Goal: Task Accomplishment & Management: Use online tool/utility

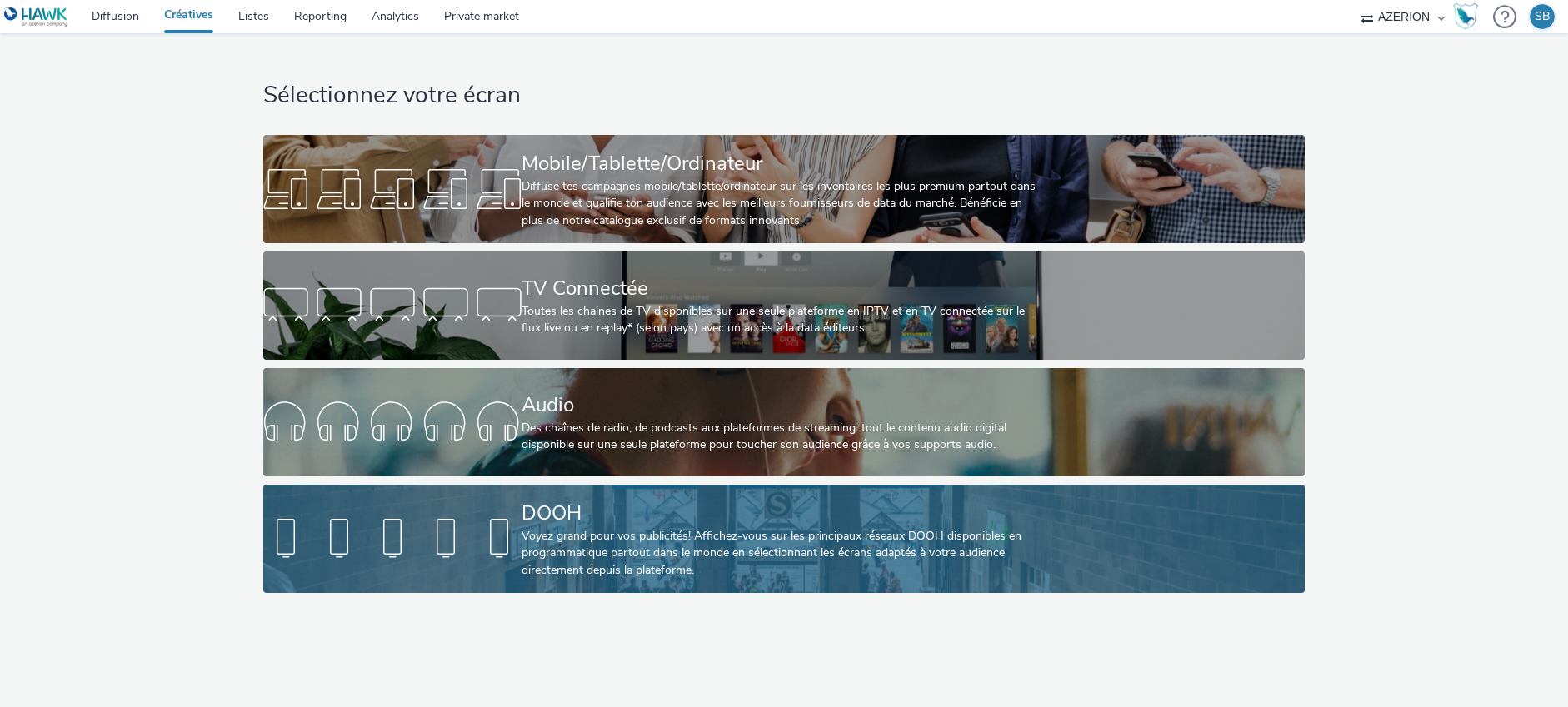
click at [488, 529] on div at bounding box center [392, 539] width 258 height 53
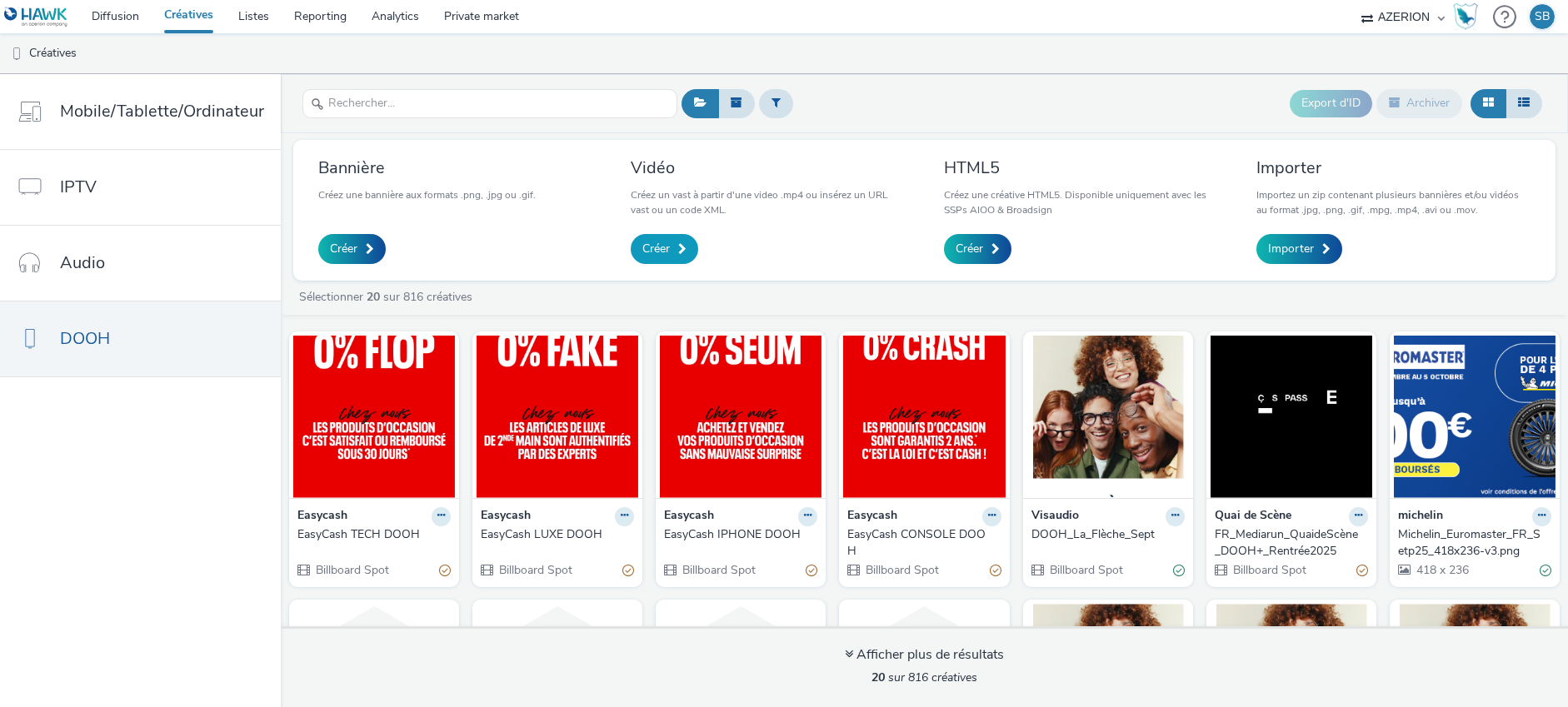
click at [673, 255] on link "Créer" at bounding box center [665, 249] width 67 height 30
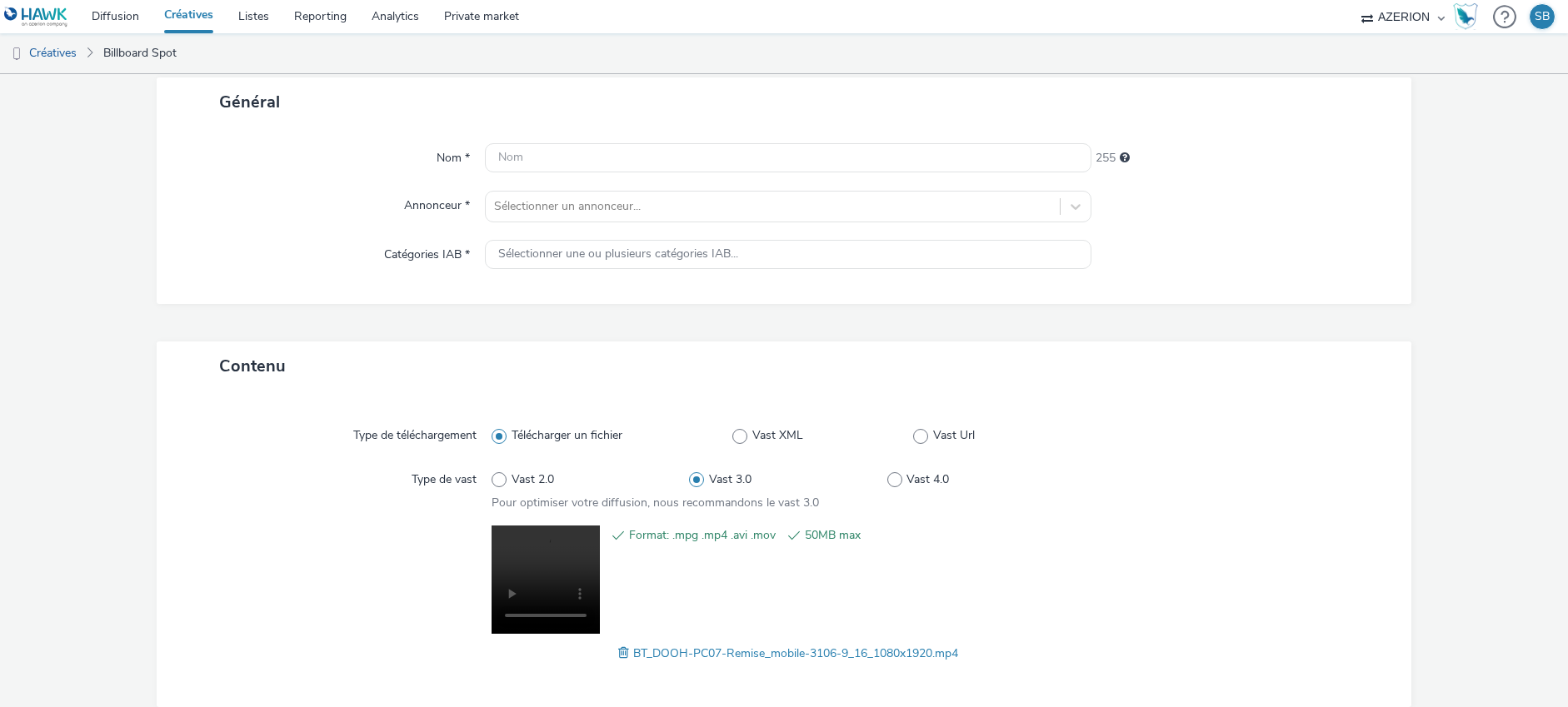
scroll to position [89, 0]
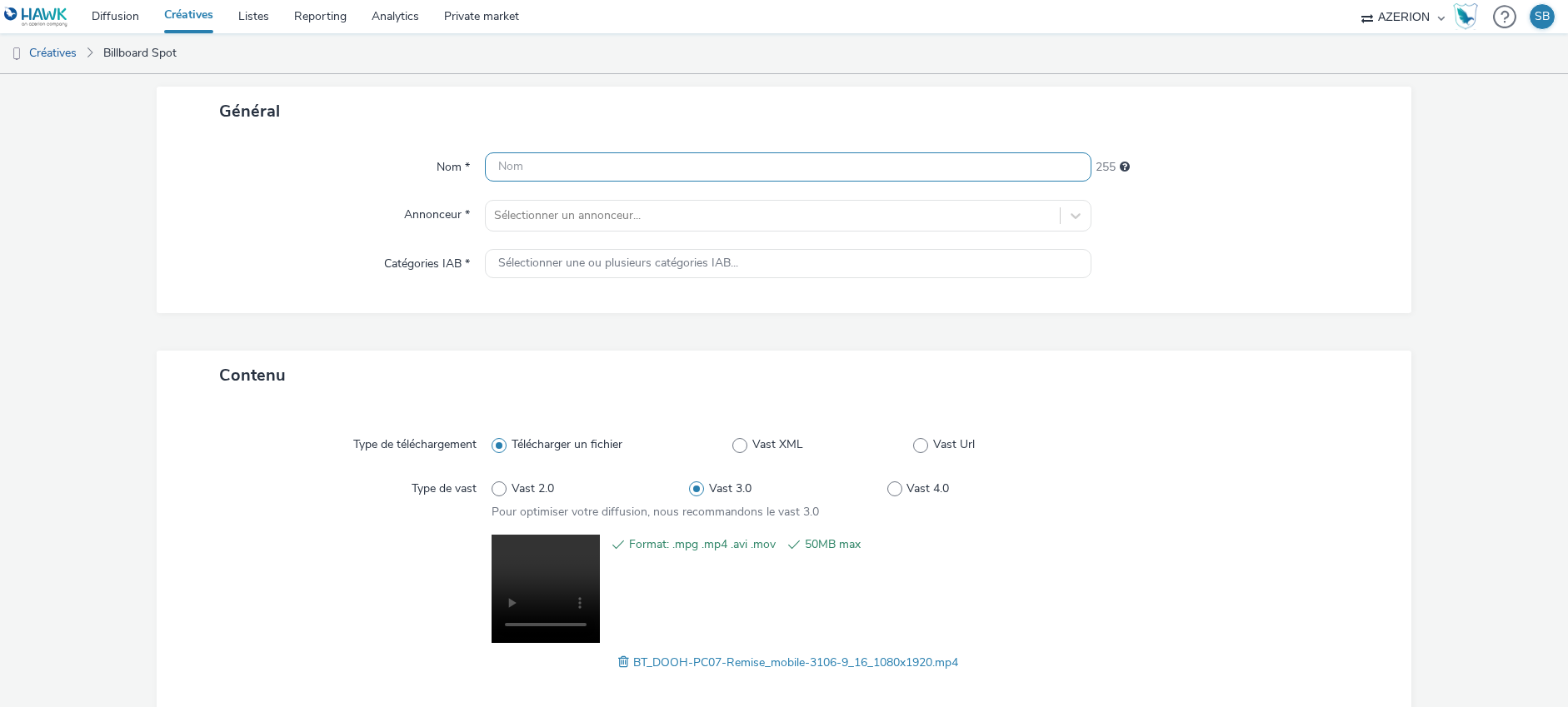
click at [695, 172] on input "text" at bounding box center [788, 167] width 606 height 29
type input "bouy"
click at [676, 218] on div at bounding box center [773, 216] width 558 height 20
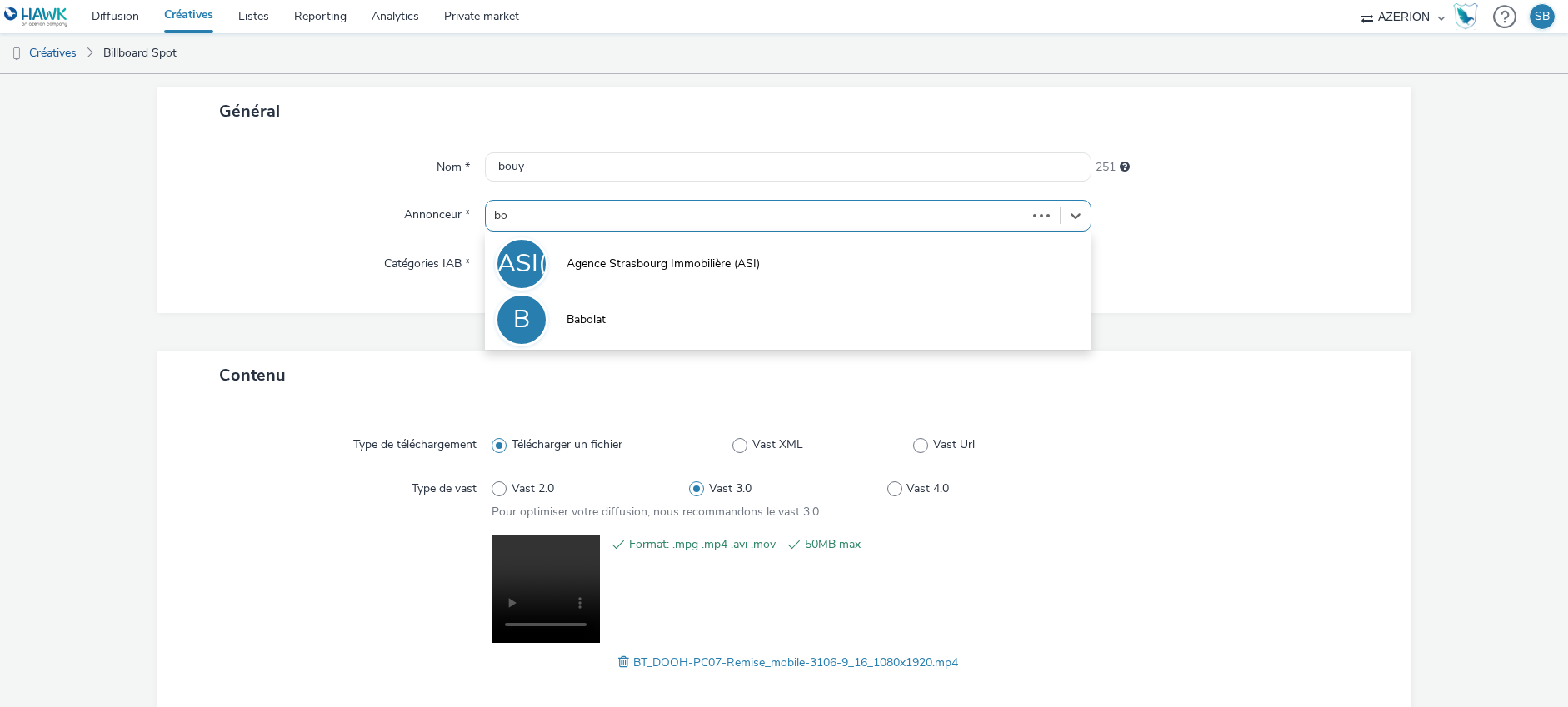
type input "bou"
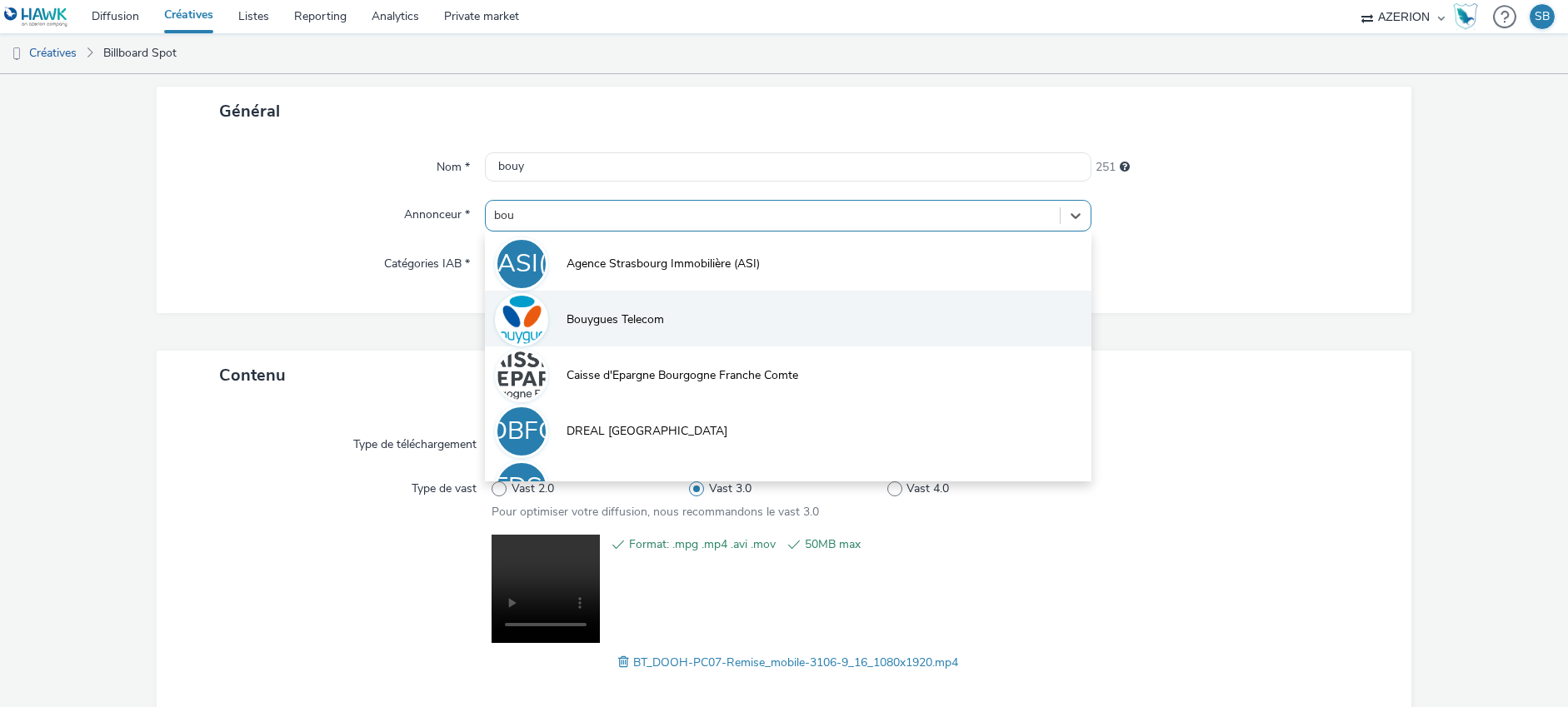
click at [650, 326] on span "Bouygues Telecom" at bounding box center [615, 320] width 97 height 17
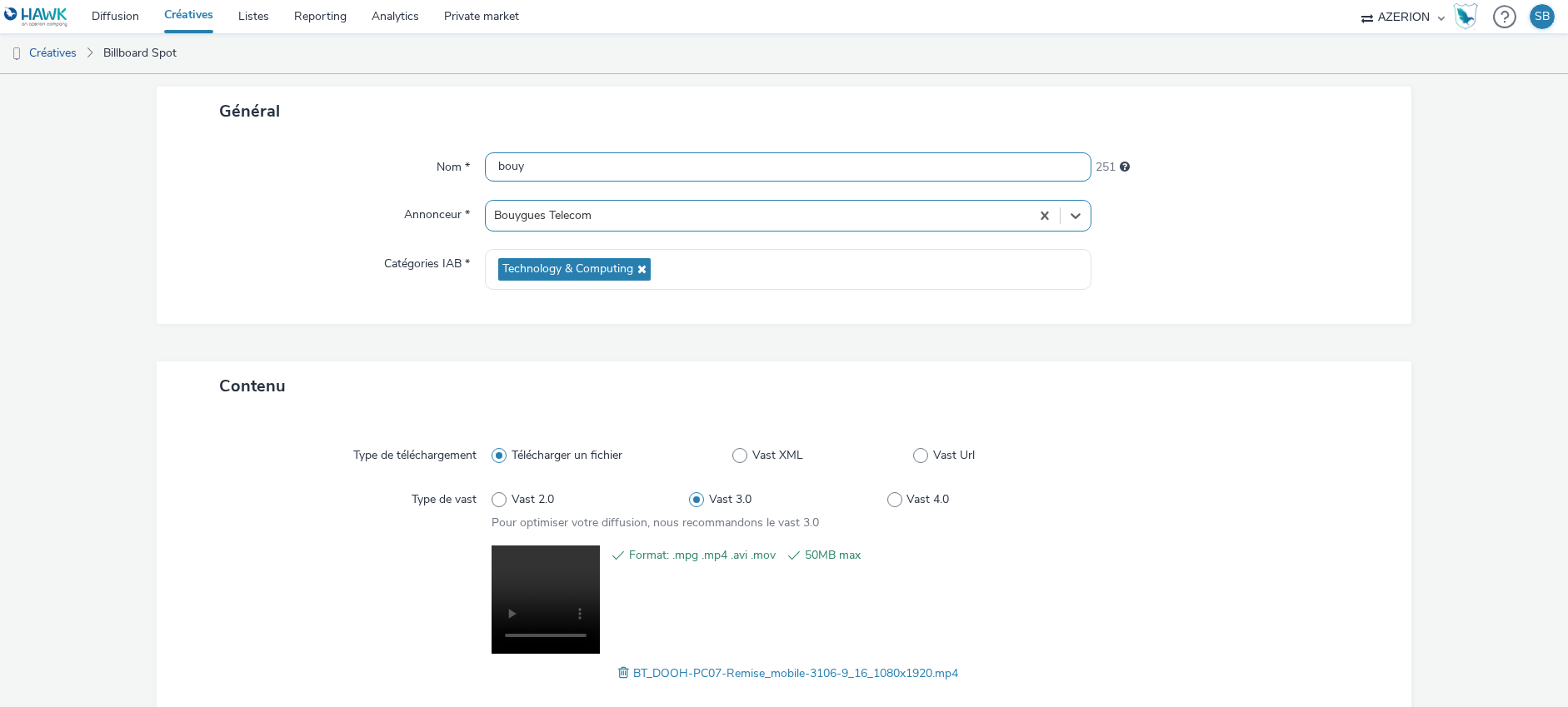
click at [517, 173] on input "bouy" at bounding box center [788, 167] width 606 height 29
paste input "BT_LGJ_DTS"
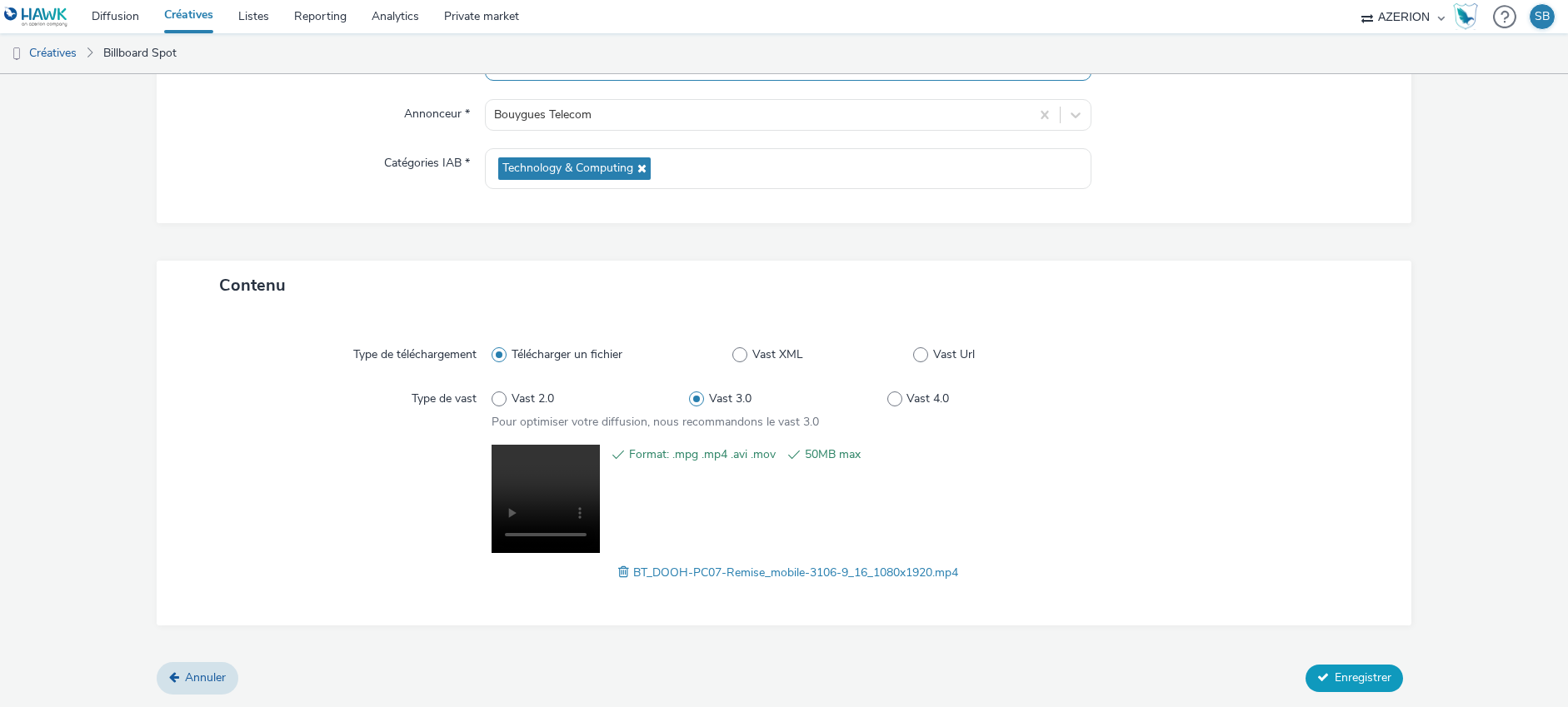
type input "BT_LGJ_DTS_Phoenix_Remise"
click at [1351, 678] on span "Enregistrer" at bounding box center [1363, 678] width 57 height 16
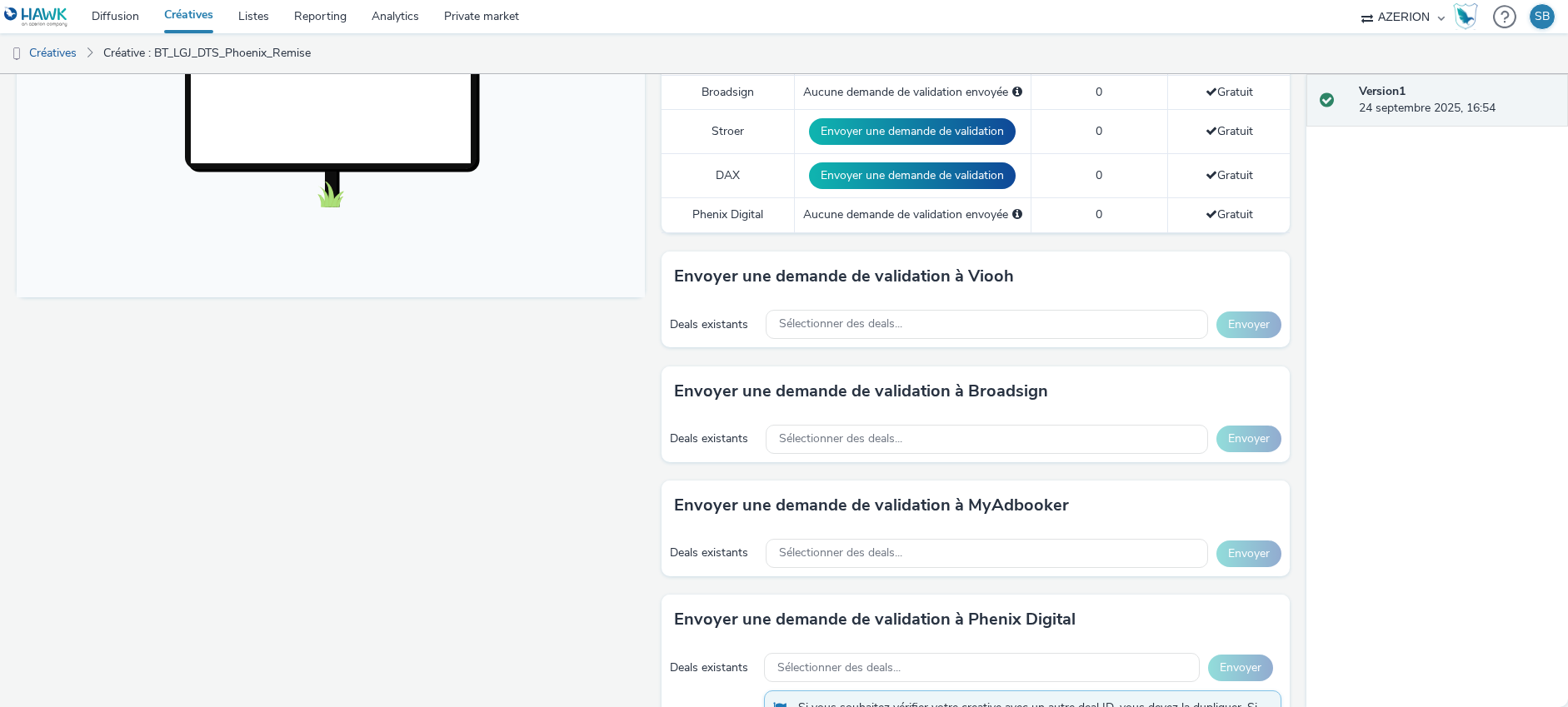
scroll to position [761, 0]
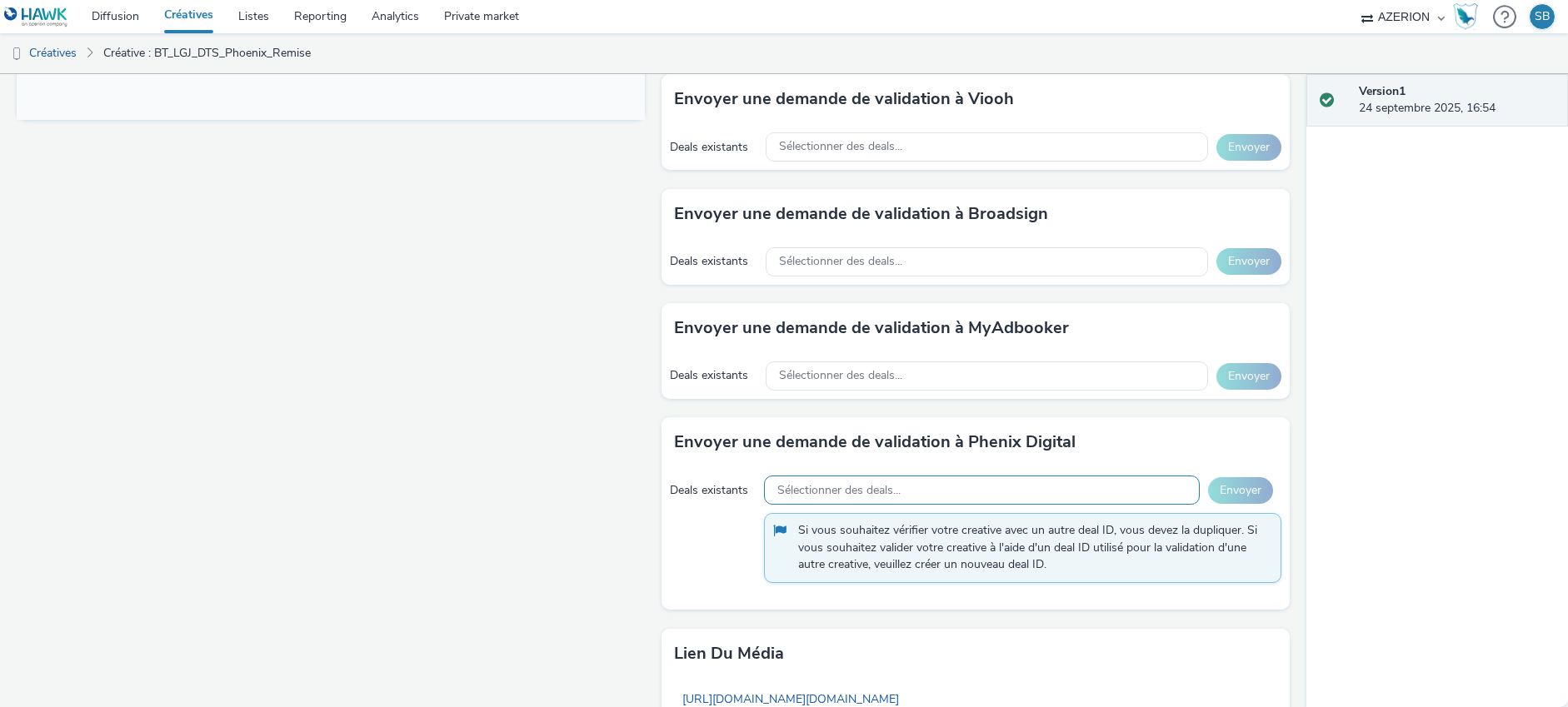
click at [850, 490] on span "Sélectionner des deals..." at bounding box center [840, 491] width 124 height 14
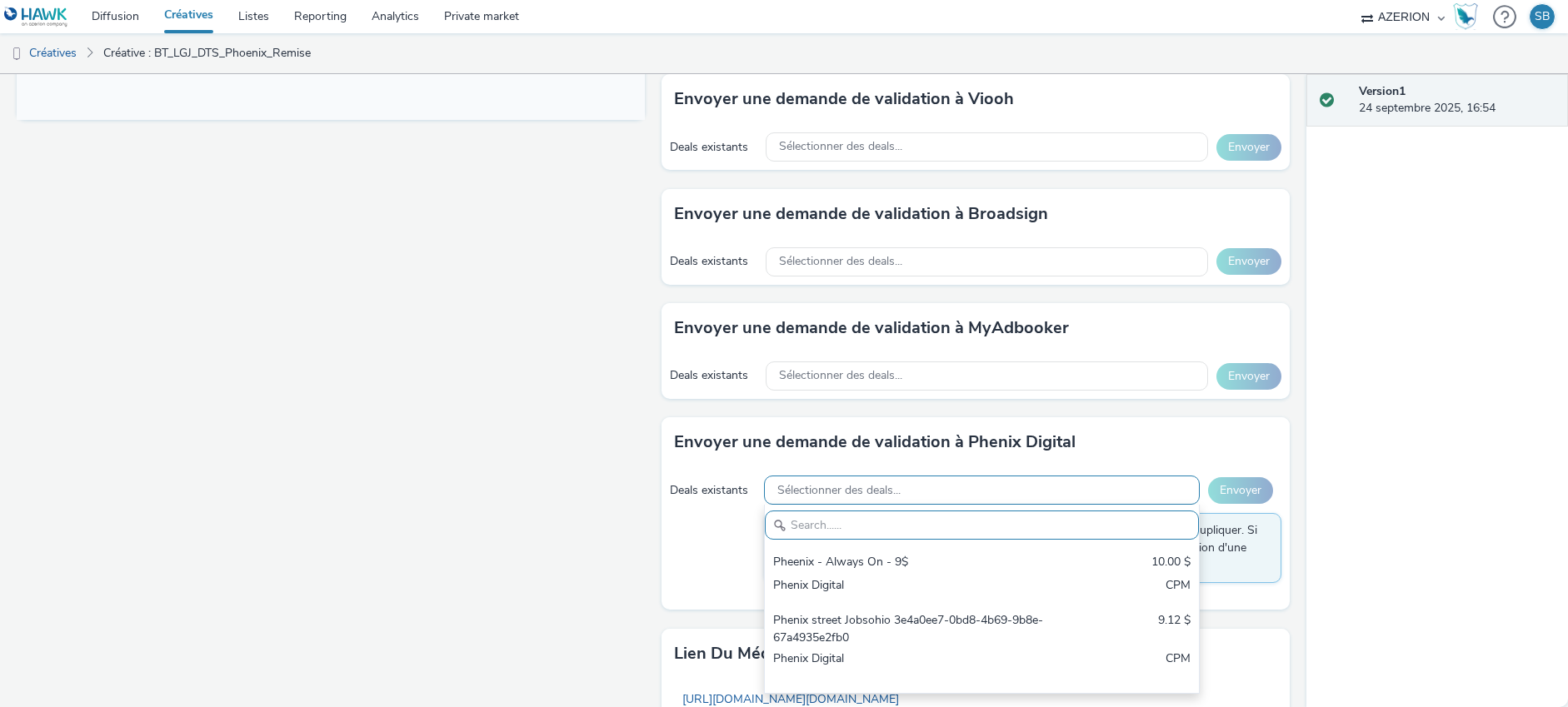
scroll to position [0, 0]
paste input "rBLCj-33441"
type input "rBLCj-33441"
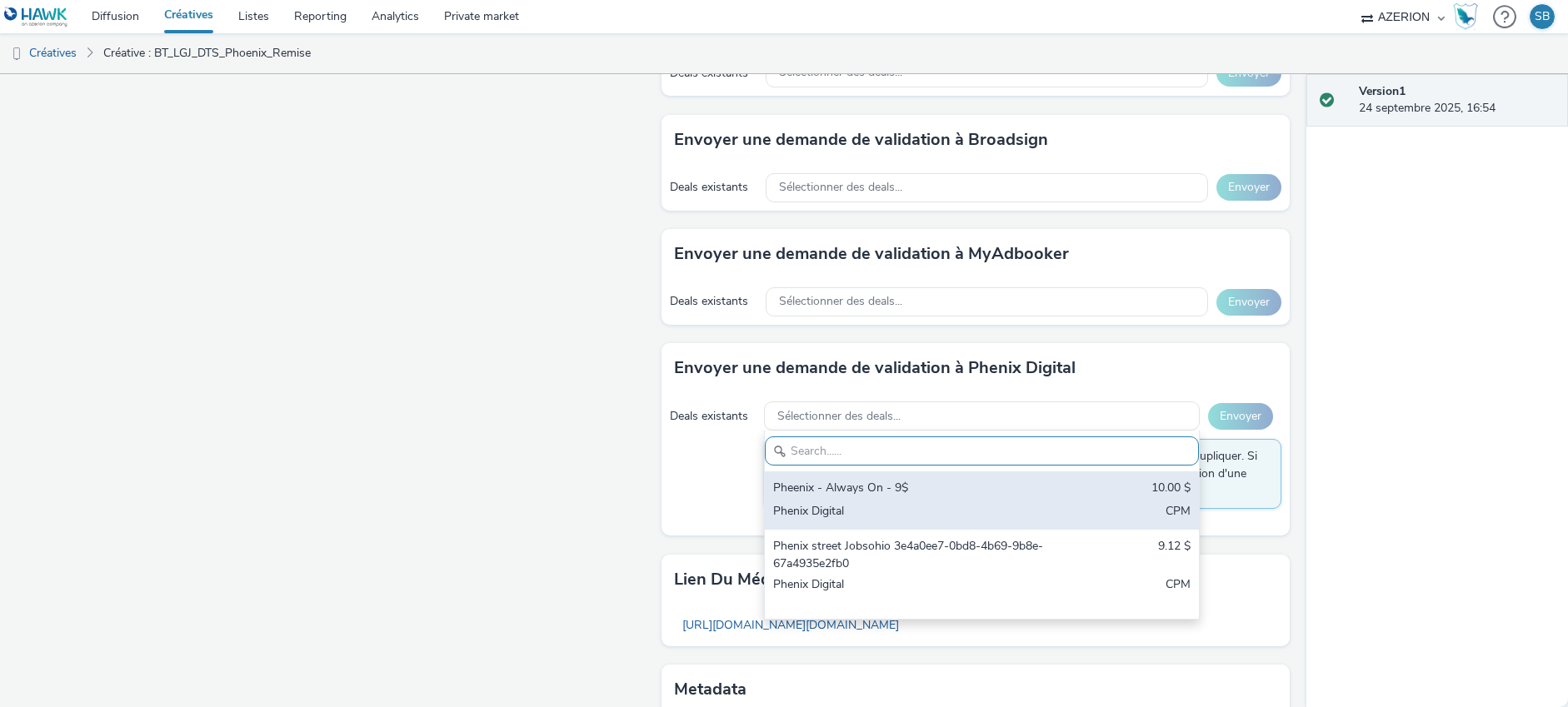
scroll to position [844, 0]
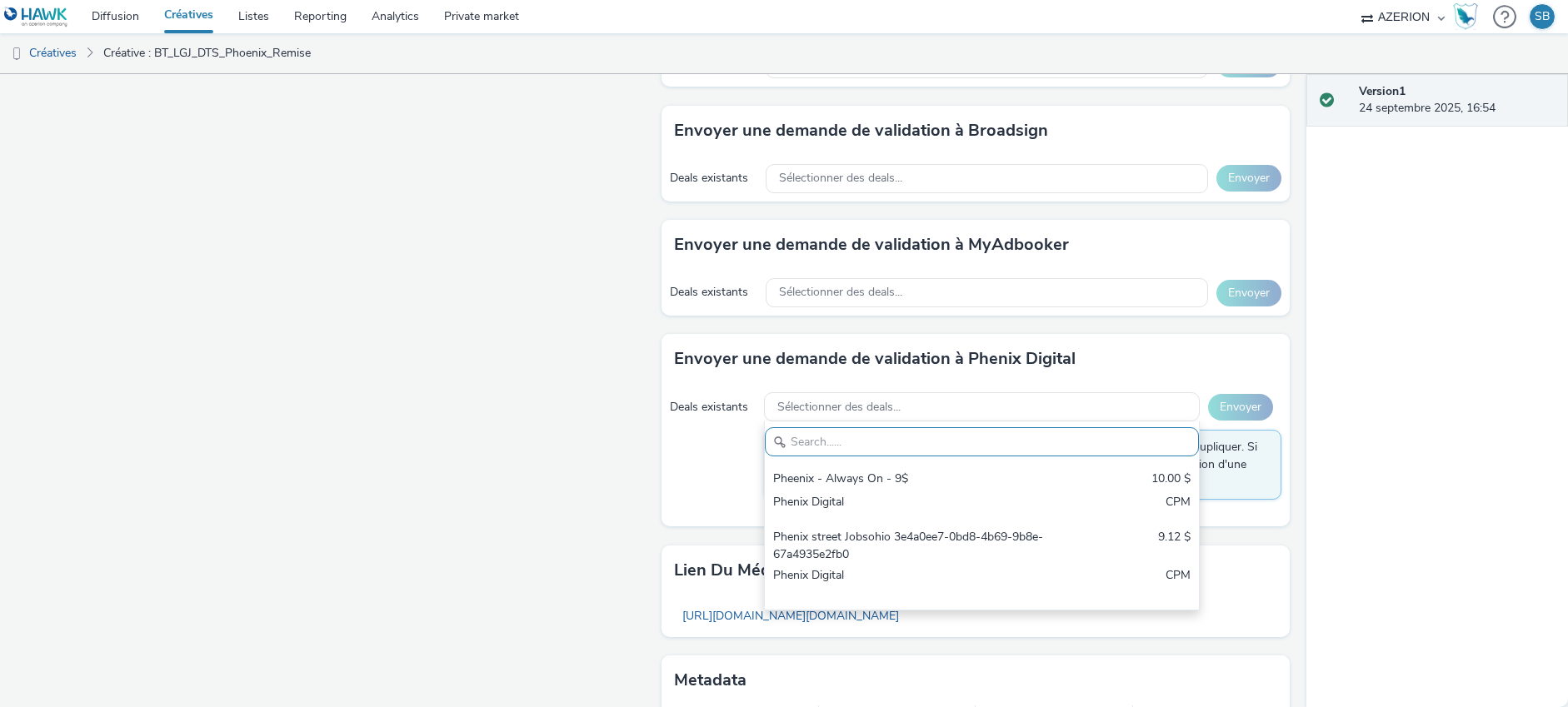
click at [679, 442] on div "Deals existants Sélectionner des deals... Pheenix - Always On - 9$ 10.00 $ Phen…" at bounding box center [975, 455] width 628 height 142
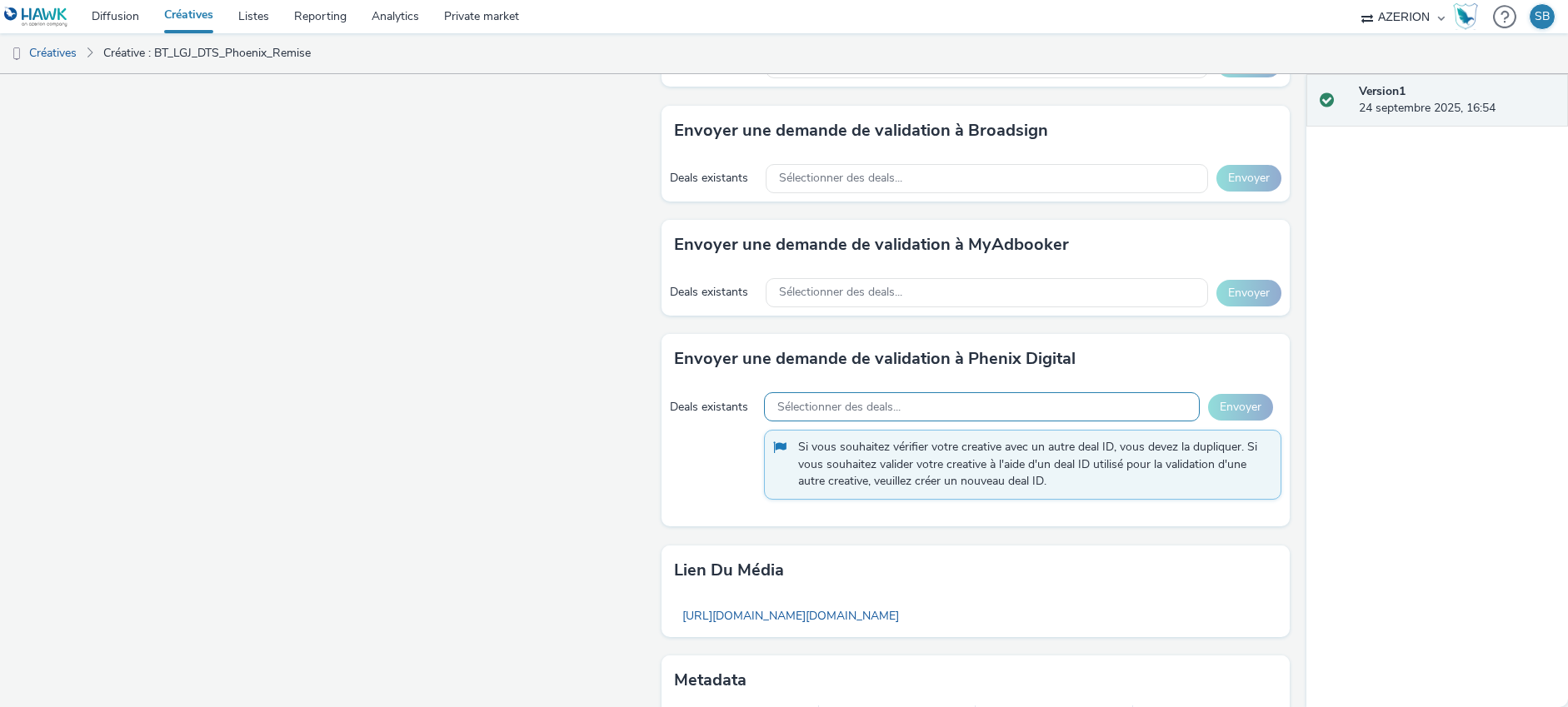
click at [852, 406] on span "Sélectionner des deals..." at bounding box center [840, 407] width 124 height 14
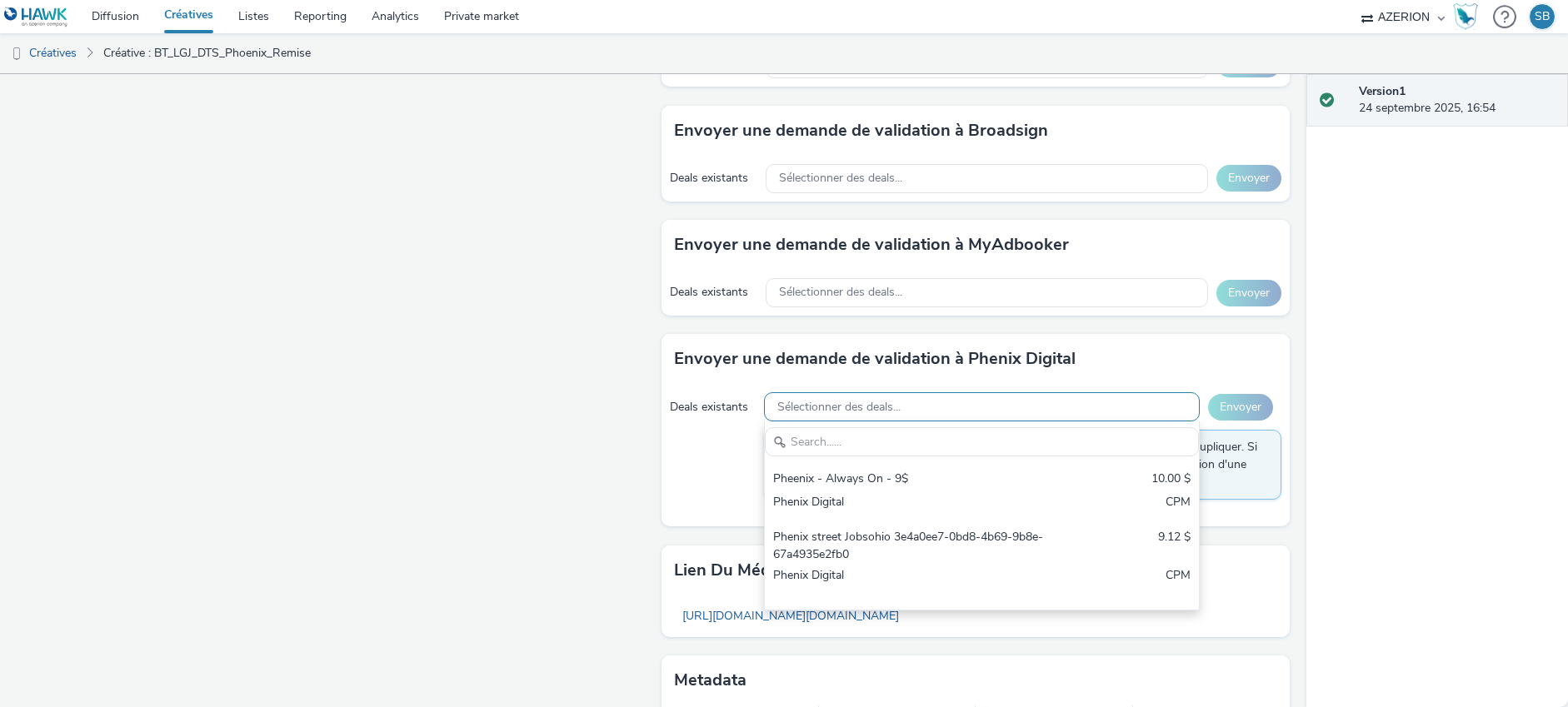
type input "rBLCj-33441"
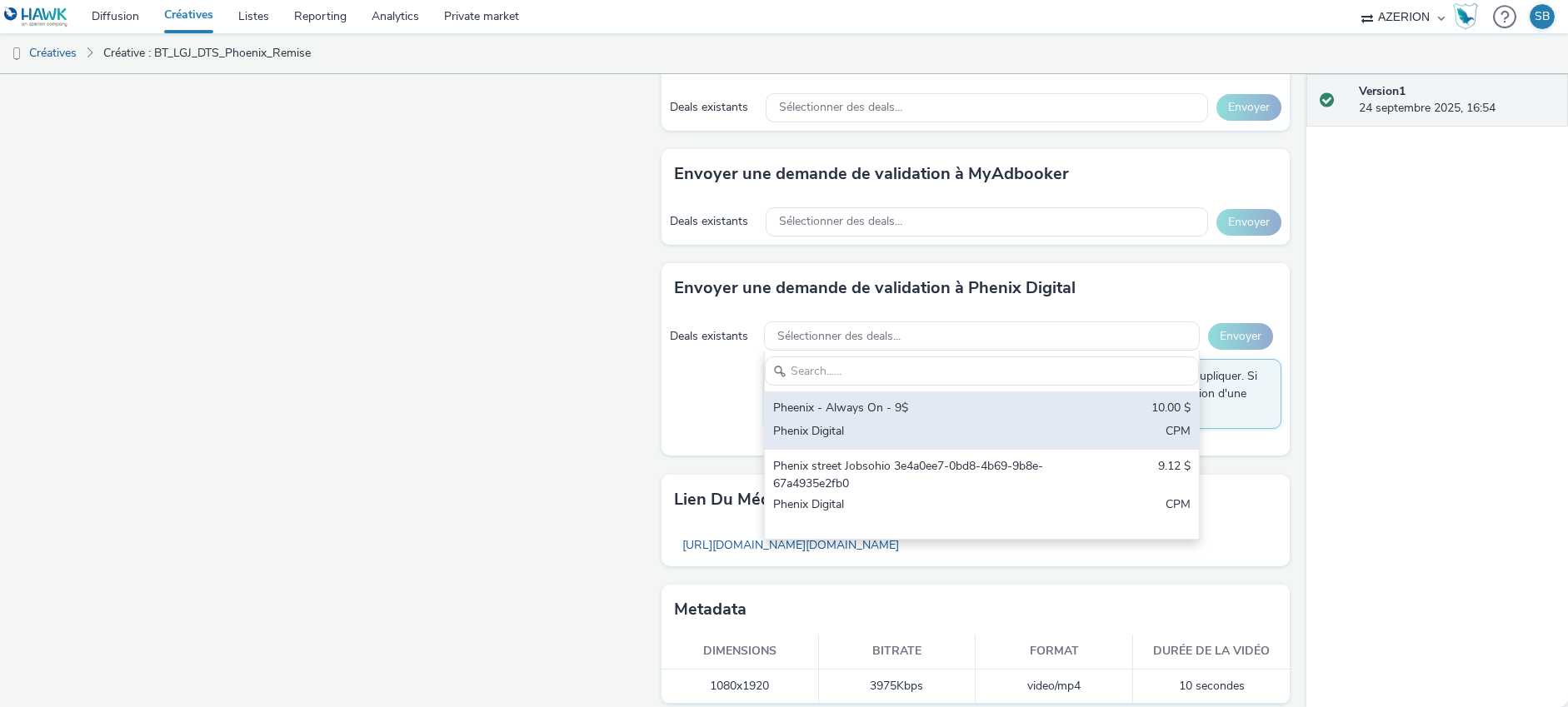
scroll to position [922, 0]
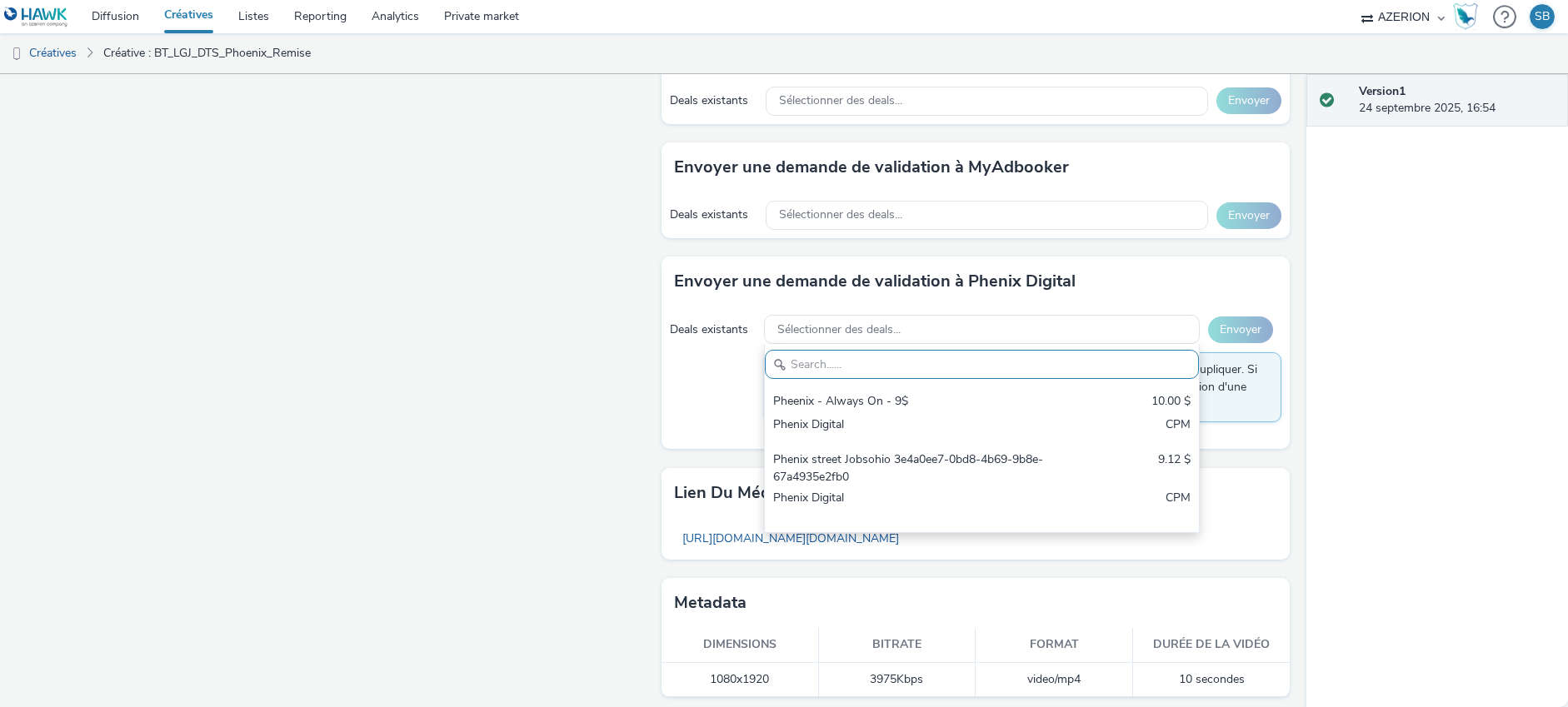
paste input "rBLCj-33441"
type input "rBLCj-33441"
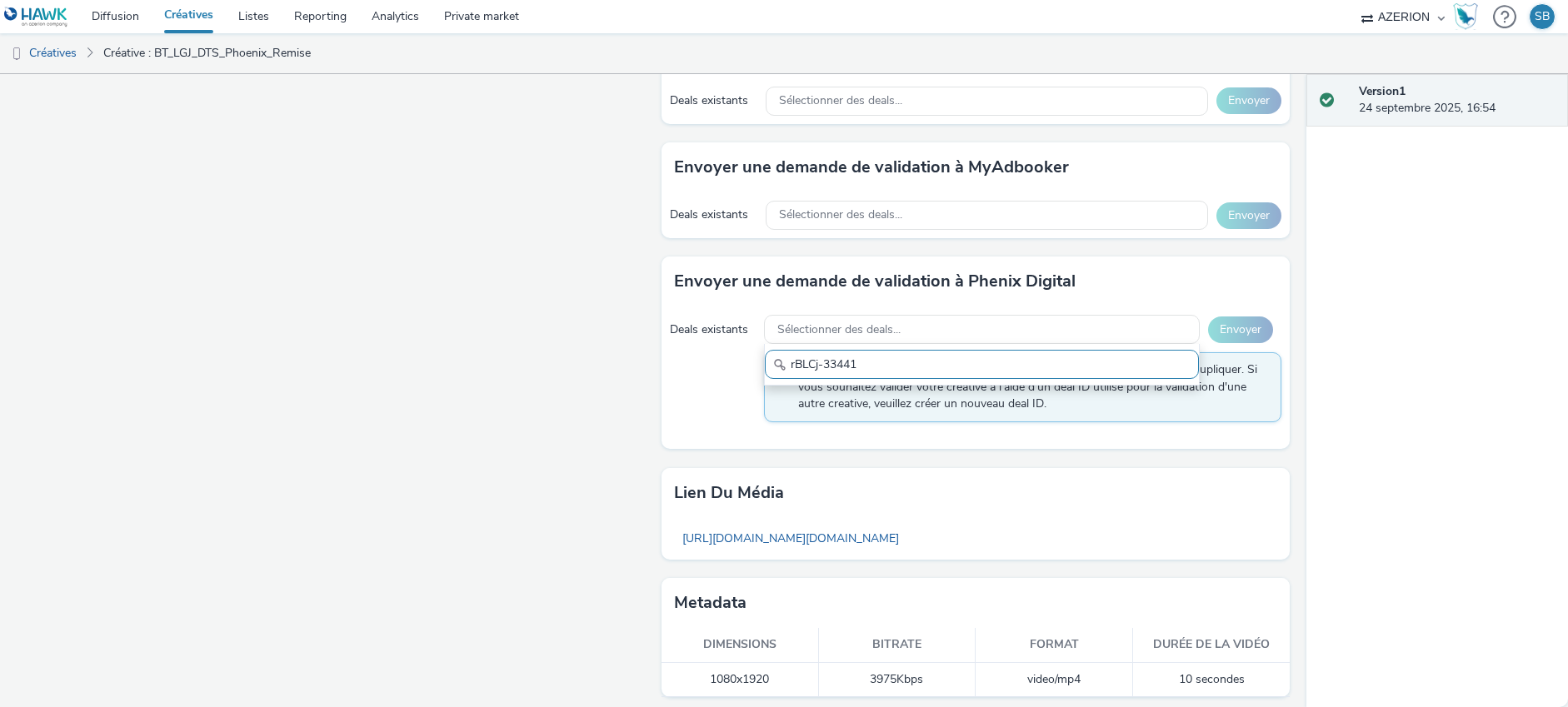
click at [823, 363] on input "rBLCj-33441" at bounding box center [981, 364] width 434 height 29
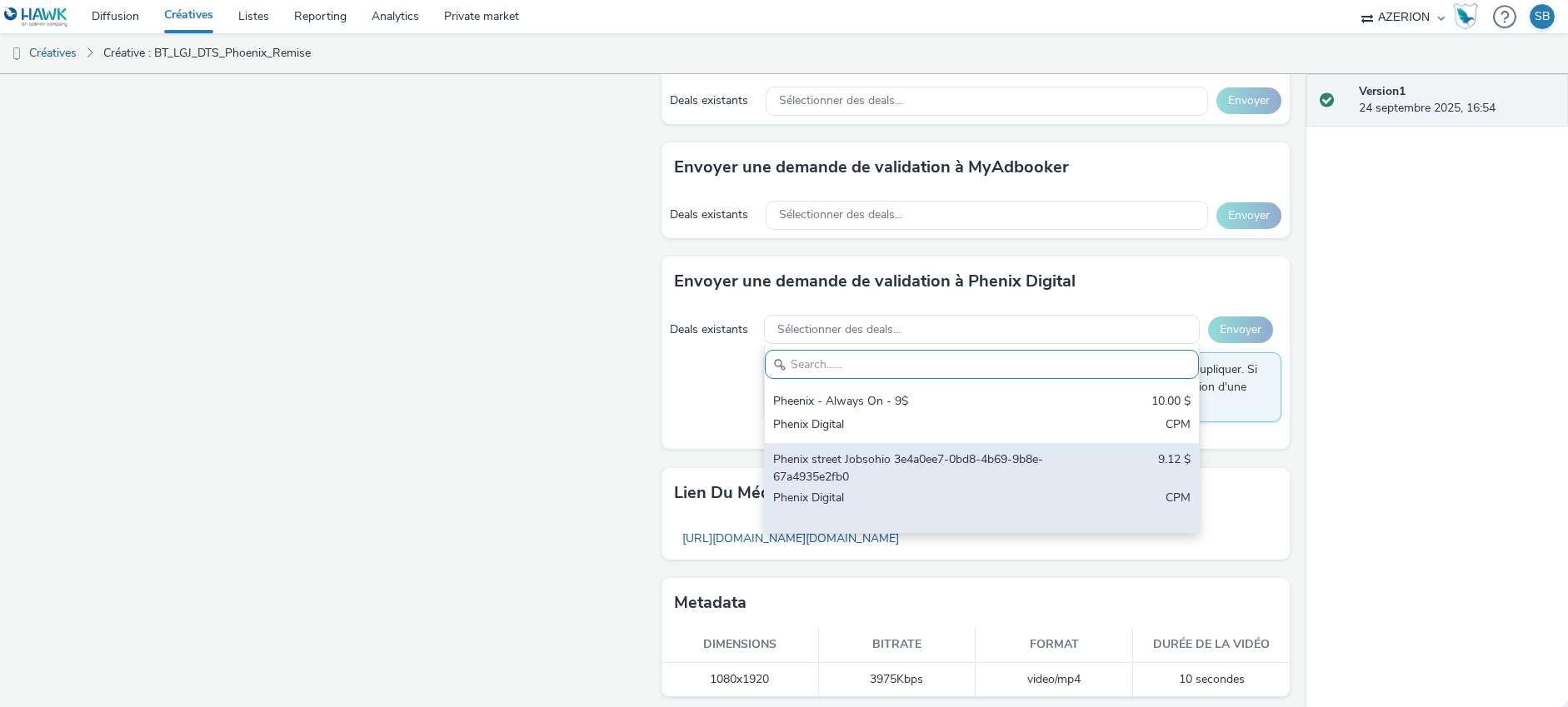
scroll to position [931, 0]
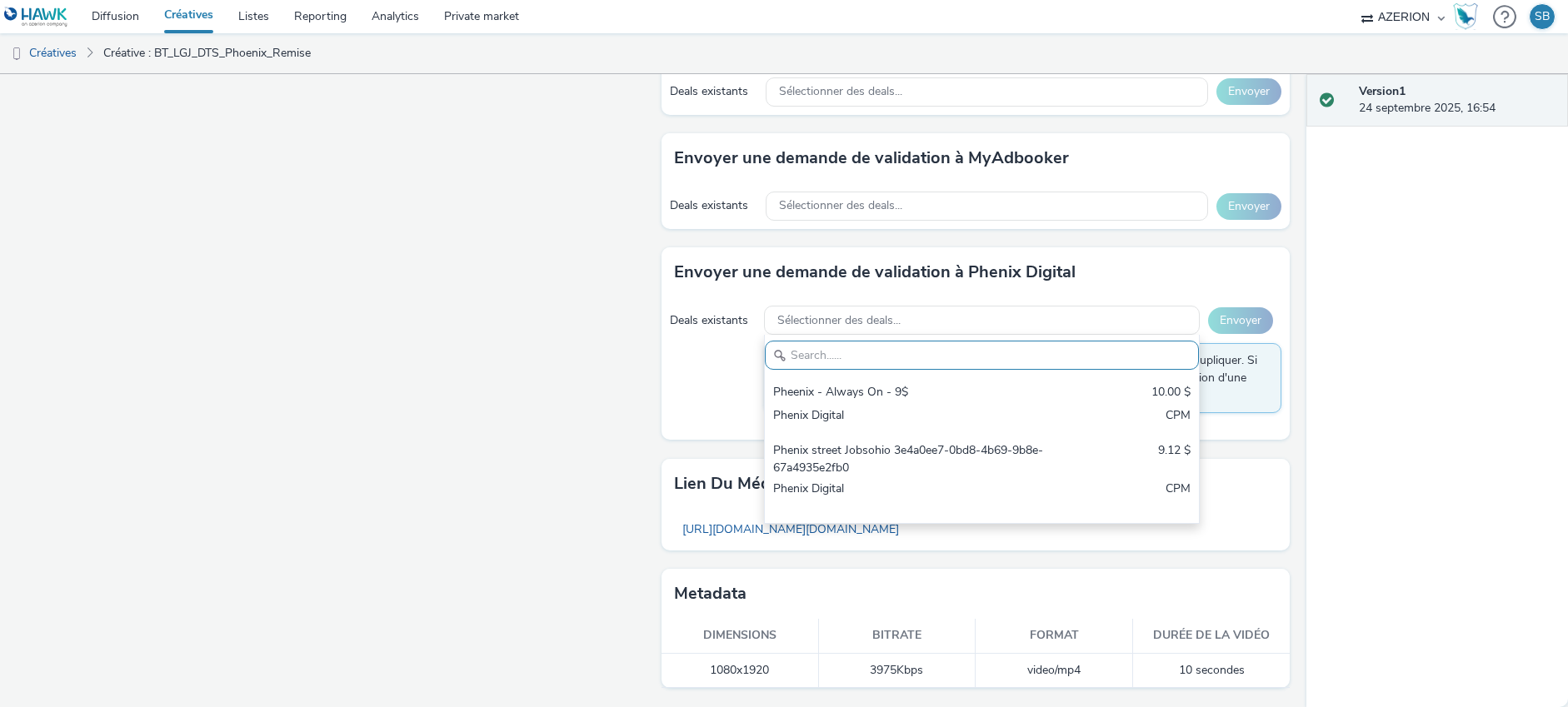
click at [661, 450] on div "Envoyer une demande de validation à Phenix Digital Deals existants Sélectionner…" at bounding box center [975, 353] width 628 height 210
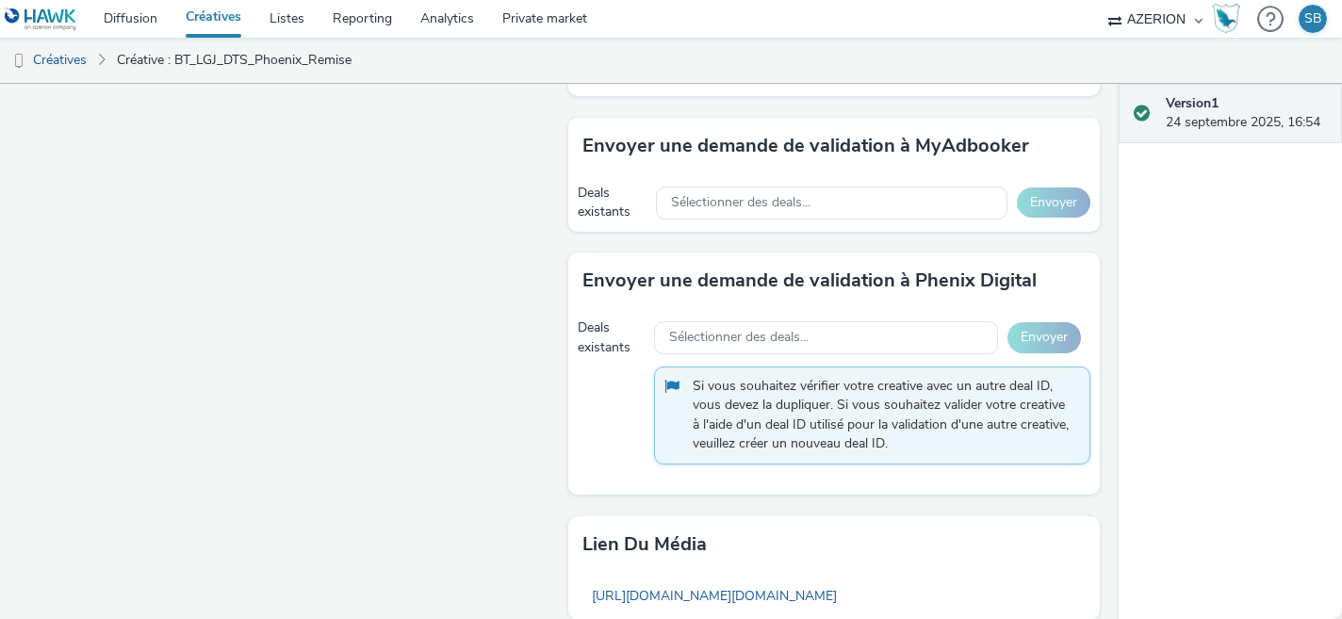
scroll to position [1209, 0]
click at [750, 335] on span "Sélectionner des deals..." at bounding box center [739, 339] width 140 height 16
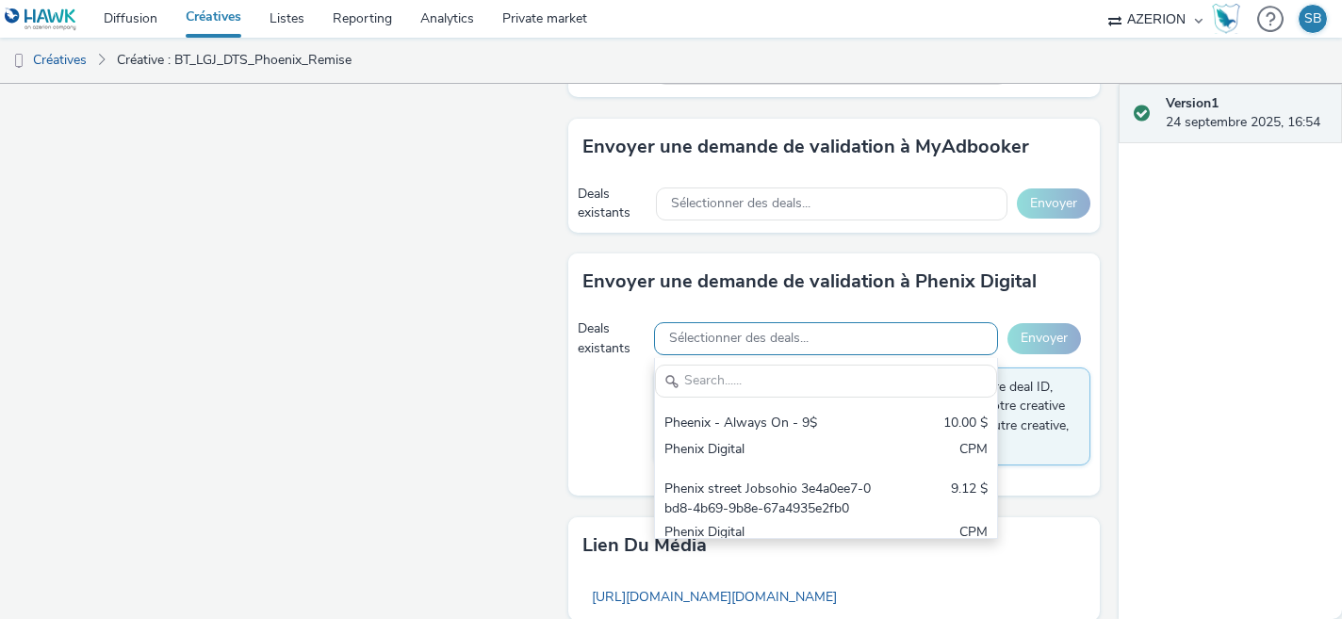
scroll to position [0, 0]
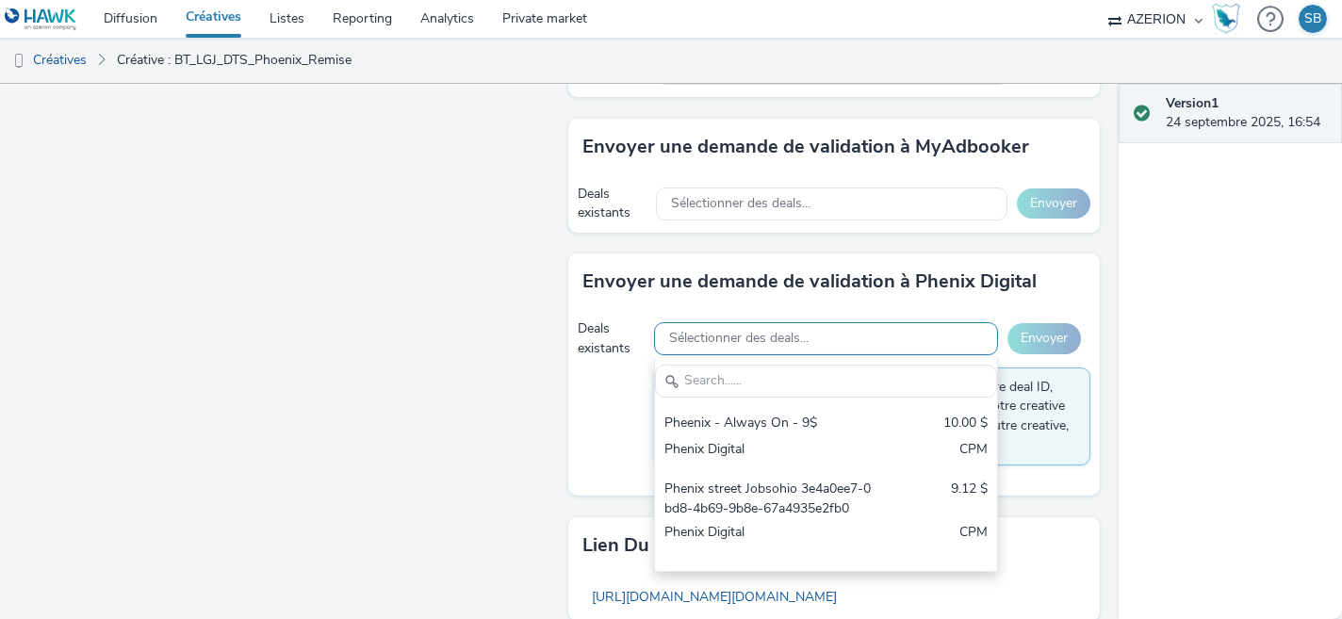
type input "rBLCj-33441"
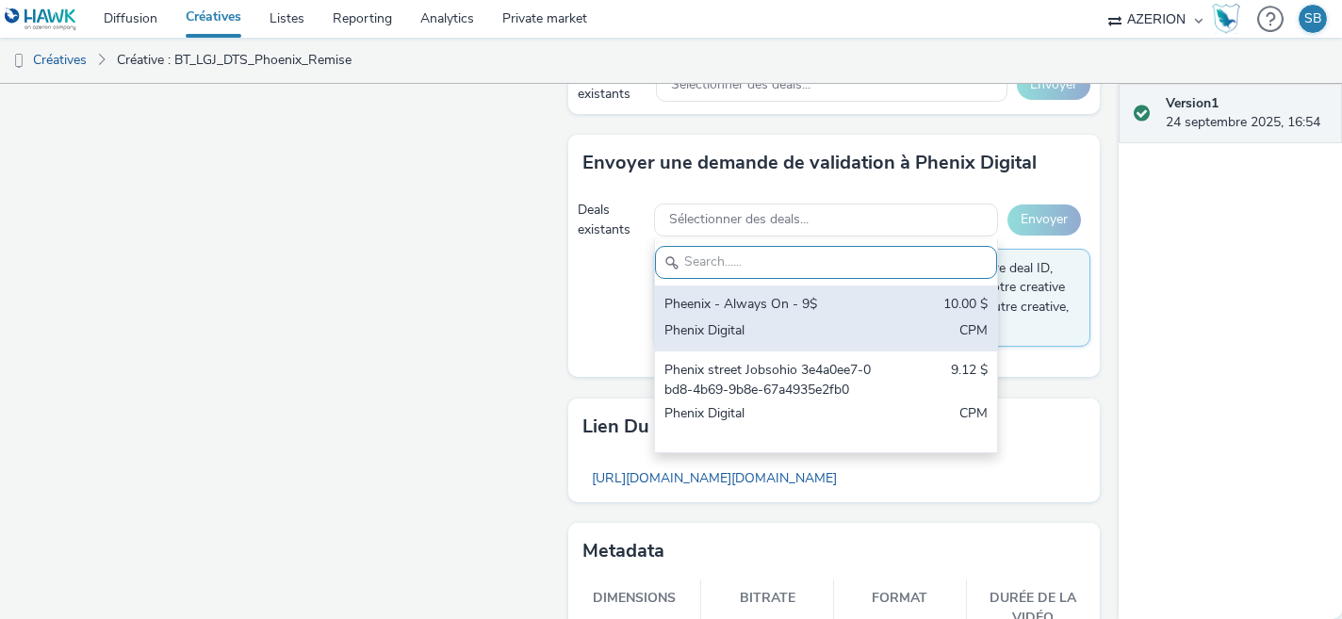
scroll to position [1335, 0]
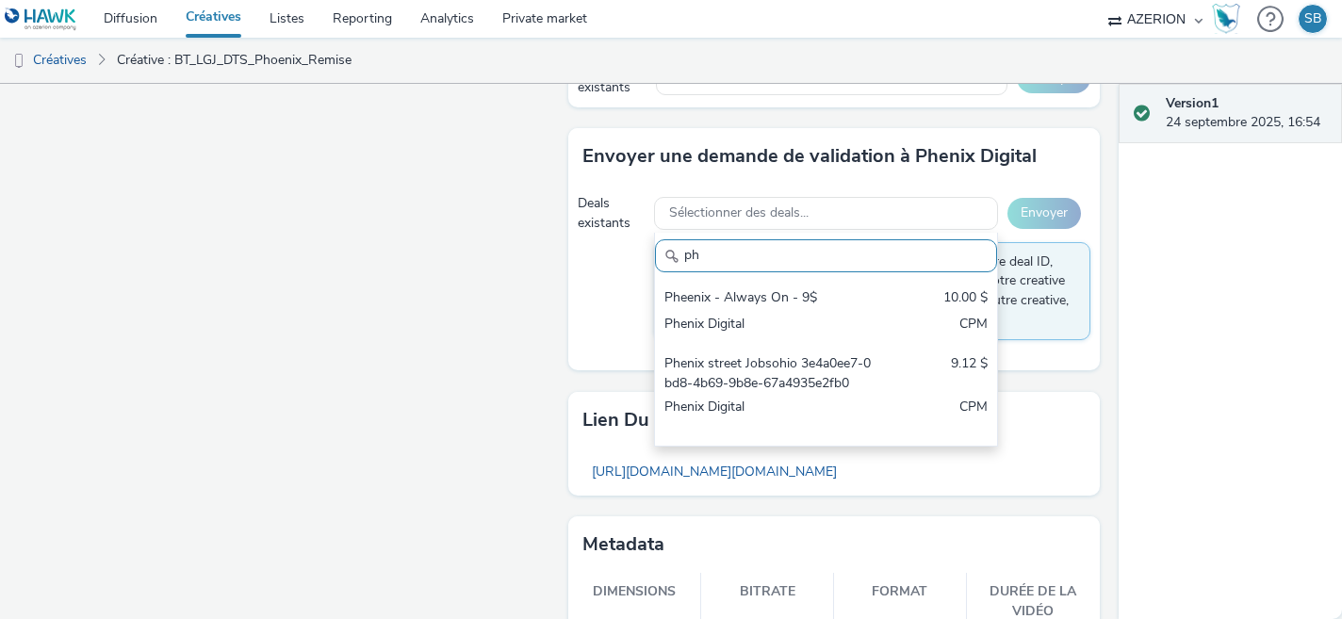
type input "ph"
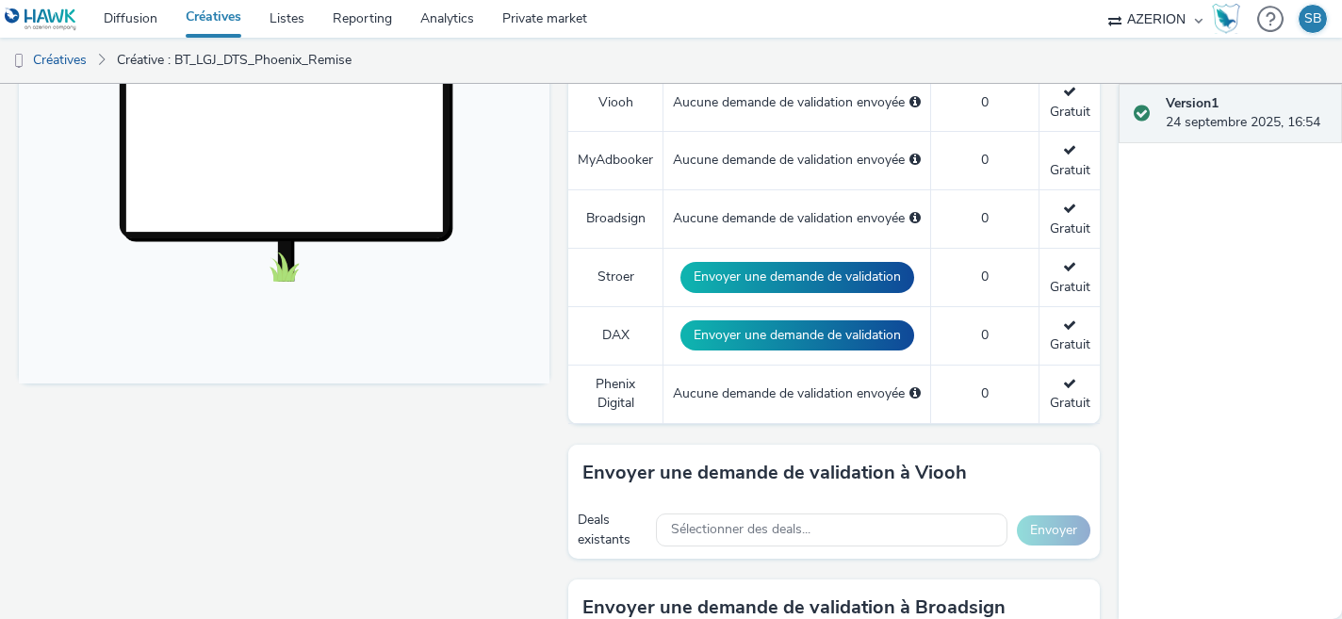
scroll to position [616, 0]
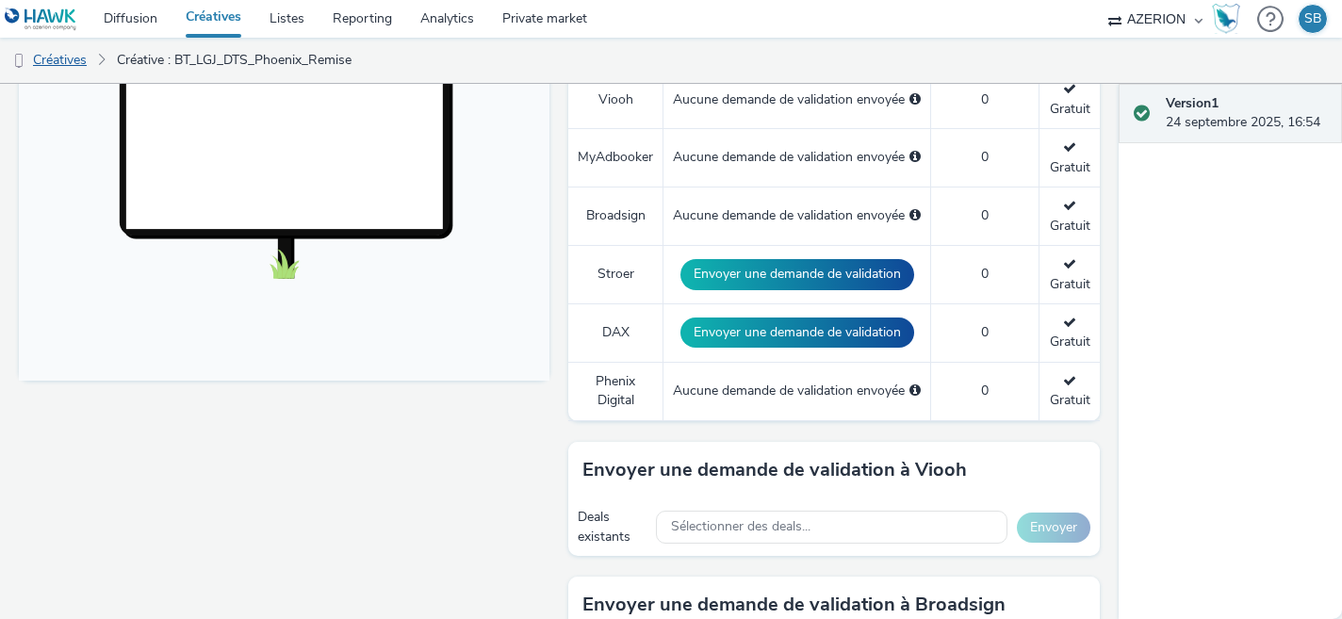
click at [51, 63] on link "Créatives" at bounding box center [48, 60] width 96 height 45
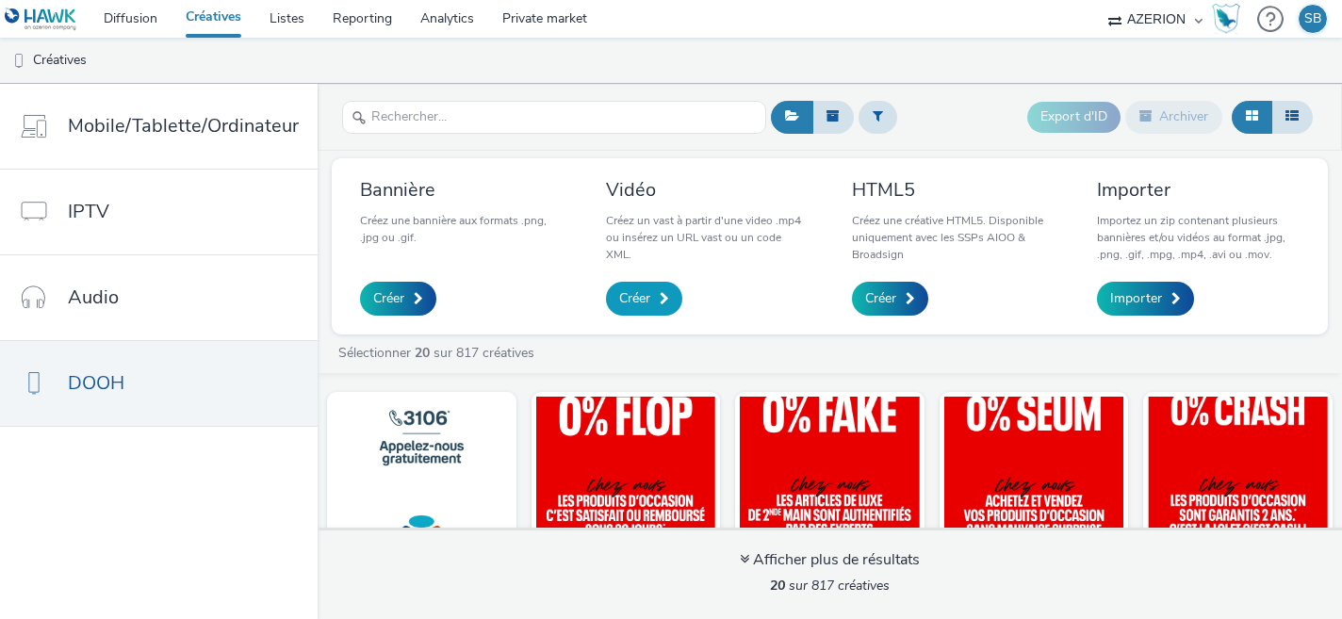
click at [650, 300] on link "Créer" at bounding box center [644, 299] width 76 height 34
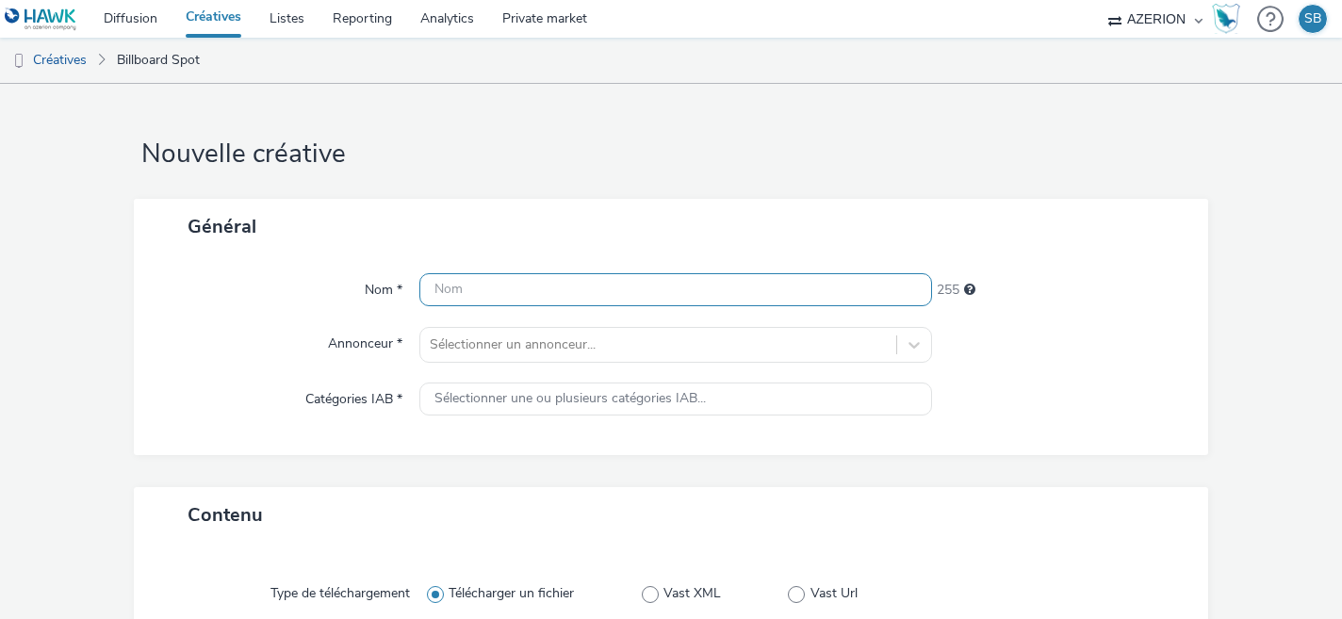
click at [500, 289] on input "text" at bounding box center [676, 289] width 514 height 33
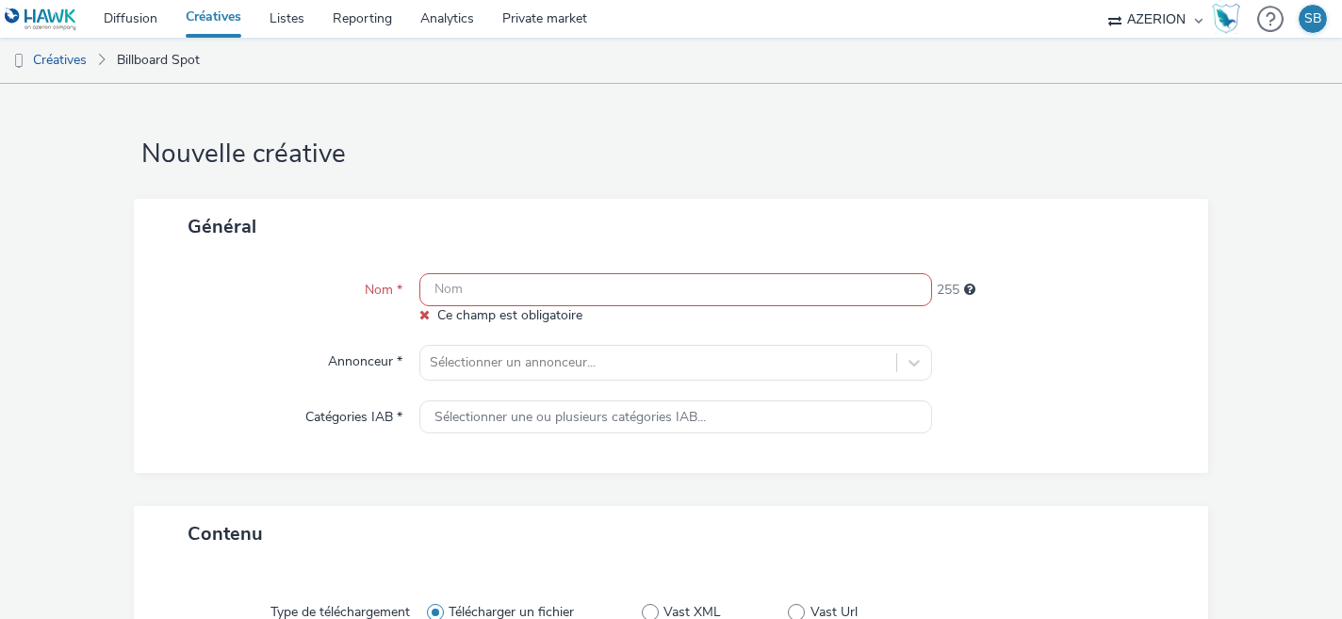
paste input "BT_LGJ_DTS_Omni"
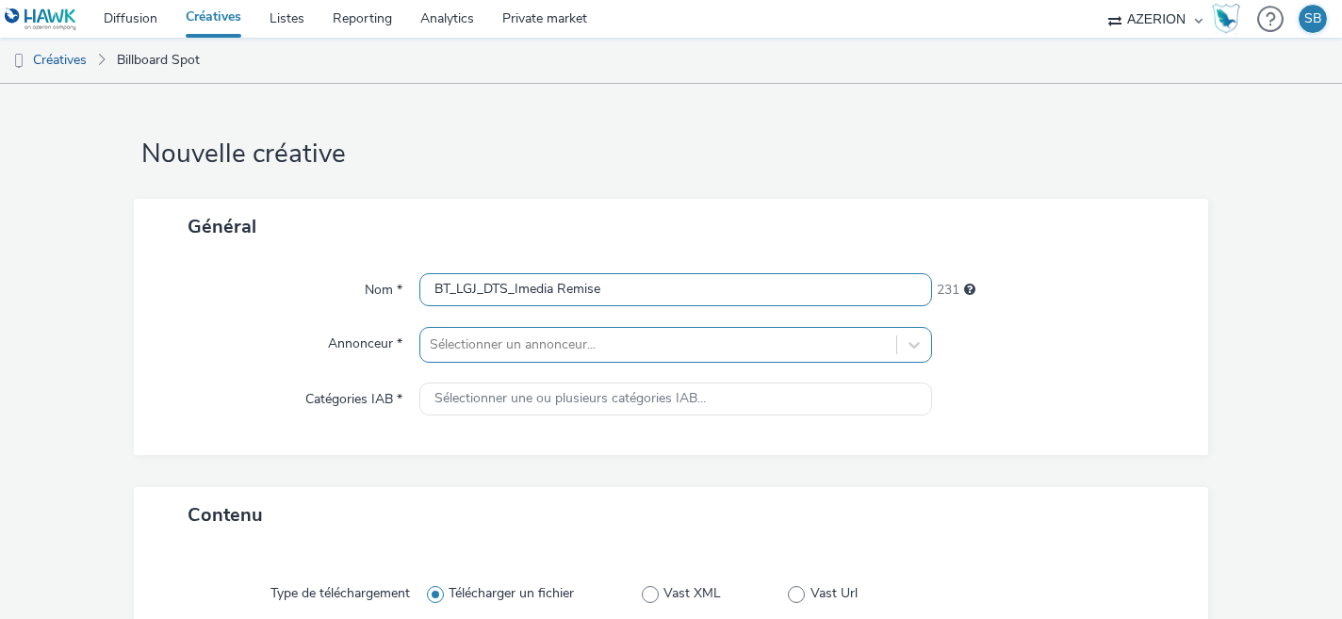
type input "BT_LGJ_DTS_Imedia Remise"
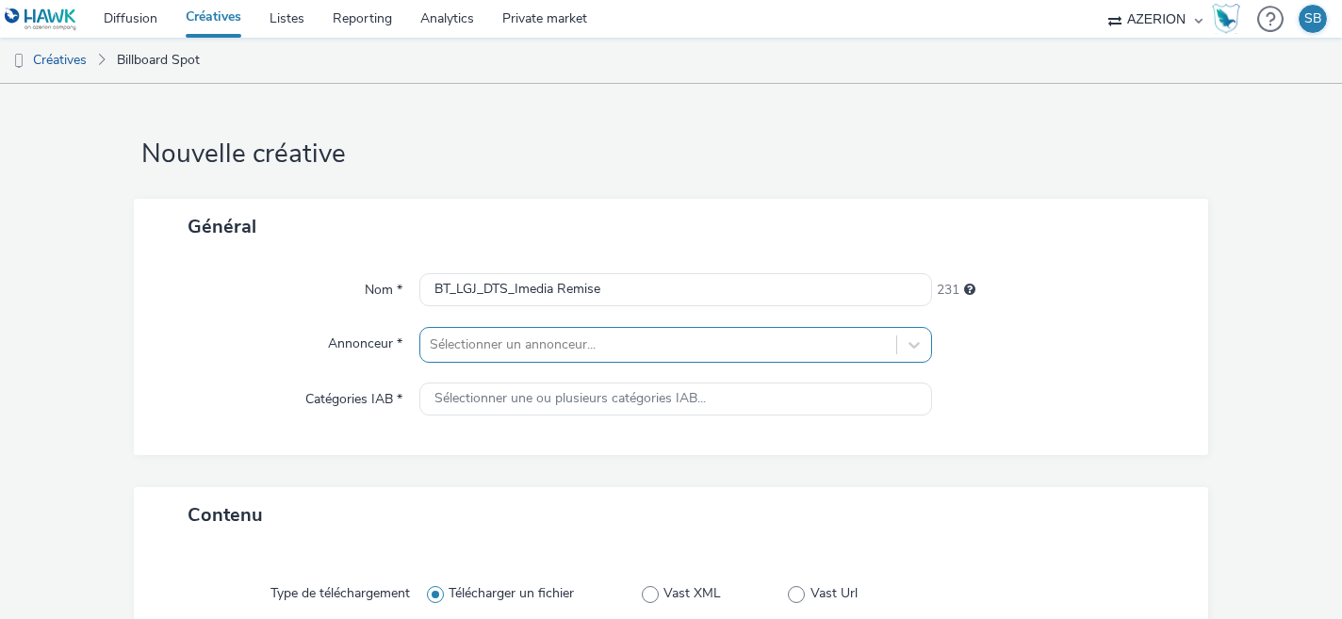
click at [518, 354] on div "Sélectionner un annonceur..." at bounding box center [676, 345] width 514 height 36
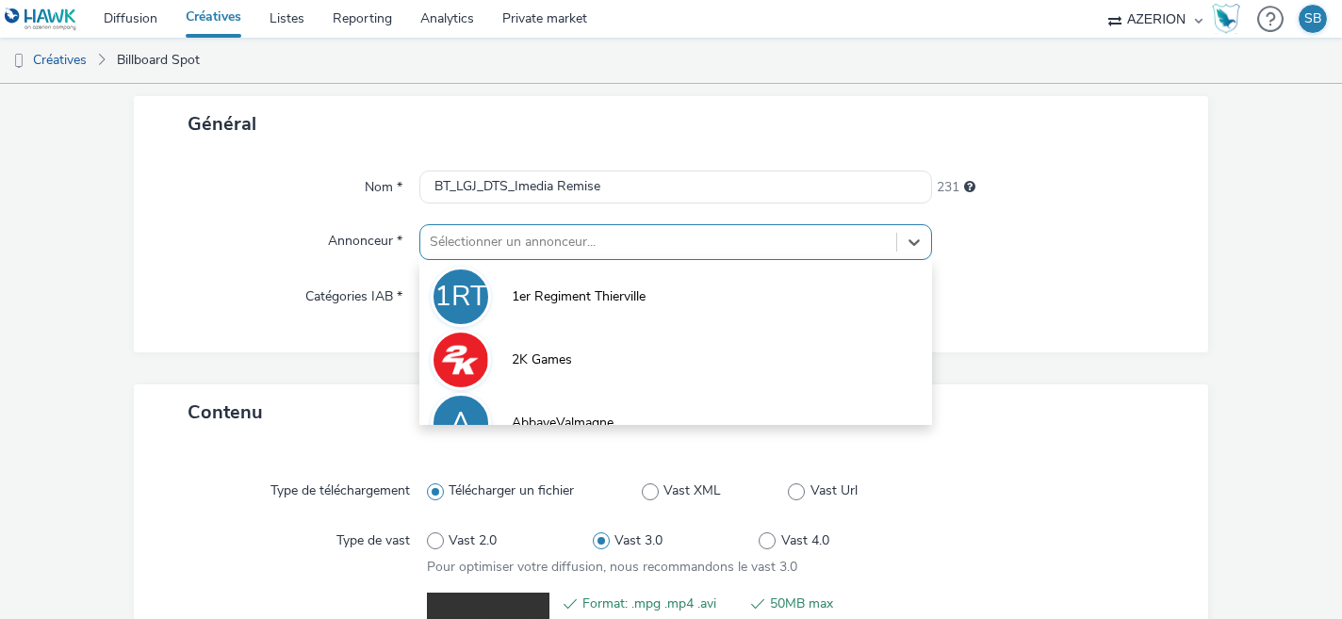
scroll to position [118, 0]
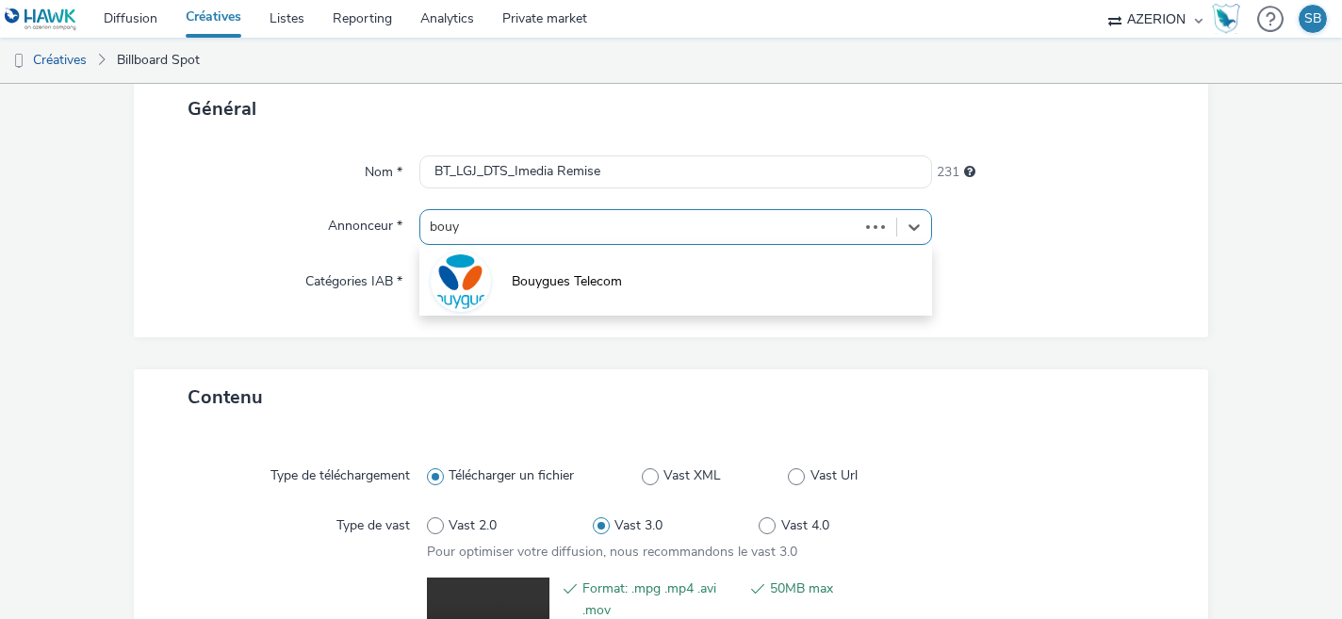
type input "bouyg"
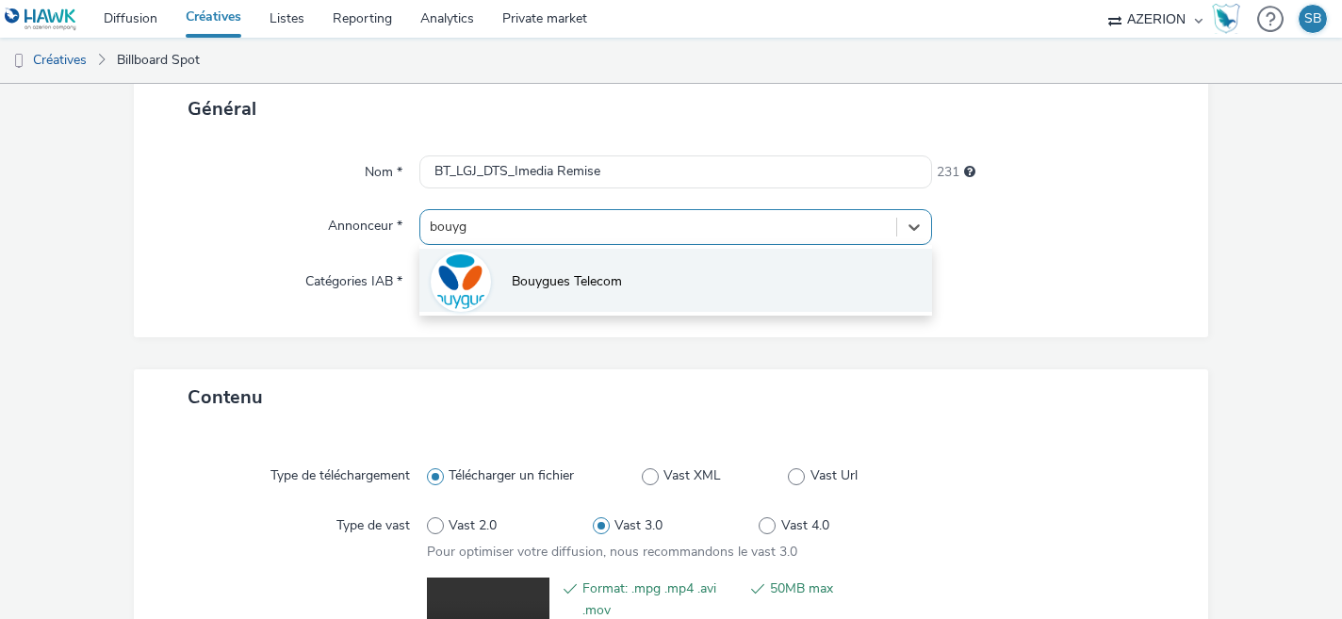
click at [615, 296] on li "Bouygues Telecom" at bounding box center [676, 280] width 514 height 63
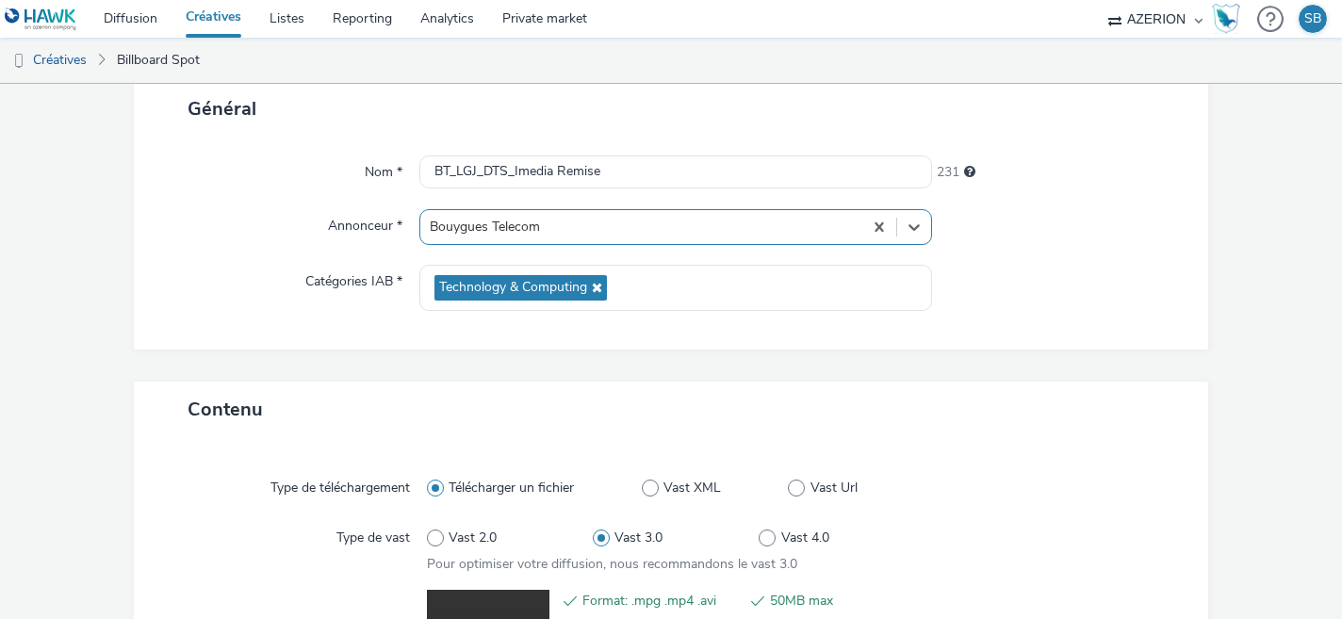
scroll to position [373, 0]
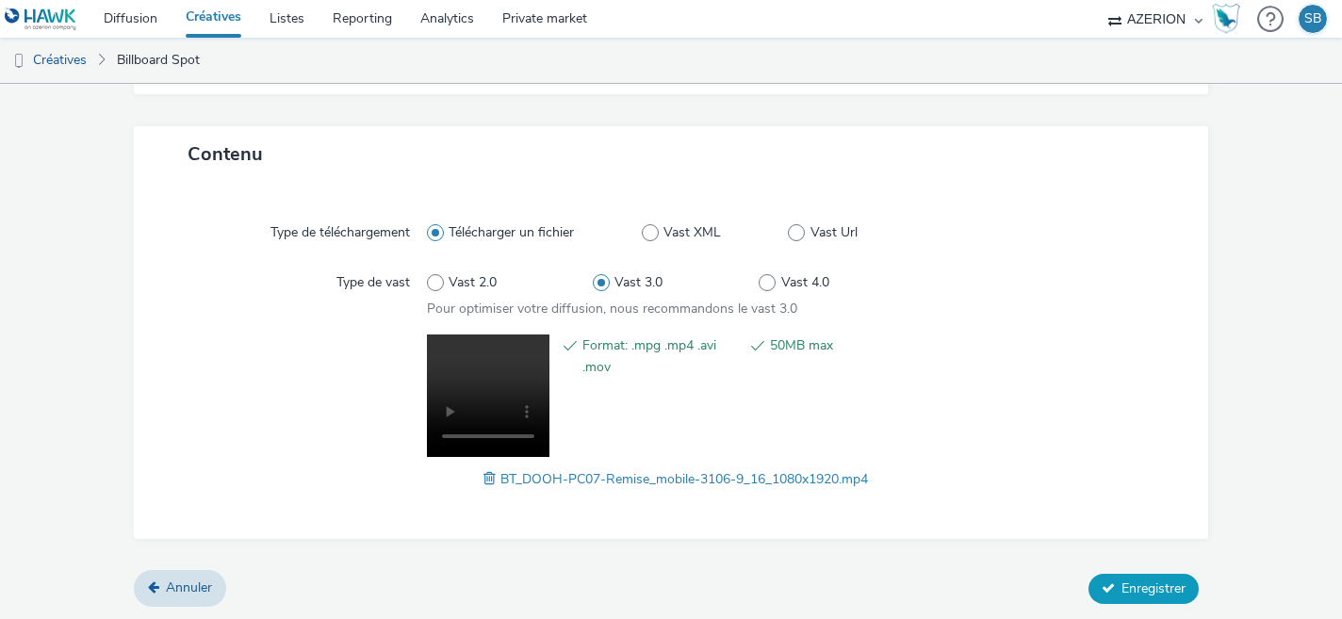
click at [1145, 584] on span "Enregistrer" at bounding box center [1154, 589] width 64 height 18
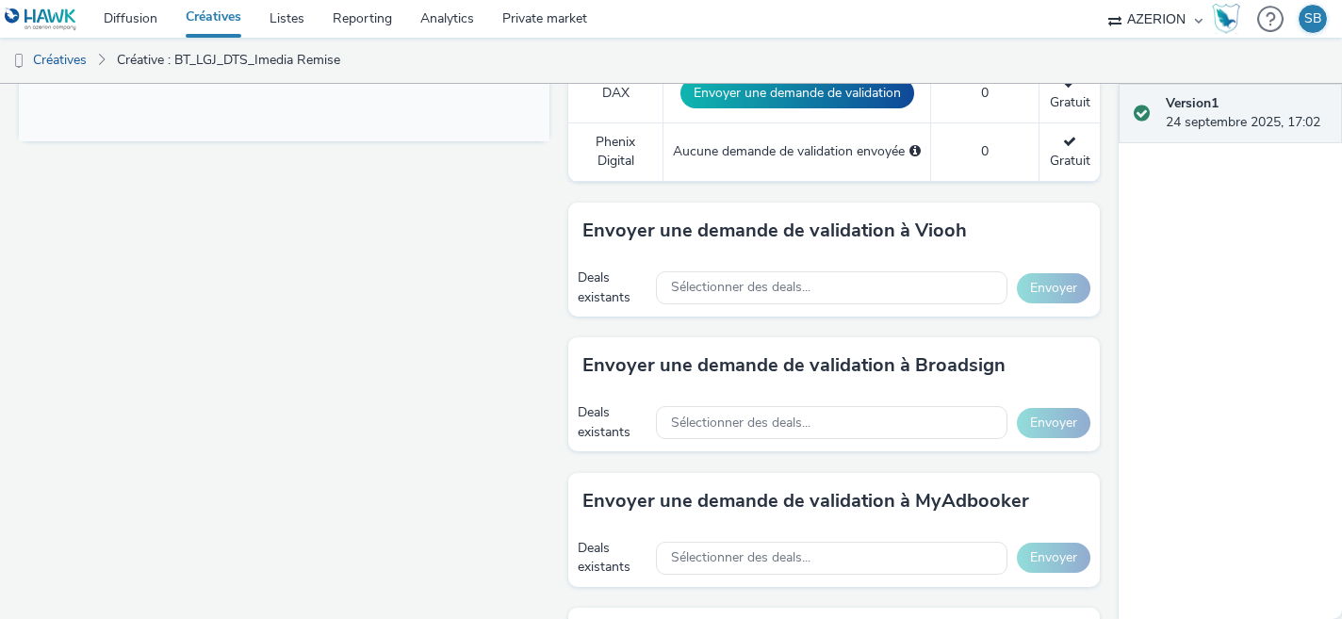
scroll to position [837, 0]
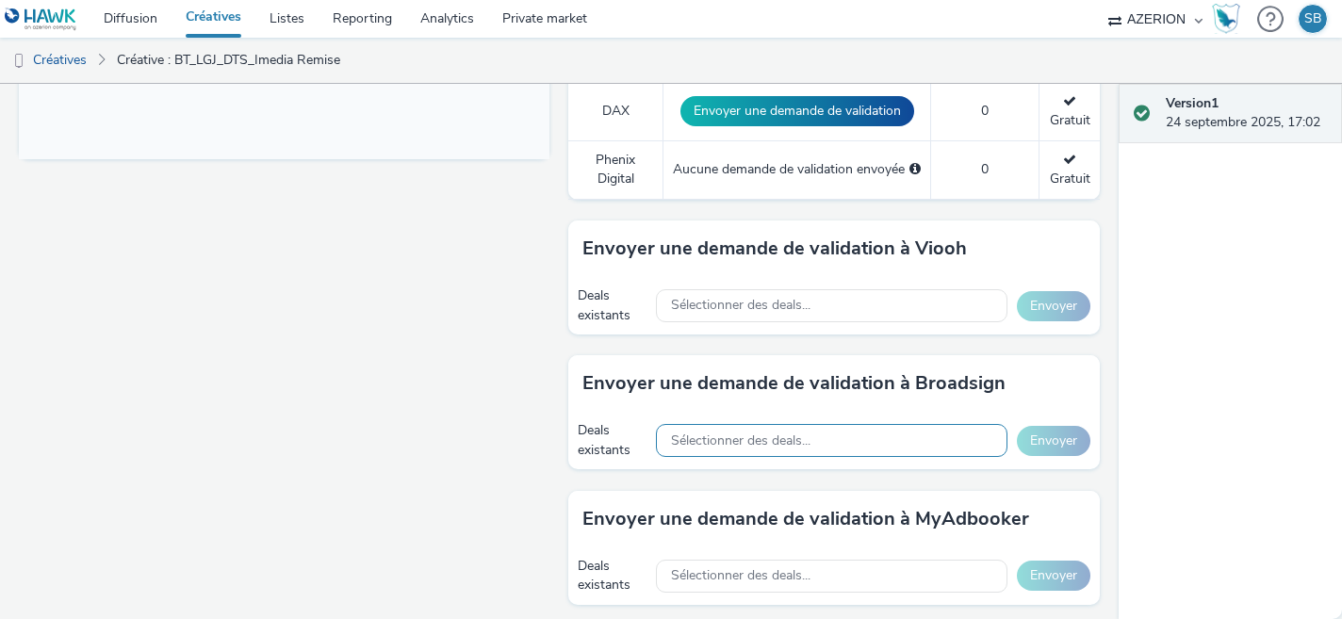
click at [794, 450] on div "Sélectionner des deals..." at bounding box center [832, 440] width 352 height 33
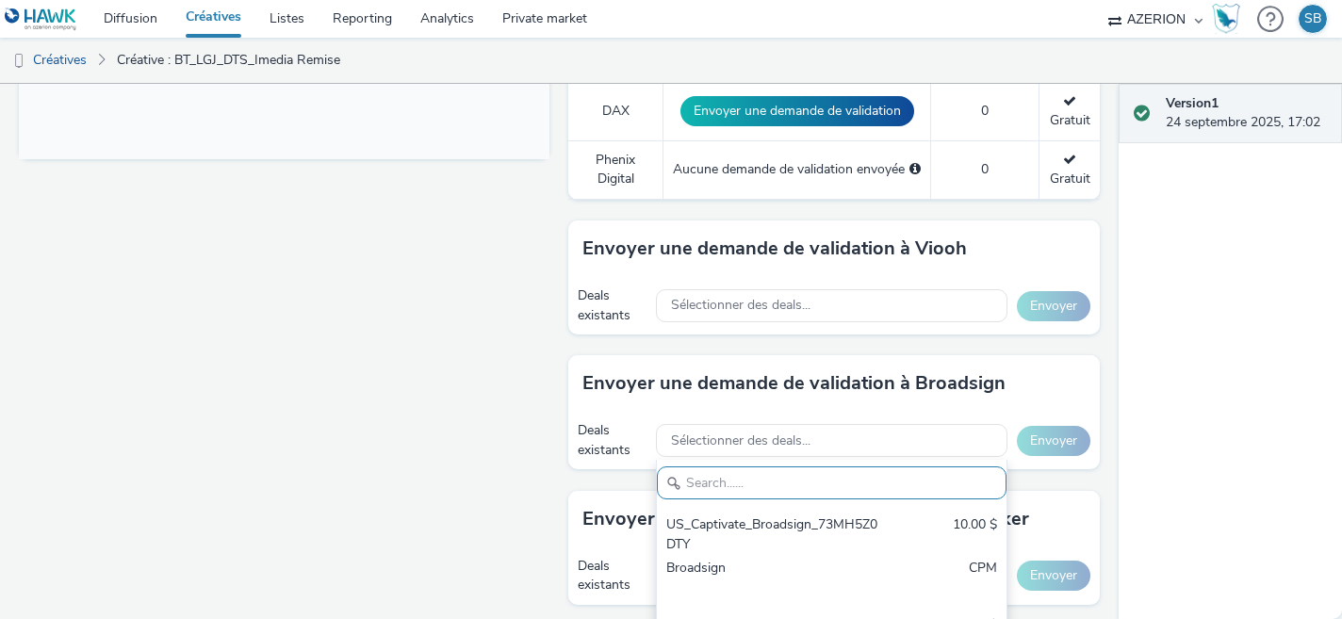
paste input "0JY9HIFXEZ"
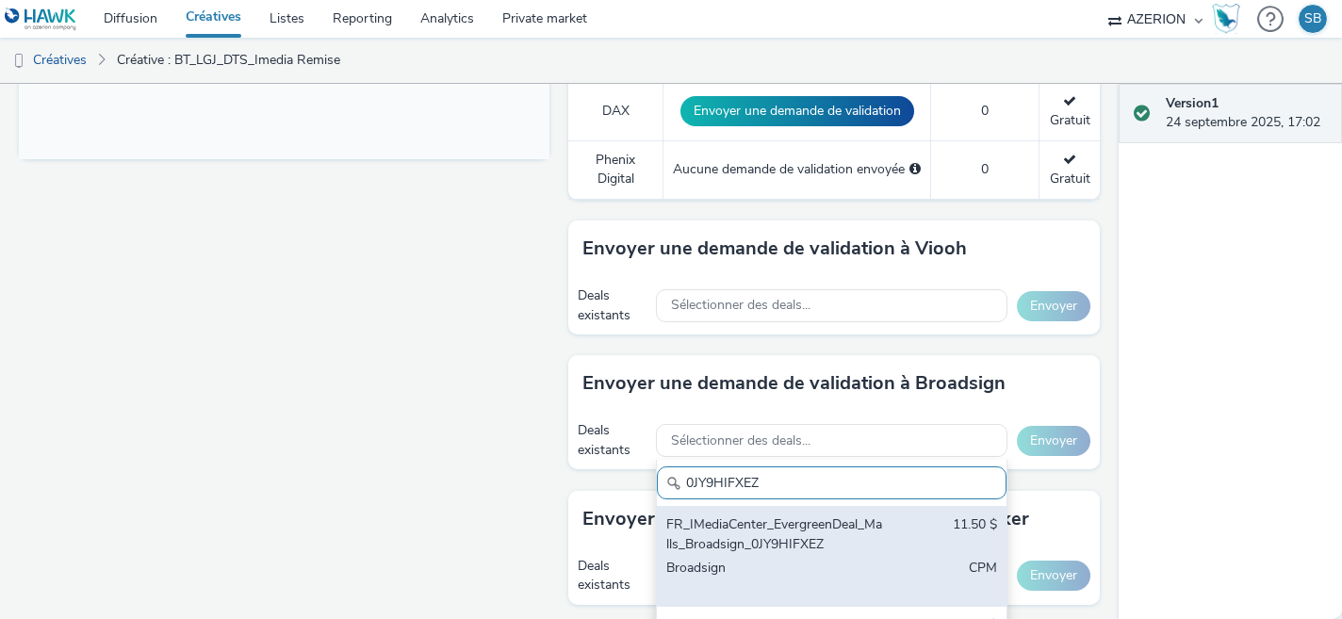
type input "0JY9HIFXEZ"
click at [779, 540] on div "FR_IMediaCenter_EvergreenDeal_Malls_Broadsign_0JY9HIFXEZ" at bounding box center [775, 535] width 218 height 39
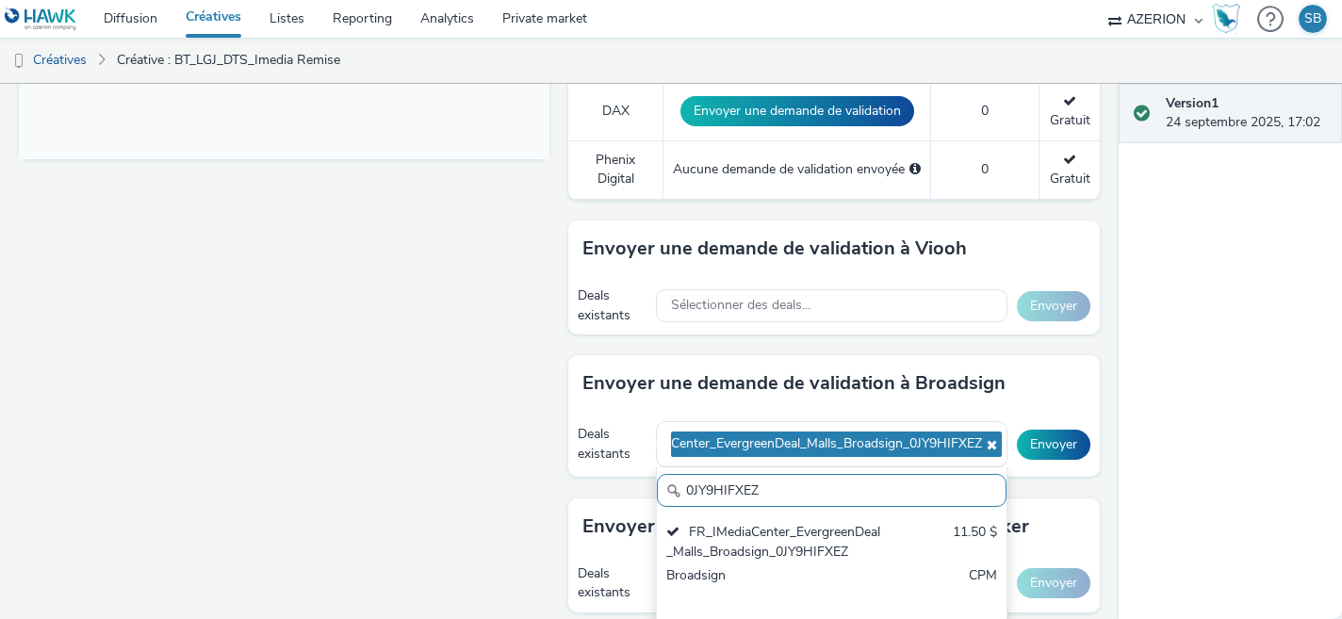
click at [1057, 412] on div "Deals existants FR_IMediaCenter_EvergreenDeal_Malls_Broadsign_0JY9HIFXEZ 0JY9HI…" at bounding box center [833, 444] width 531 height 65
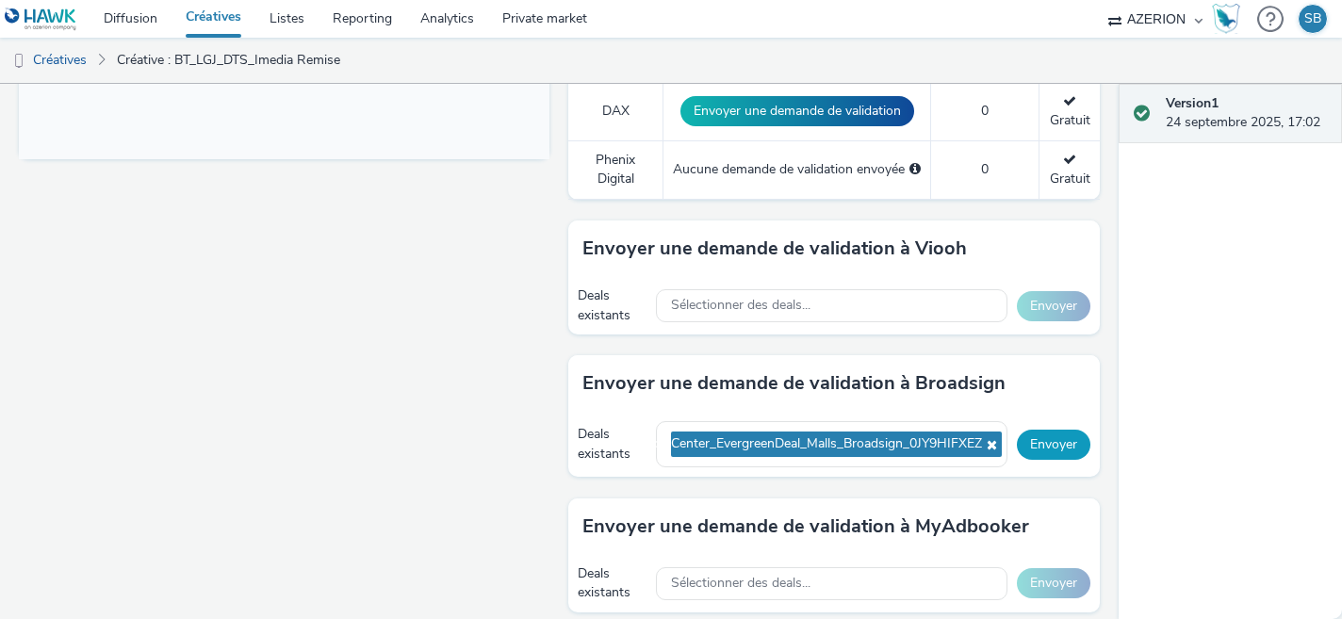
click at [1053, 445] on button "Envoyer" at bounding box center [1054, 445] width 74 height 30
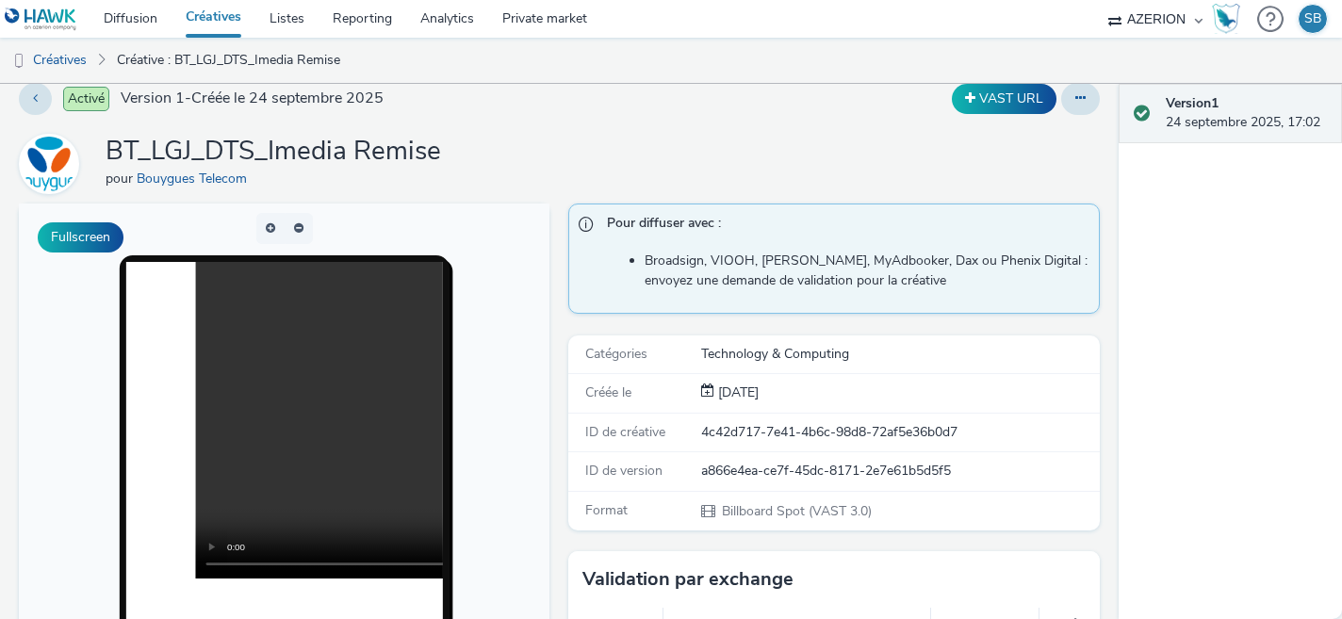
scroll to position [0, 0]
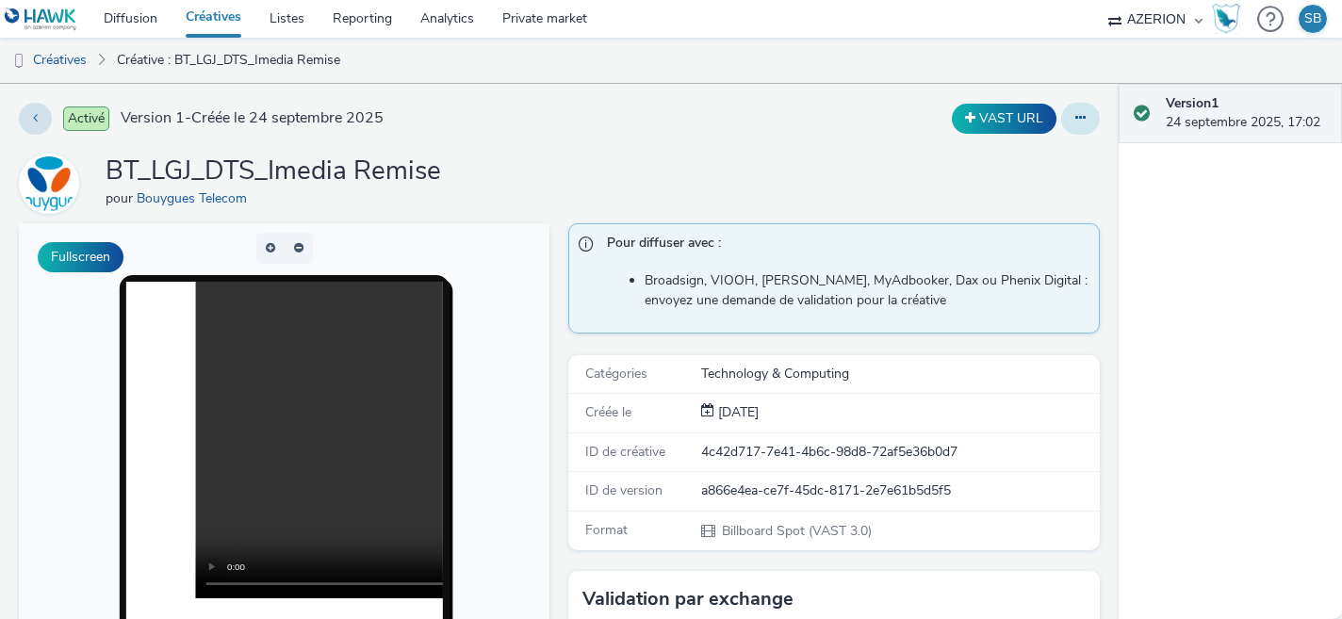
click at [1077, 123] on icon at bounding box center [1081, 117] width 10 height 13
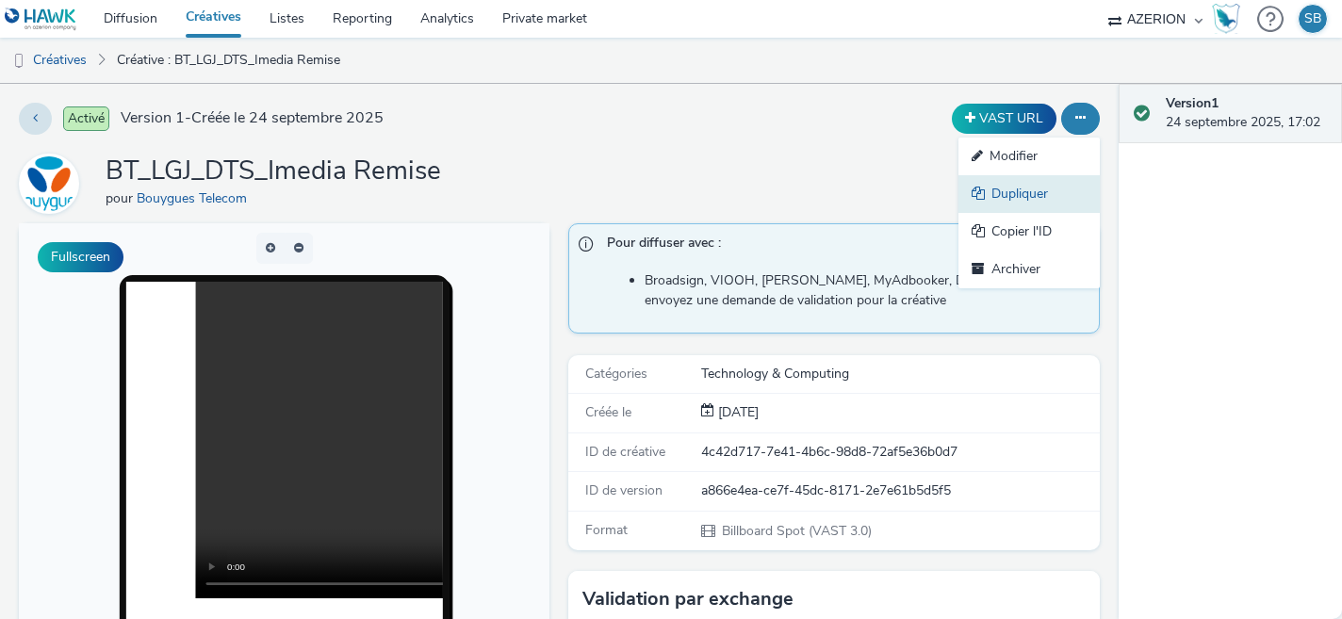
click at [1054, 189] on link "Dupliquer" at bounding box center [1029, 194] width 141 height 38
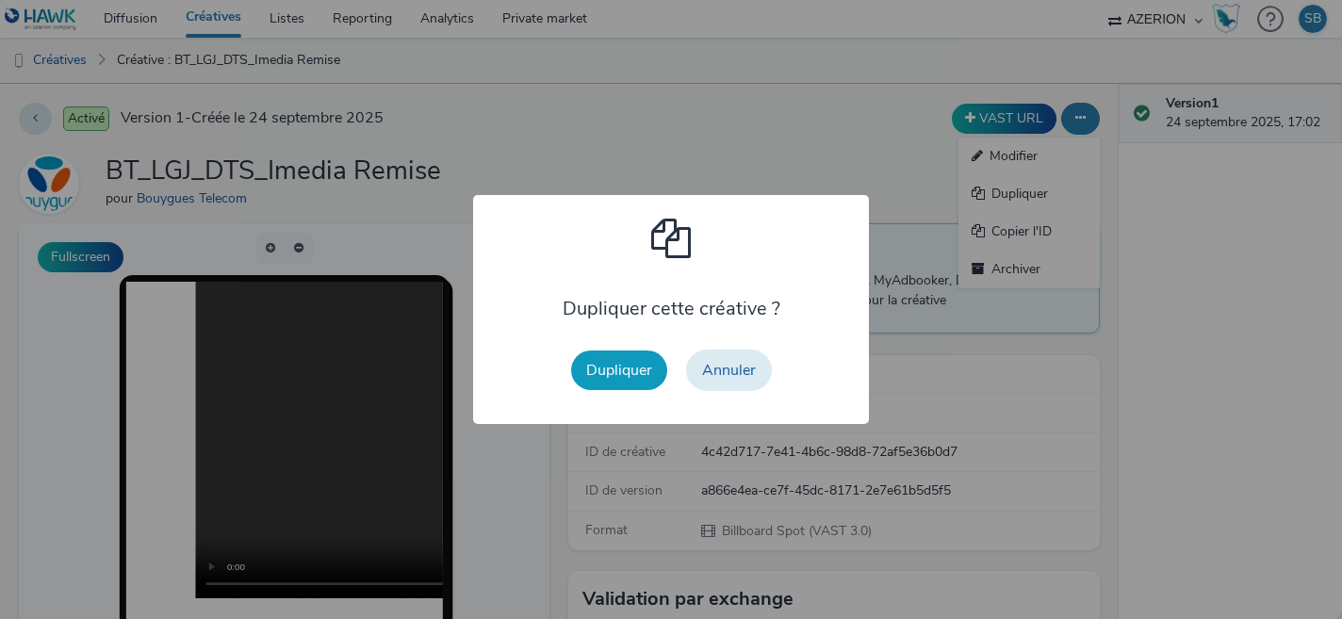
click at [631, 372] on button "Dupliquer" at bounding box center [619, 371] width 96 height 40
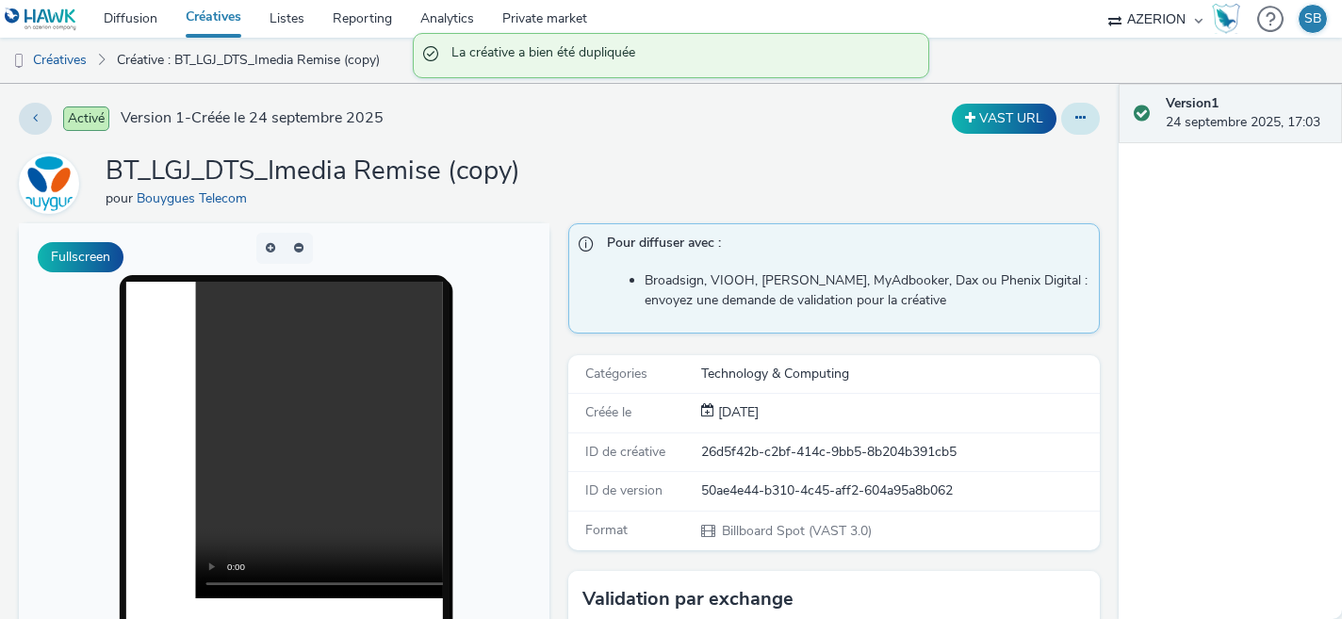
click at [1094, 119] on button at bounding box center [1080, 119] width 39 height 32
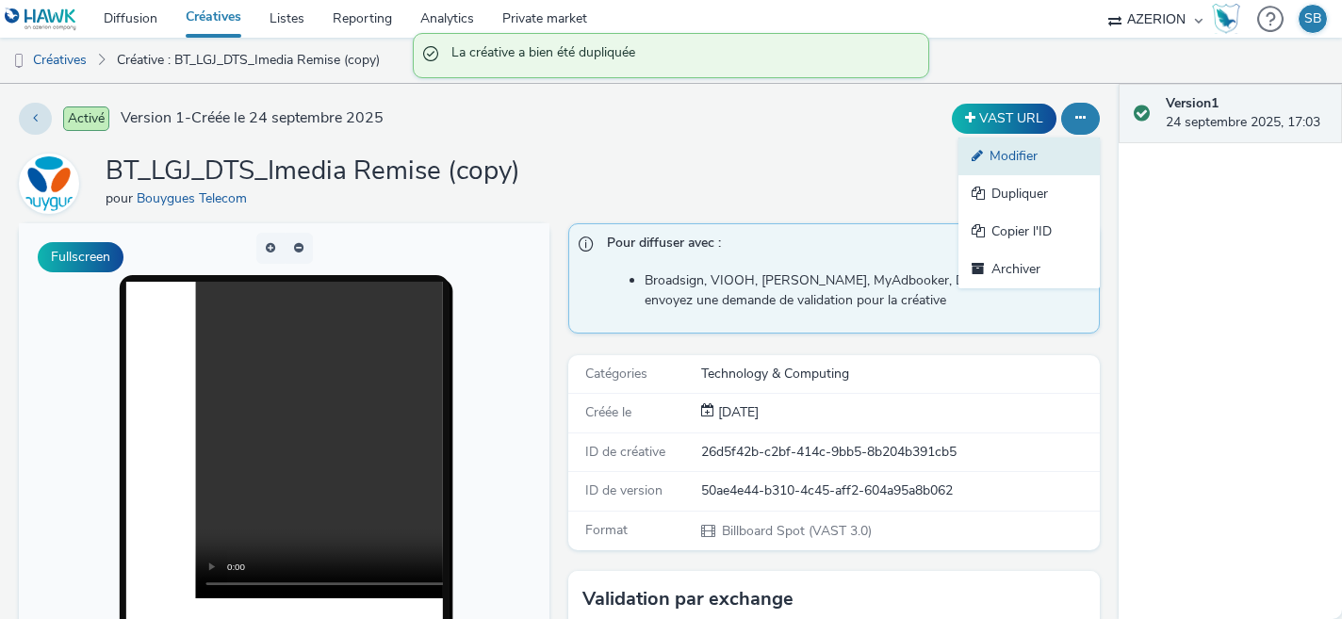
click at [1046, 156] on link "Modifier" at bounding box center [1029, 157] width 141 height 38
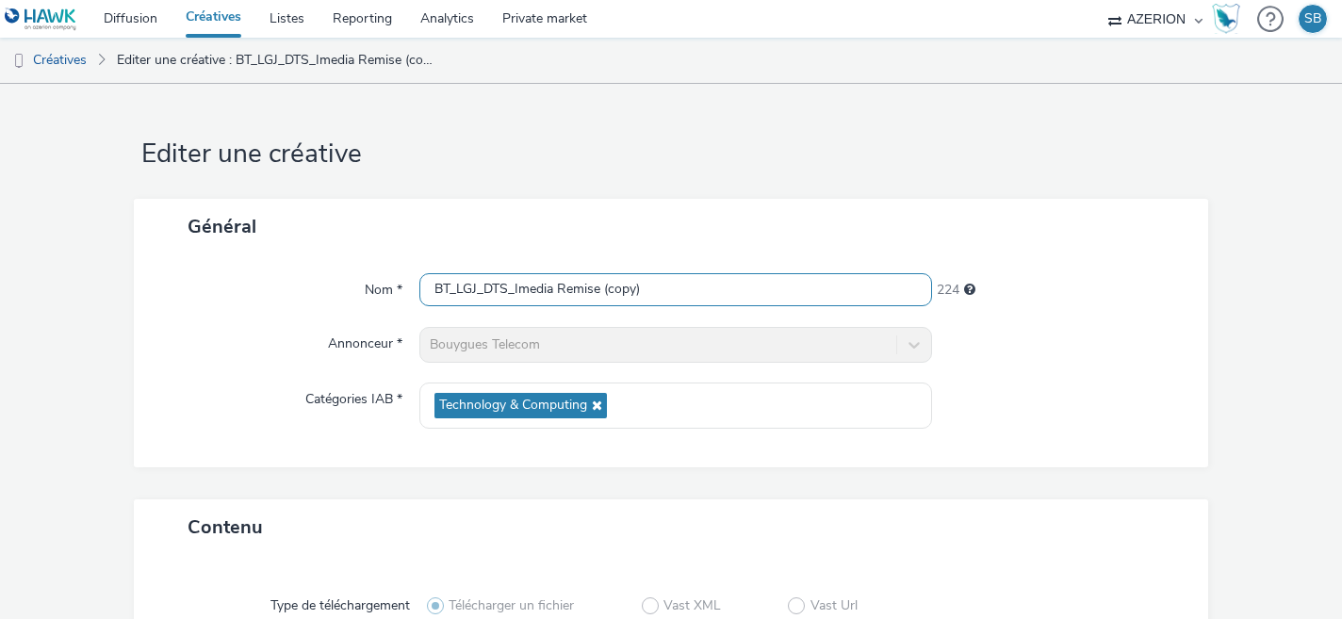
drag, startPoint x: 666, startPoint y: 288, endPoint x: 605, endPoint y: 292, distance: 60.4
click at [605, 292] on input "BT_LGJ_DTS_Imedia Remise (copy)" at bounding box center [676, 289] width 514 height 33
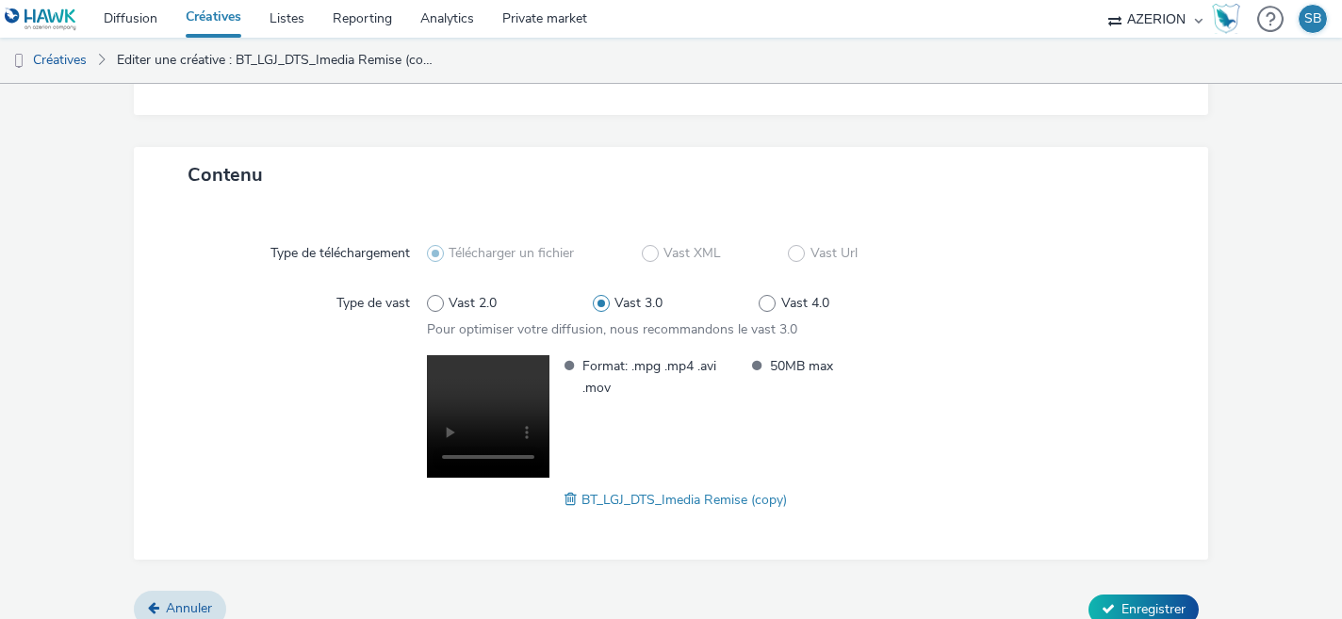
scroll to position [373, 0]
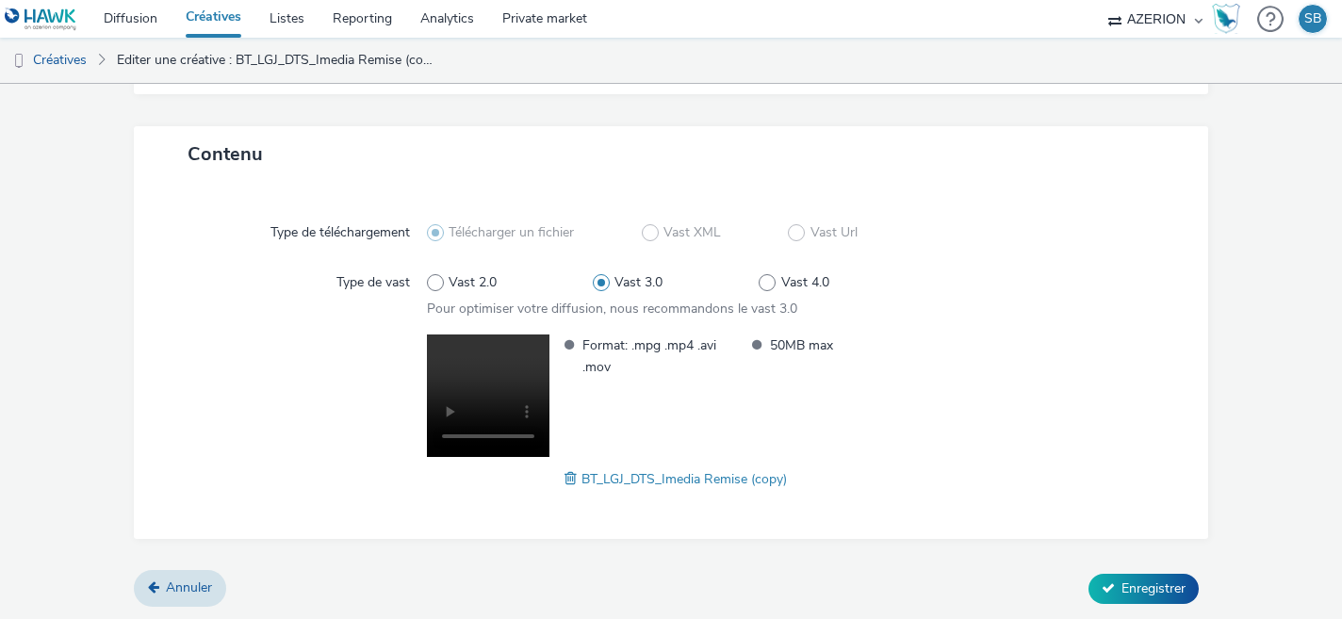
type input "BT_LGJ_DTS_Imedia Remise boutique"
click at [571, 479] on span at bounding box center [573, 479] width 17 height 21
click at [1147, 582] on span "Enregistrer" at bounding box center [1154, 589] width 64 height 18
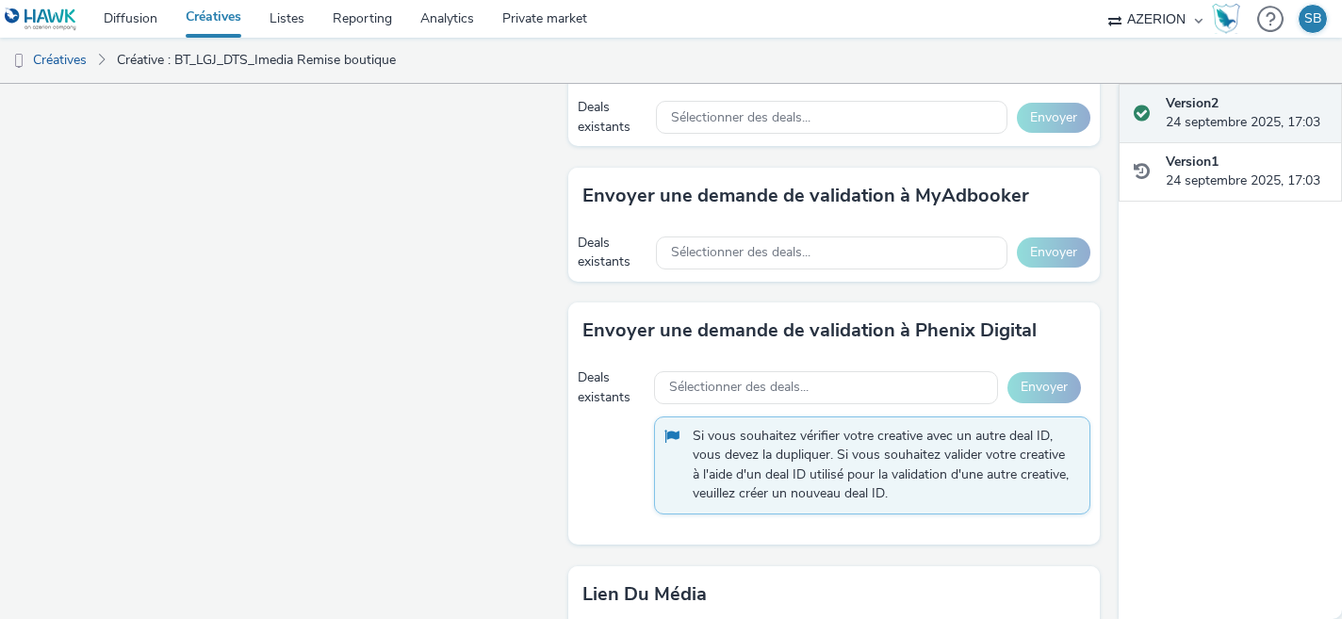
scroll to position [1093, 0]
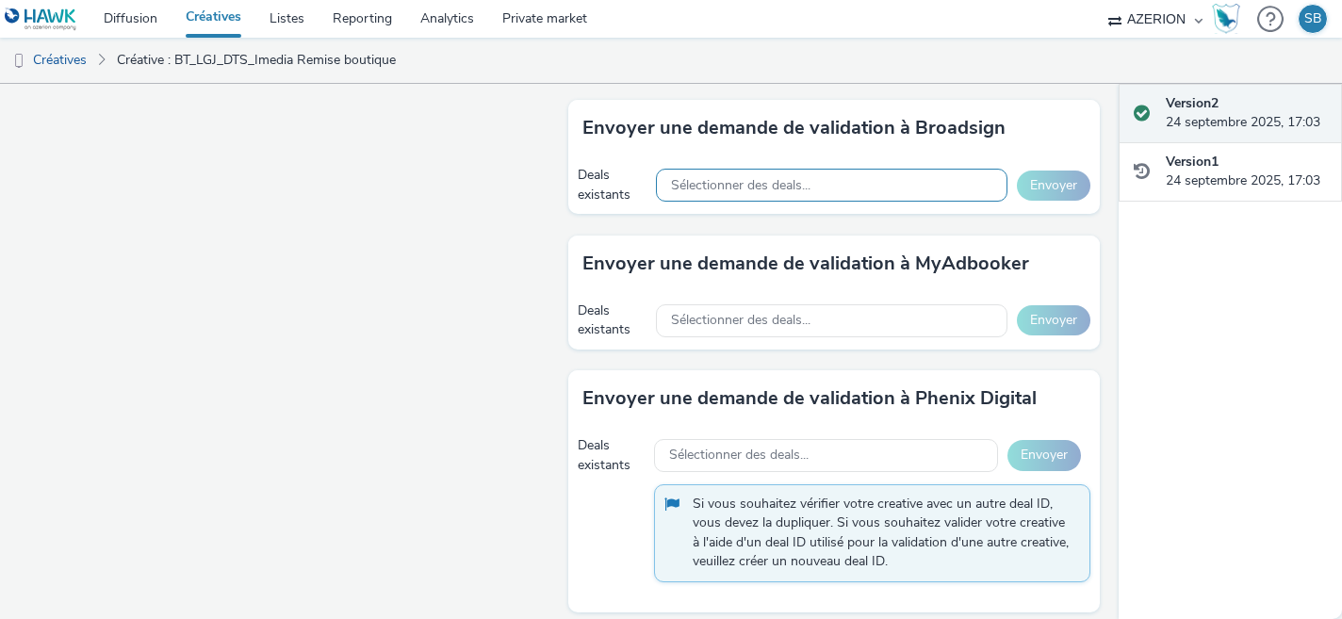
click at [859, 186] on div "Sélectionner des deals..." at bounding box center [832, 185] width 352 height 33
paste input "0JY9HIFXEZ"
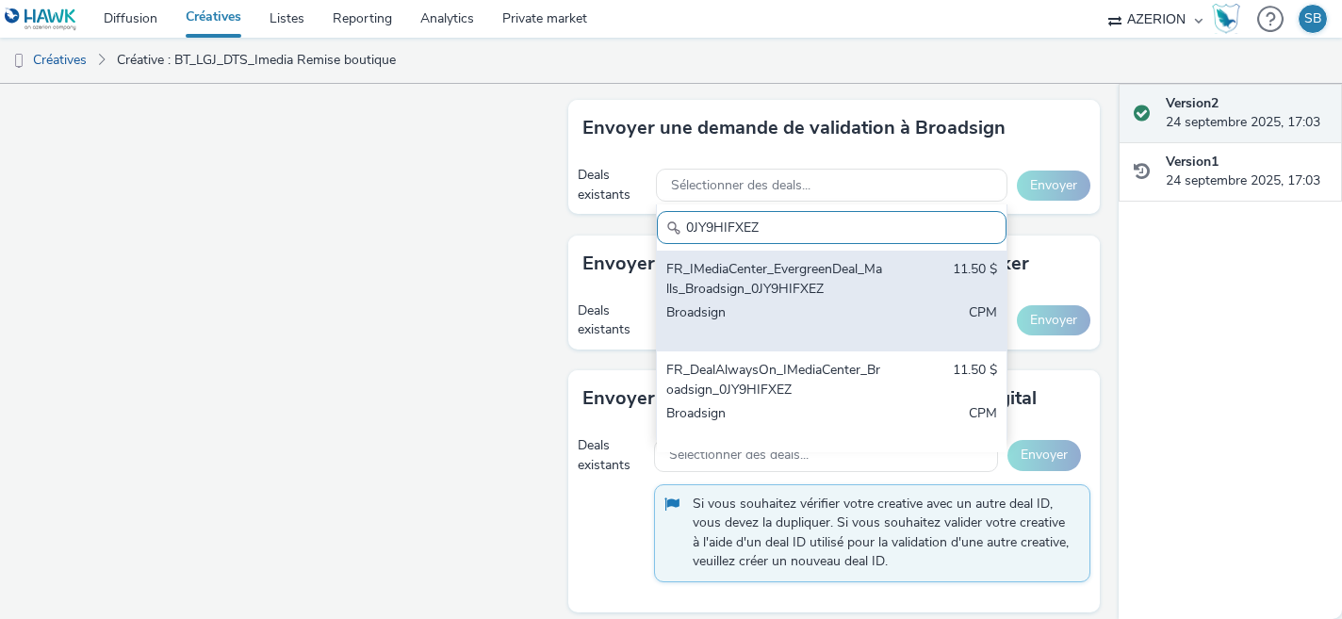
type input "0JY9HIFXEZ"
click at [834, 281] on div "FR_IMediaCenter_EvergreenDeal_Malls_Broadsign_0JY9HIFXEZ" at bounding box center [775, 279] width 218 height 39
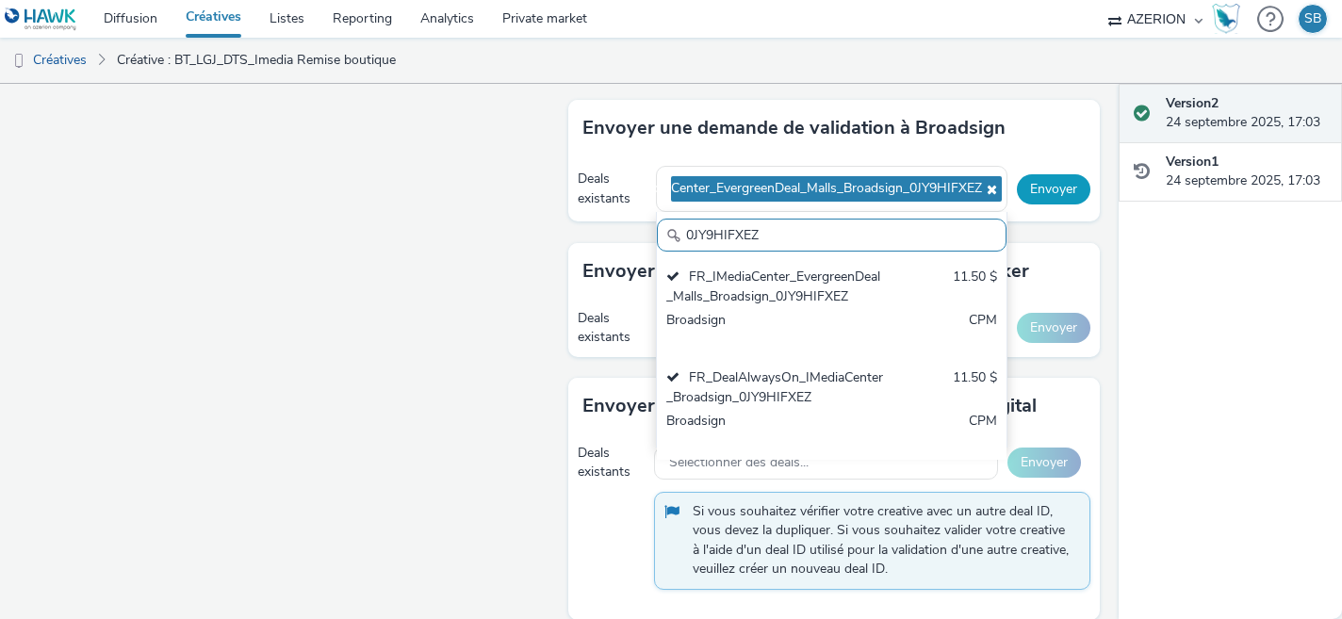
click at [1052, 188] on button "Envoyer" at bounding box center [1054, 189] width 74 height 30
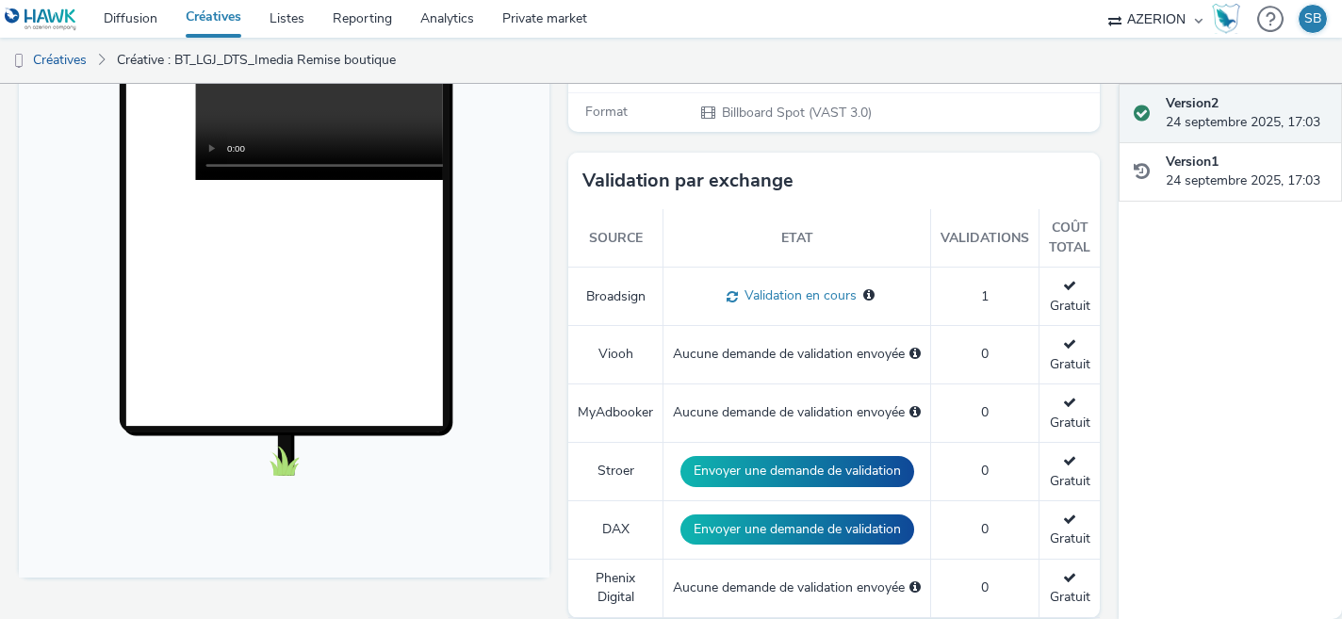
scroll to position [0, 0]
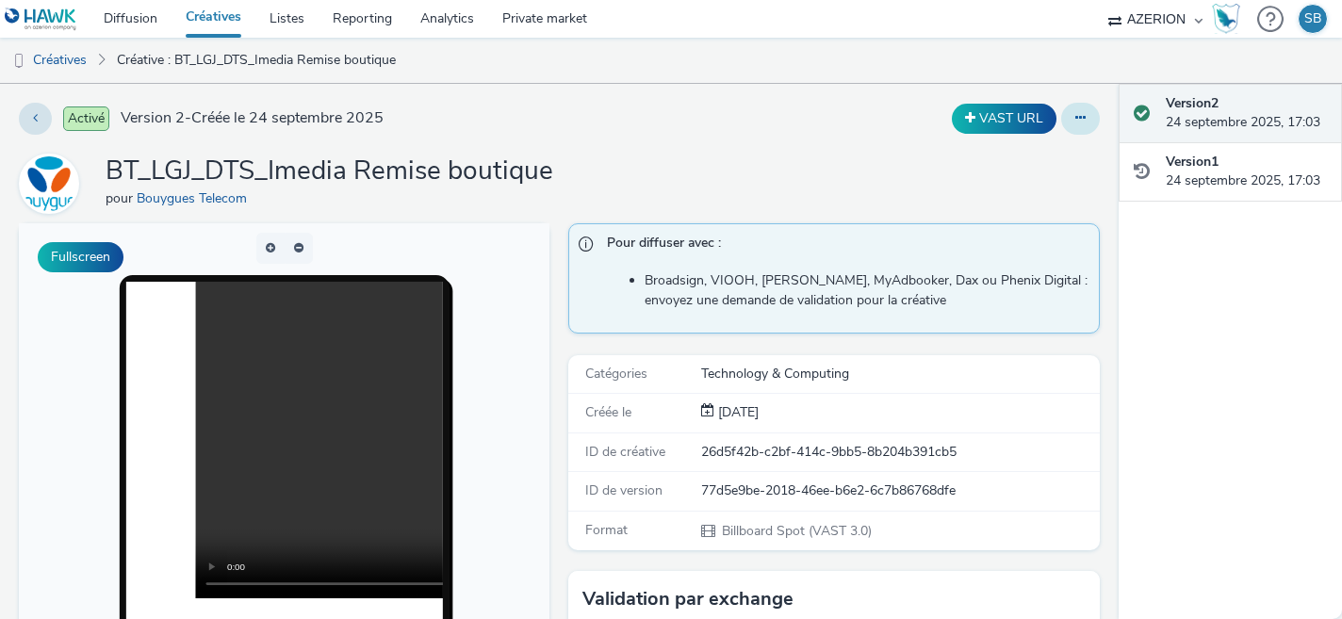
click at [1088, 111] on button at bounding box center [1080, 119] width 39 height 32
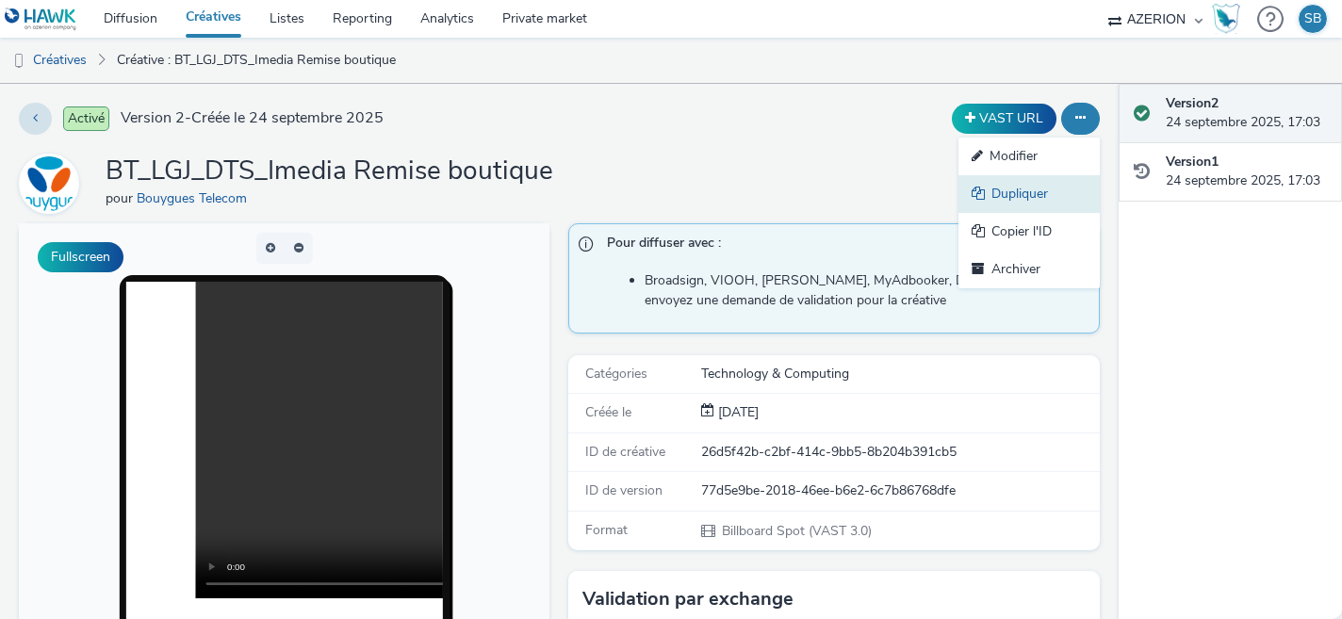
click at [1053, 194] on link "Dupliquer" at bounding box center [1029, 194] width 141 height 38
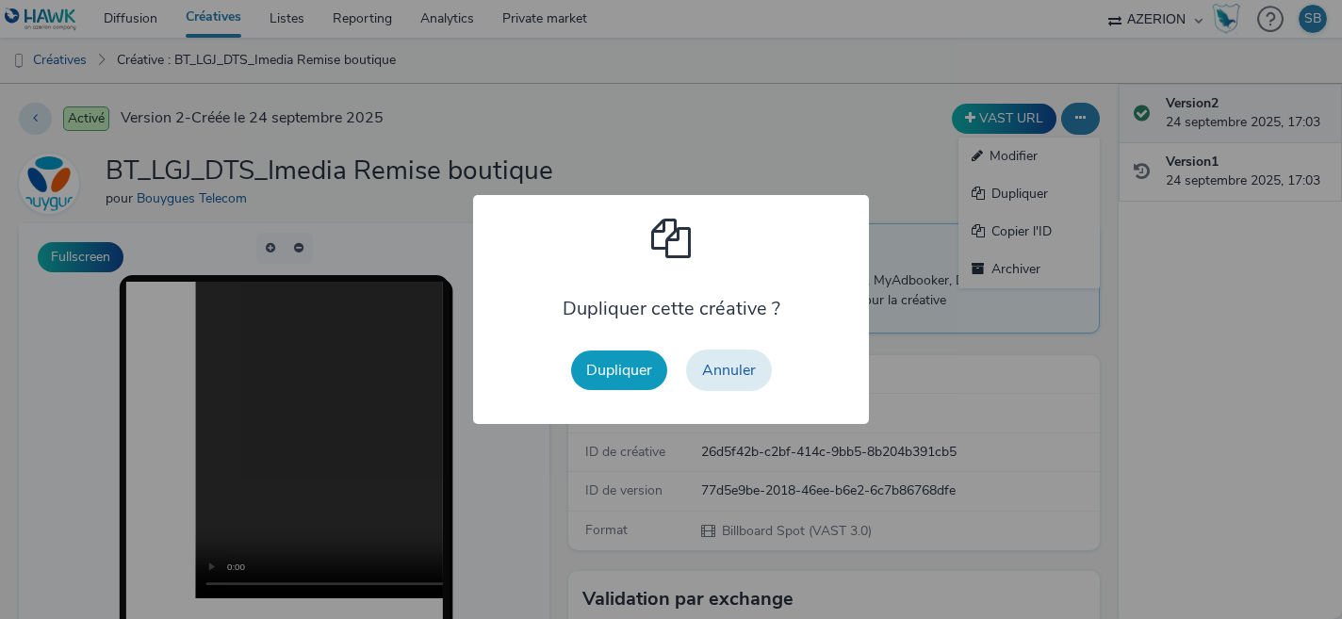
click at [609, 376] on button "Dupliquer" at bounding box center [619, 371] width 96 height 40
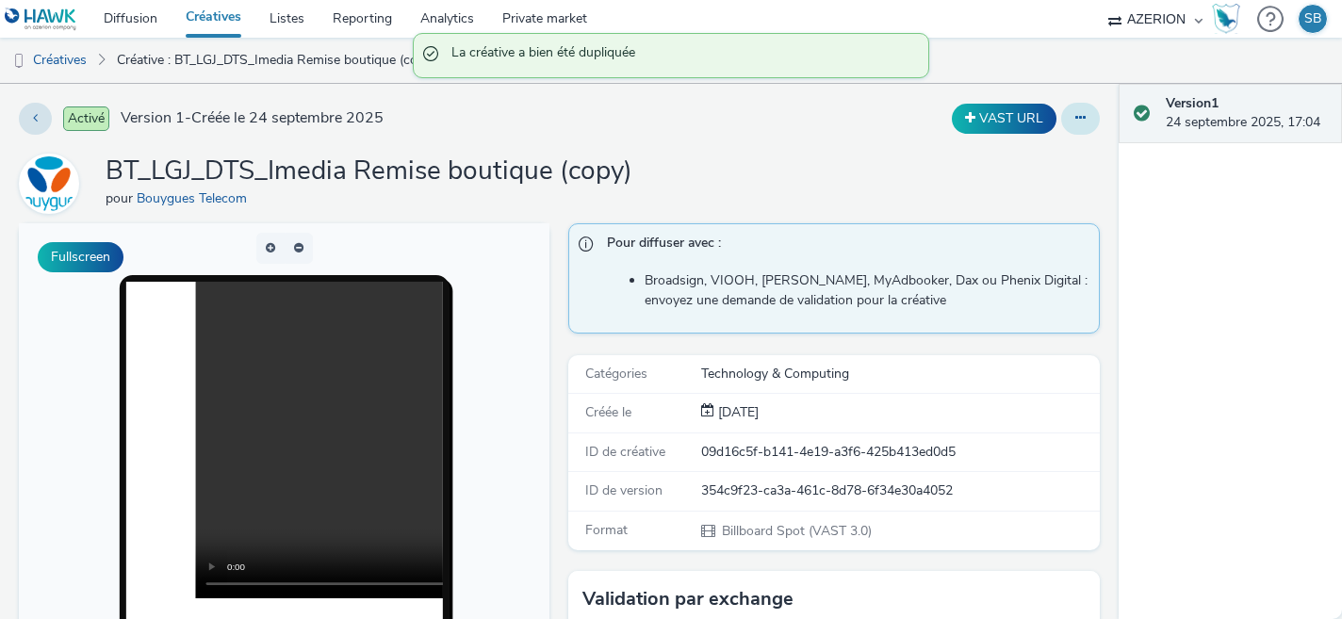
click at [1088, 114] on button at bounding box center [1080, 119] width 39 height 32
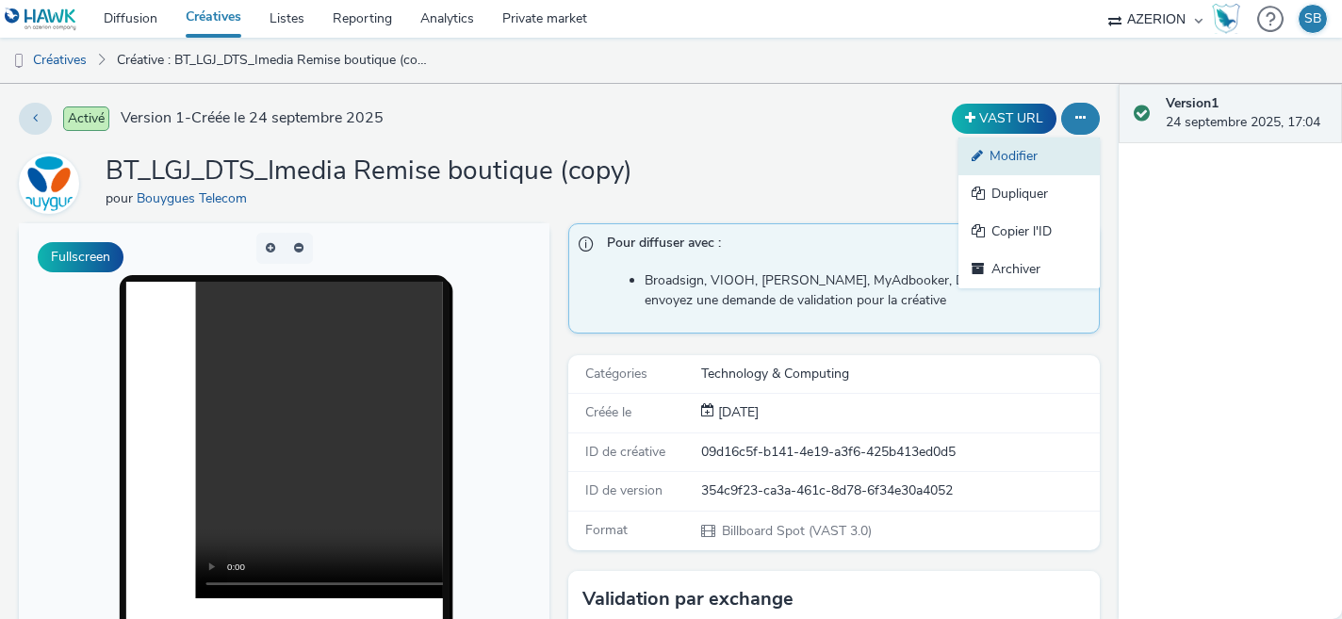
click at [1047, 157] on link "Modifier" at bounding box center [1029, 157] width 141 height 38
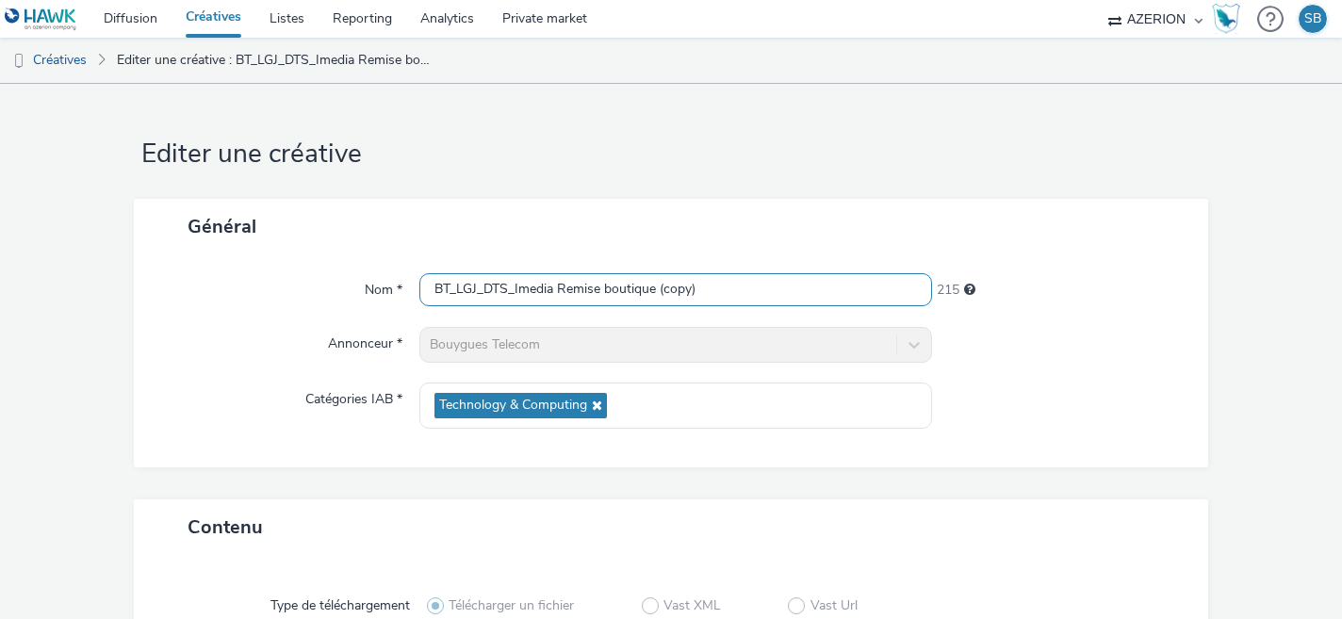
click at [552, 291] on input "BT_LGJ_DTS_Imedia Remise boutique (copy)" at bounding box center [676, 289] width 514 height 33
drag, startPoint x: 700, startPoint y: 296, endPoint x: 653, endPoint y: 294, distance: 47.2
click at [653, 294] on input "BT_LGJ_DTS_Cityz Remise boutique (copy)" at bounding box center [676, 289] width 514 height 33
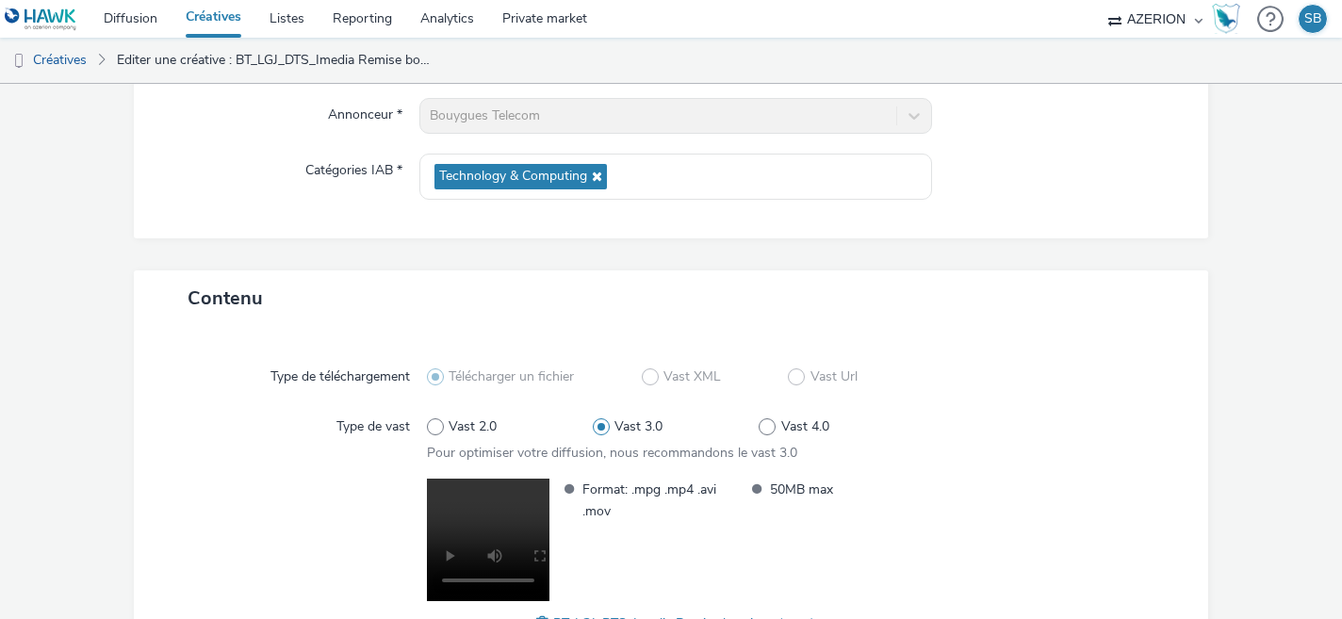
scroll to position [373, 0]
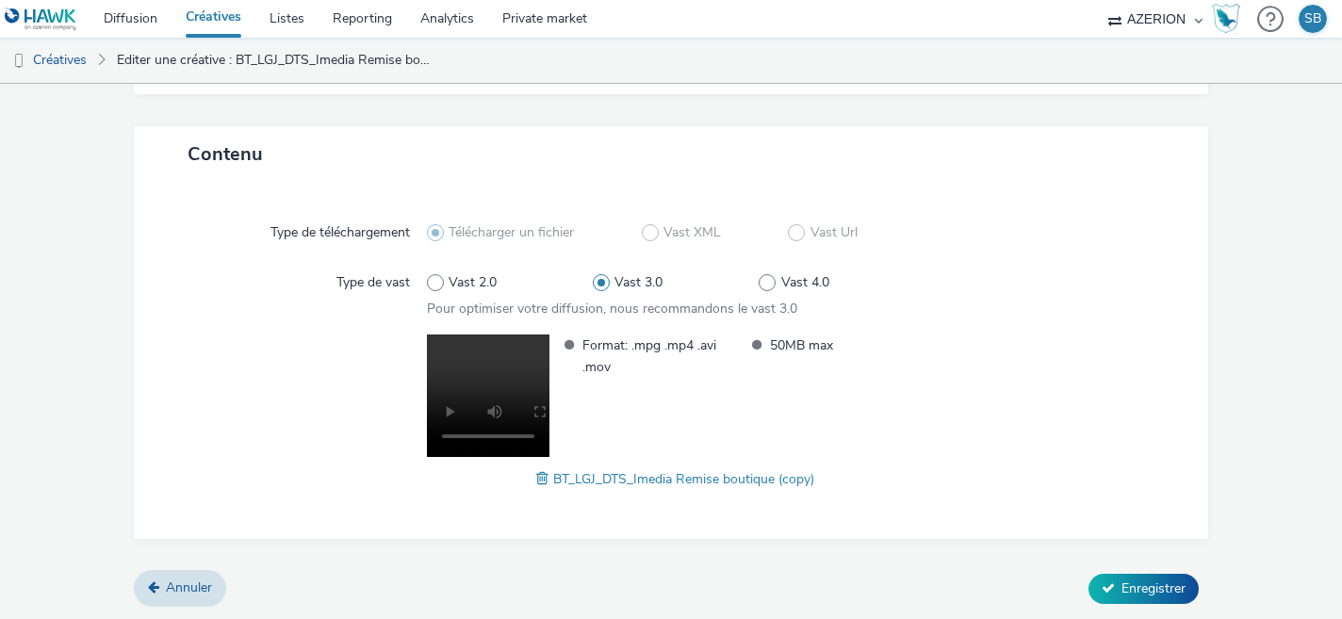
type input "BT_LGJ_DTS_Cityz Remise boutique"
click at [542, 479] on span at bounding box center [544, 479] width 17 height 21
click at [1140, 587] on span "Enregistrer" at bounding box center [1154, 589] width 64 height 18
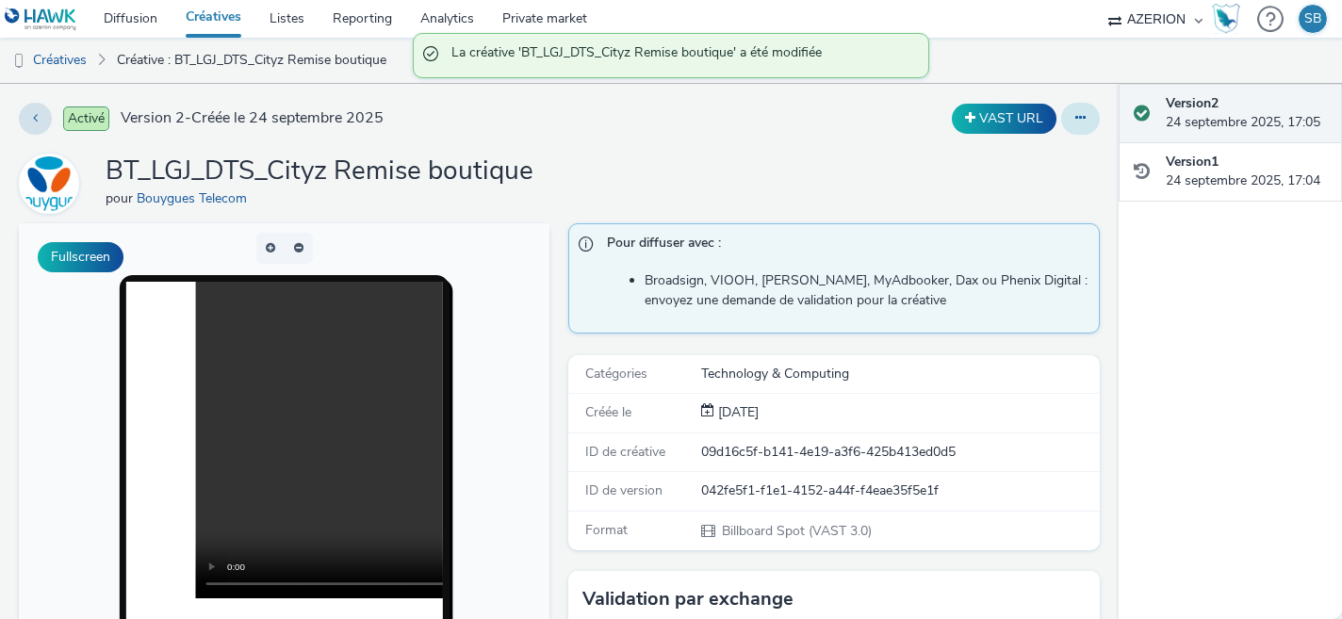
click at [1084, 120] on icon at bounding box center [1081, 117] width 10 height 13
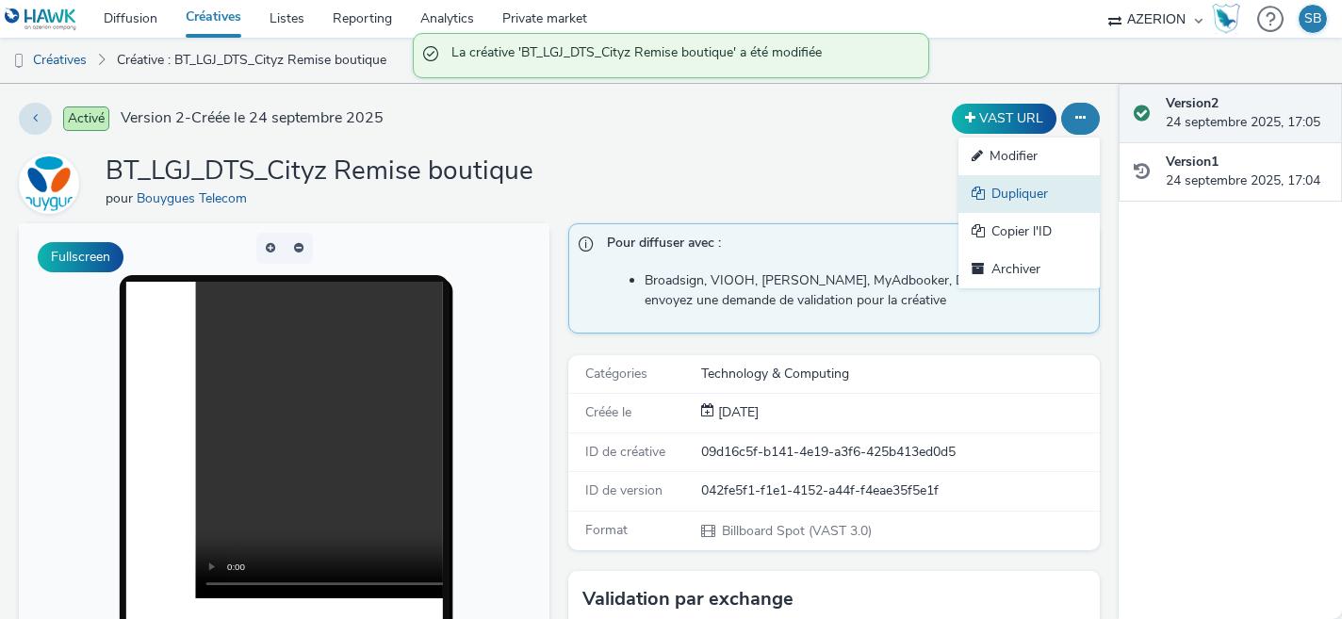
click at [1051, 189] on link "Dupliquer" at bounding box center [1029, 194] width 141 height 38
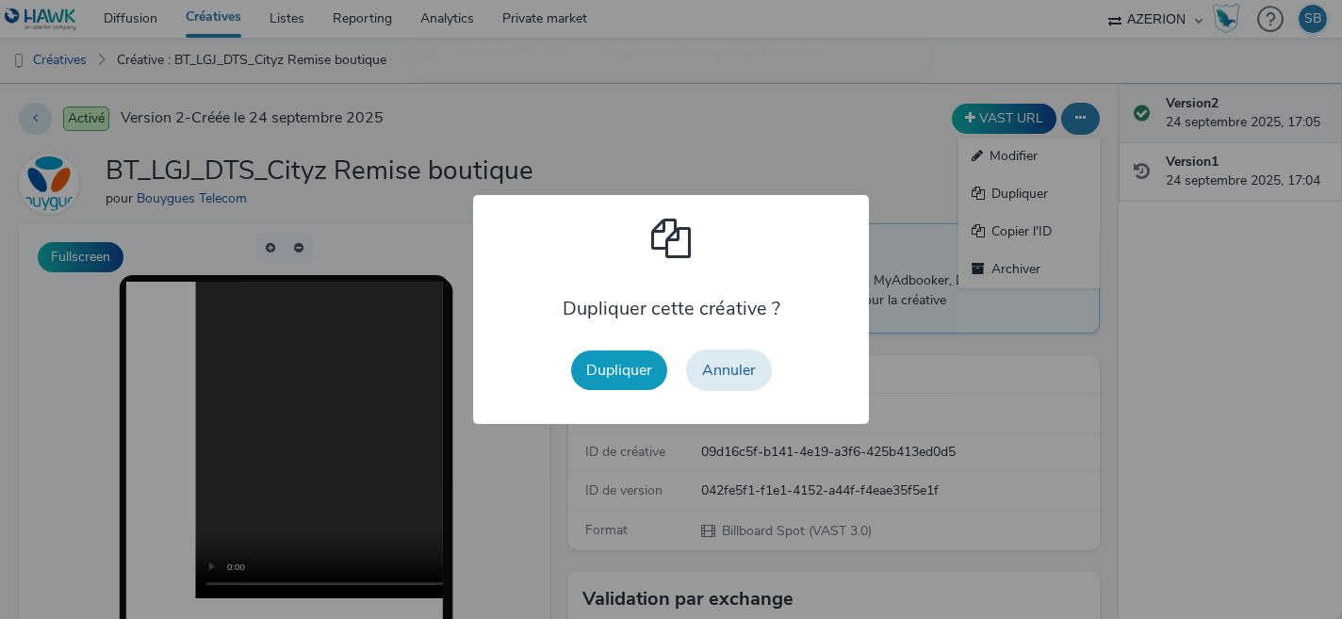
click at [600, 381] on button "Dupliquer" at bounding box center [619, 371] width 96 height 40
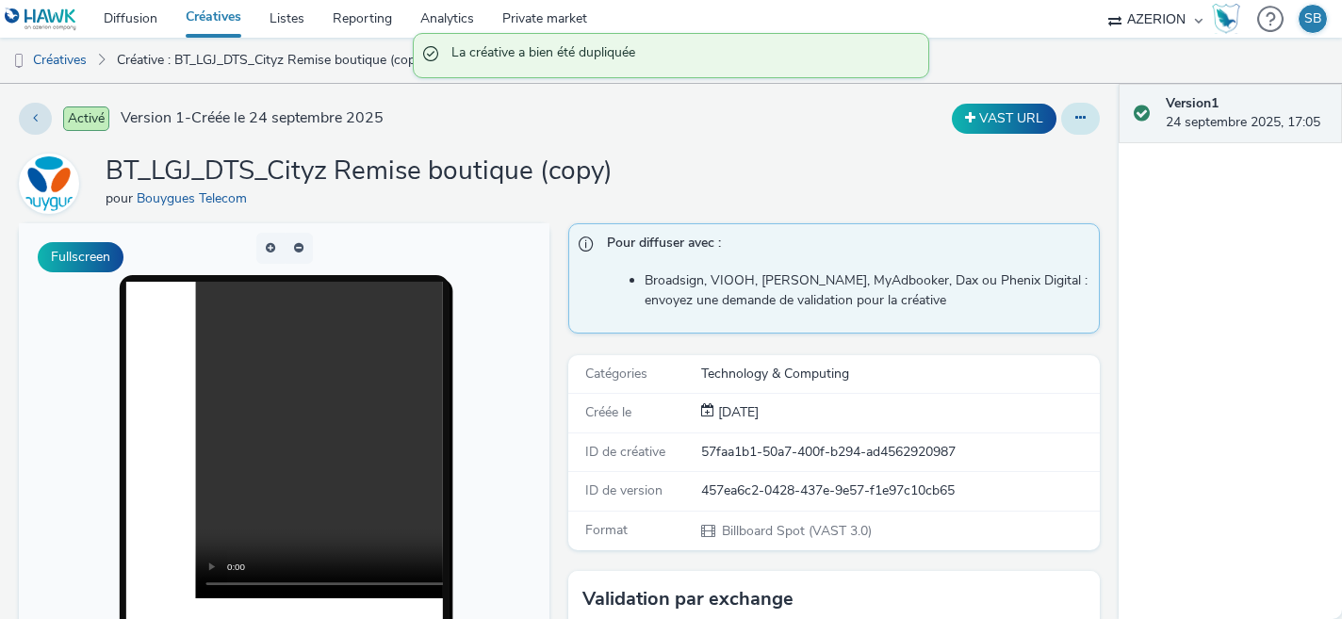
click at [1077, 123] on icon at bounding box center [1081, 117] width 10 height 13
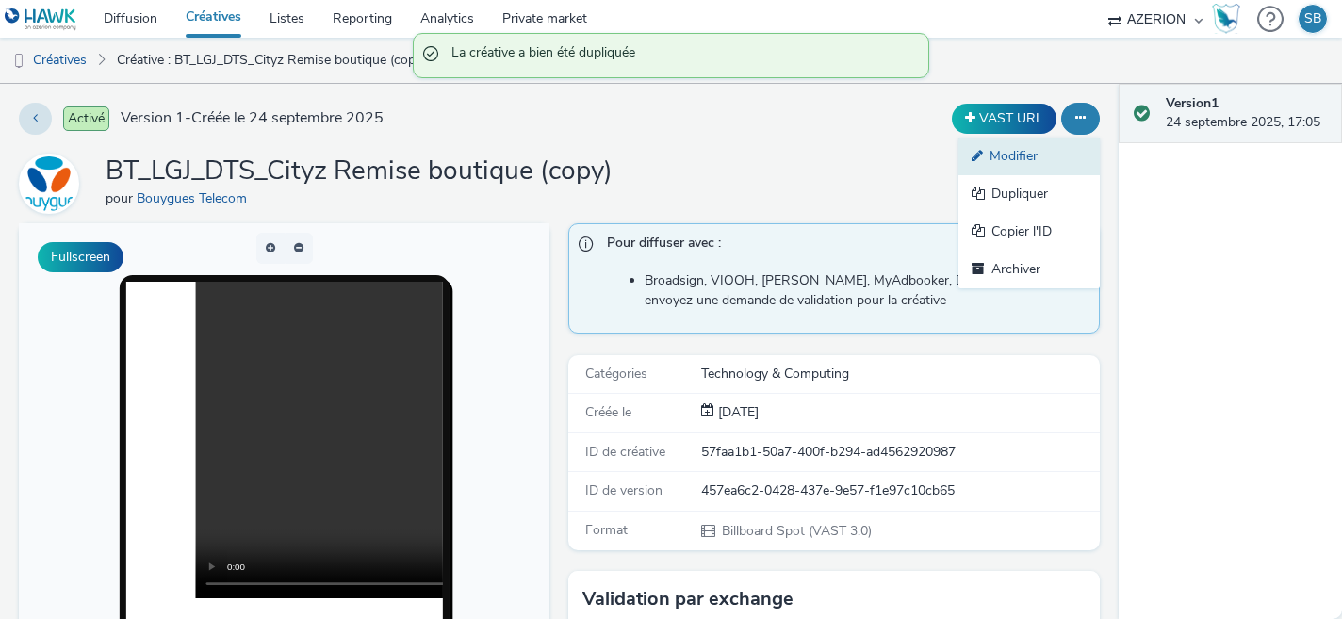
click at [1059, 153] on link "Modifier" at bounding box center [1029, 157] width 141 height 38
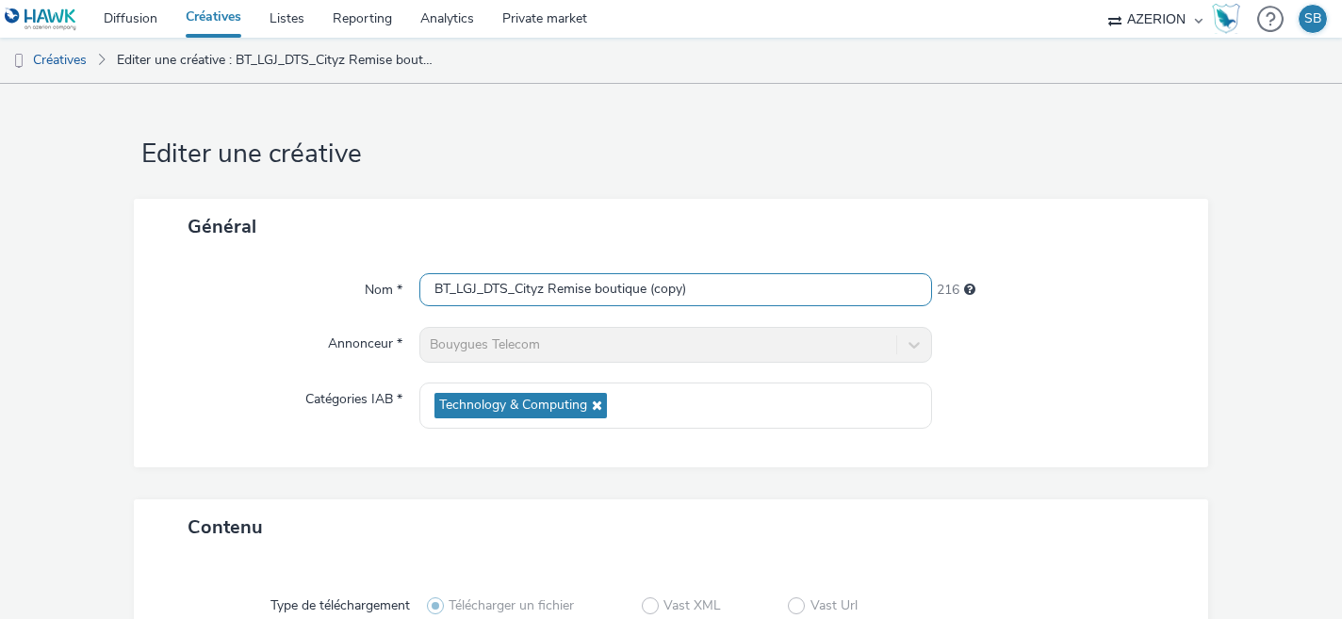
drag, startPoint x: 703, startPoint y: 296, endPoint x: 593, endPoint y: 296, distance: 110.3
click at [593, 296] on input "BT_LGJ_DTS_Cityz Remise boutique (copy)" at bounding box center [676, 289] width 514 height 33
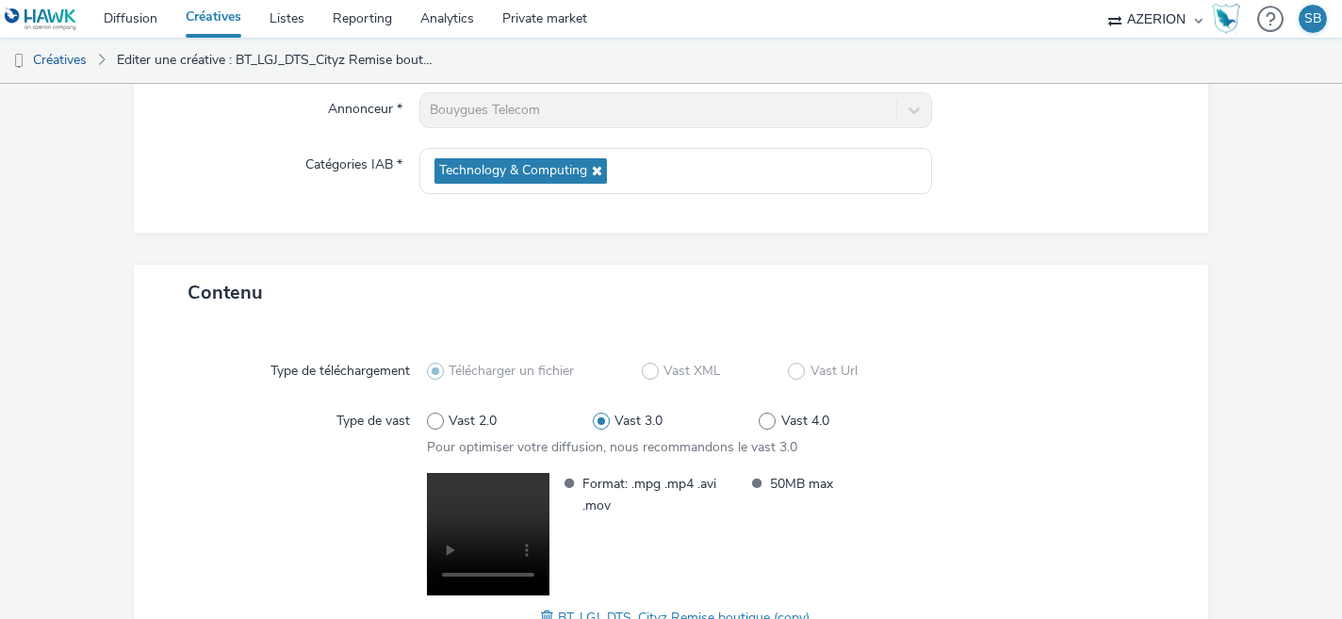
scroll to position [373, 0]
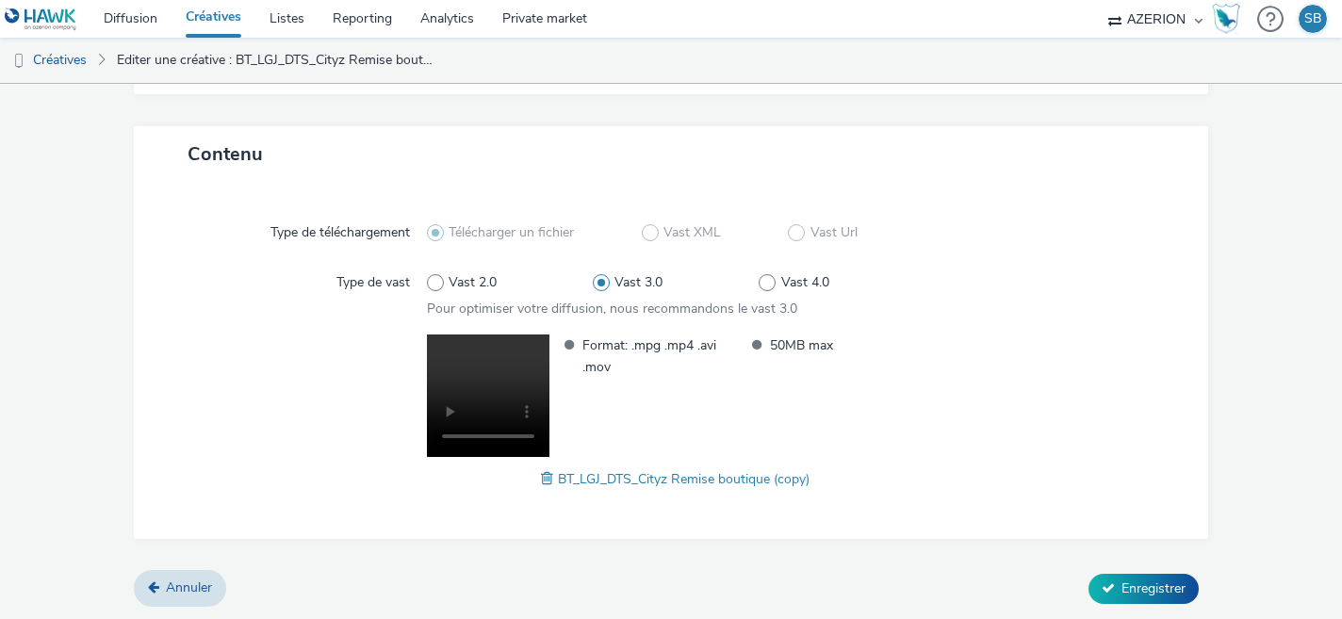
type input "BT_LGJ_DTS_Cityz Remise"
click at [544, 479] on span at bounding box center [549, 479] width 17 height 21
click at [1156, 581] on span "Enregistrer" at bounding box center [1154, 589] width 64 height 18
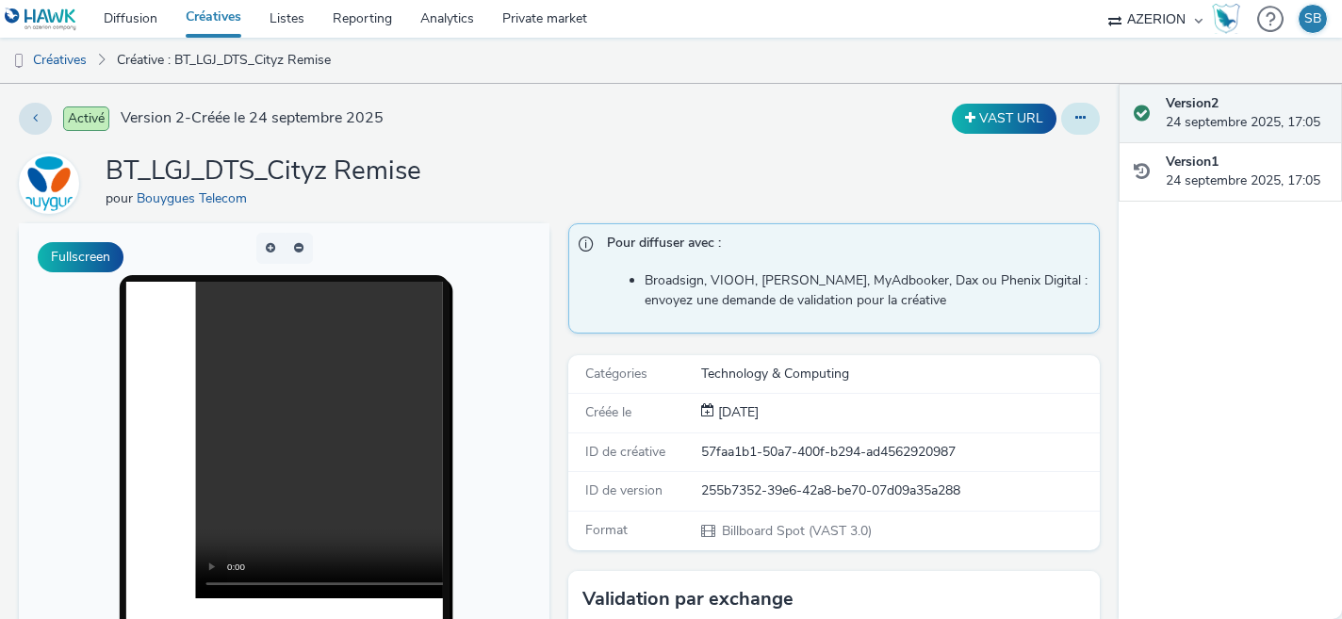
click at [1082, 119] on icon at bounding box center [1081, 117] width 10 height 13
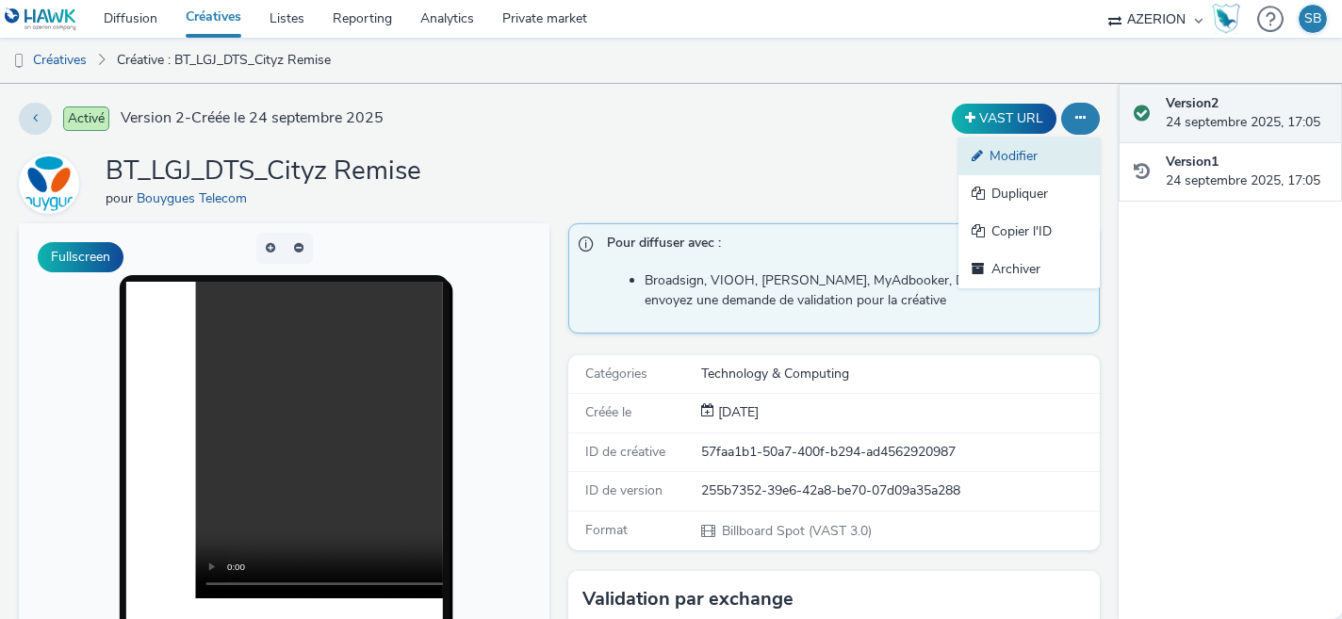
click at [1062, 145] on link "Modifier" at bounding box center [1029, 157] width 141 height 38
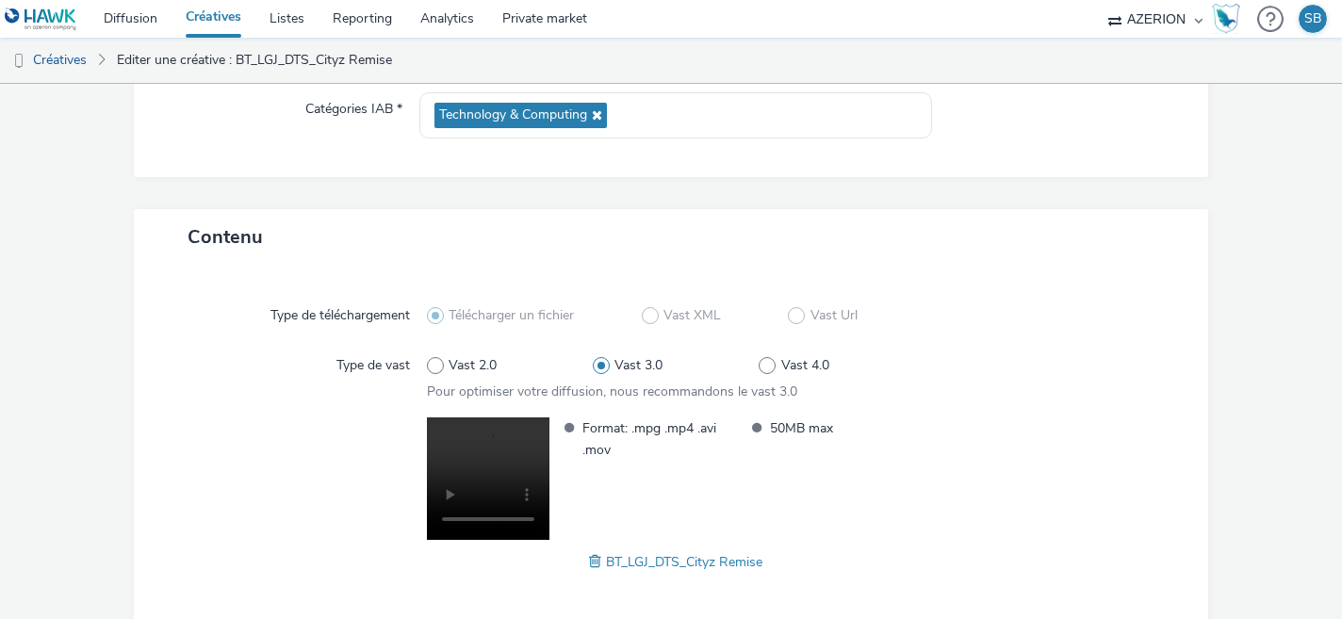
scroll to position [373, 0]
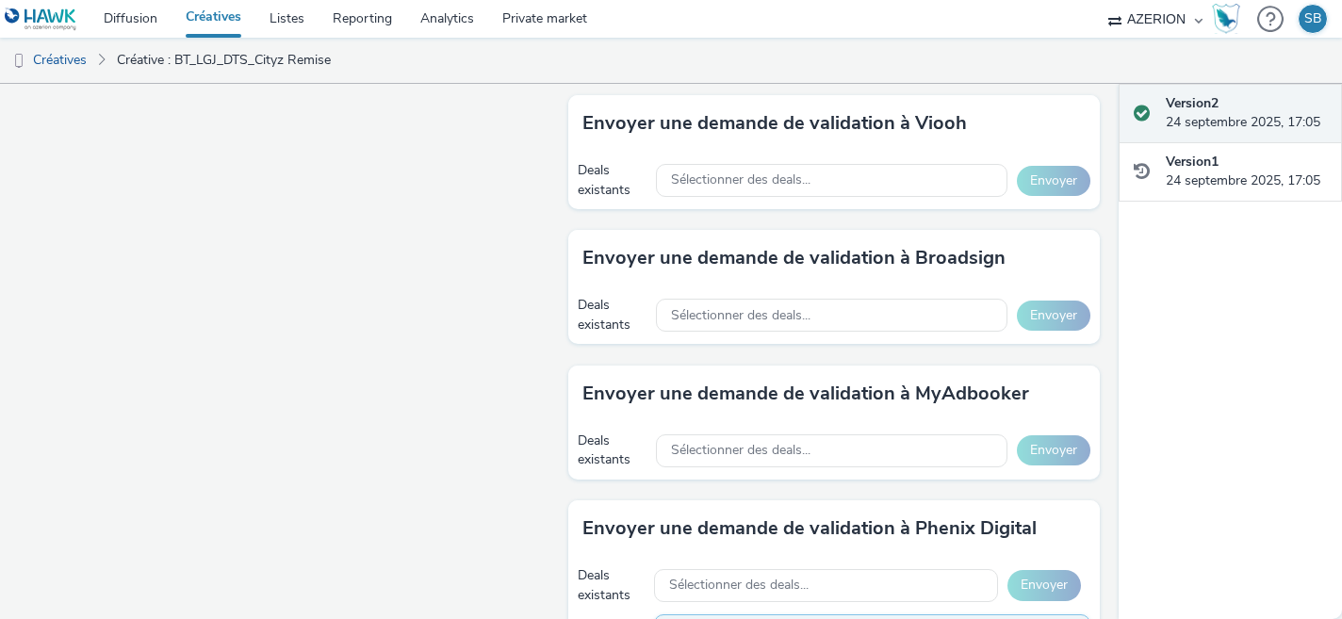
scroll to position [946, 0]
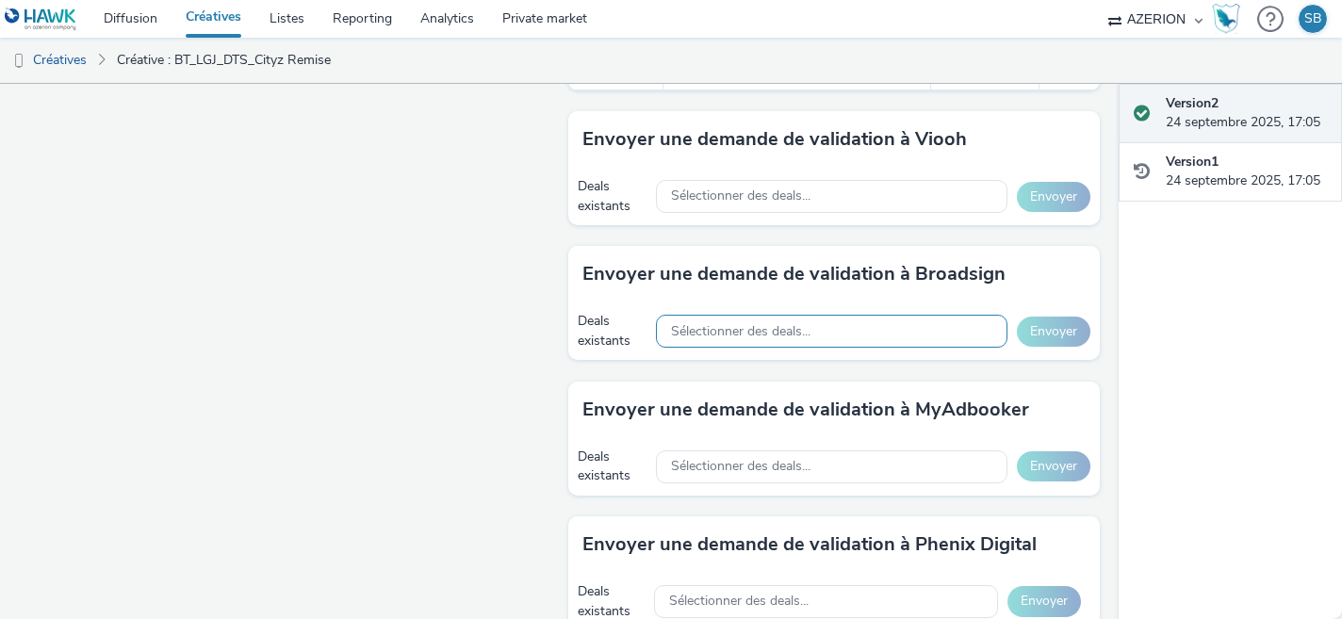
click at [704, 338] on span "Sélectionner des deals..." at bounding box center [741, 332] width 140 height 16
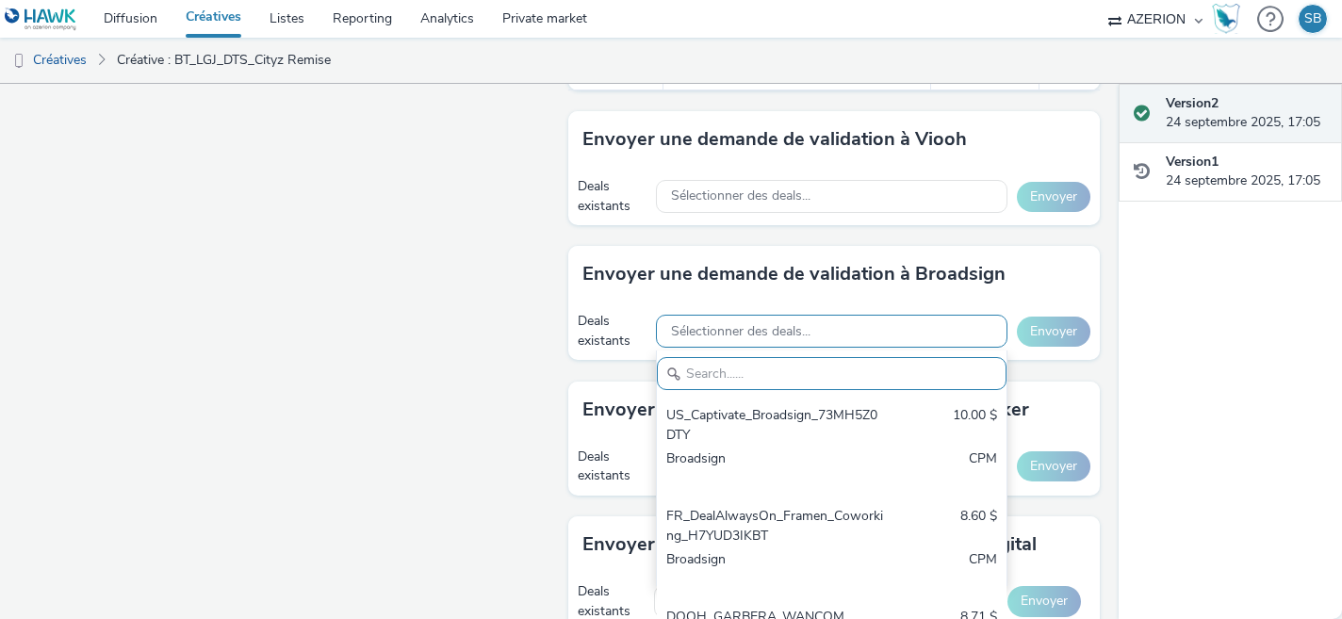
paste input "IF4OMG62J5"
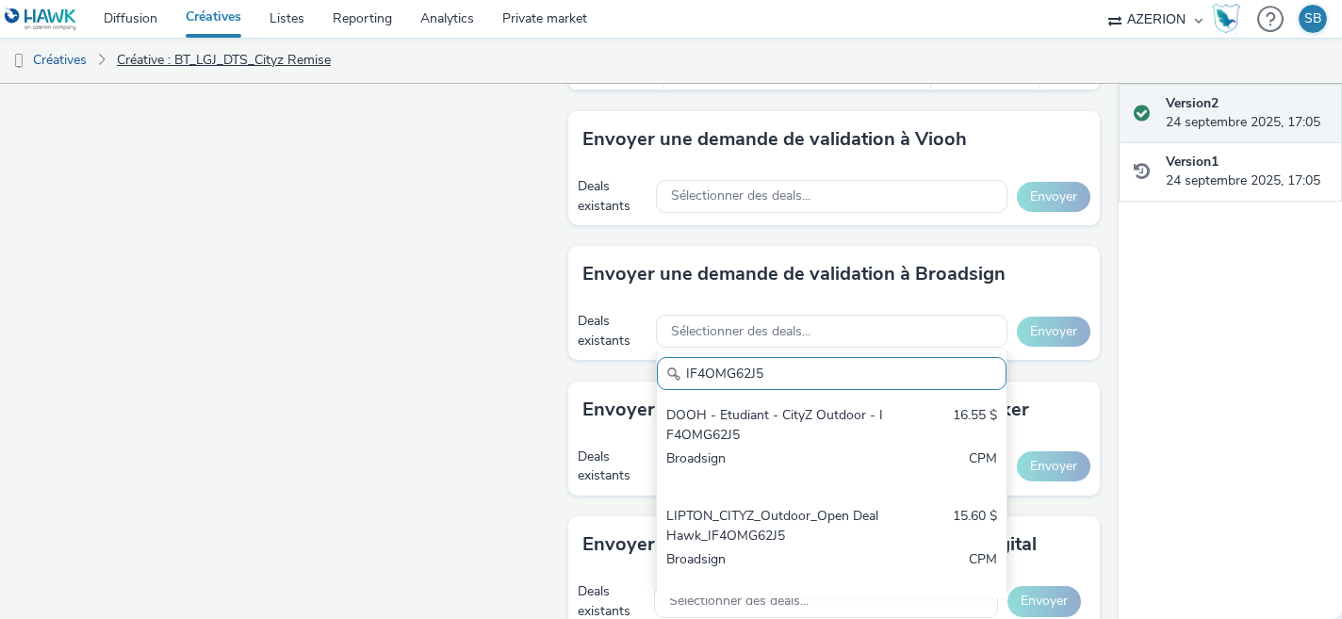
type input "IF4OMG62J5"
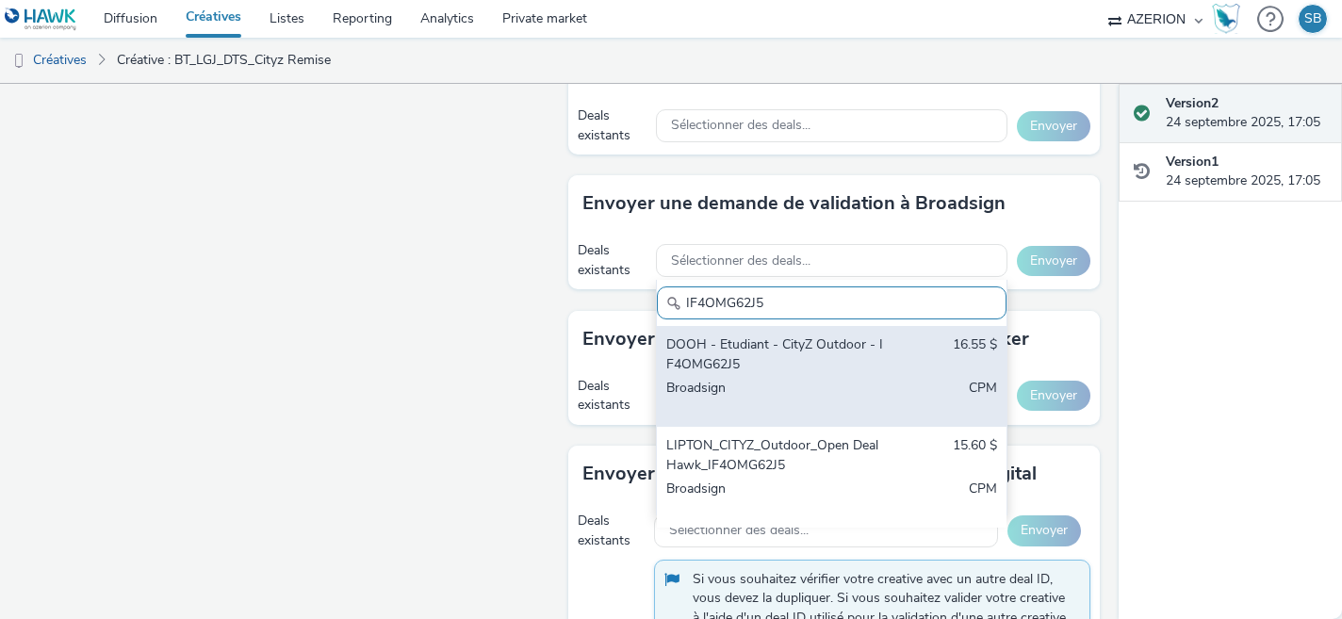
scroll to position [1029, 0]
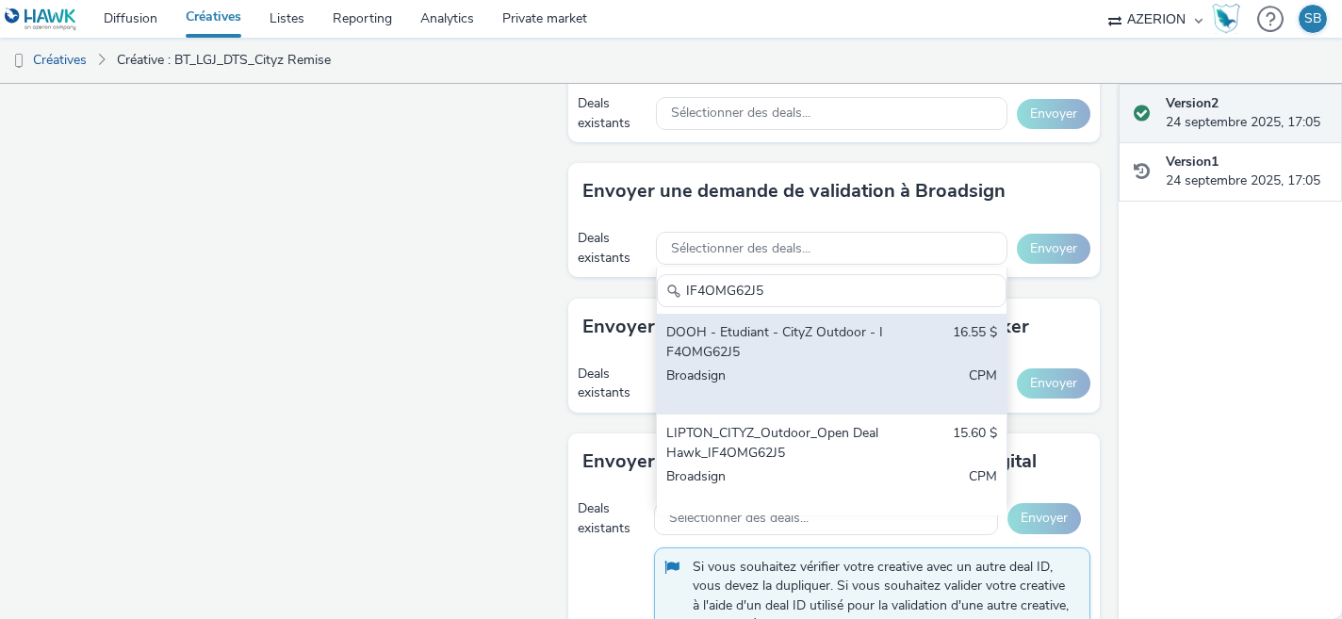
click at [807, 389] on div "Broadsign" at bounding box center [775, 386] width 218 height 39
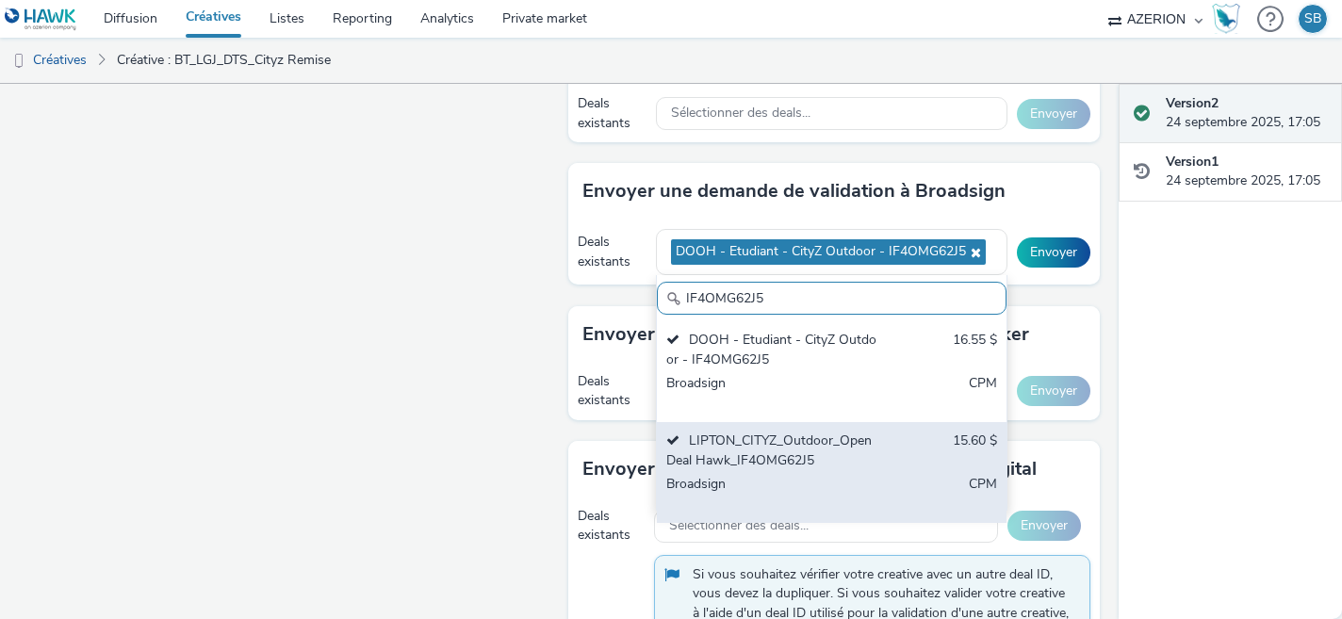
click at [784, 485] on div "Broadsign" at bounding box center [775, 494] width 218 height 39
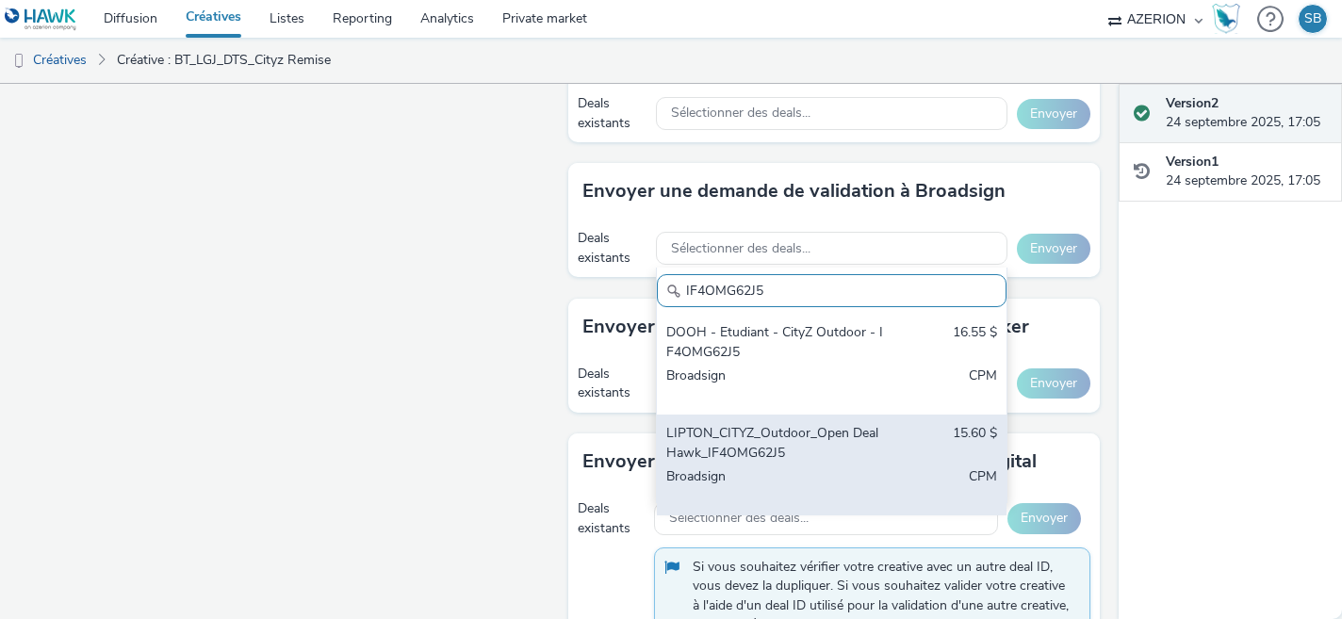
click at [798, 473] on div "Broadsign" at bounding box center [775, 487] width 218 height 39
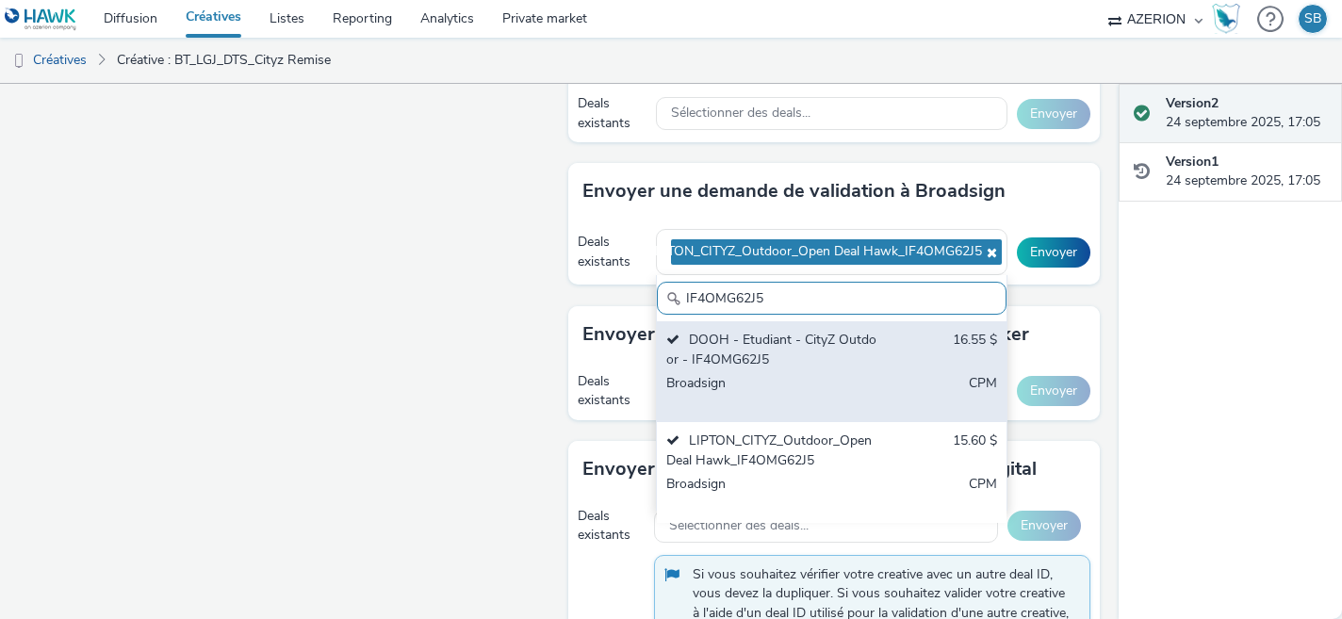
click at [760, 383] on div "Broadsign" at bounding box center [775, 393] width 218 height 39
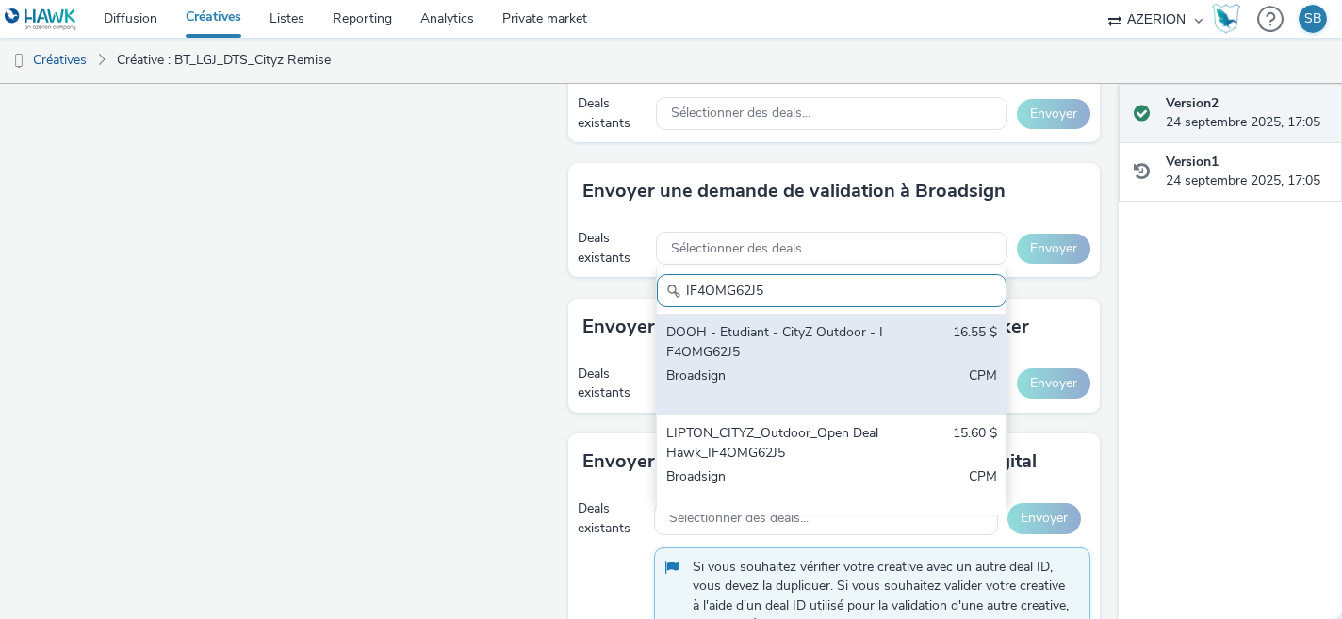
click at [713, 352] on div "DOOH - Etudiant - CityZ Outdoor - IF4OMG62J5" at bounding box center [775, 342] width 218 height 39
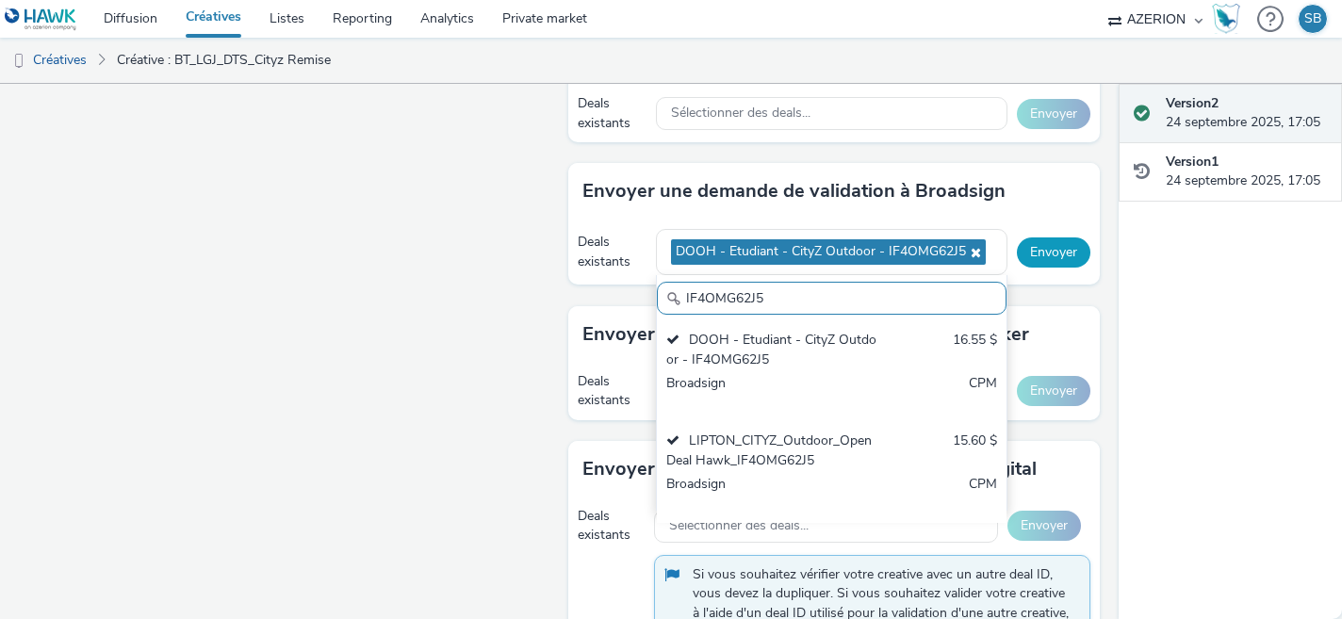
click at [1059, 243] on button "Envoyer" at bounding box center [1054, 253] width 74 height 30
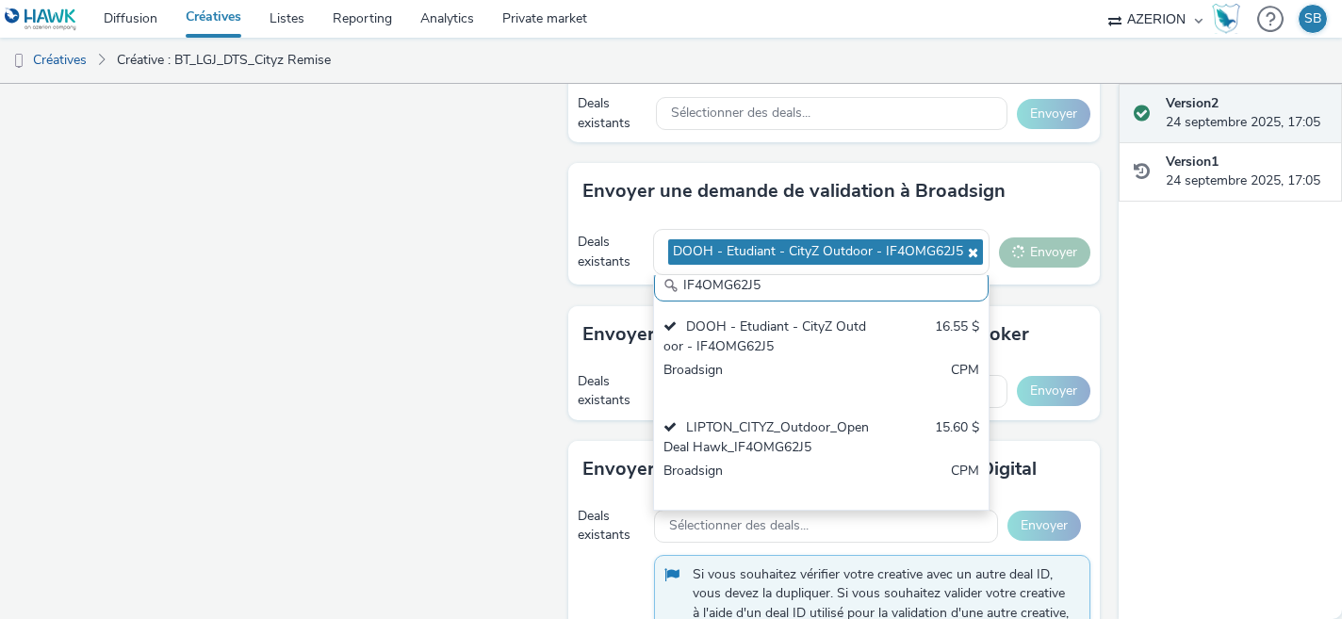
scroll to position [12, 0]
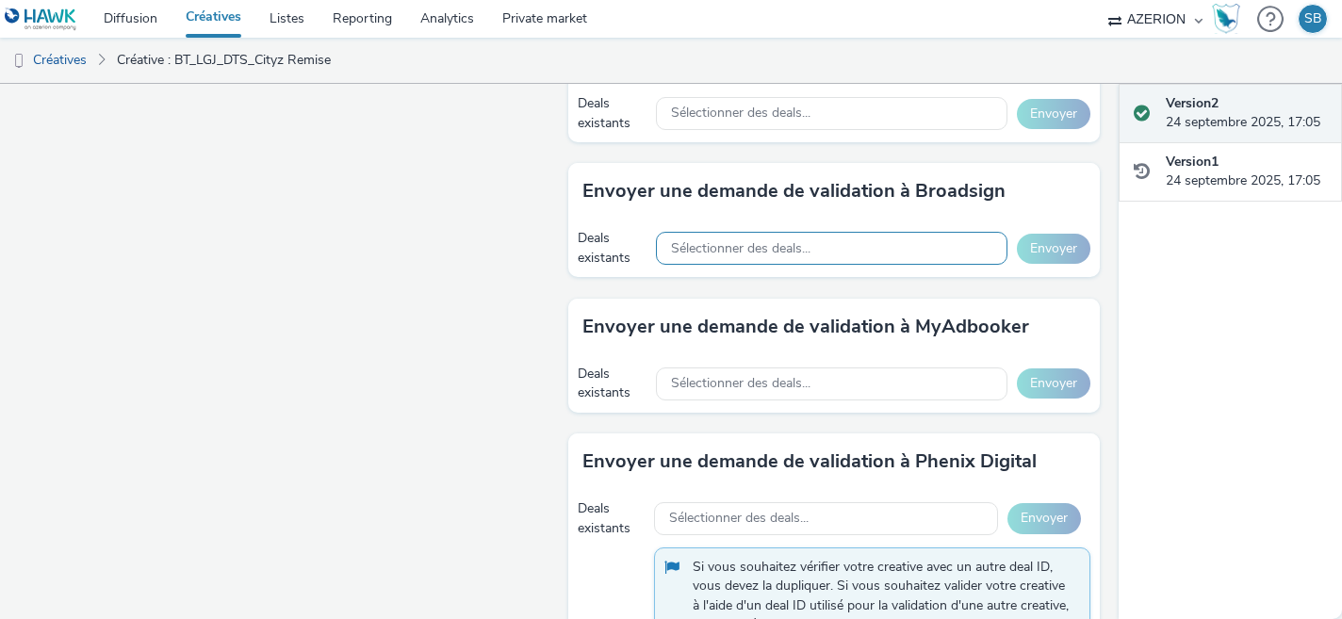
click at [776, 264] on div "Sélectionner des deals..." at bounding box center [832, 248] width 352 height 33
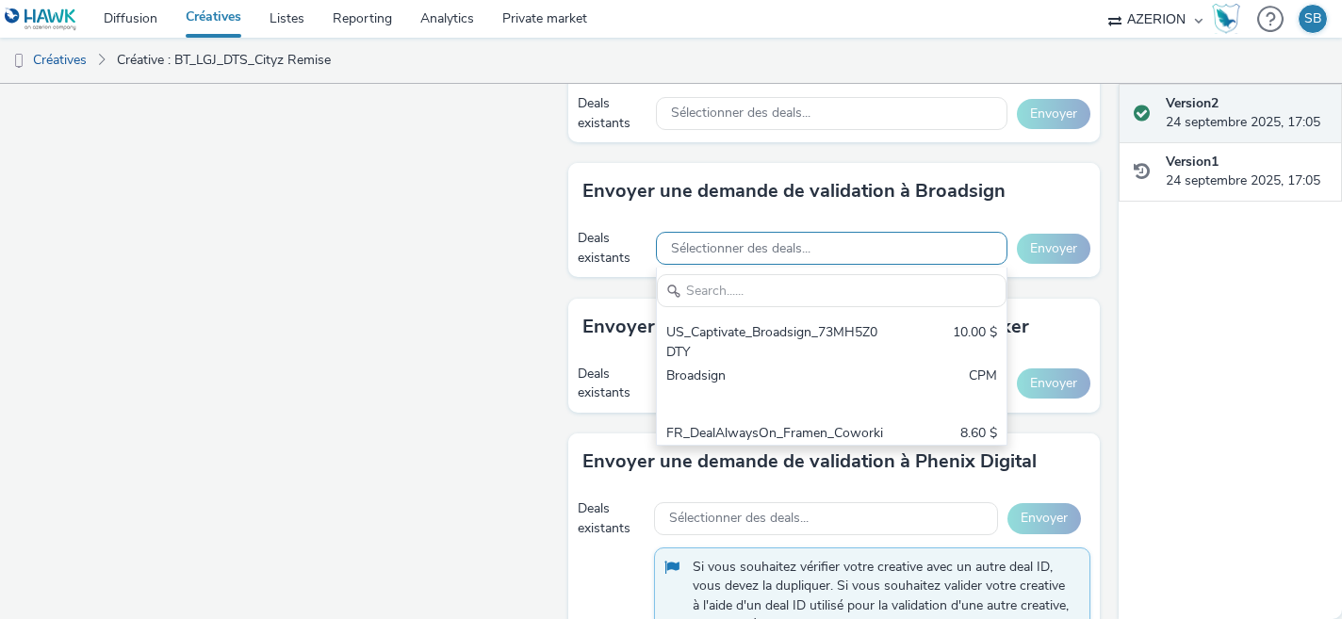
scroll to position [0, 0]
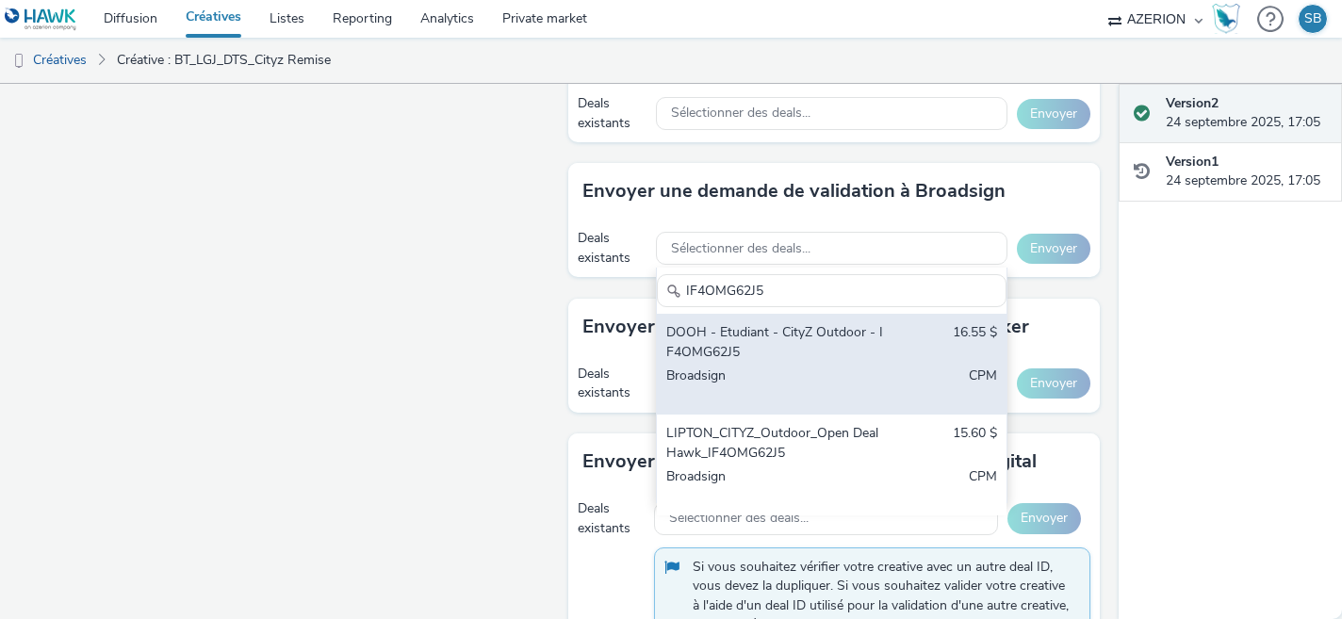
type input "IF4OMG62J5"
click at [765, 345] on div "DOOH - Etudiant - CityZ Outdoor - IF4OMG62J5" at bounding box center [775, 342] width 218 height 39
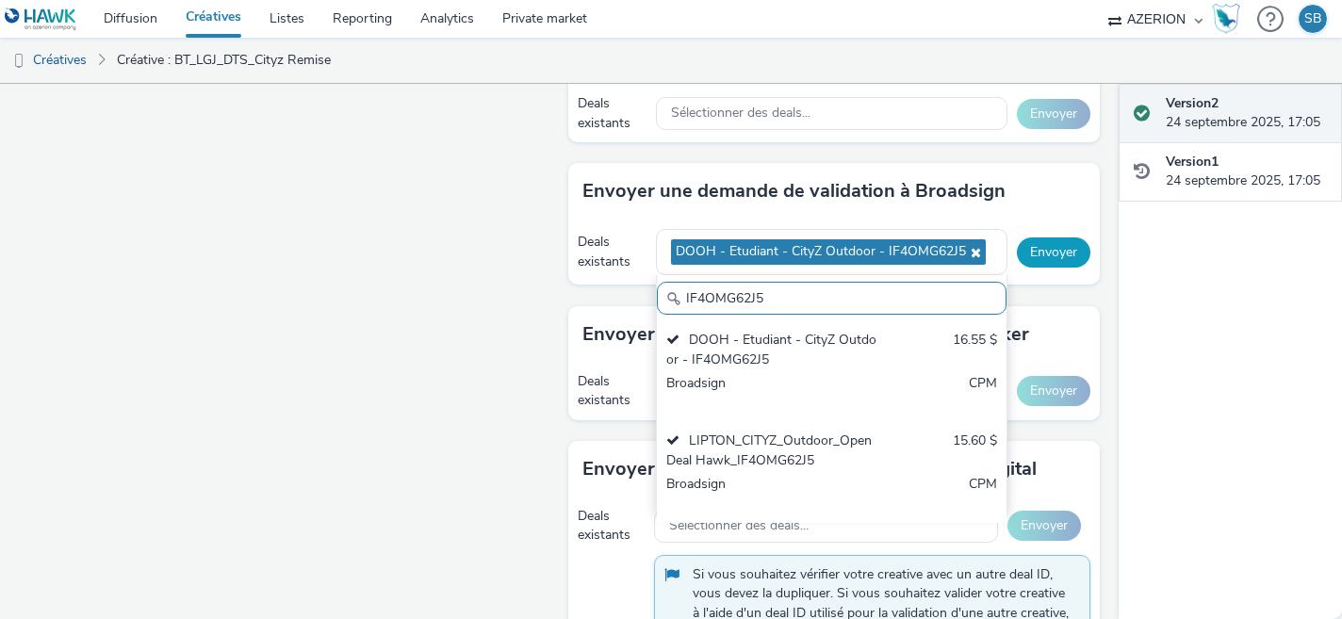
click at [1067, 260] on button "Envoyer" at bounding box center [1054, 253] width 74 height 30
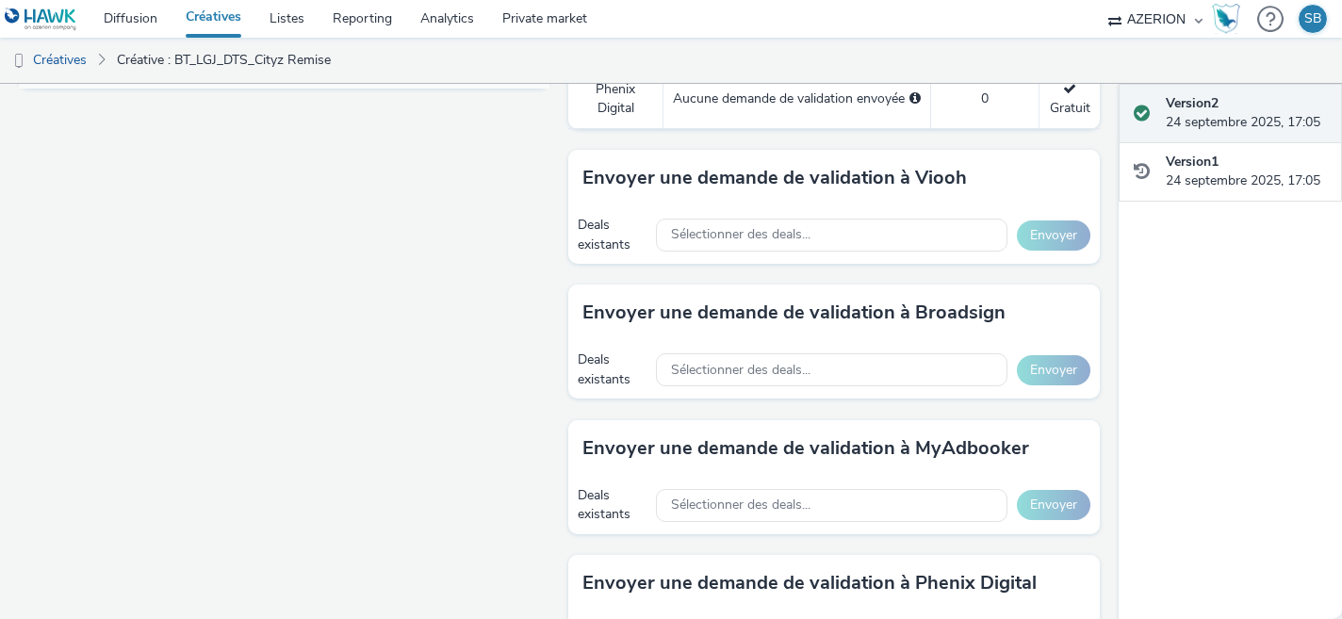
scroll to position [939, 0]
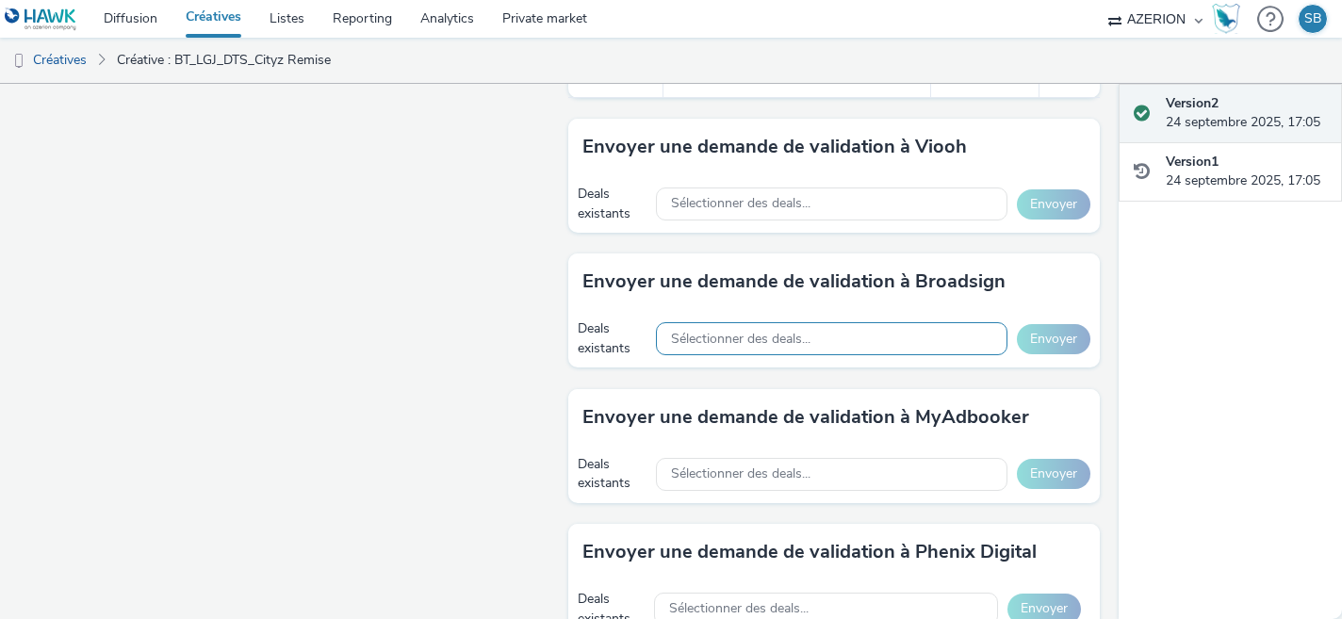
click at [762, 346] on span "Sélectionner des deals..." at bounding box center [741, 340] width 140 height 16
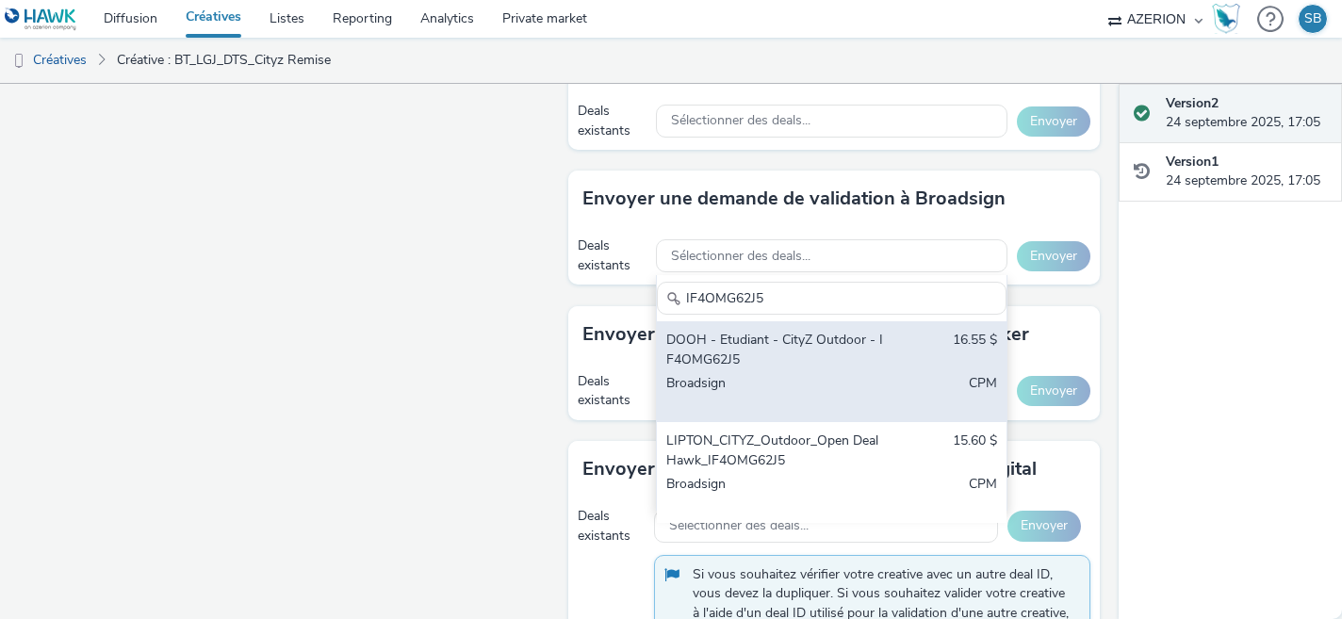
scroll to position [1018, 0]
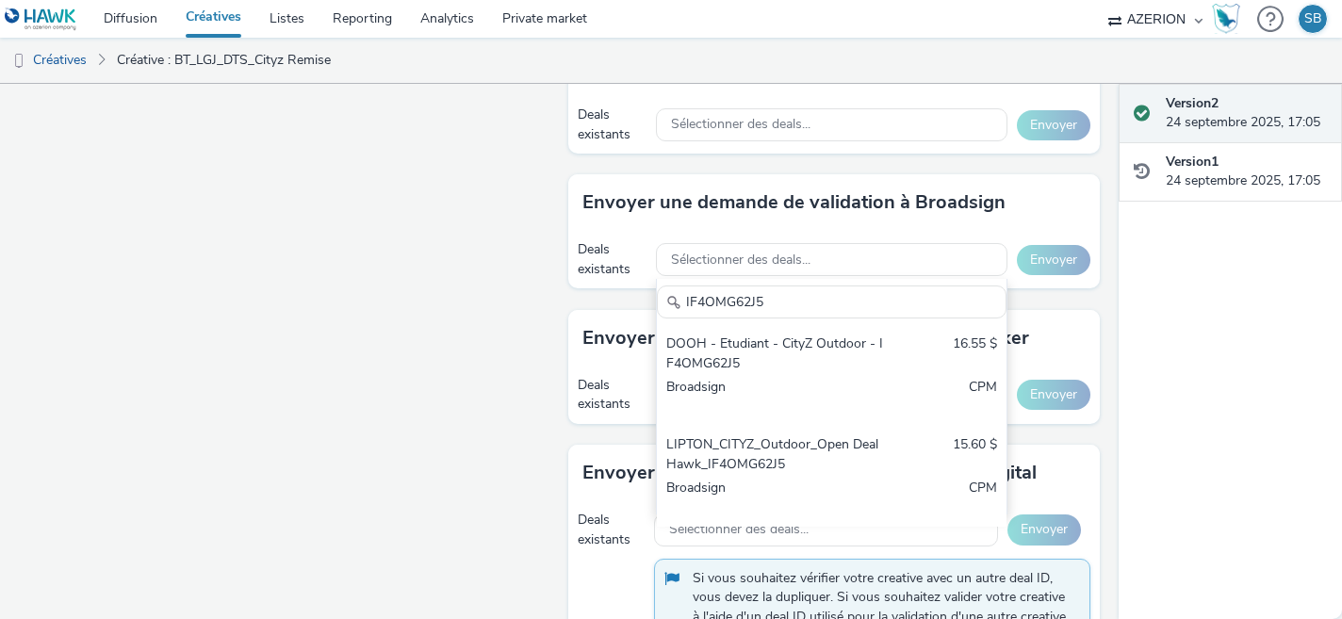
type input "IF4OMG62J5"
click at [83, 63] on link "Créatives" at bounding box center [48, 60] width 96 height 45
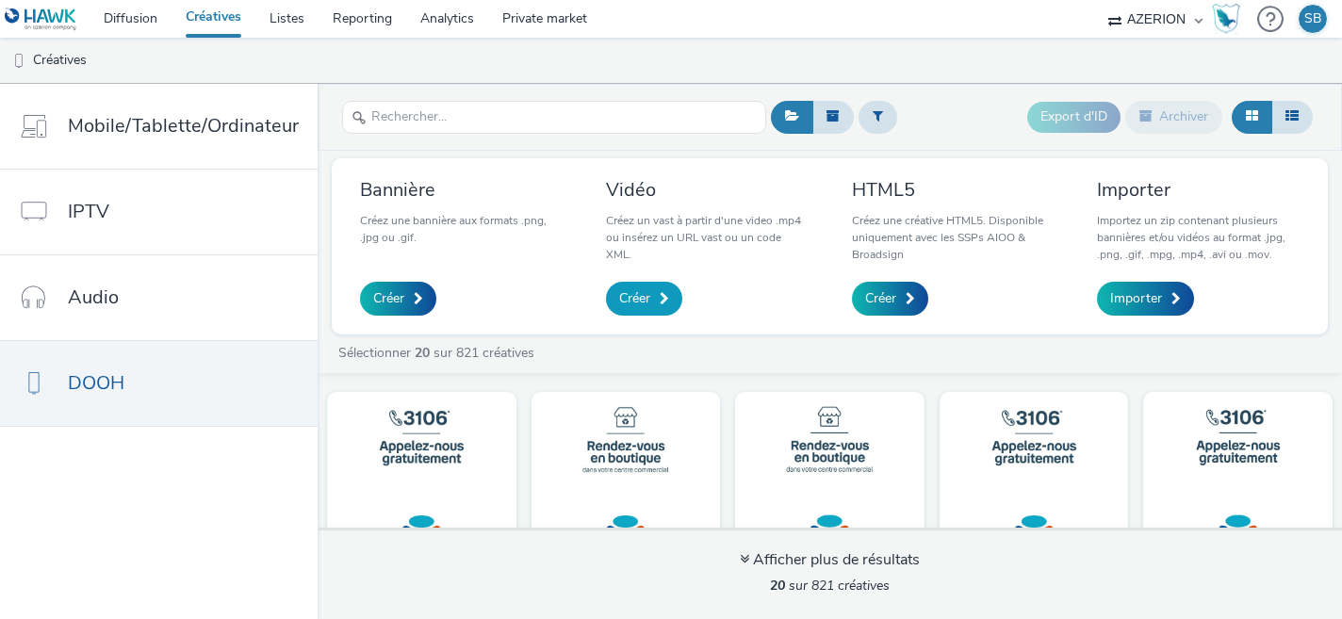
click at [637, 307] on span "Créer" at bounding box center [634, 298] width 31 height 19
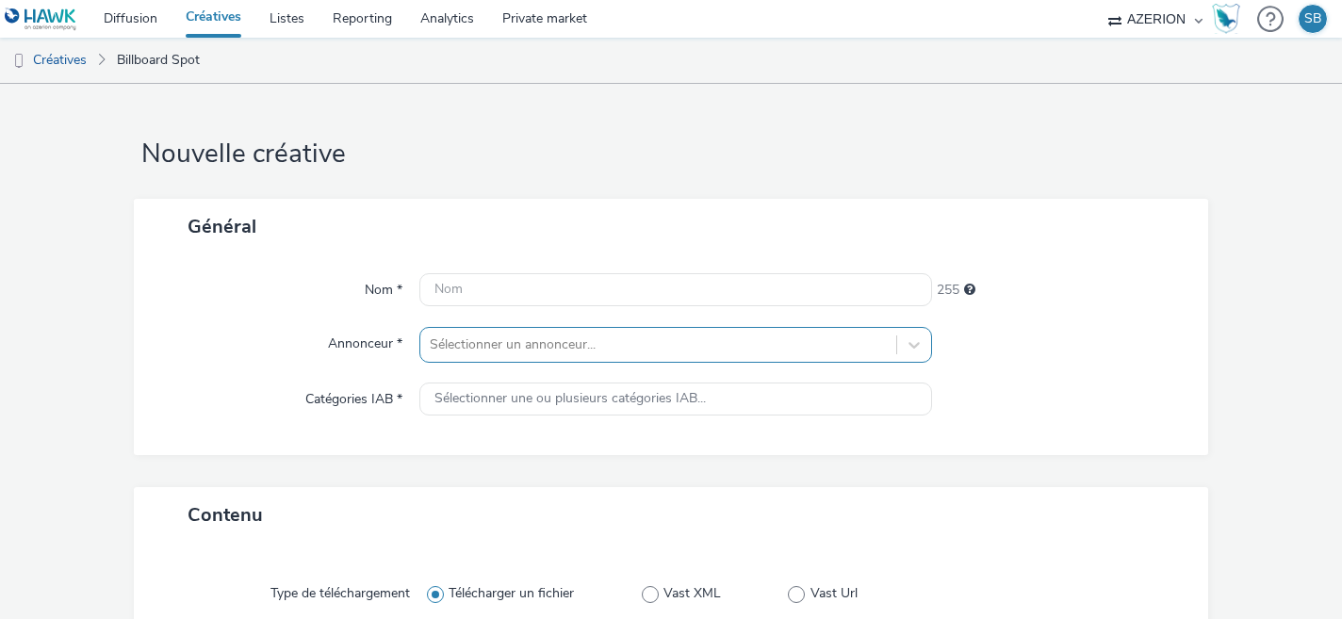
click at [462, 332] on div "Sélectionner un annonceur..." at bounding box center [676, 345] width 514 height 36
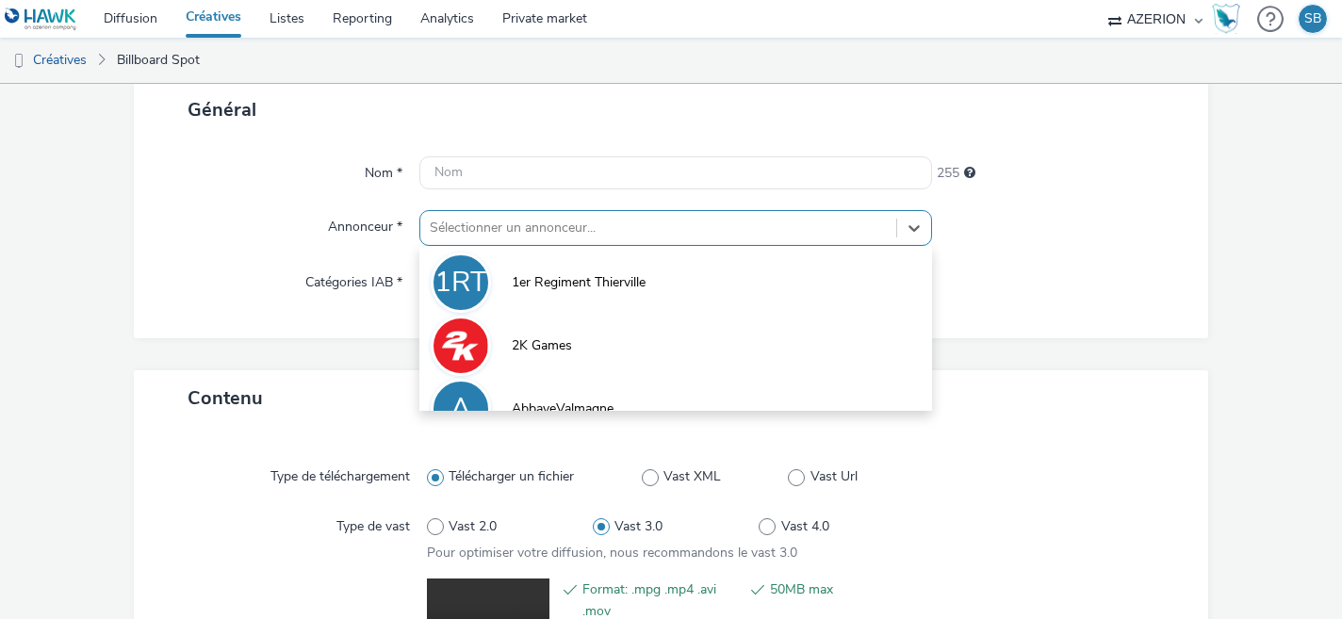
scroll to position [118, 0]
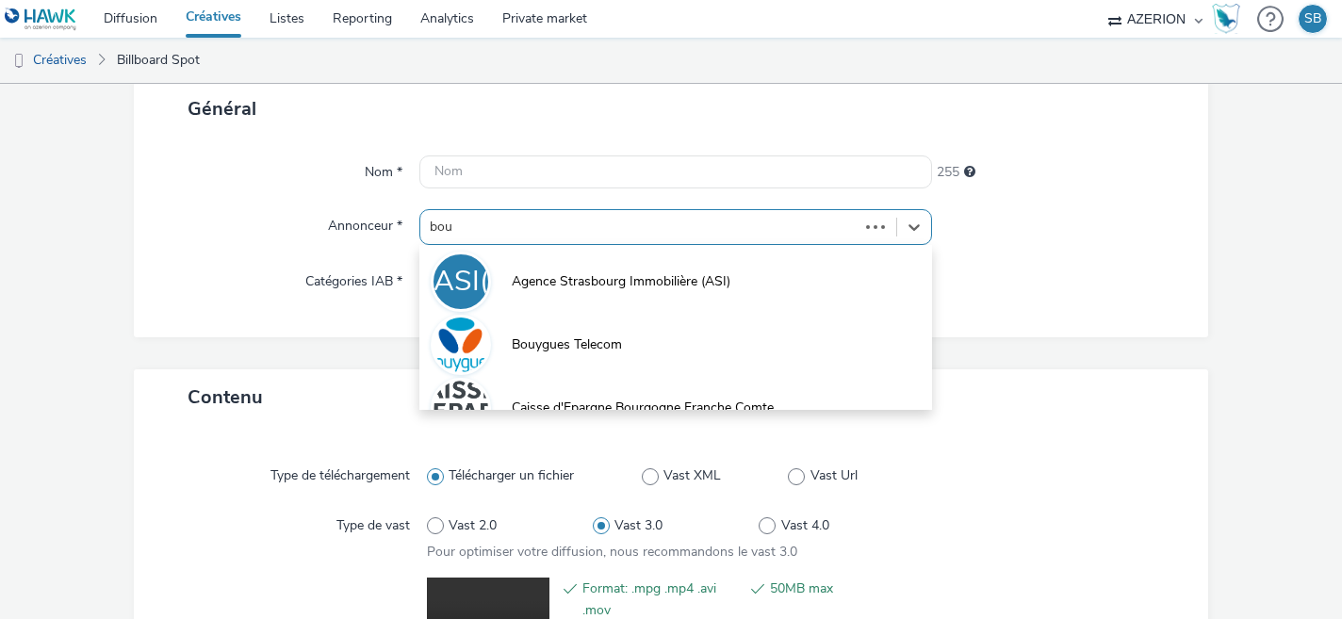
type input "bouy"
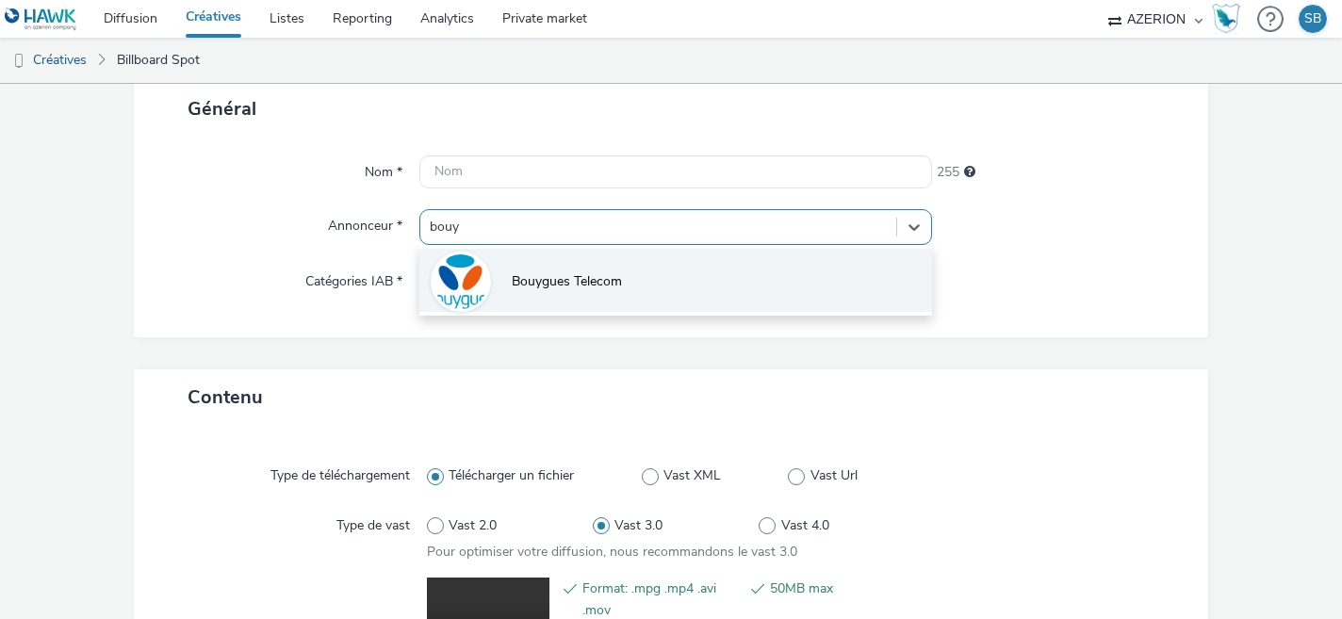
click at [604, 280] on span "Bouygues Telecom" at bounding box center [567, 281] width 110 height 19
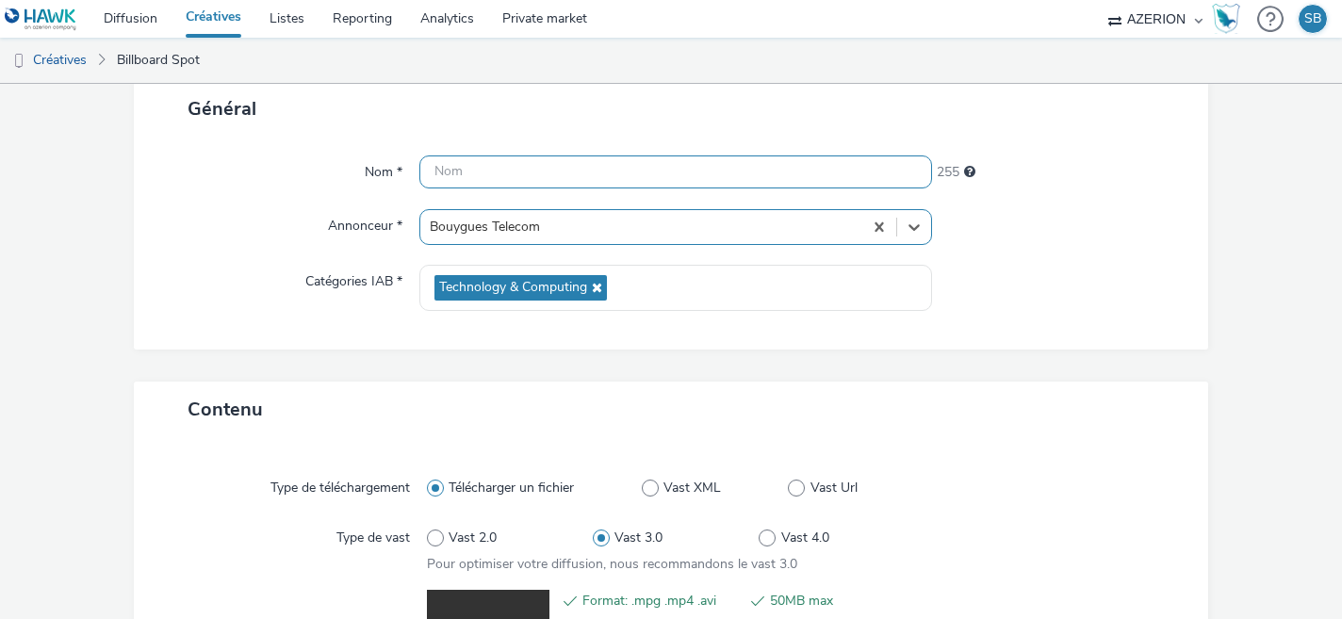
click at [539, 163] on input "text" at bounding box center [676, 172] width 514 height 33
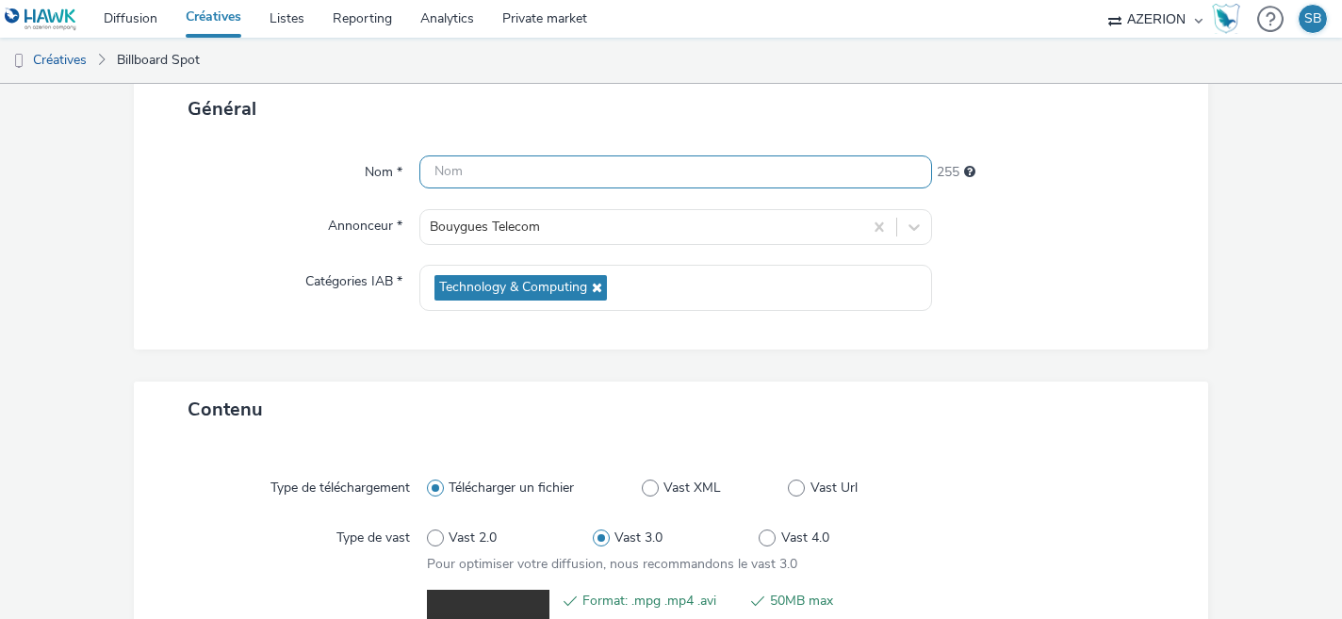
paste input "BT_LGJ_DTS"
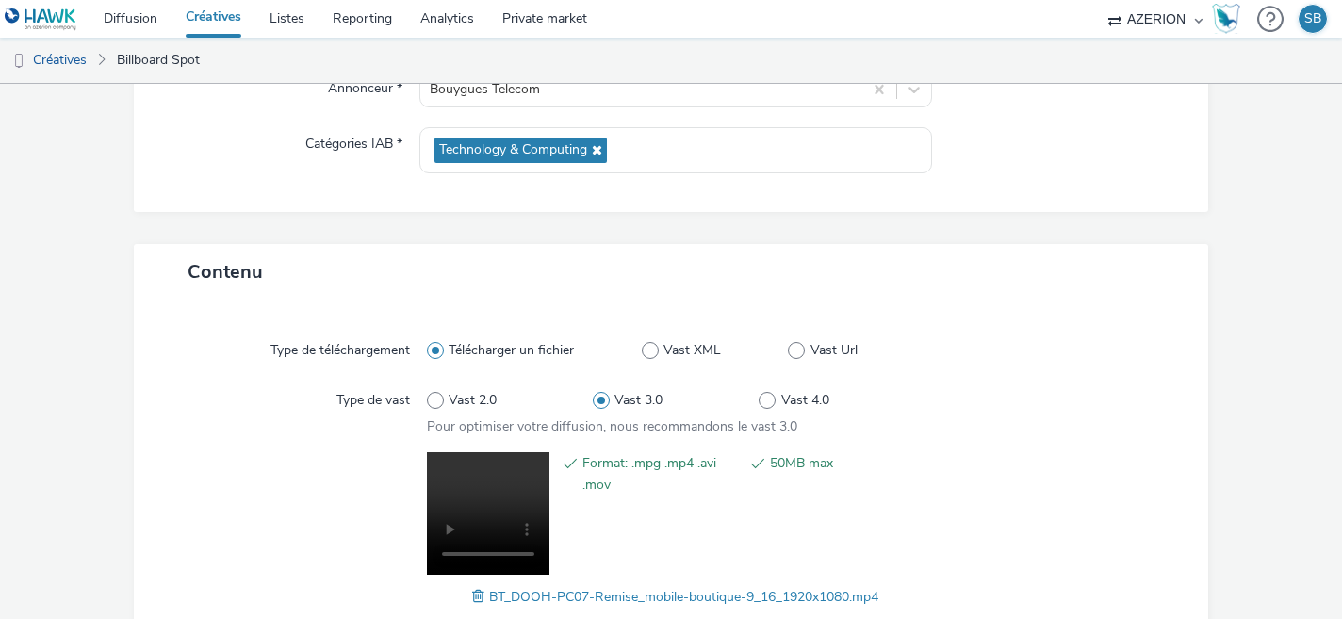
scroll to position [373, 0]
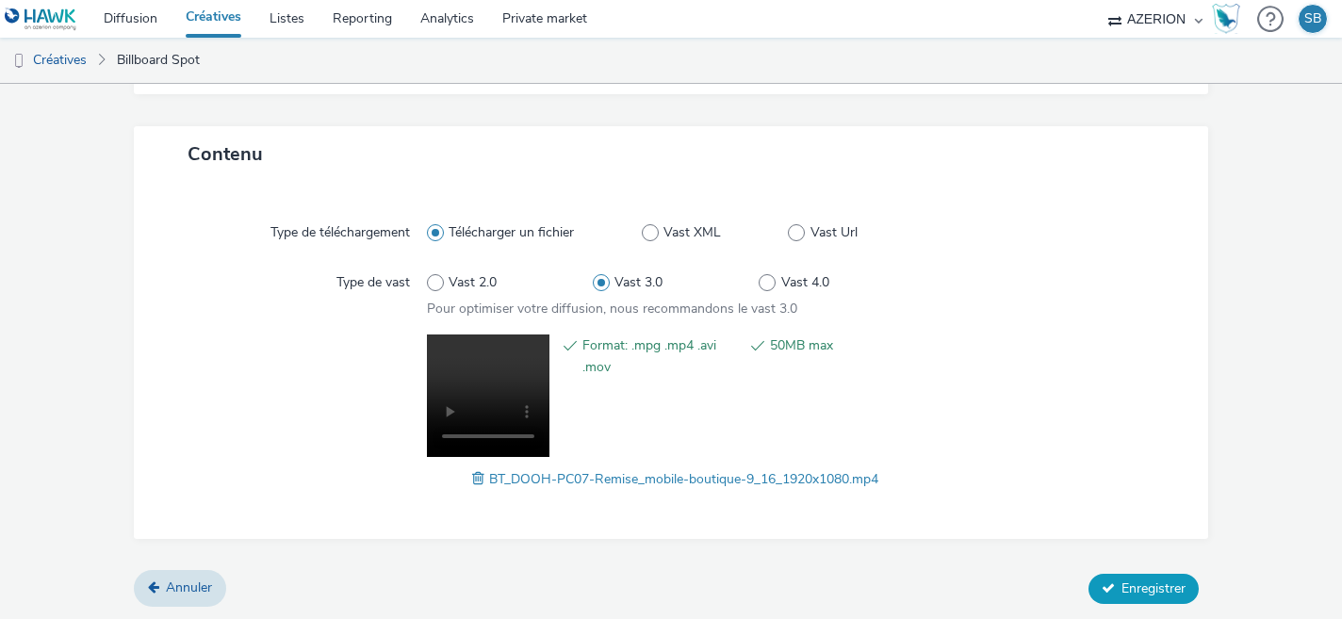
type input "BT_LGJ_DTS Phoenix [PERSON_NAME]"
click at [1130, 587] on span "Enregistrer" at bounding box center [1154, 589] width 64 height 18
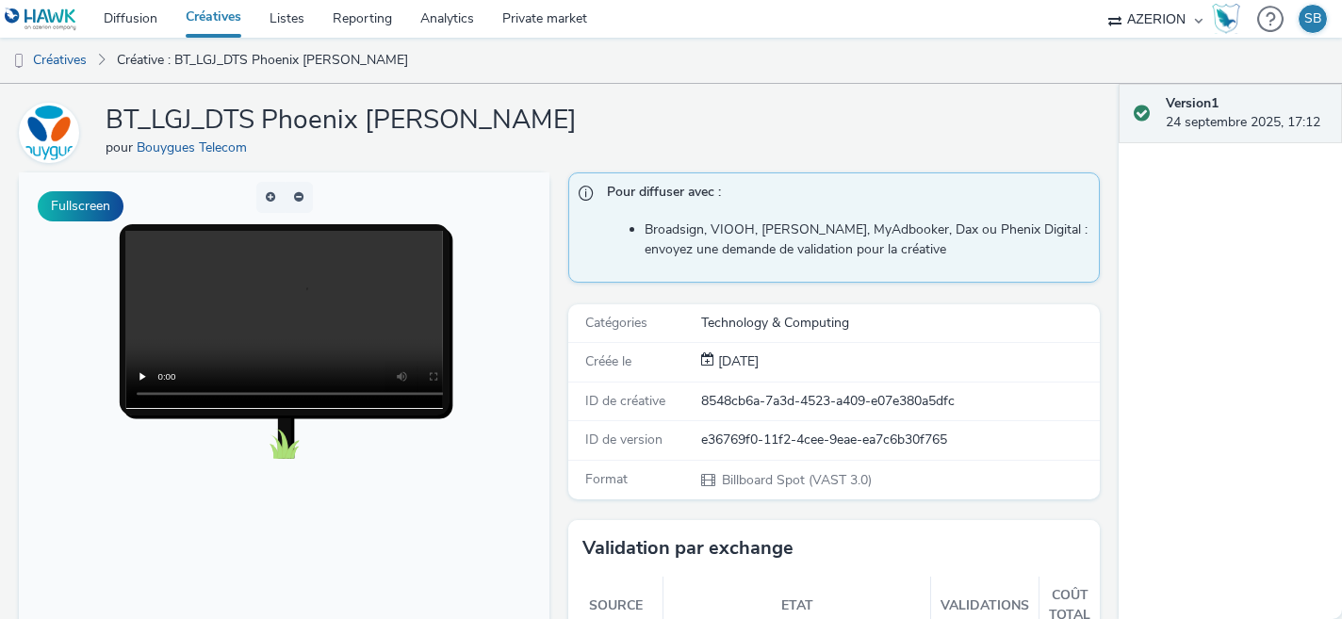
scroll to position [48, 0]
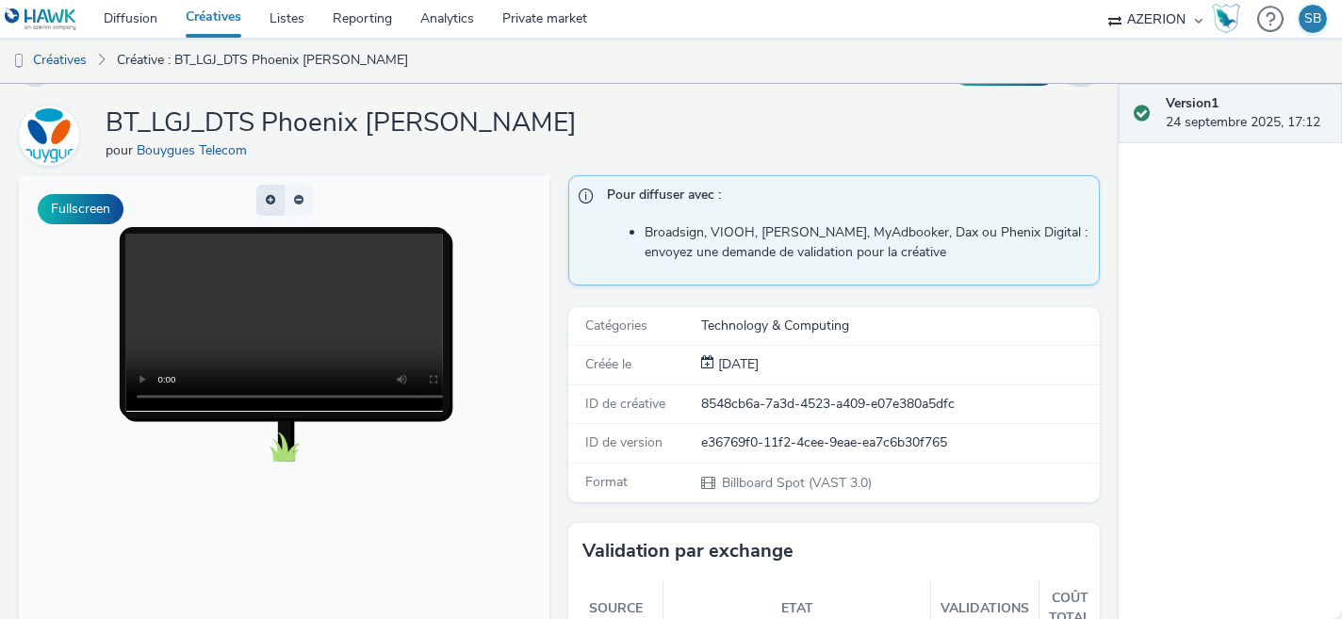
click at [273, 196] on span "button" at bounding box center [270, 199] width 9 height 11
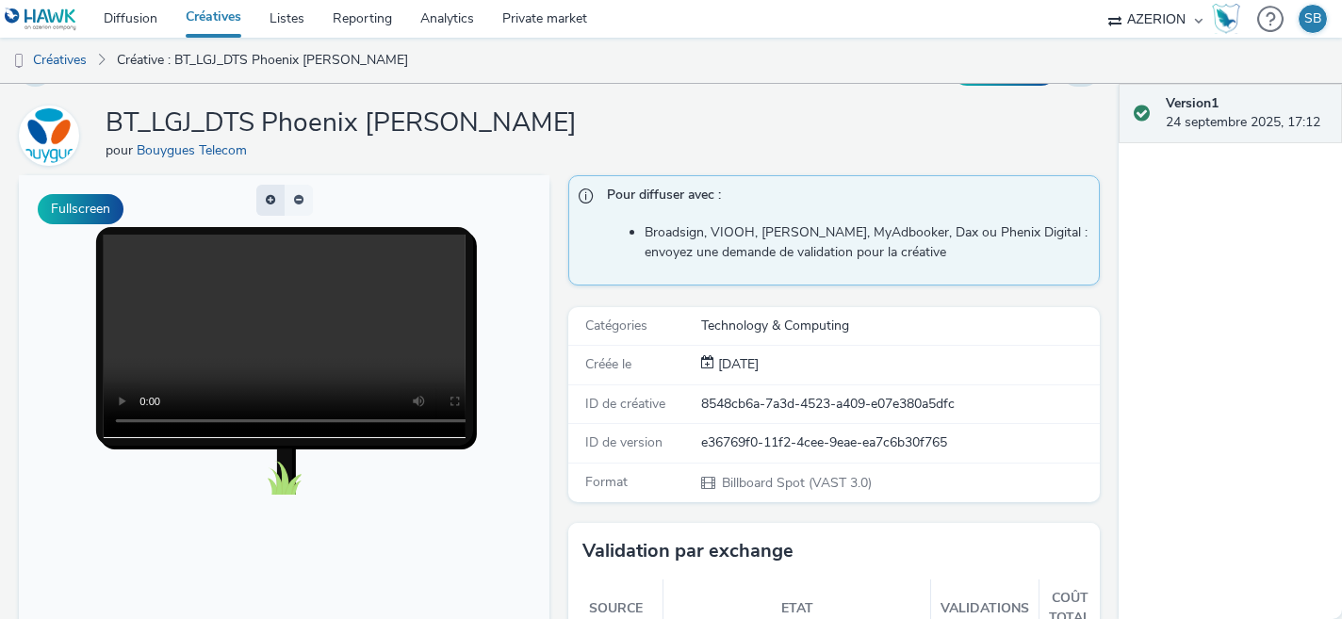
click at [273, 196] on span "button" at bounding box center [270, 199] width 9 height 11
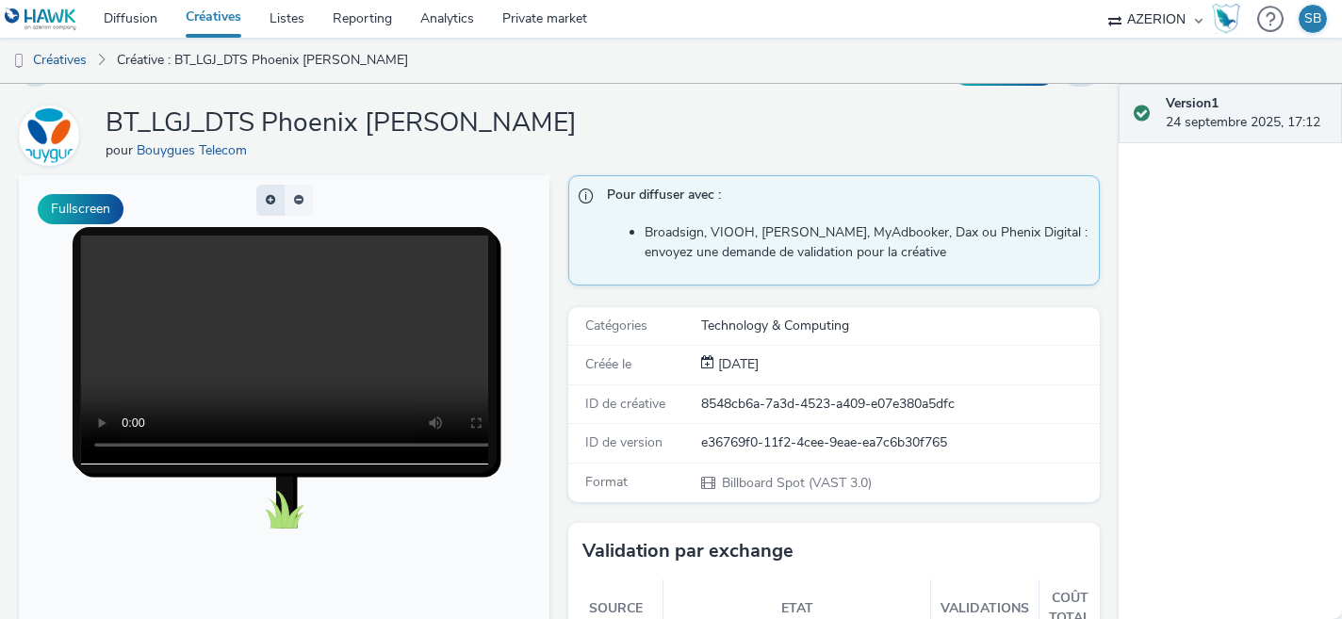
click at [273, 196] on span "button" at bounding box center [270, 199] width 9 height 11
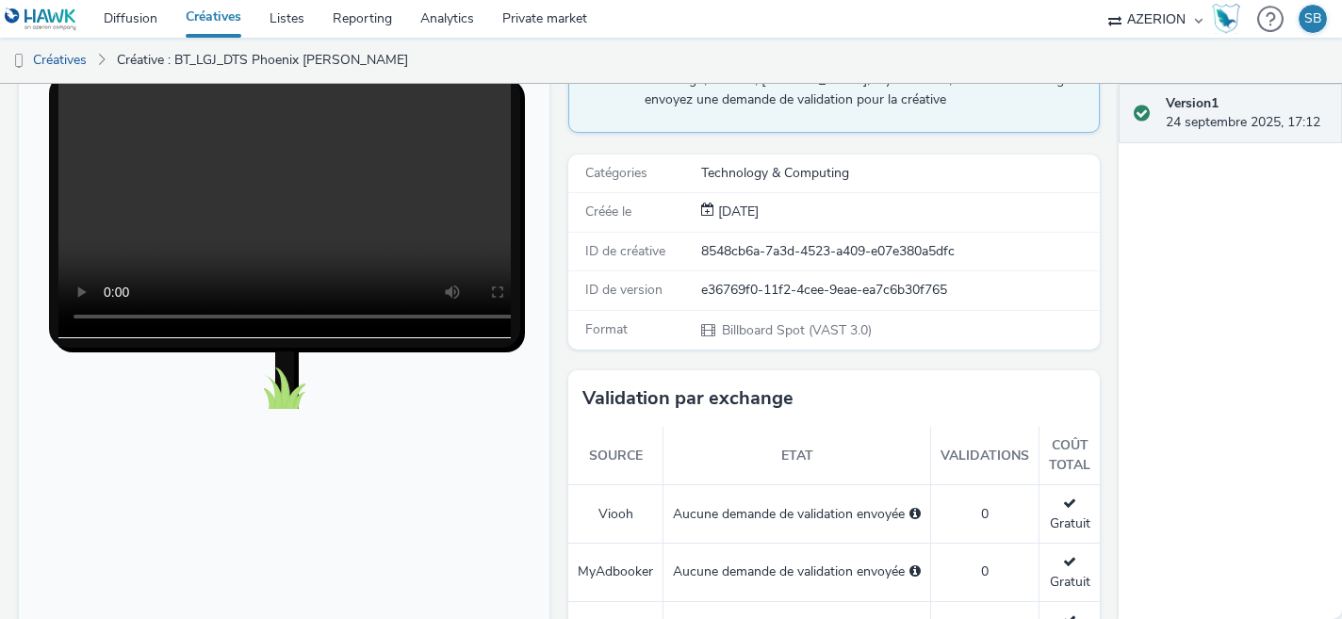
scroll to position [193, 0]
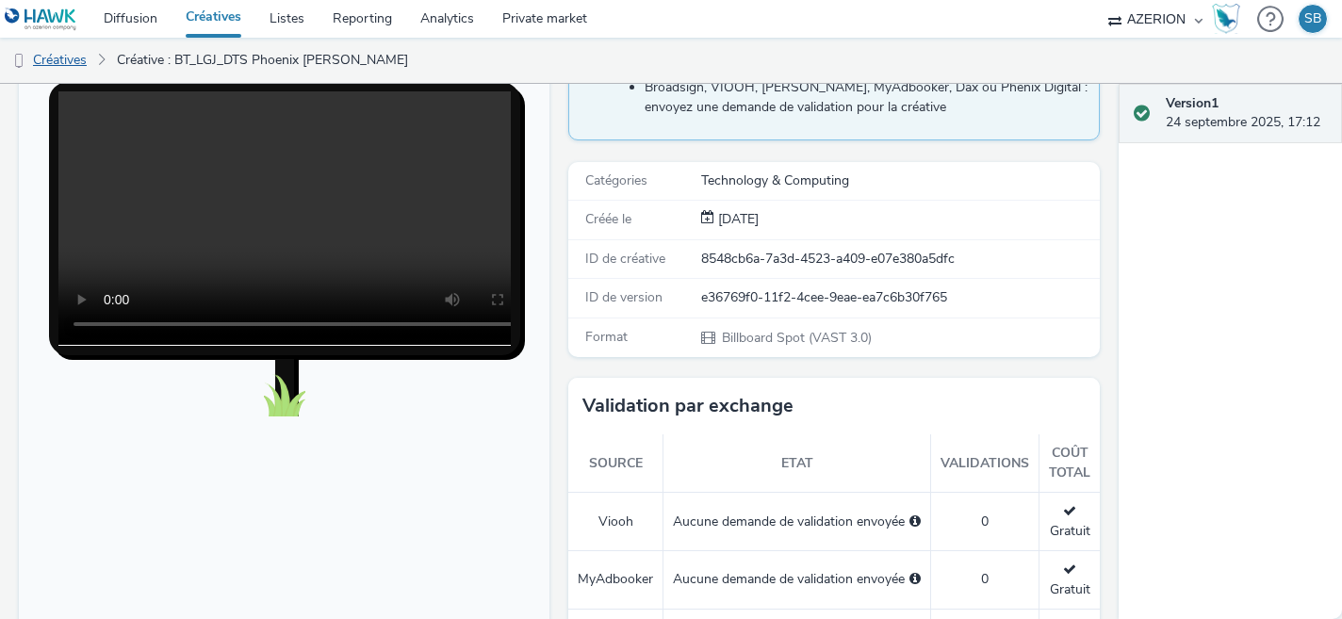
click at [69, 58] on link "Créatives" at bounding box center [48, 60] width 96 height 45
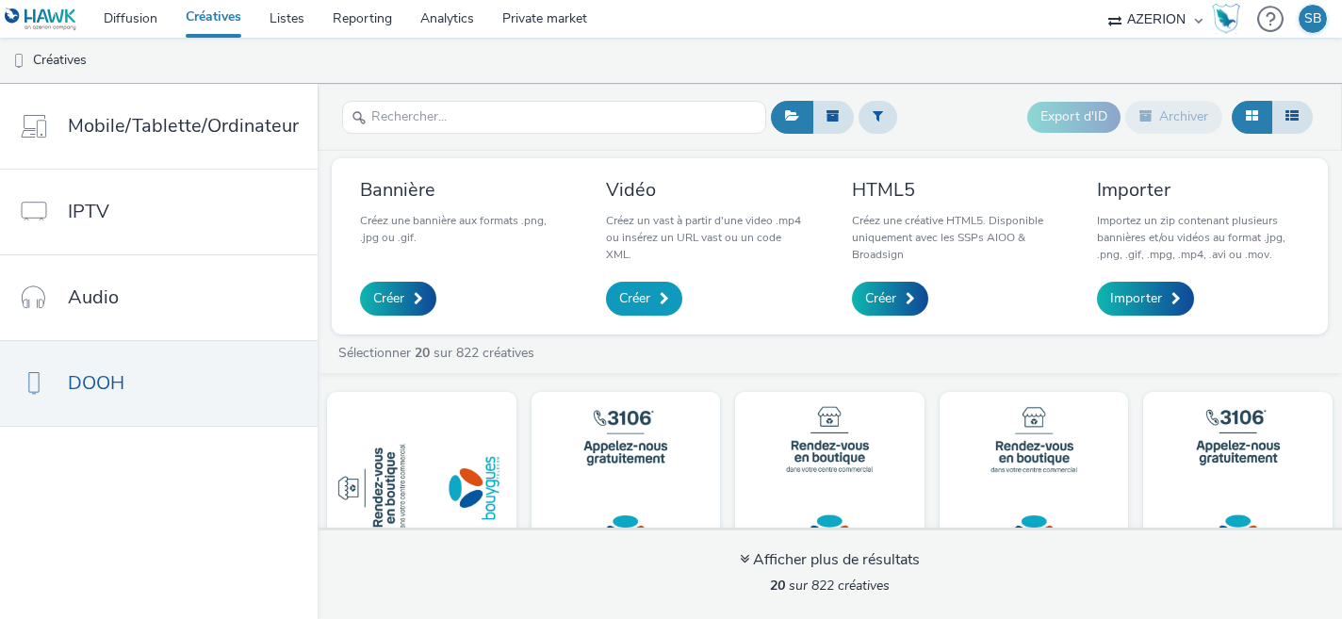
click at [648, 311] on link "Créer" at bounding box center [644, 299] width 76 height 34
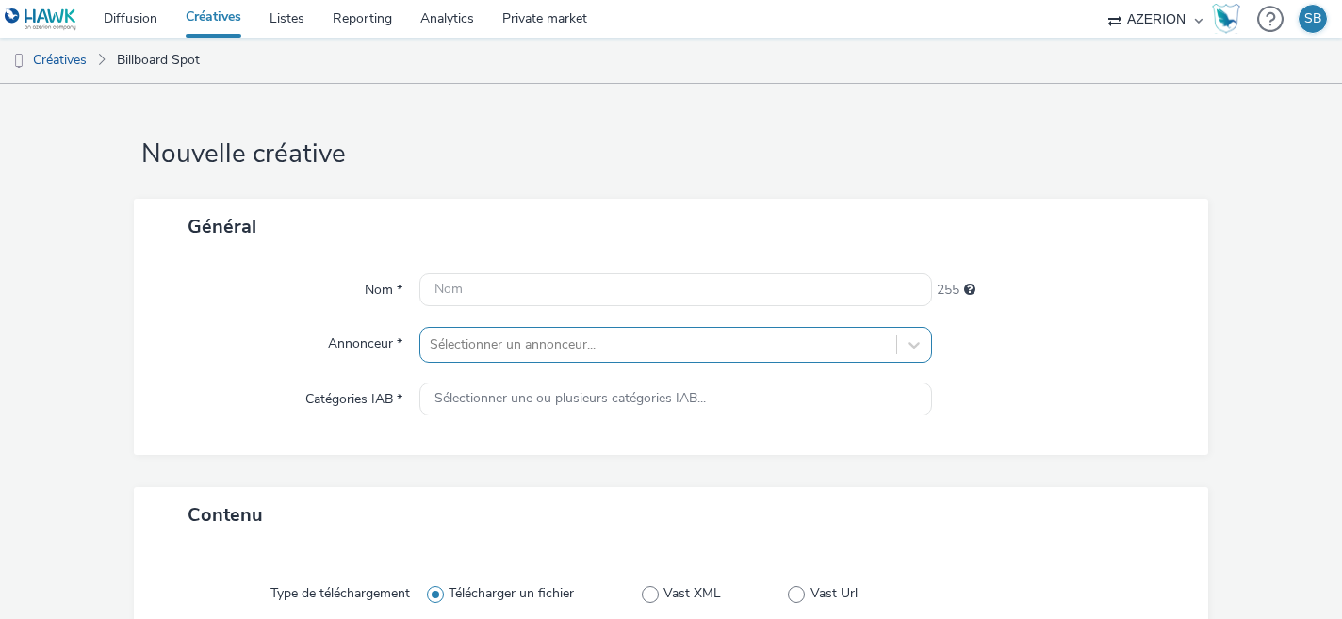
click at [556, 351] on div "Sélectionner un annonceur..." at bounding box center [676, 345] width 514 height 36
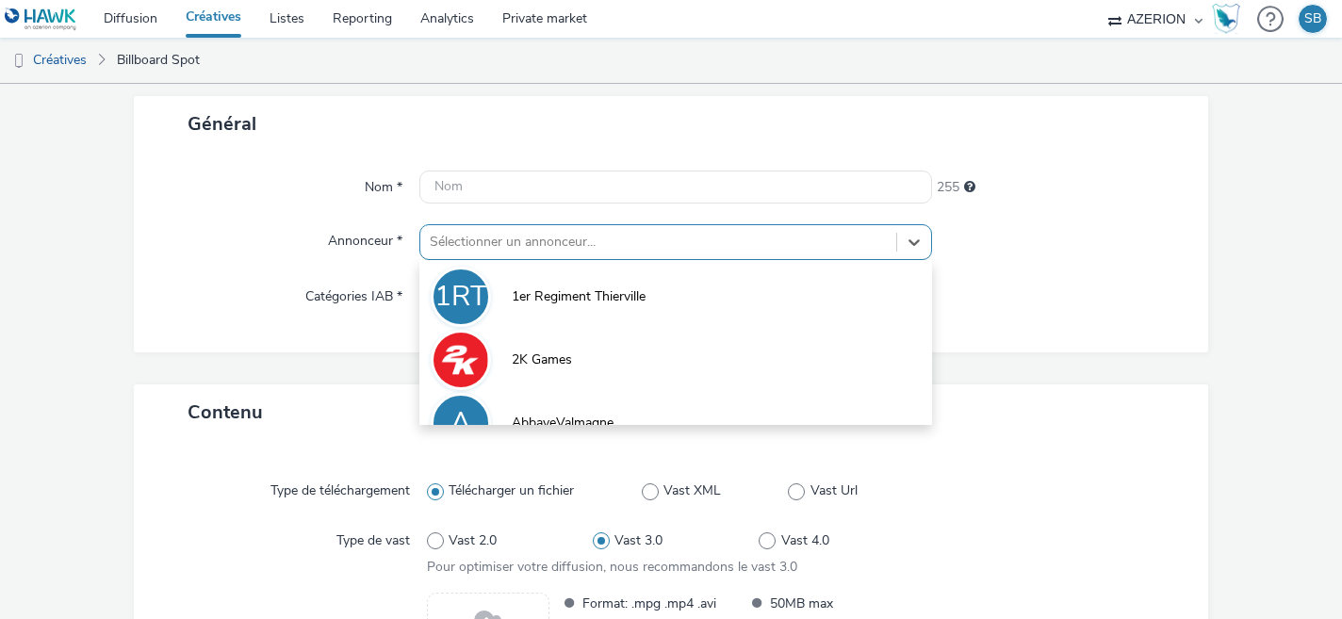
scroll to position [118, 0]
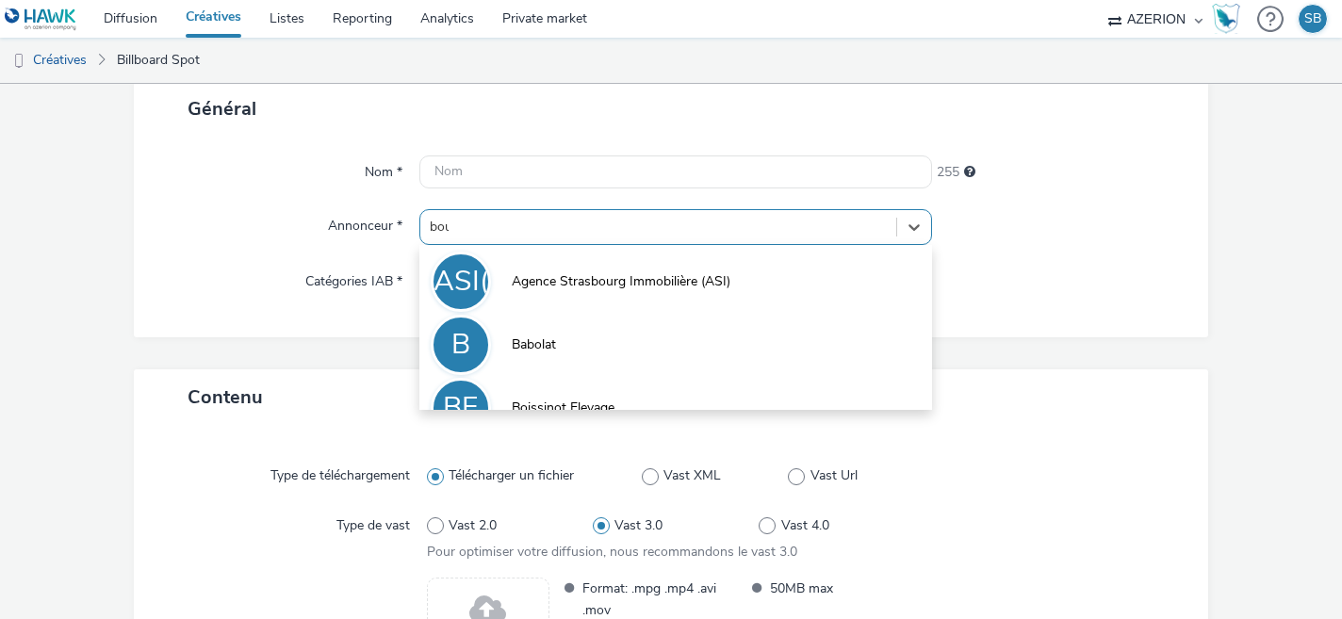
type input "bouy"
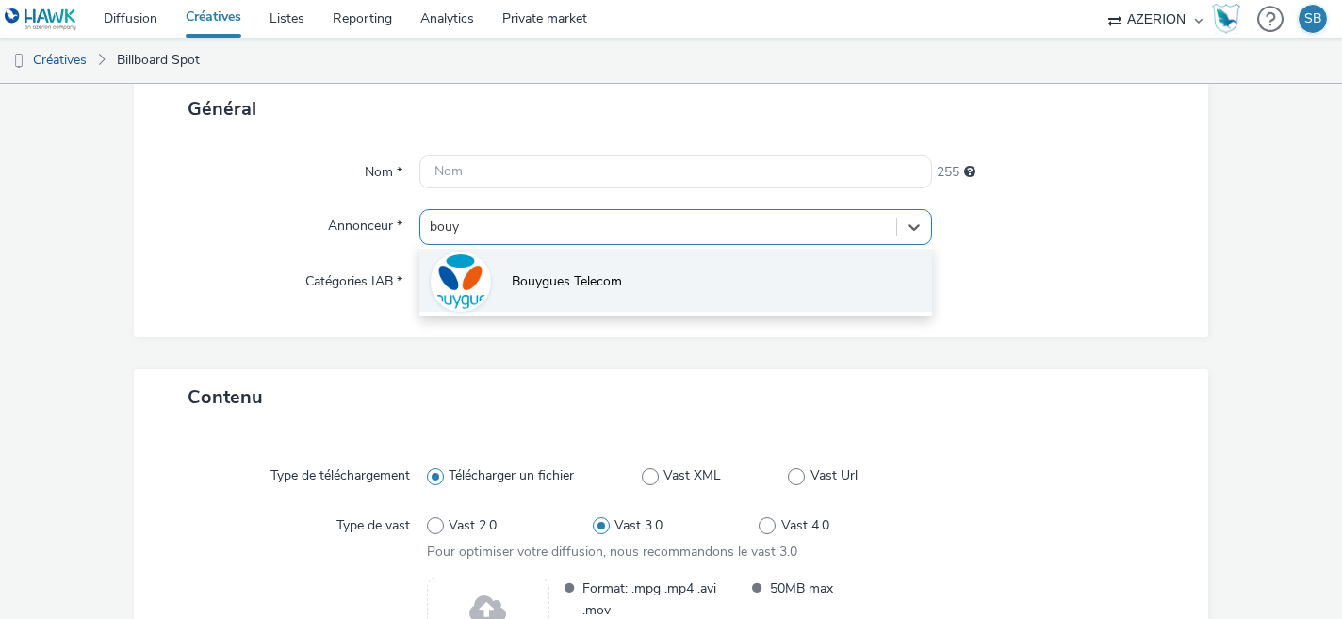
click at [733, 284] on li "Bouygues Telecom" at bounding box center [676, 280] width 514 height 63
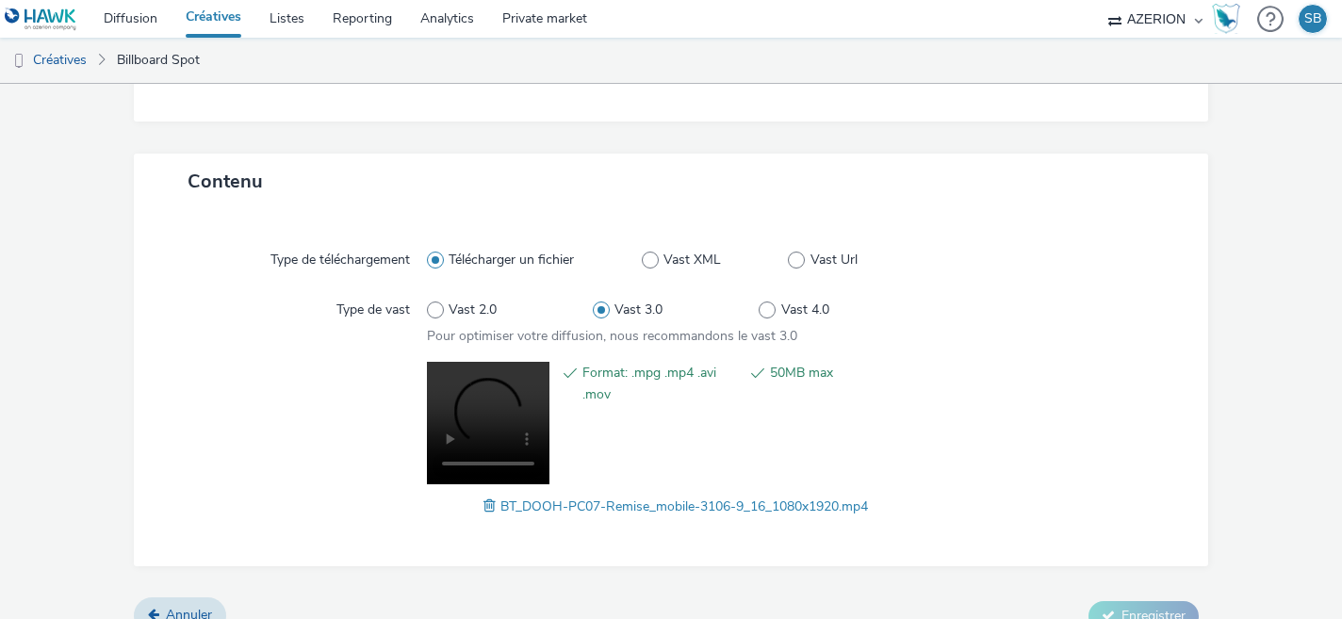
scroll to position [0, 0]
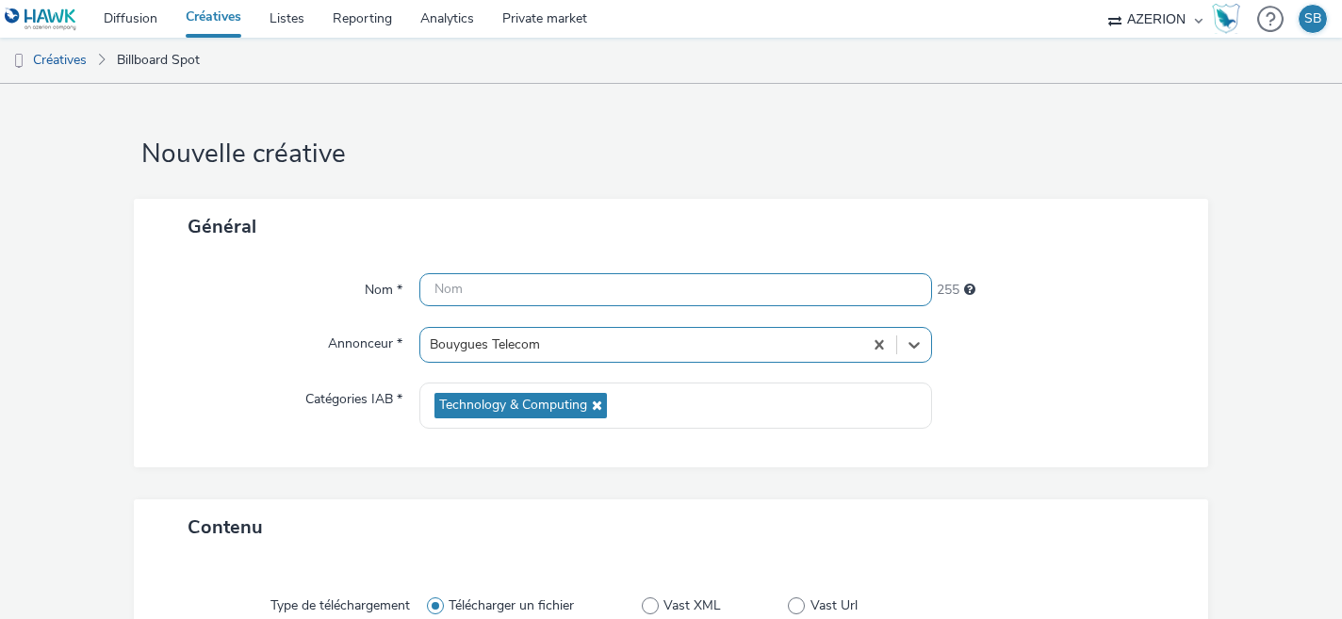
click at [453, 300] on input "text" at bounding box center [676, 289] width 514 height 33
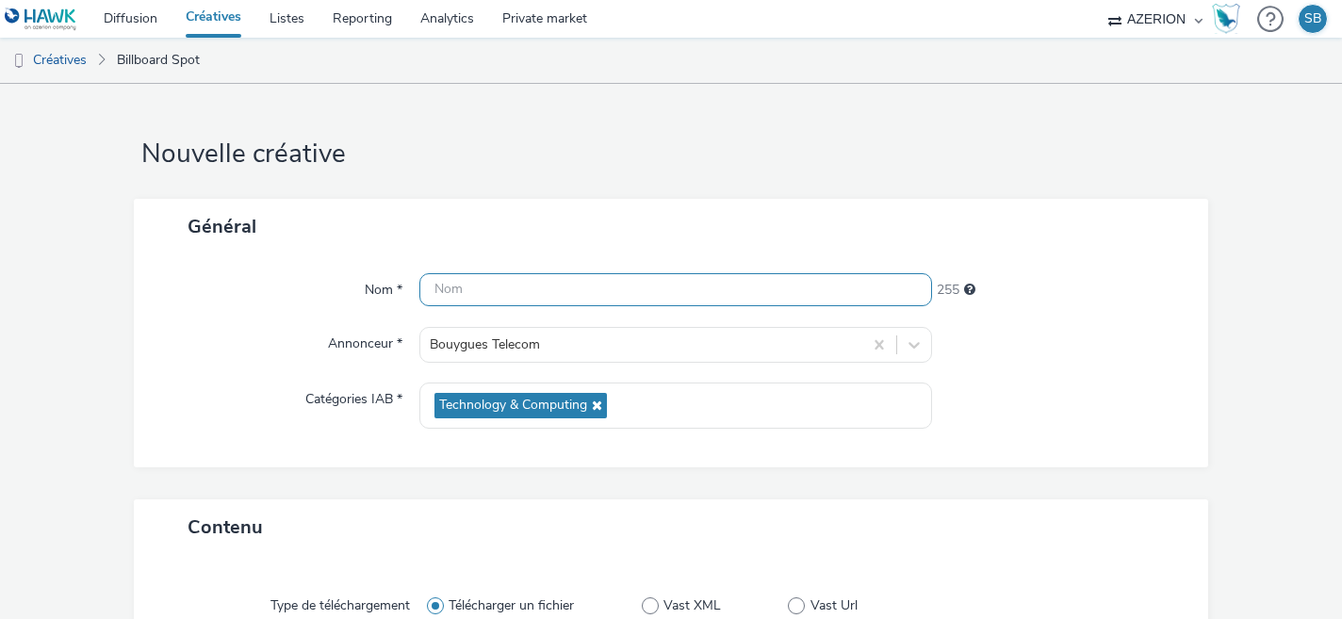
paste input "BT_LGJ_DTS"
click at [453, 300] on input "BT_LGJ_DTS_InS" at bounding box center [676, 289] width 514 height 33
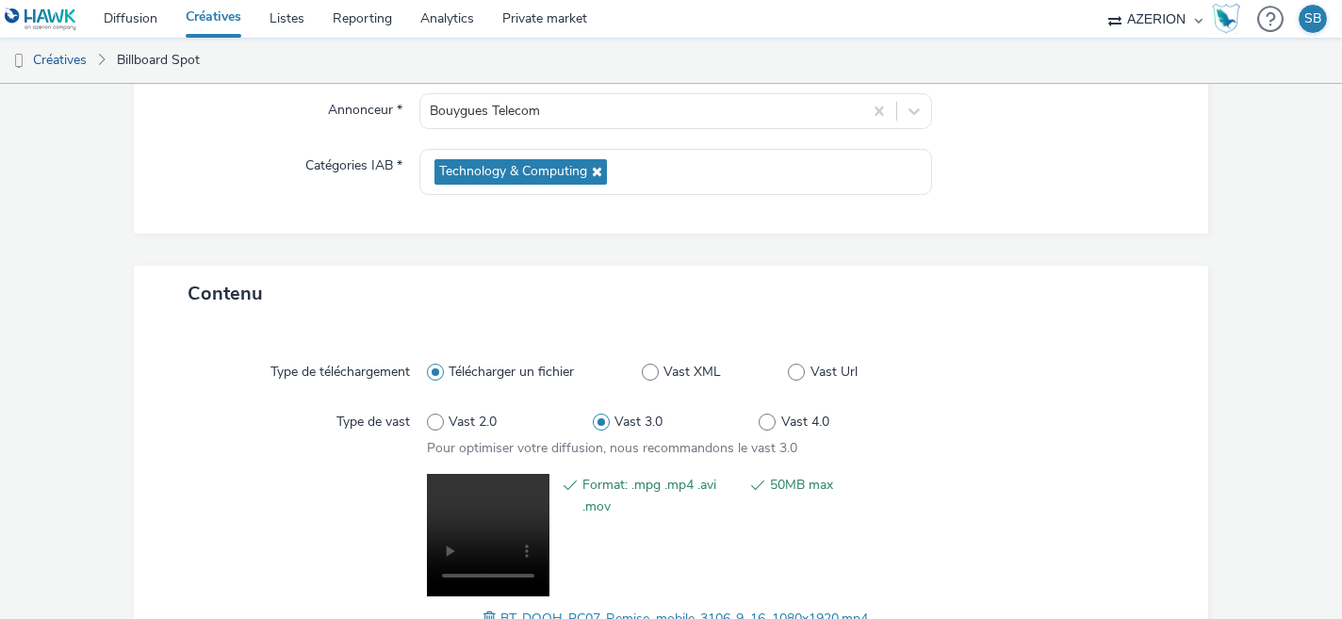
scroll to position [373, 0]
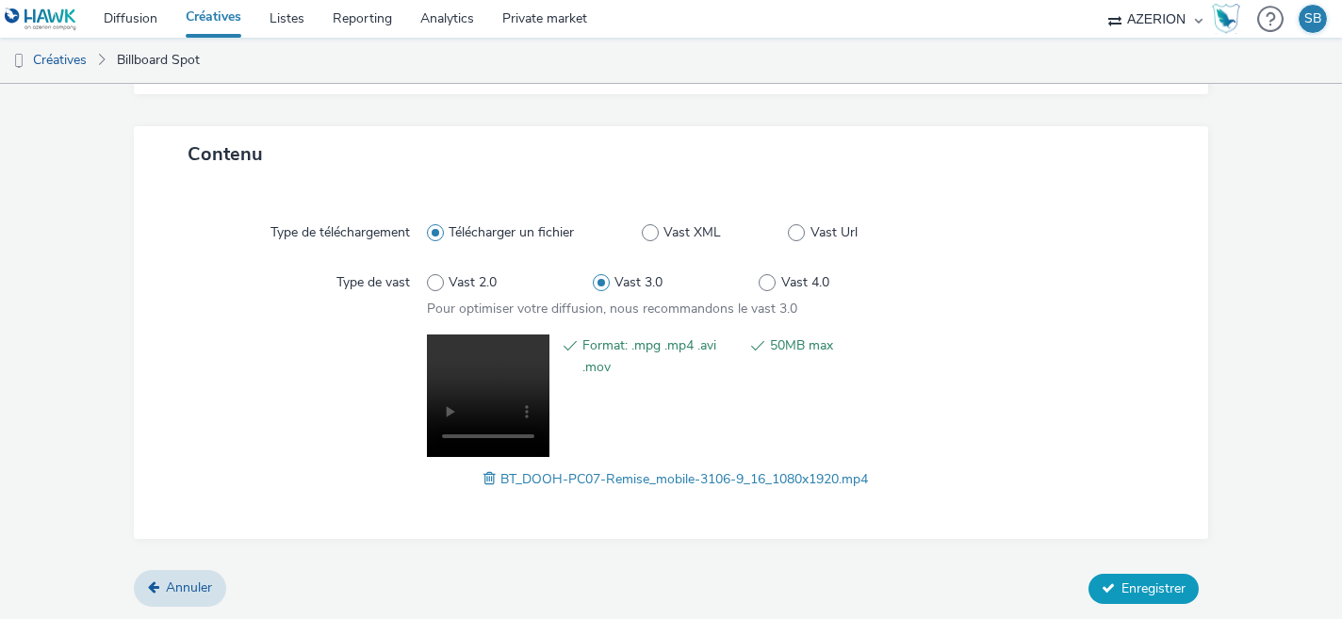
type input "BT_LGJ_DTS_InStore Remise"
click at [1140, 580] on span "Enregistrer" at bounding box center [1154, 589] width 64 height 18
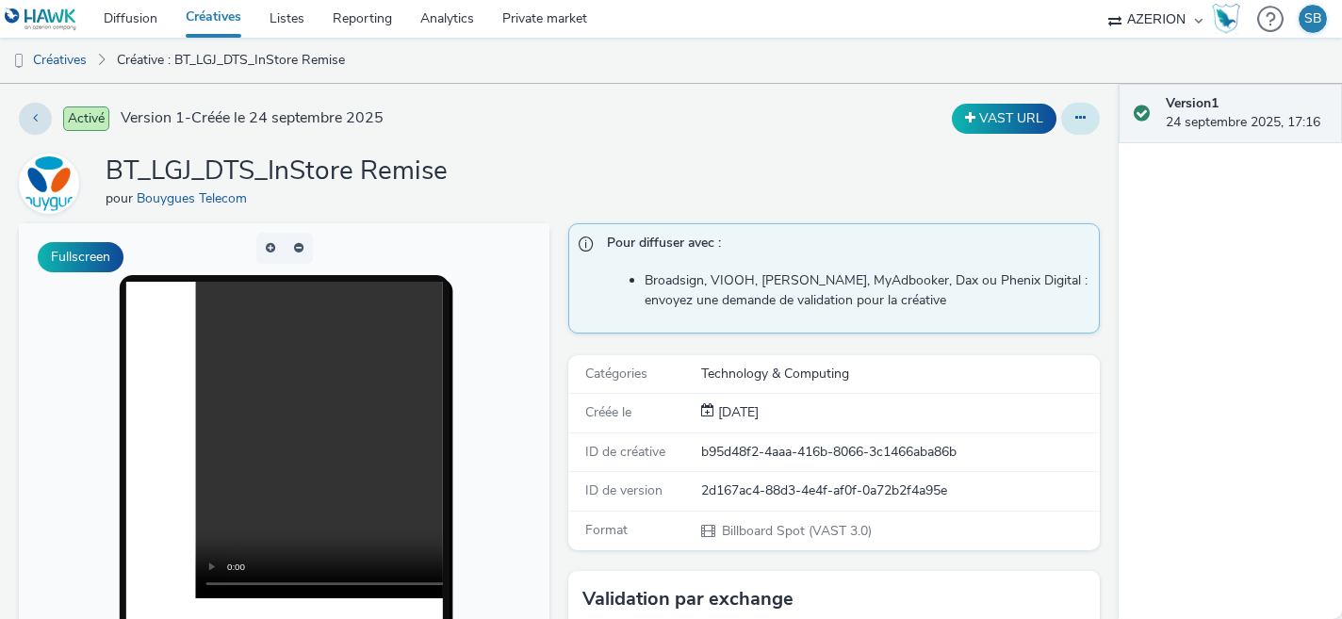
click at [1074, 123] on button at bounding box center [1080, 119] width 39 height 32
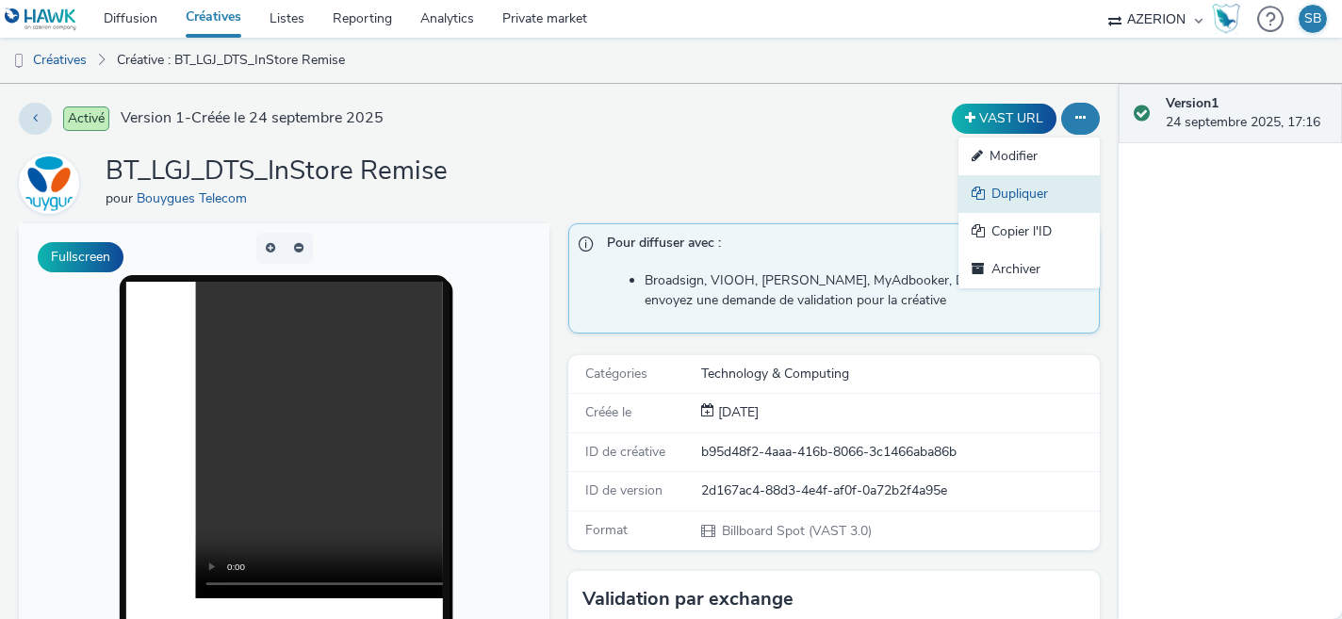
click at [1048, 190] on link "Dupliquer" at bounding box center [1029, 194] width 141 height 38
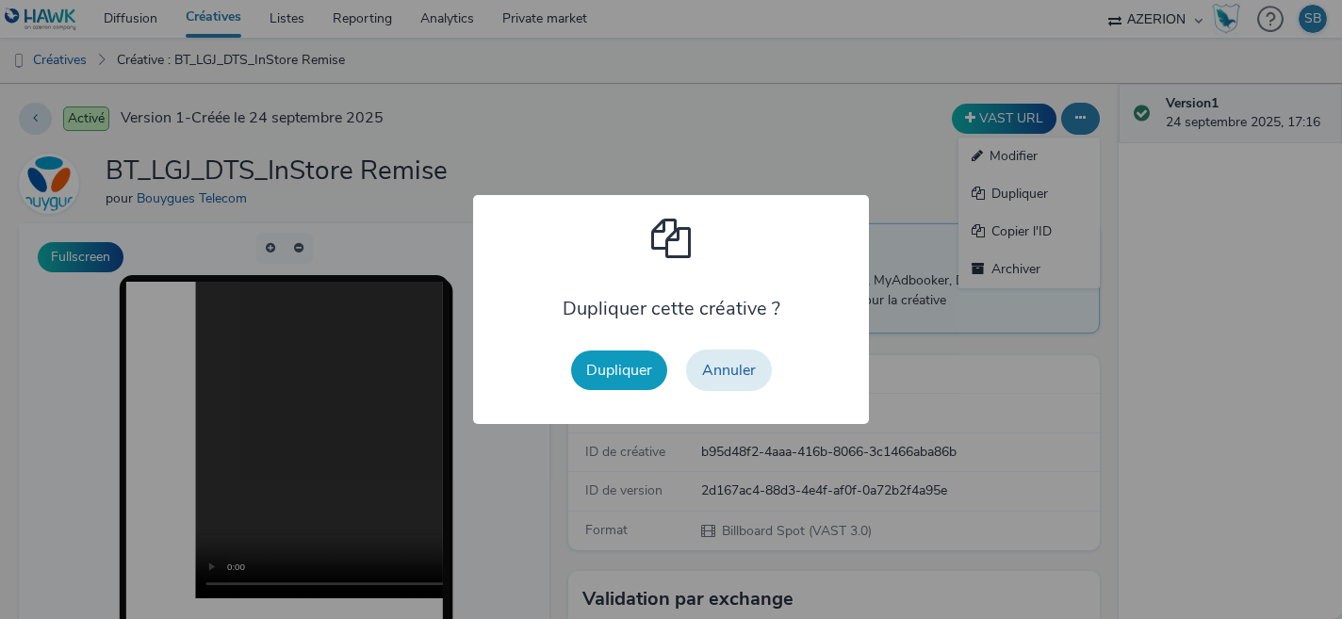
click at [627, 382] on button "Dupliquer" at bounding box center [619, 371] width 96 height 40
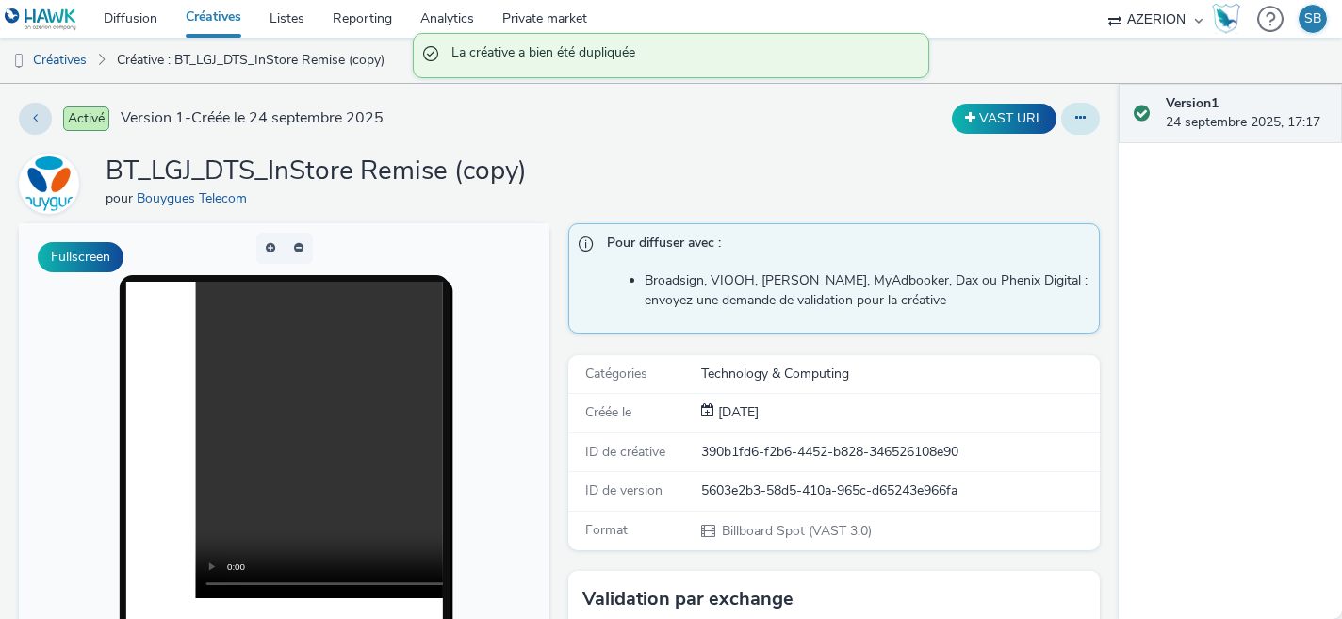
click at [1061, 114] on button at bounding box center [1080, 119] width 39 height 32
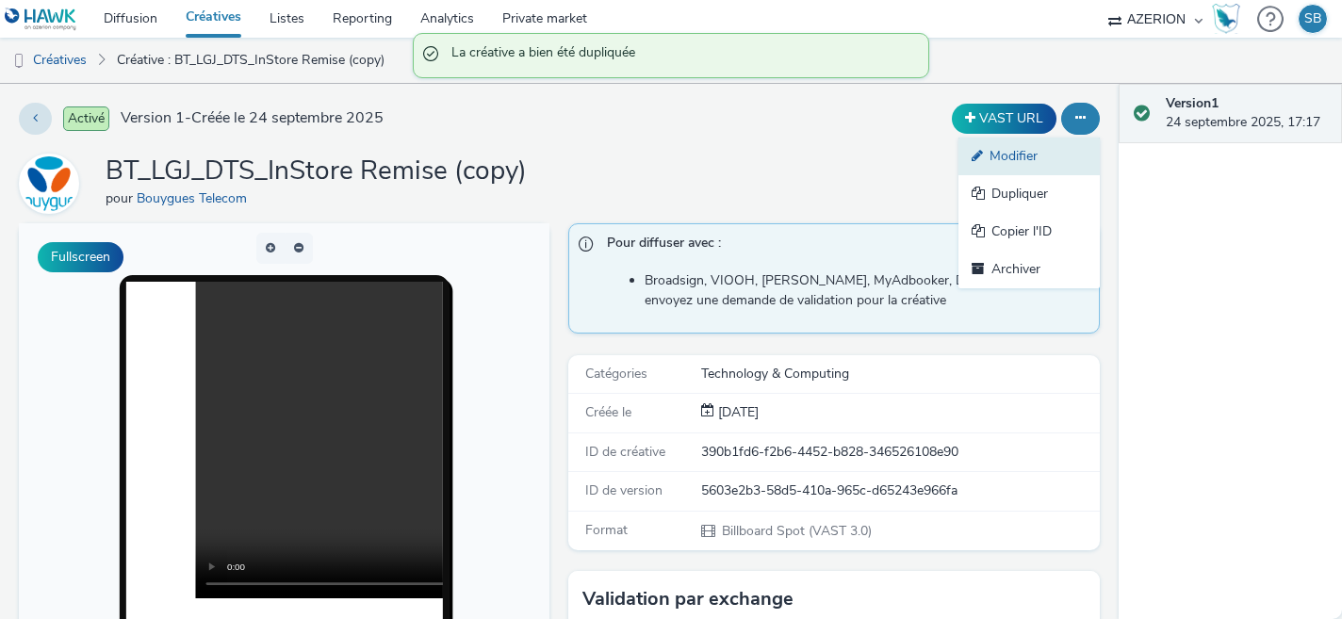
click at [1021, 159] on link "Modifier" at bounding box center [1029, 157] width 141 height 38
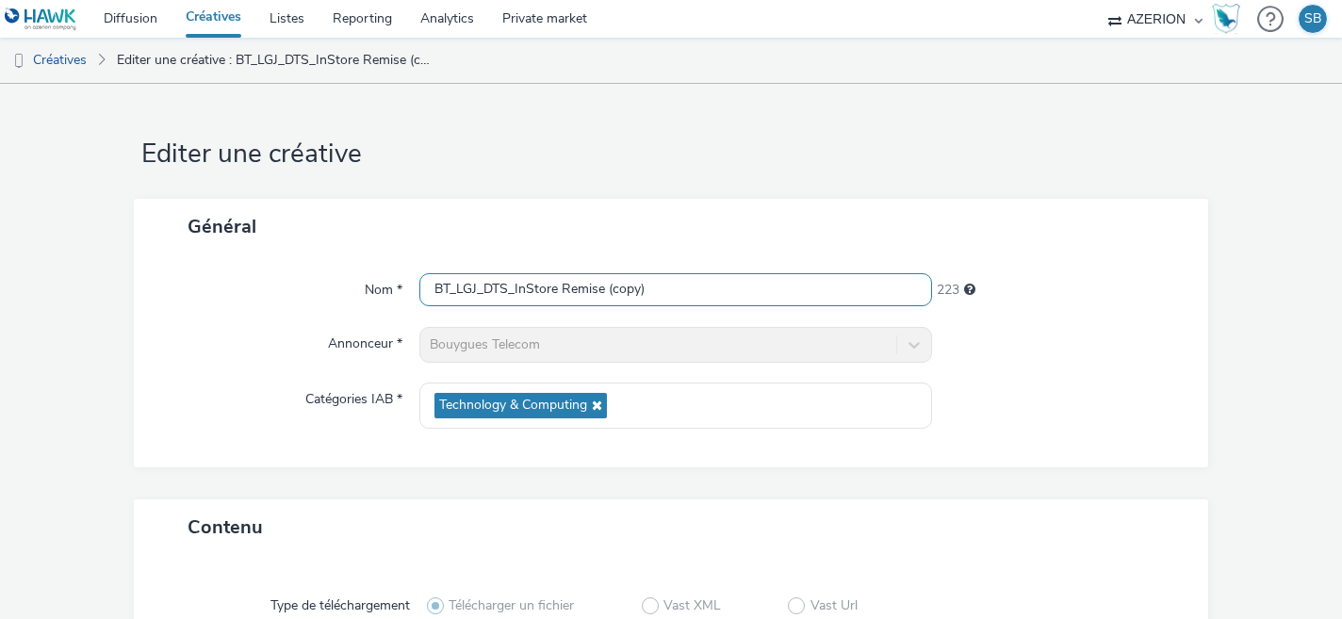
drag, startPoint x: 700, startPoint y: 286, endPoint x: 610, endPoint y: 292, distance: 90.7
click at [610, 292] on input "BT_LGJ_DTS_InStore Remise (copy)" at bounding box center [676, 289] width 514 height 33
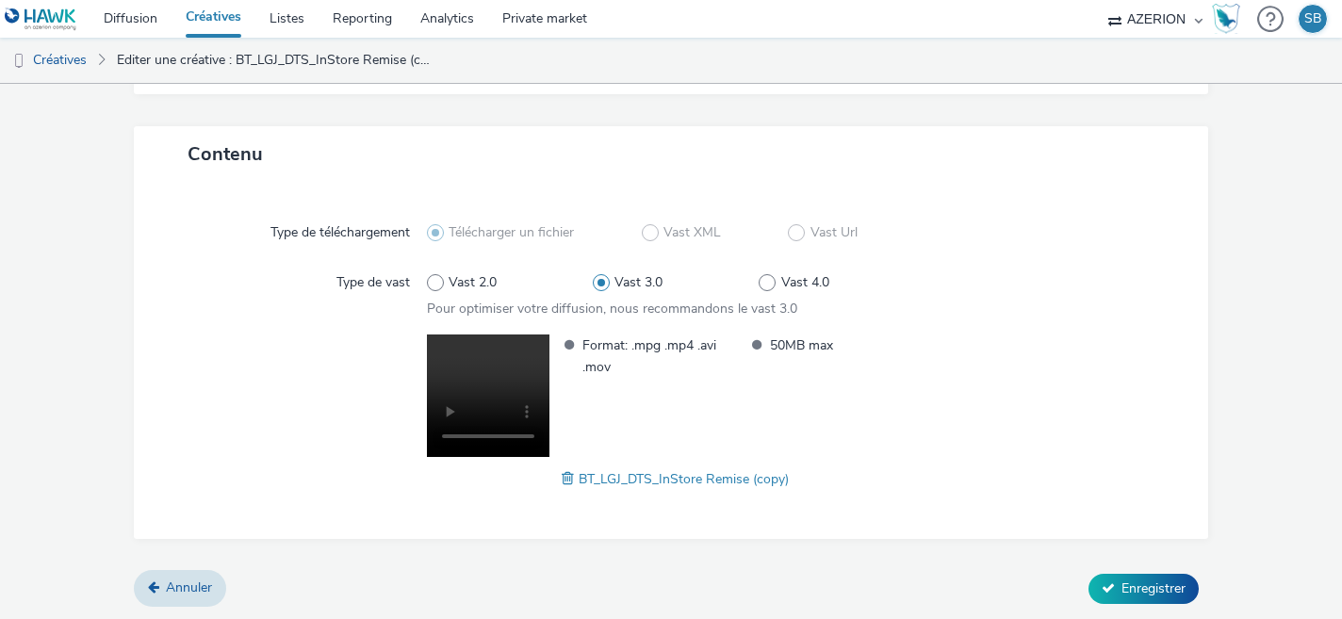
type input "BT_LGJ_DTS_InStore Remise Boutique"
click at [568, 480] on span at bounding box center [570, 479] width 17 height 21
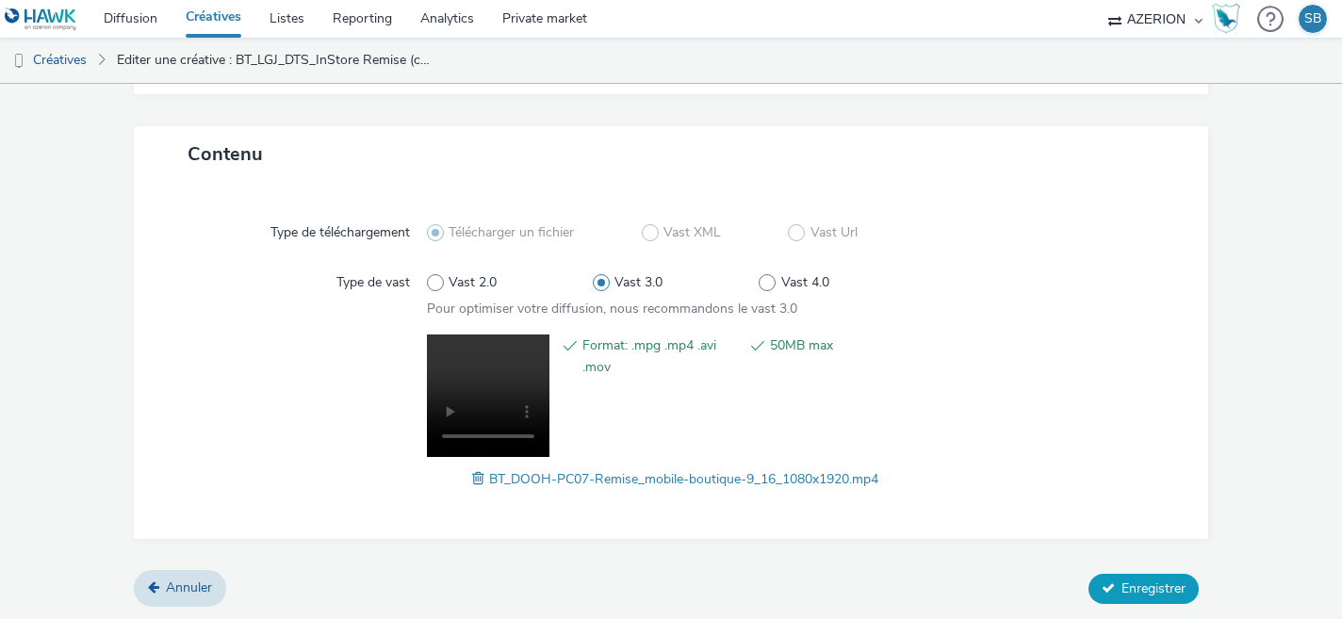
click at [1138, 595] on span "Enregistrer" at bounding box center [1154, 589] width 64 height 18
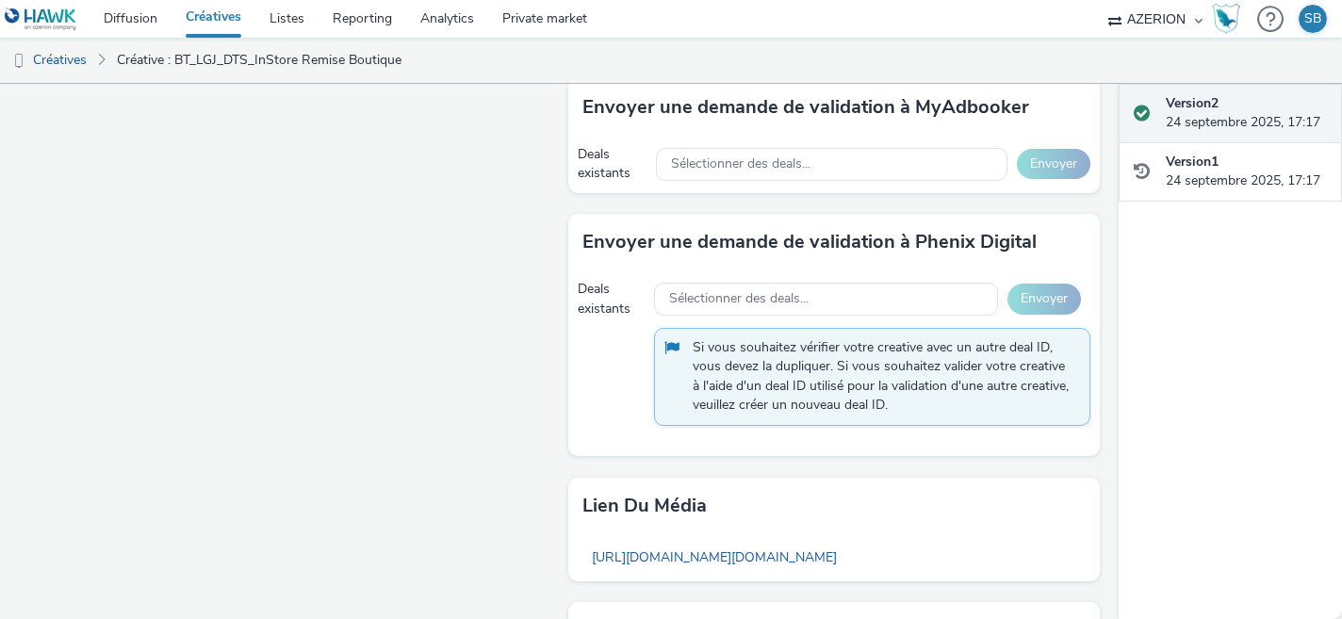
scroll to position [1407, 0]
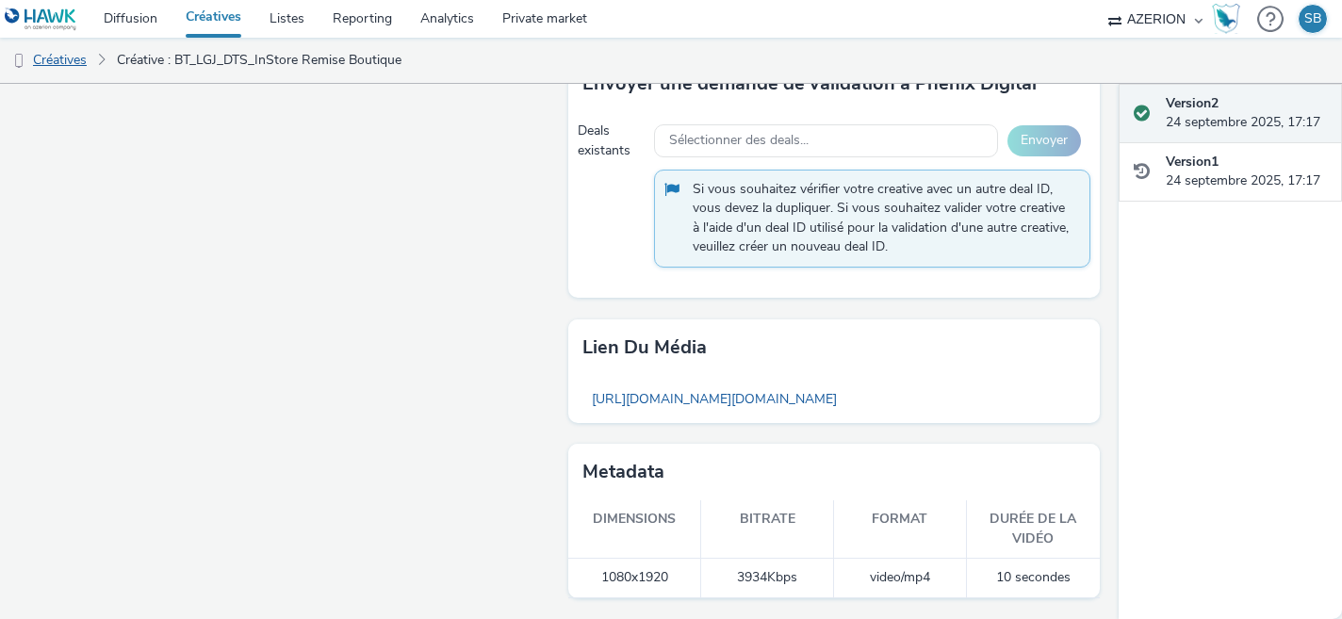
click at [77, 74] on link "Créatives" at bounding box center [48, 60] width 96 height 45
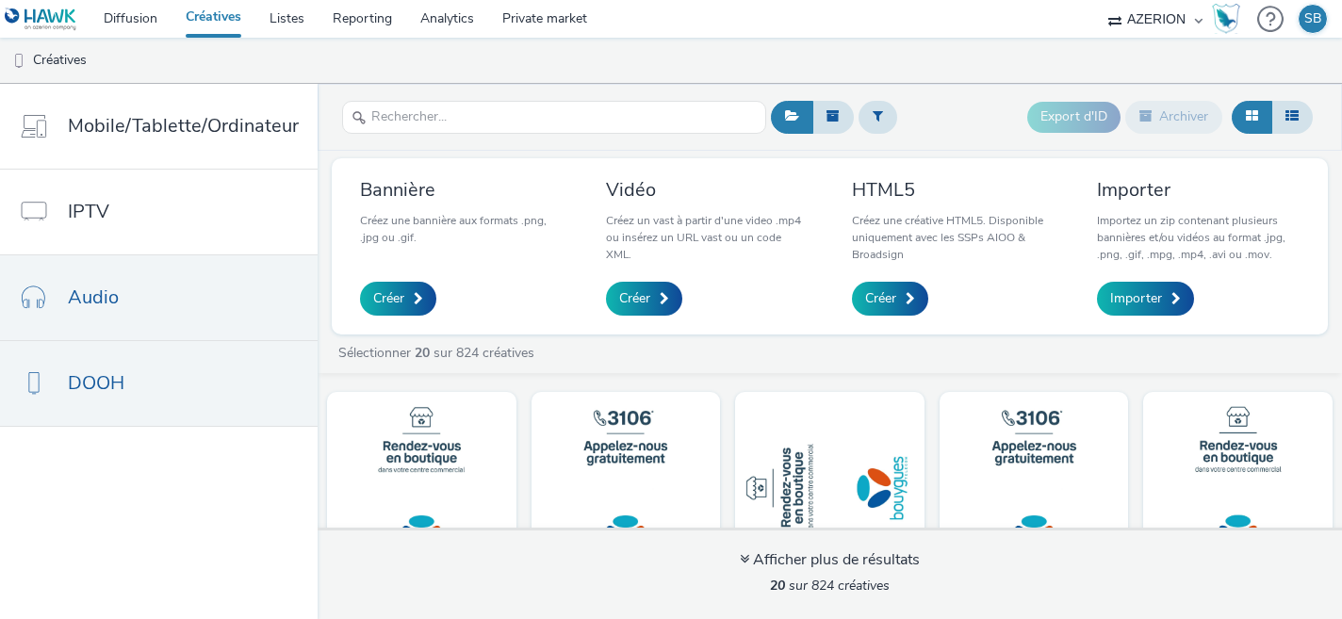
click at [189, 333] on link "Audio" at bounding box center [159, 297] width 318 height 85
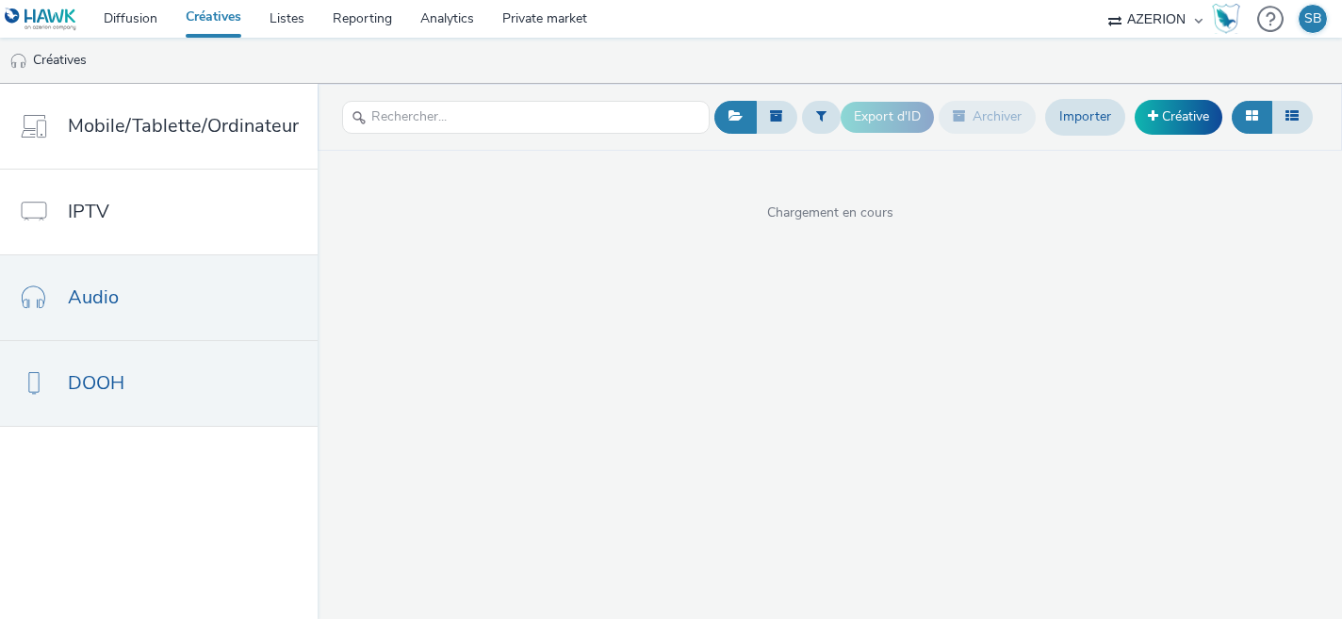
click at [182, 383] on link "DOOH" at bounding box center [159, 383] width 318 height 85
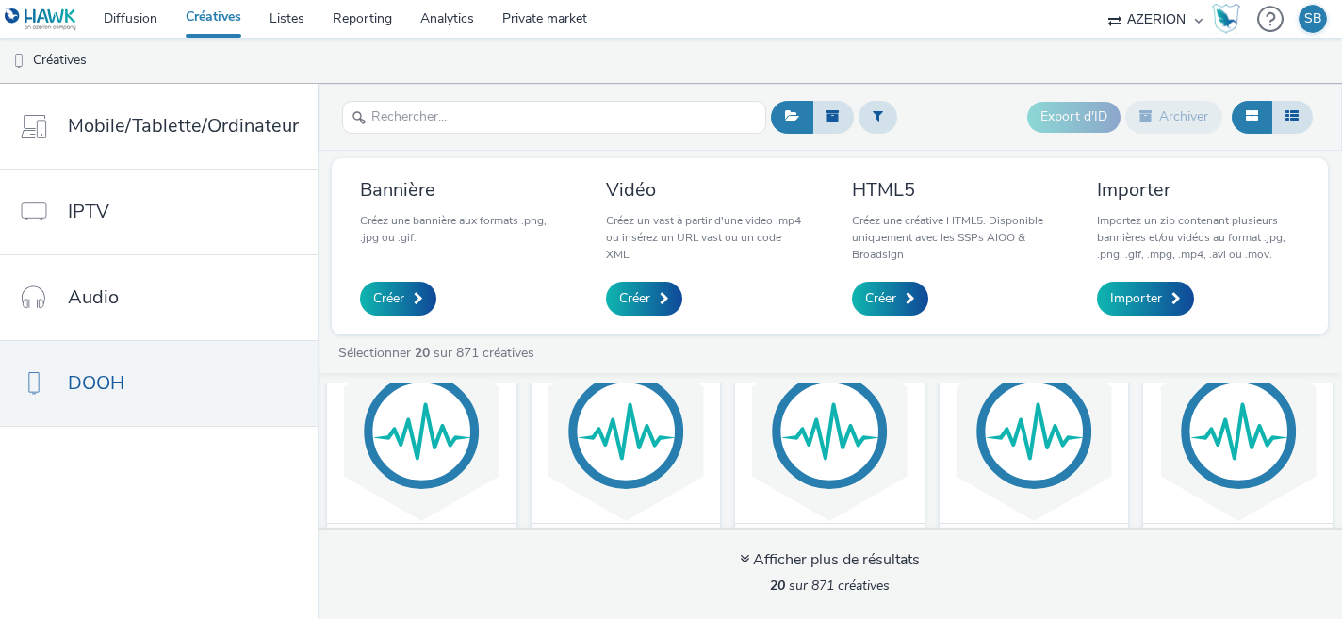
scroll to position [379, 0]
click at [876, 111] on icon at bounding box center [878, 115] width 10 height 13
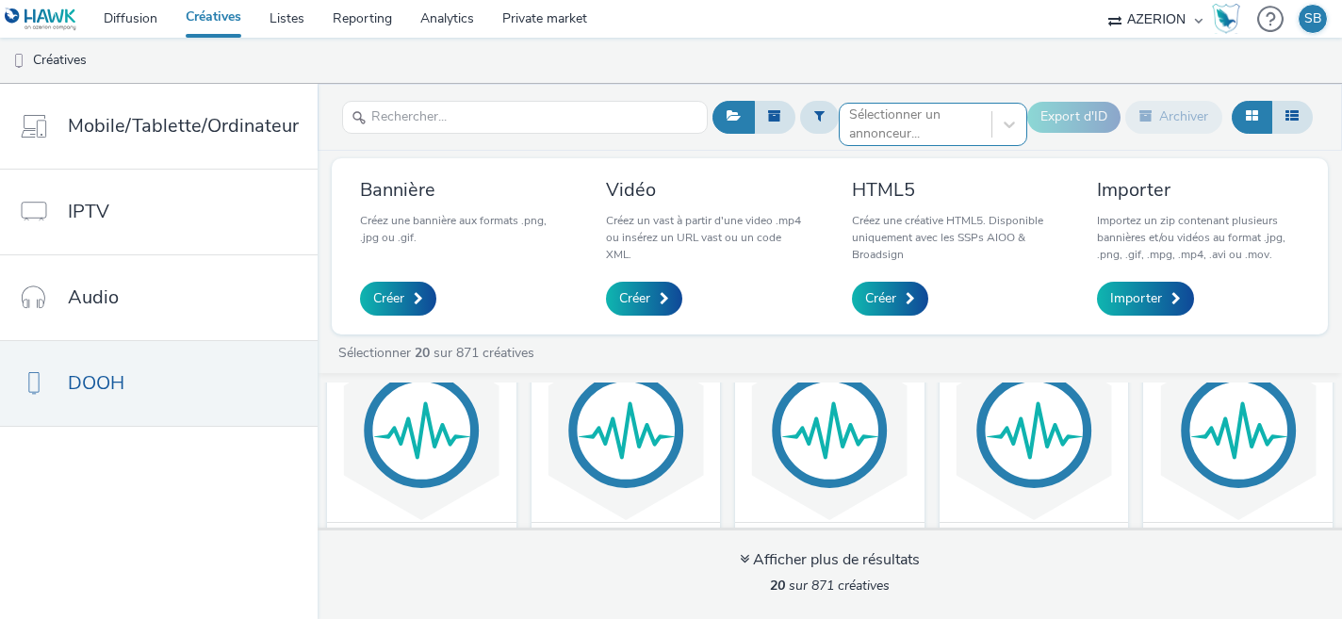
click at [885, 122] on div at bounding box center [915, 124] width 133 height 23
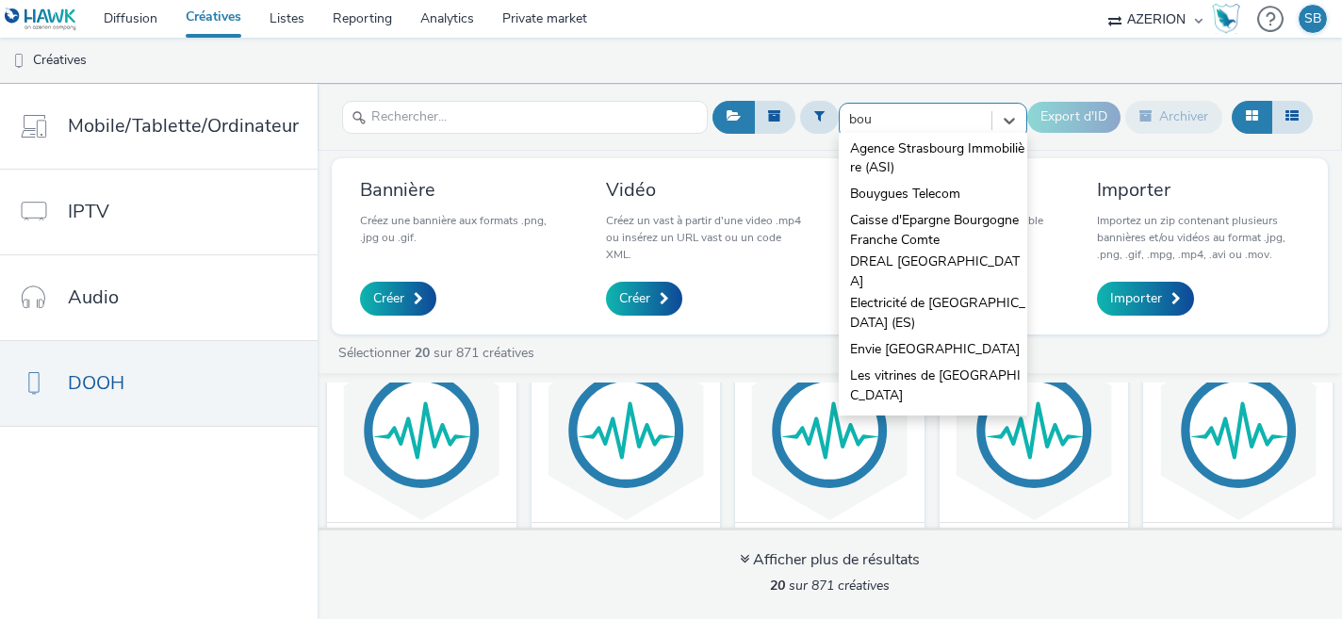
type input "bouy"
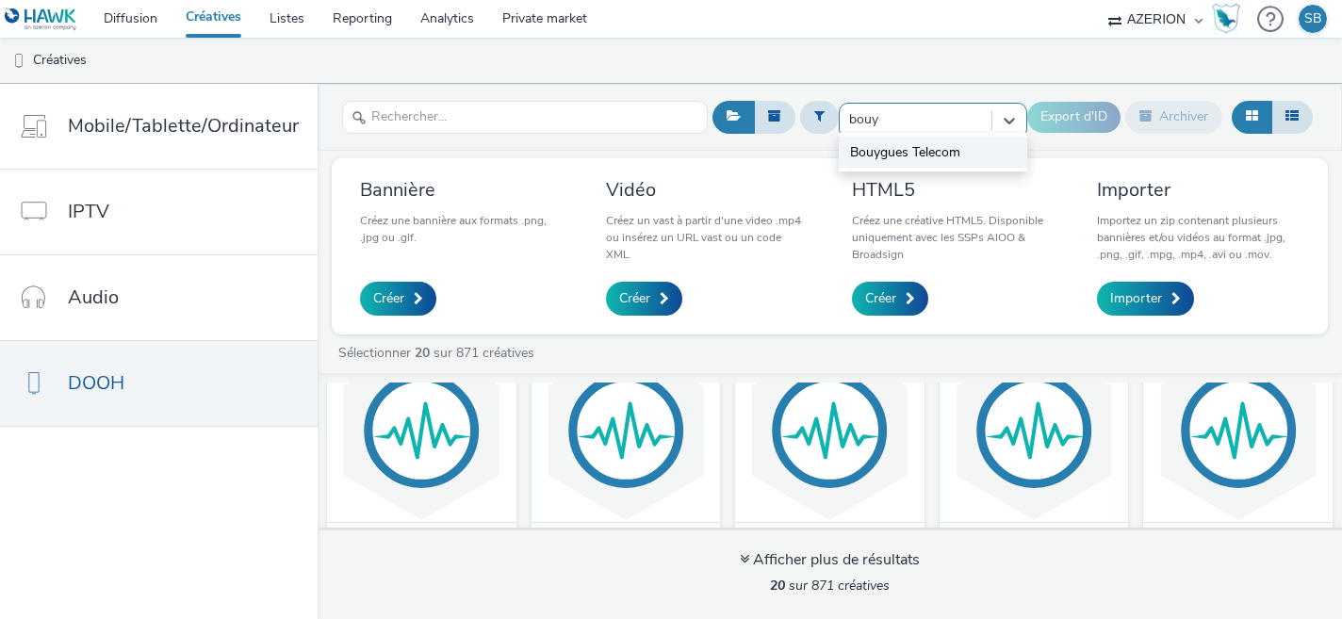
click at [899, 154] on span "Bouygues Telecom" at bounding box center [905, 152] width 110 height 19
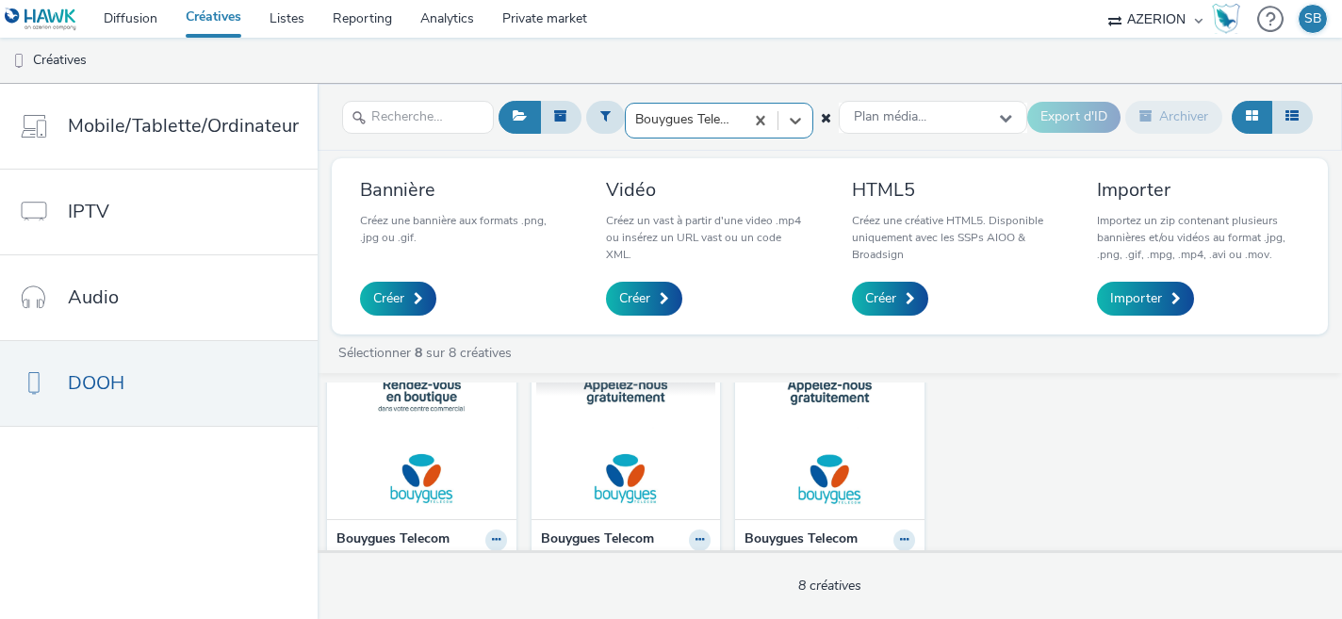
scroll to position [443, 0]
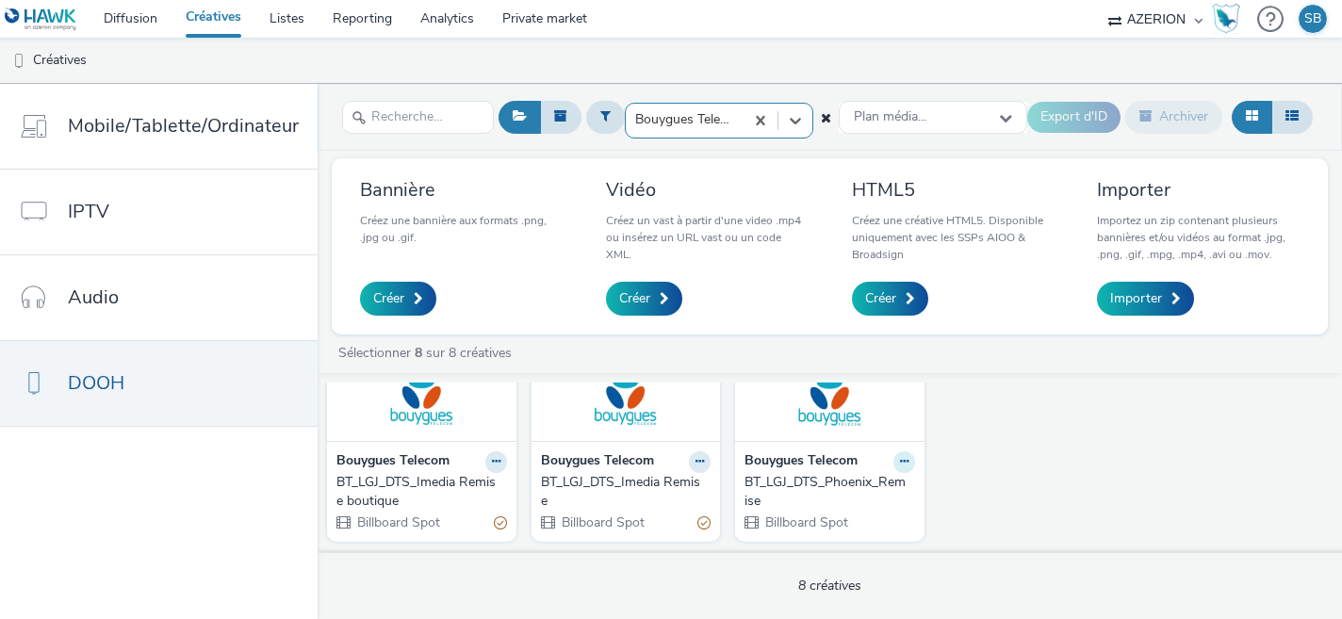
click at [895, 466] on button at bounding box center [905, 463] width 22 height 22
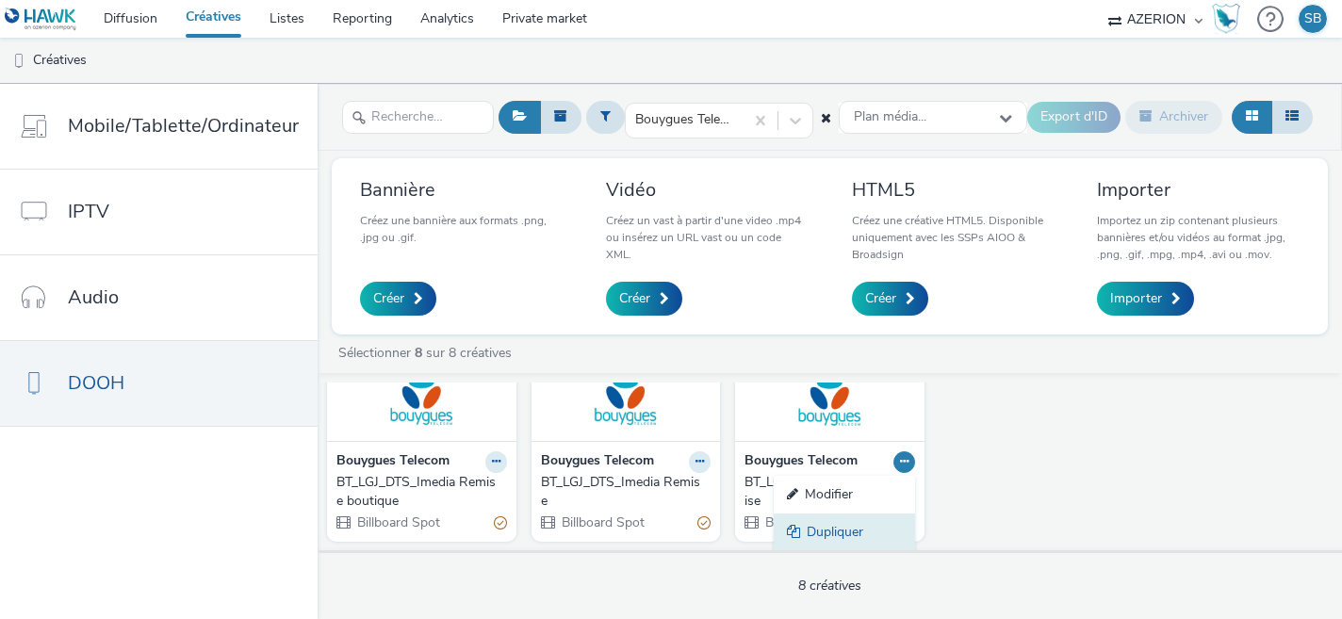
click at [871, 526] on link "Dupliquer" at bounding box center [844, 533] width 141 height 38
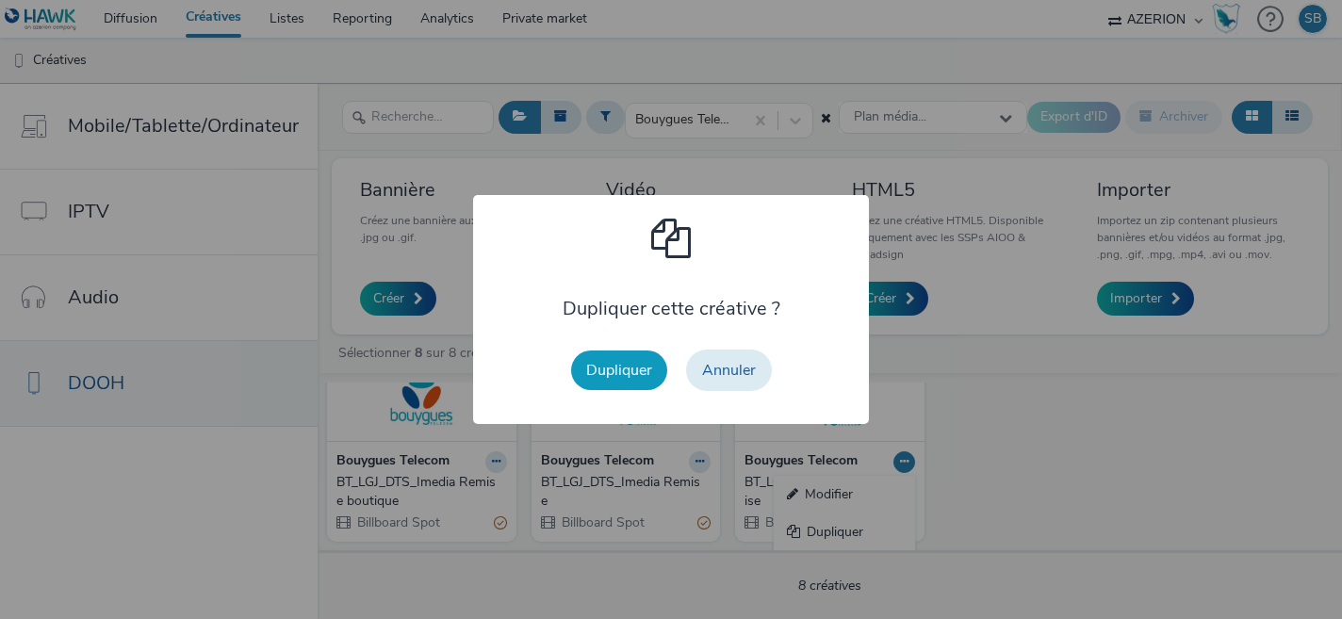
click at [636, 382] on button "Dupliquer" at bounding box center [619, 371] width 96 height 40
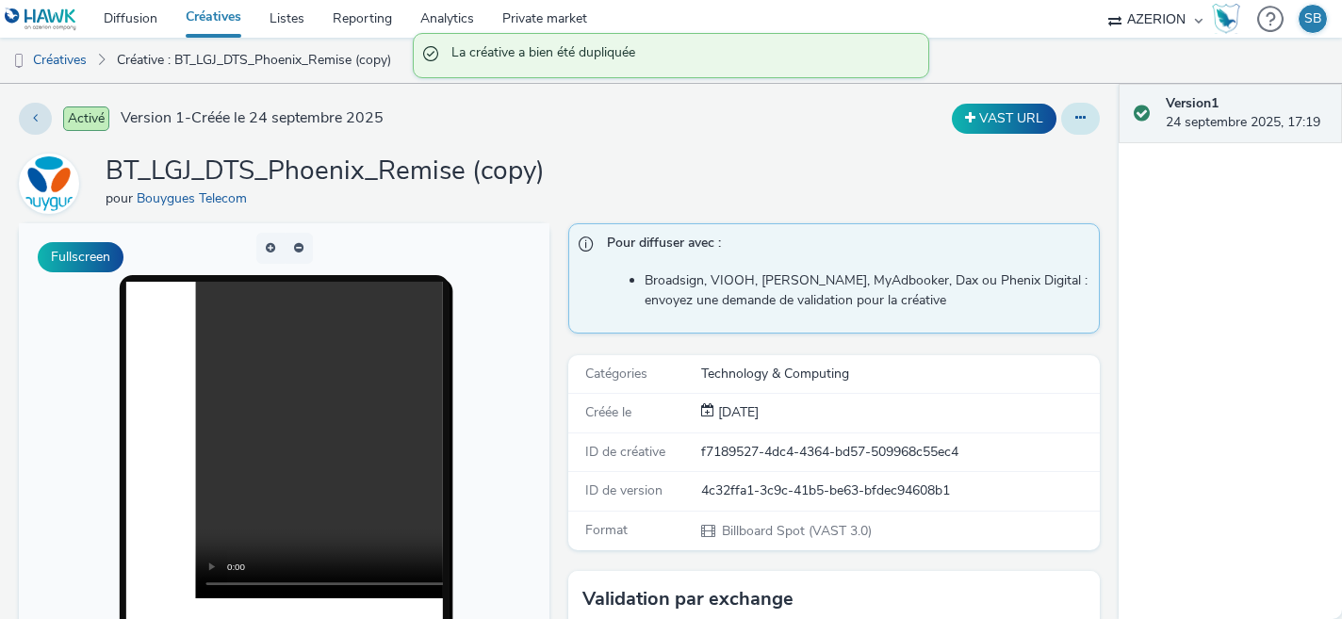
click at [1078, 120] on icon at bounding box center [1081, 117] width 10 height 13
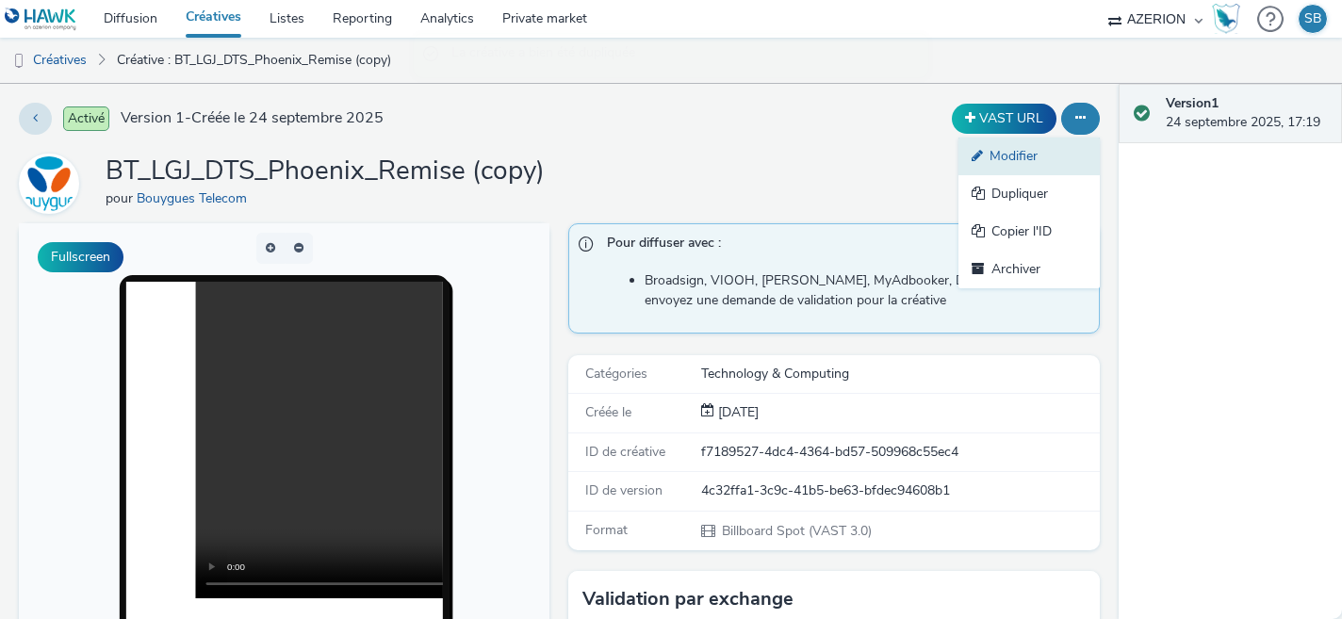
click at [1067, 165] on link "Modifier" at bounding box center [1029, 157] width 141 height 38
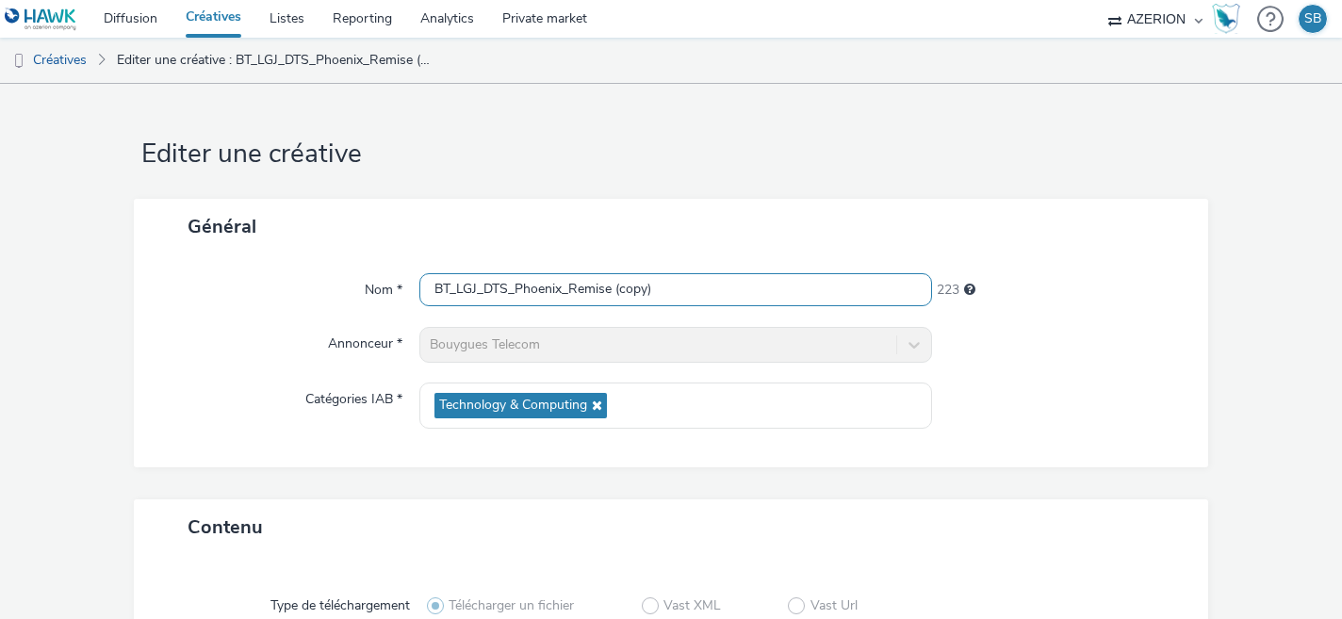
click at [669, 288] on input "BT_LGJ_DTS_Phoenix_Remise (copy)" at bounding box center [676, 289] width 514 height 33
drag, startPoint x: 669, startPoint y: 288, endPoint x: 617, endPoint y: 294, distance: 52.3
click at [617, 294] on input "BT_LGJ_DTS_Phoenix_Remise (copy)" at bounding box center [676, 289] width 514 height 33
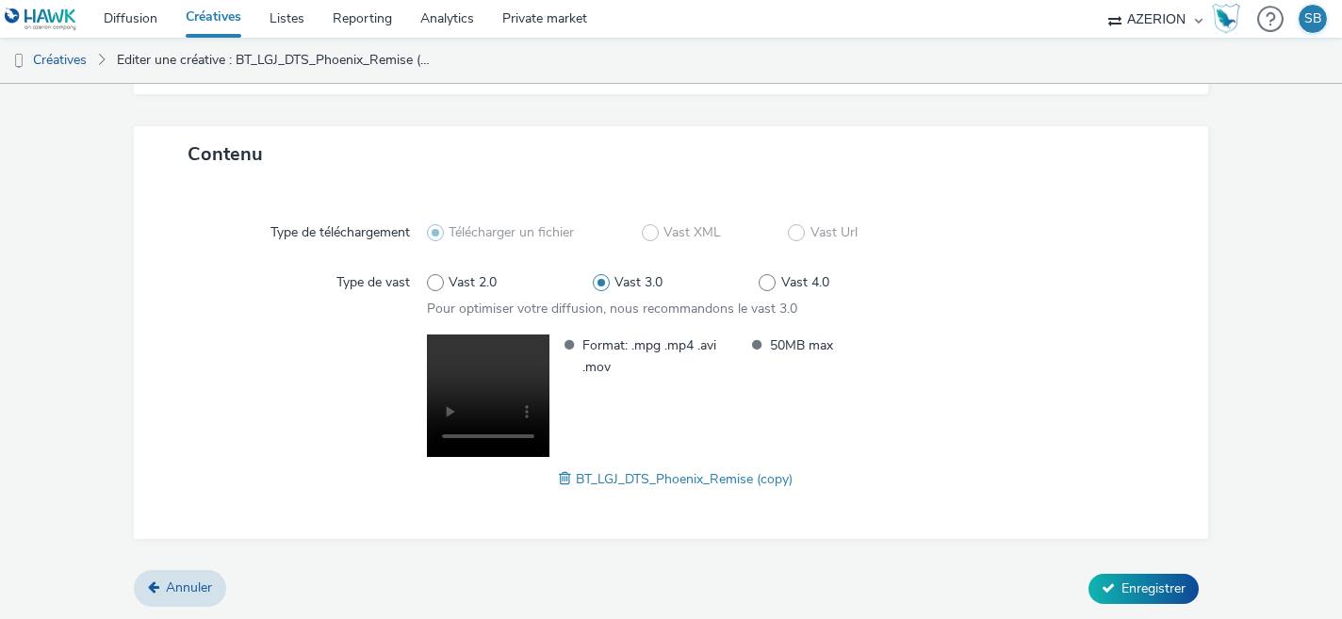
type input "BT_LGJ_DTS_Phoenix_Remise Boutique"
click at [564, 473] on span at bounding box center [567, 479] width 17 height 21
click at [1160, 590] on span "Enregistrer" at bounding box center [1154, 589] width 64 height 18
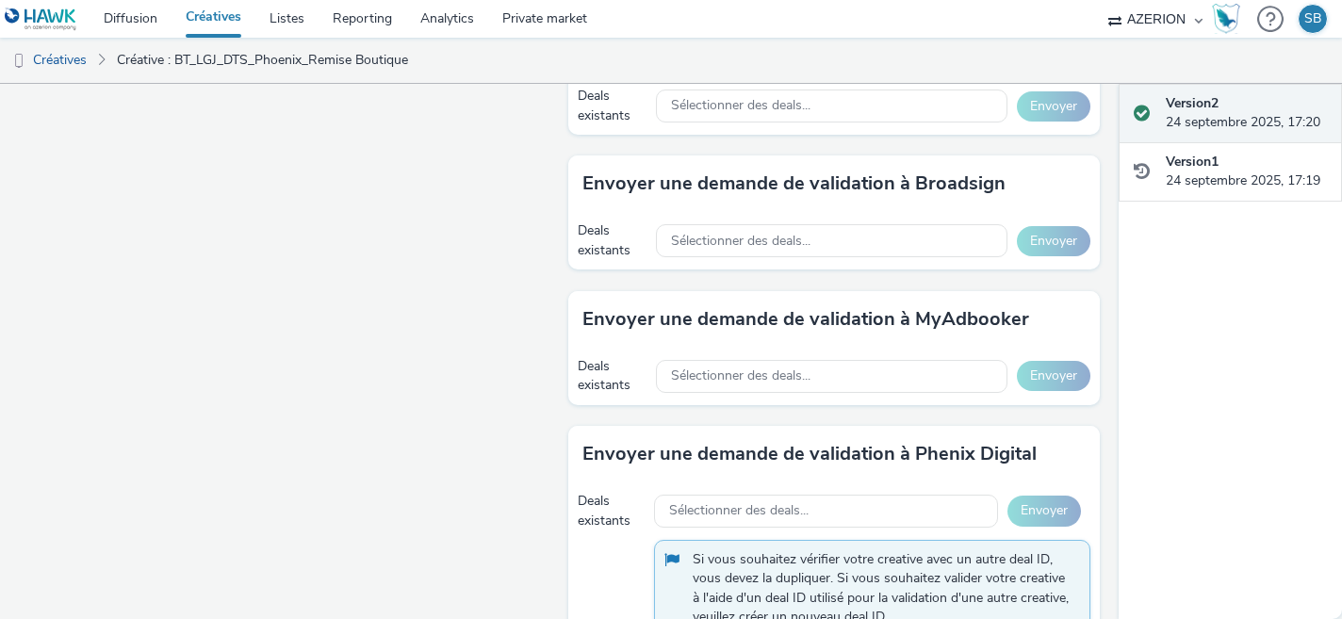
scroll to position [1040, 0]
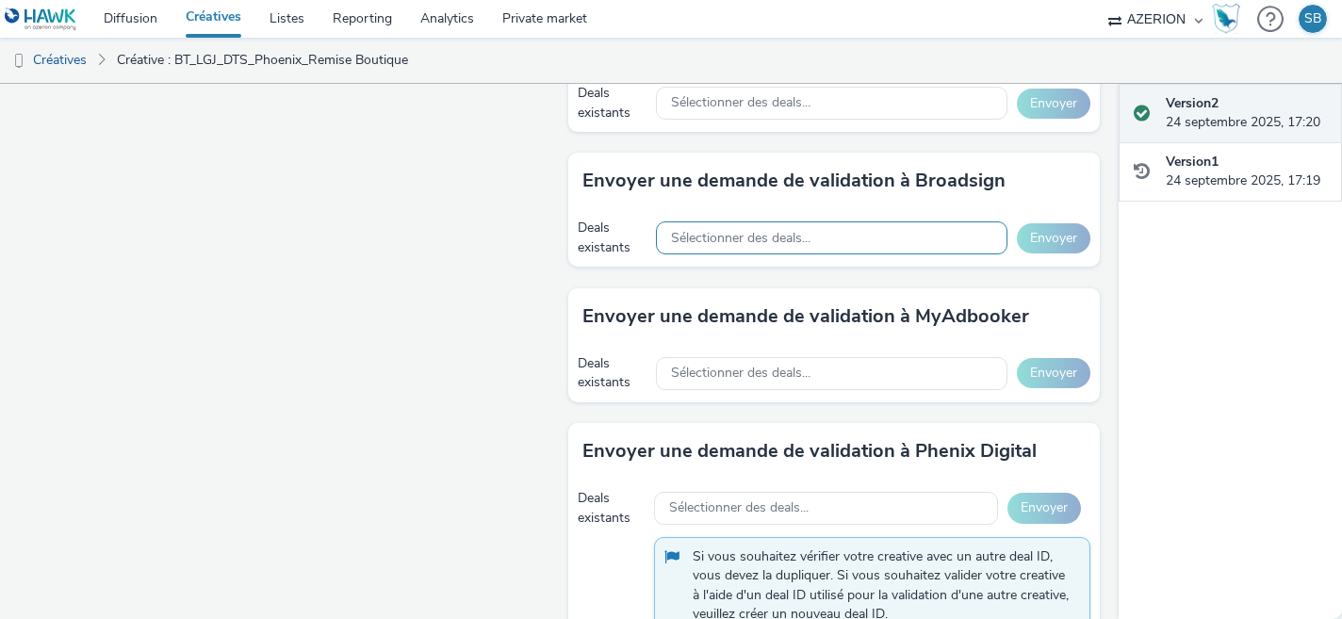
click at [854, 248] on div "Sélectionner des deals..." at bounding box center [832, 238] width 352 height 33
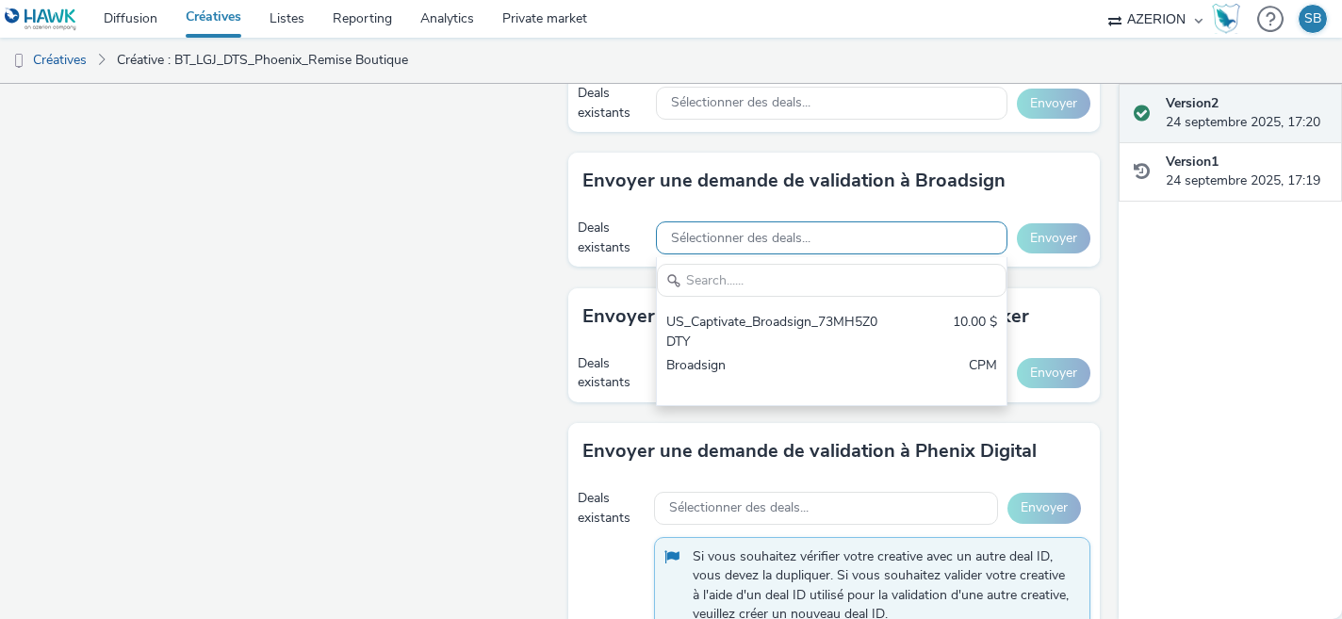
scroll to position [0, 0]
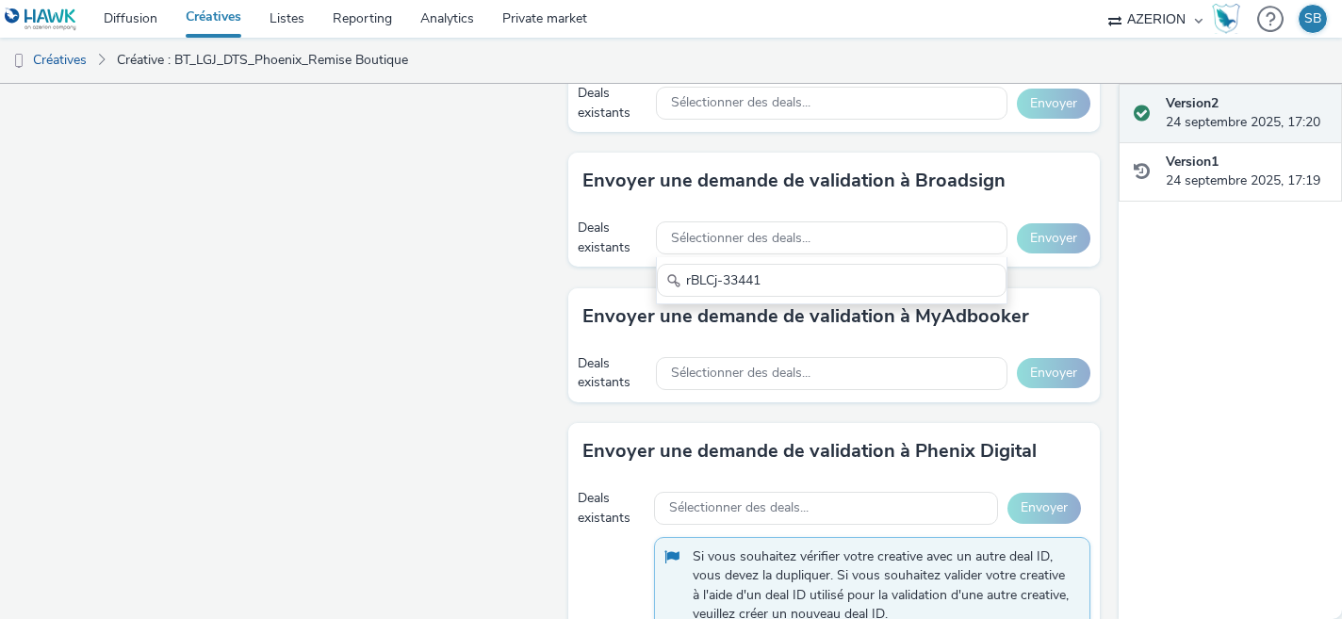
type input "rBLCj-33441"
click at [526, 368] on div "Fullscreen" at bounding box center [289, 85] width 540 height 1803
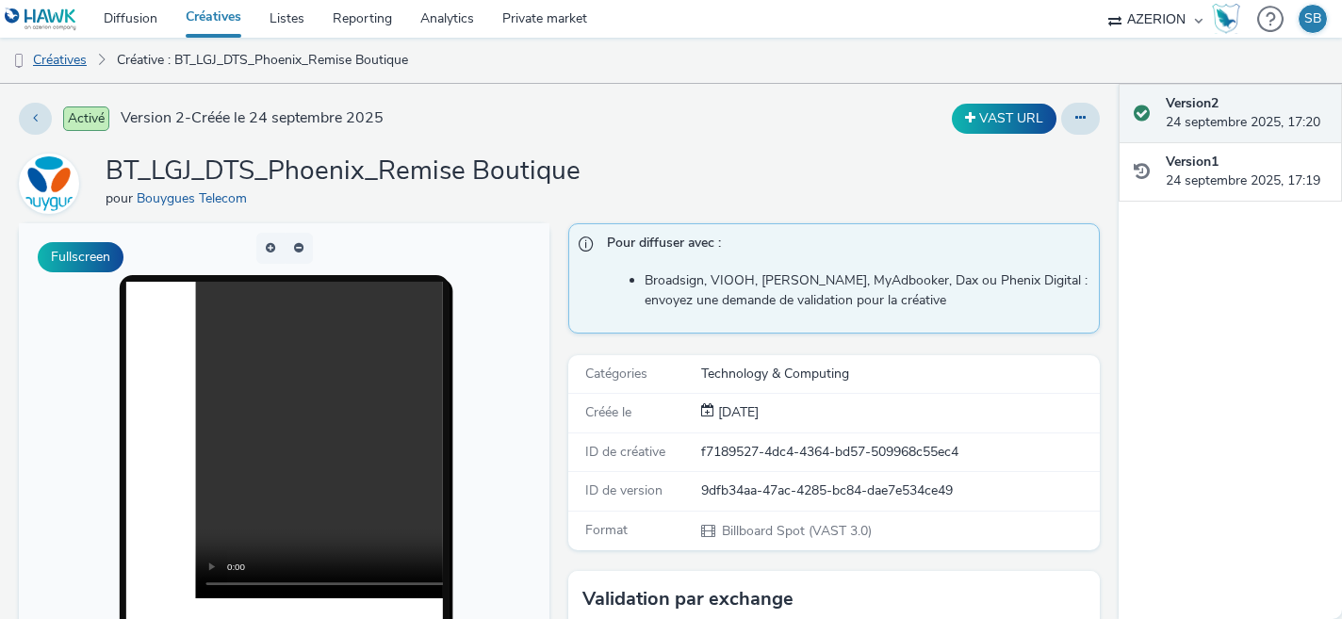
click at [65, 69] on link "Créatives" at bounding box center [48, 60] width 96 height 45
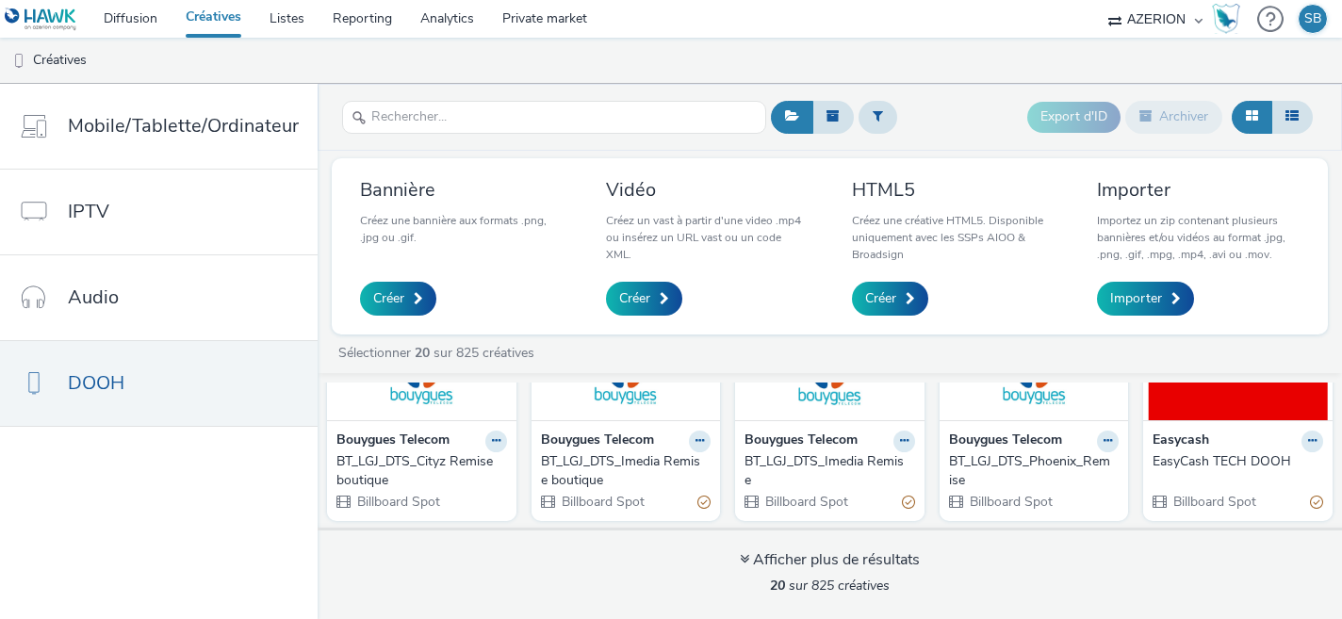
scroll to position [474, 0]
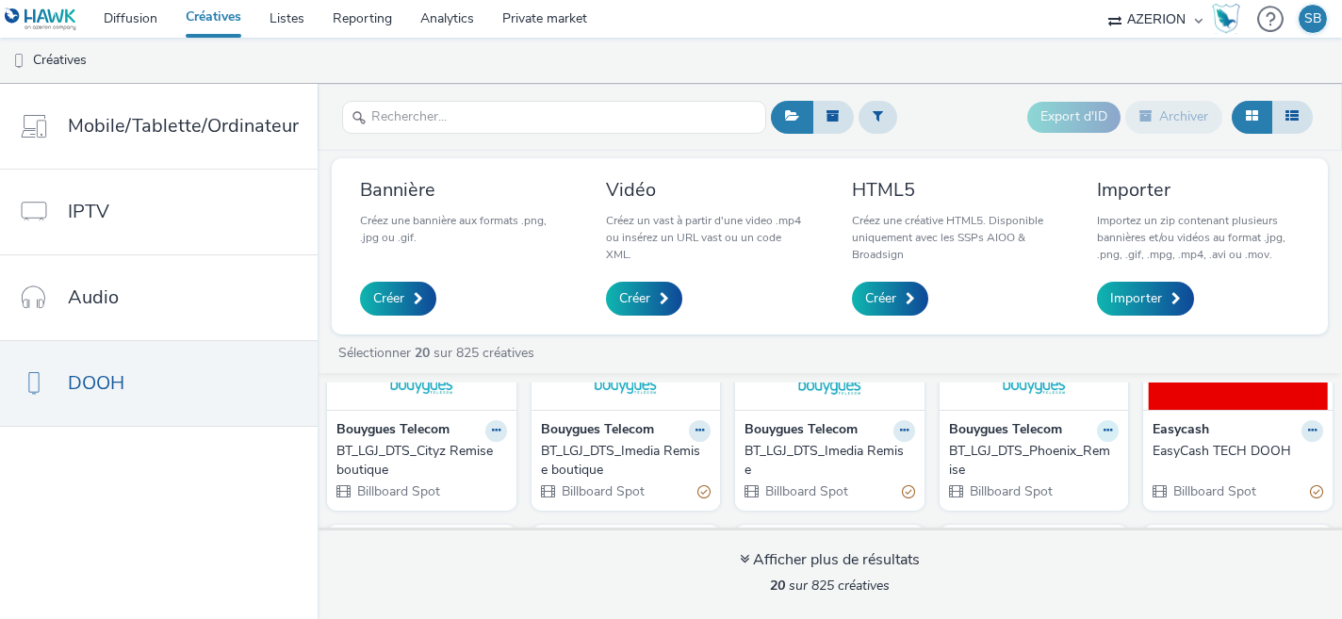
click at [1110, 425] on icon at bounding box center [1108, 430] width 8 height 11
click at [1072, 471] on link "Modifier" at bounding box center [1048, 464] width 141 height 38
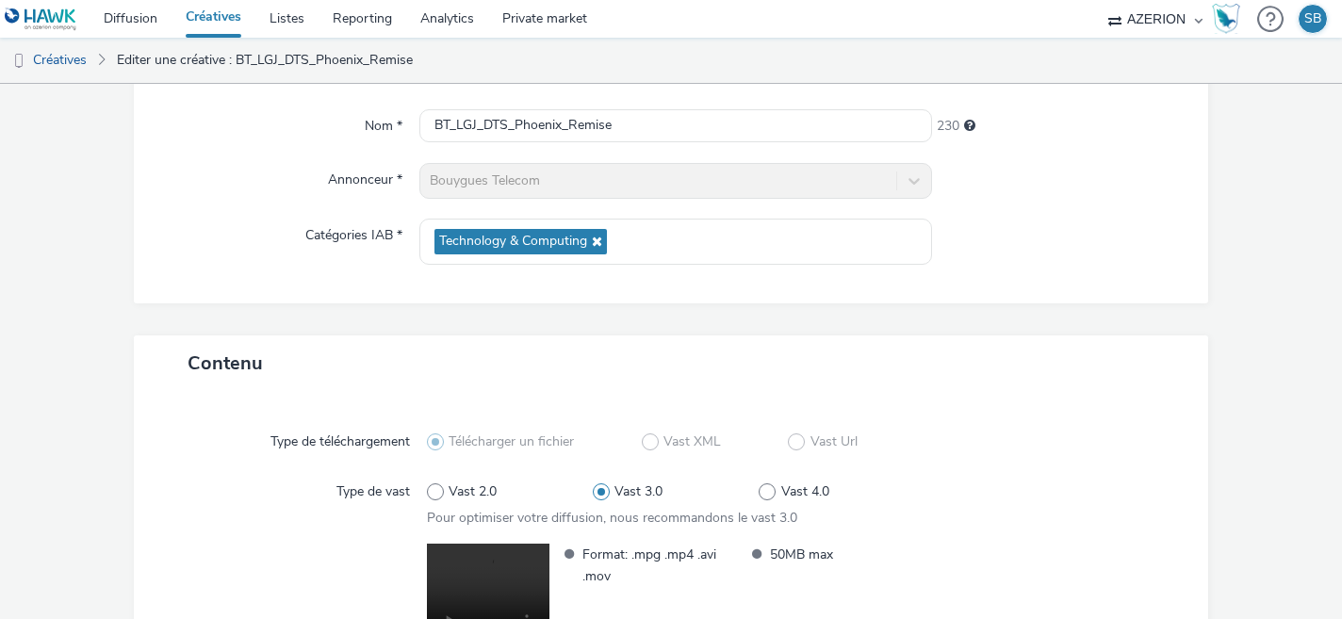
scroll to position [373, 0]
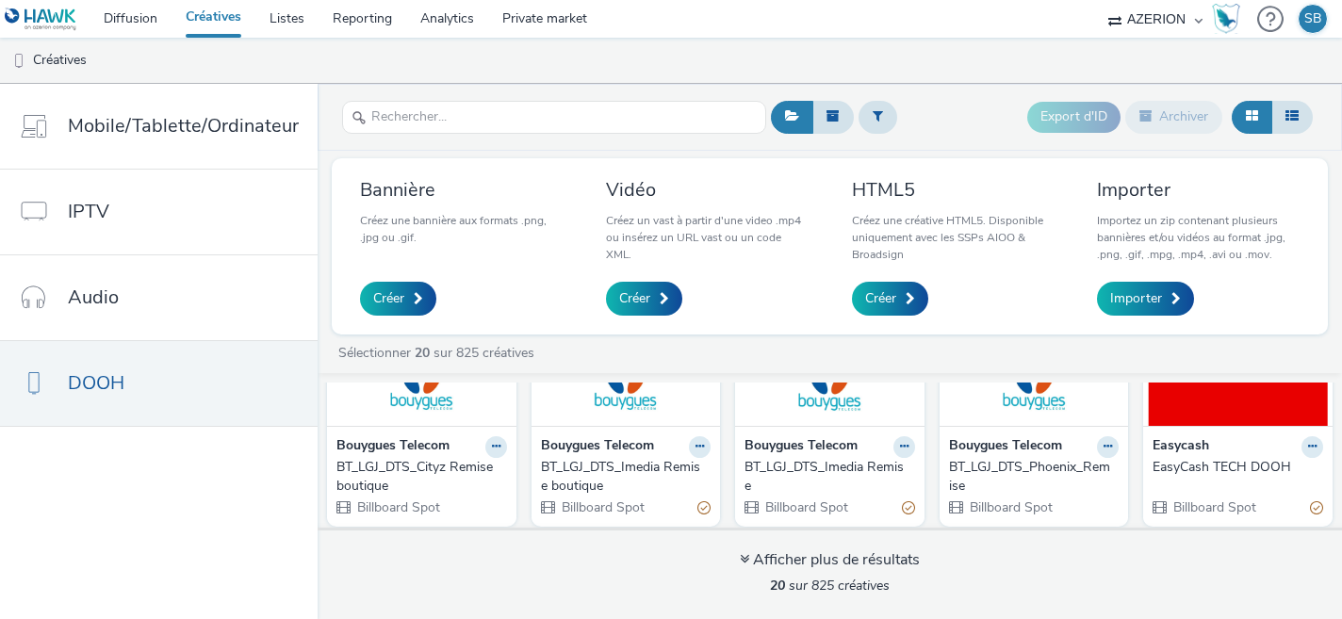
scroll to position [459, 0]
click at [1046, 396] on img at bounding box center [1035, 333] width 180 height 184
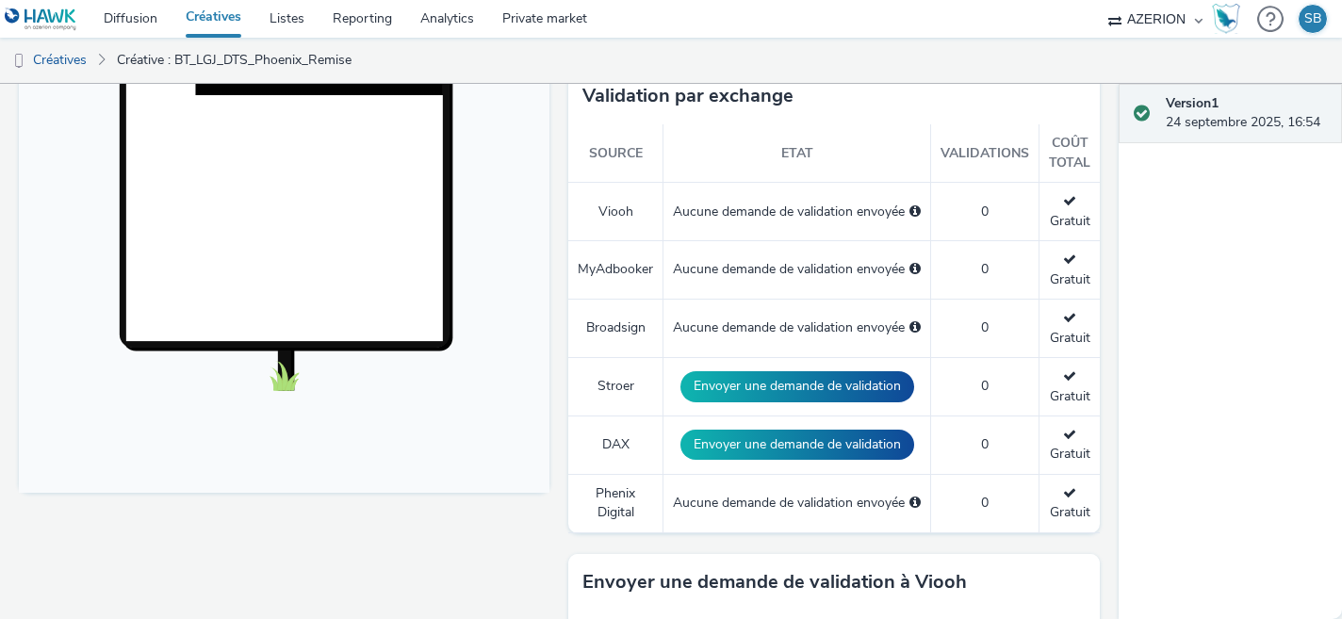
scroll to position [507, 0]
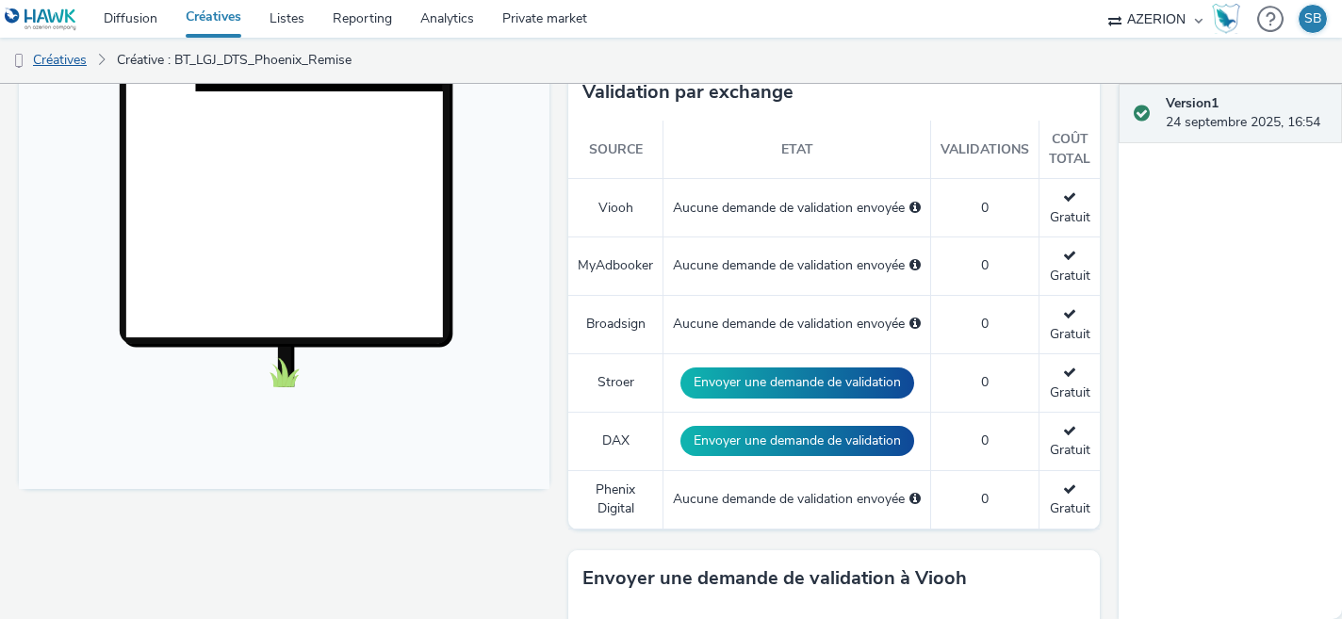
click at [61, 64] on link "Créatives" at bounding box center [48, 60] width 96 height 45
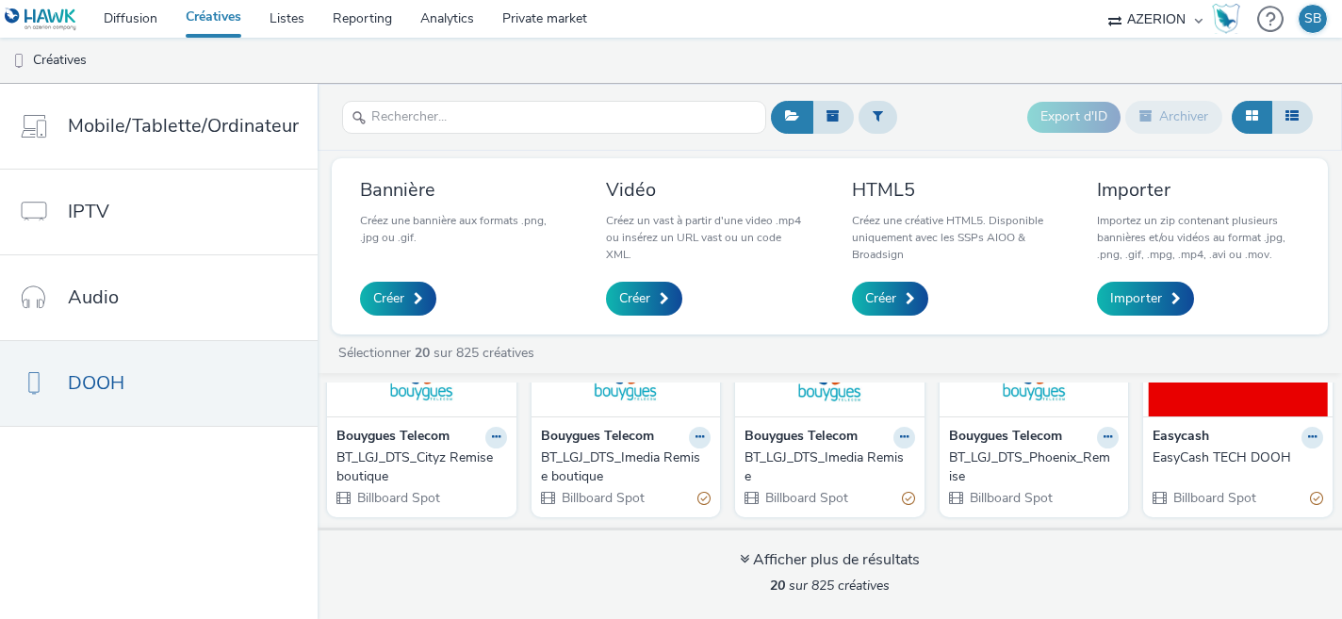
scroll to position [474, 0]
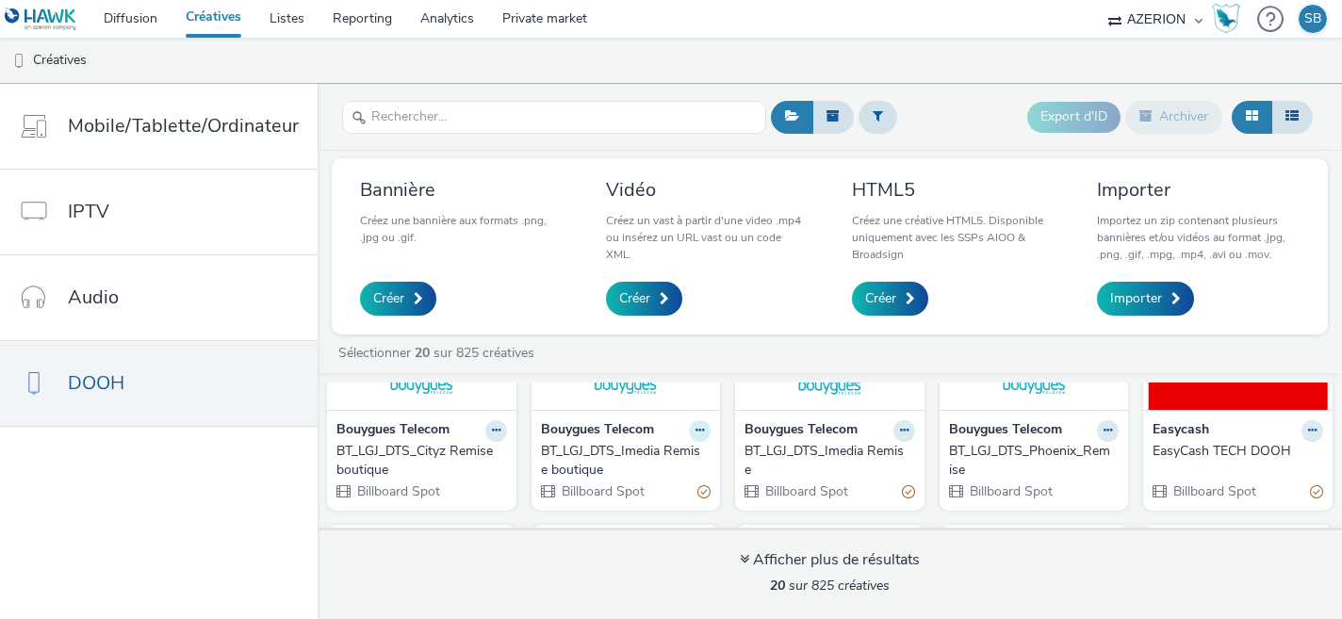
click at [691, 434] on button at bounding box center [700, 431] width 22 height 22
click at [667, 477] on link "Modifier" at bounding box center [639, 464] width 141 height 38
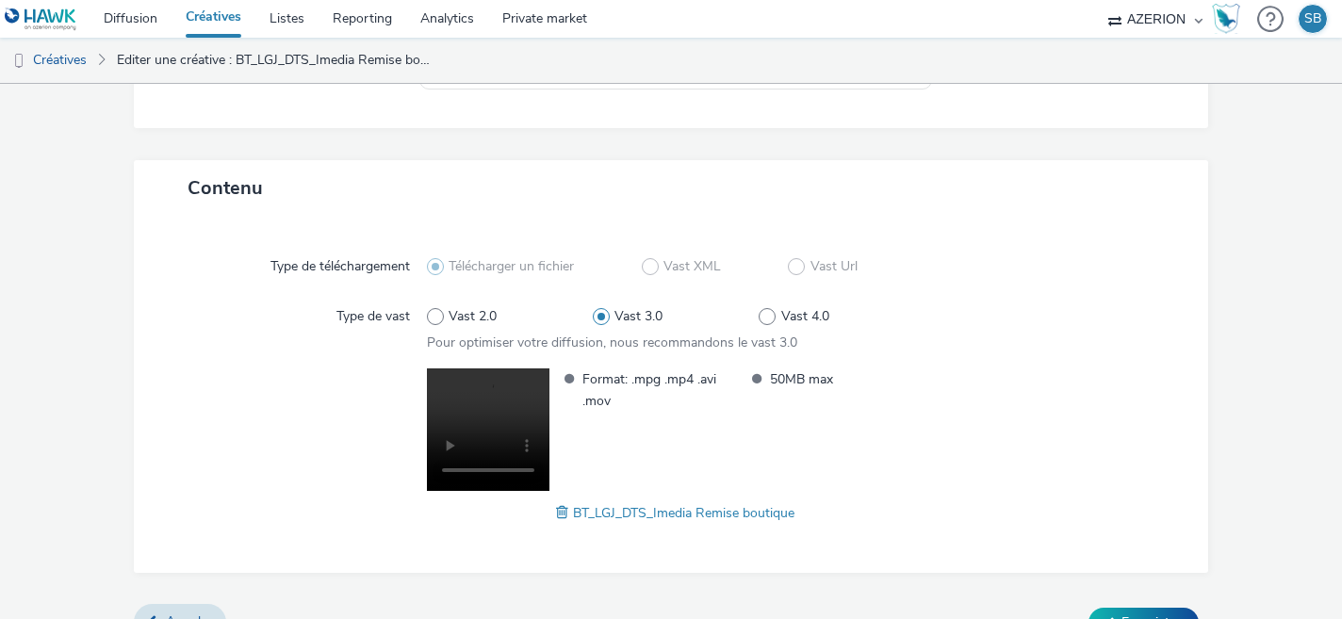
scroll to position [373, 0]
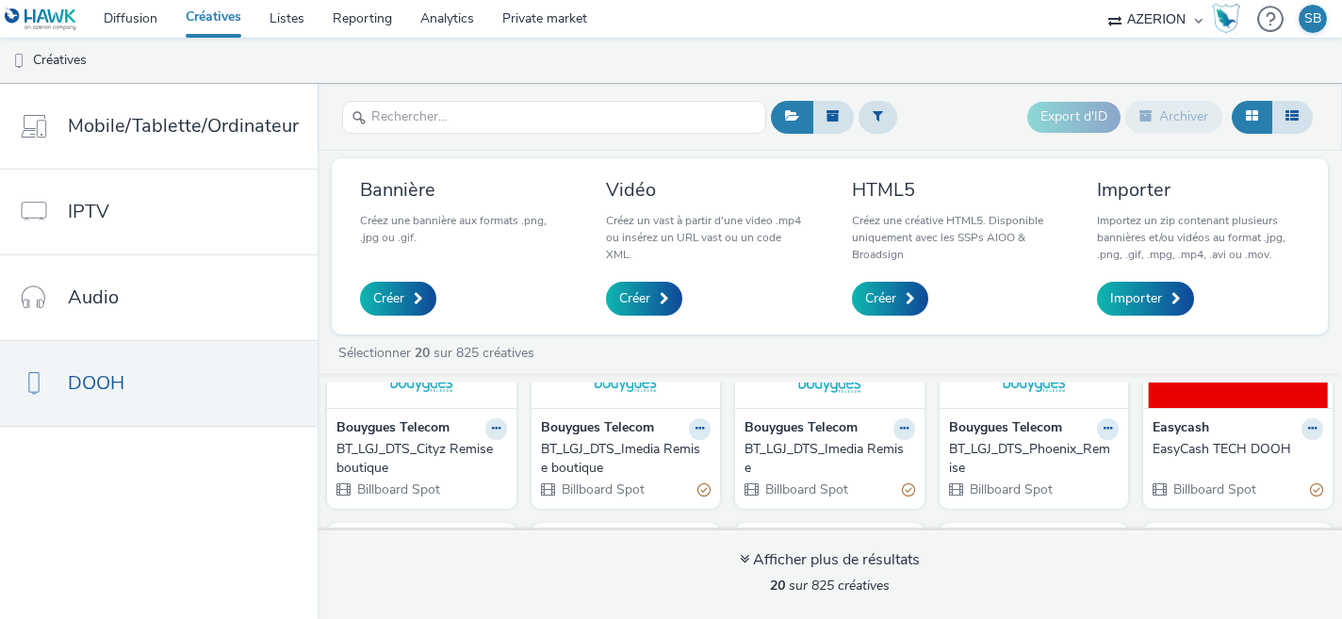
scroll to position [479, 0]
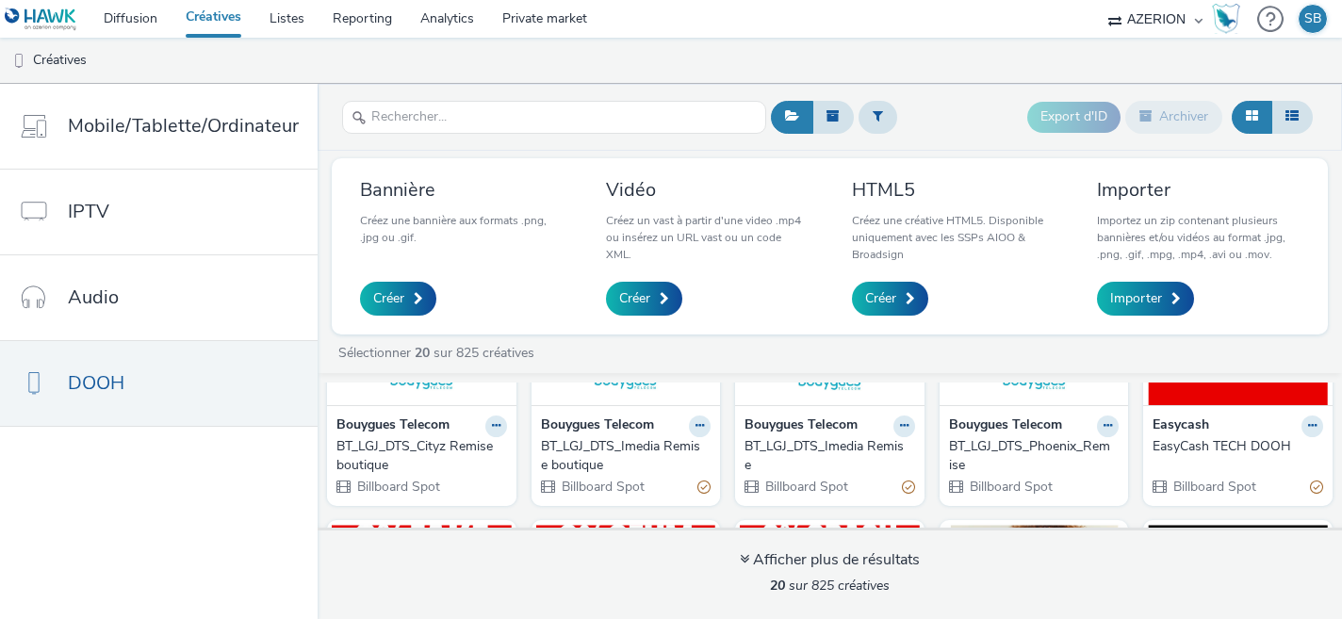
click at [781, 440] on div "BT_LGJ_DTS_Imedia Remise" at bounding box center [826, 456] width 163 height 39
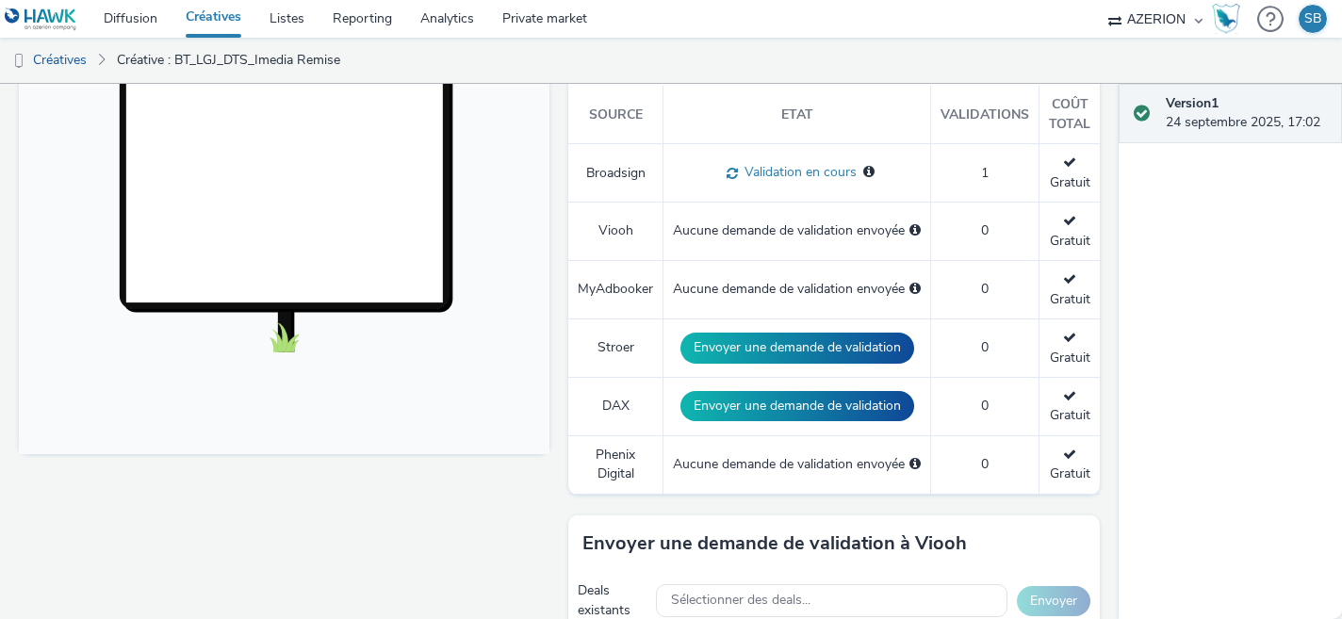
scroll to position [537, 0]
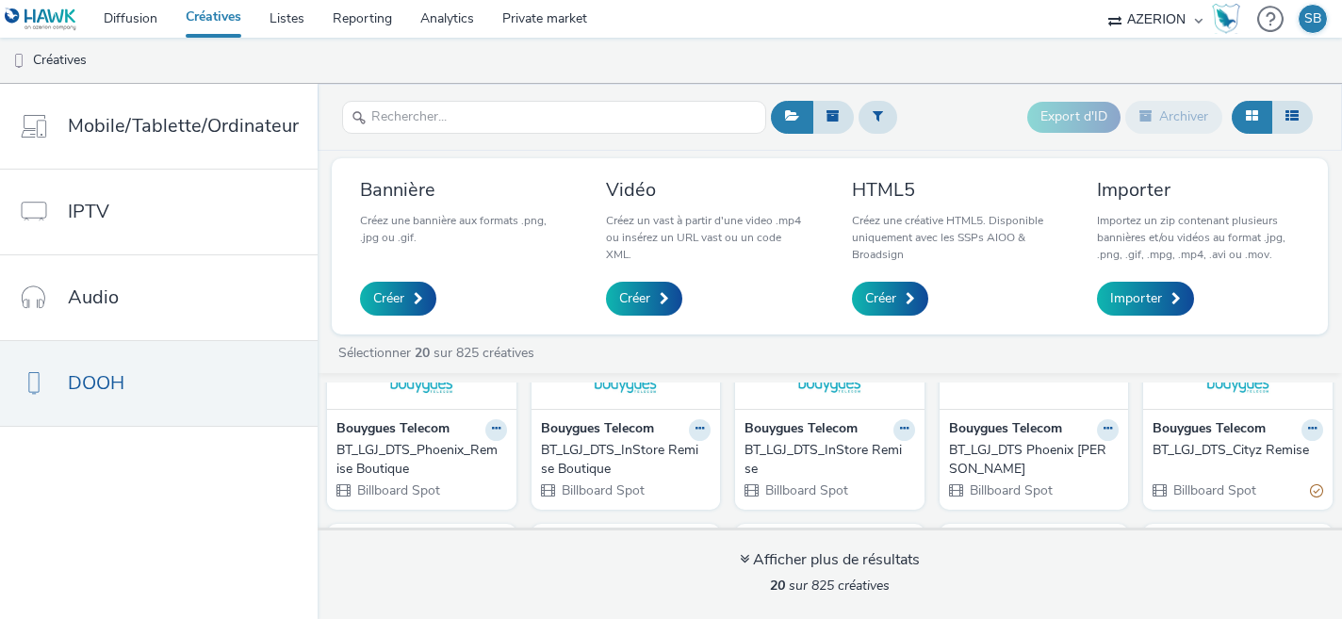
scroll to position [178, 0]
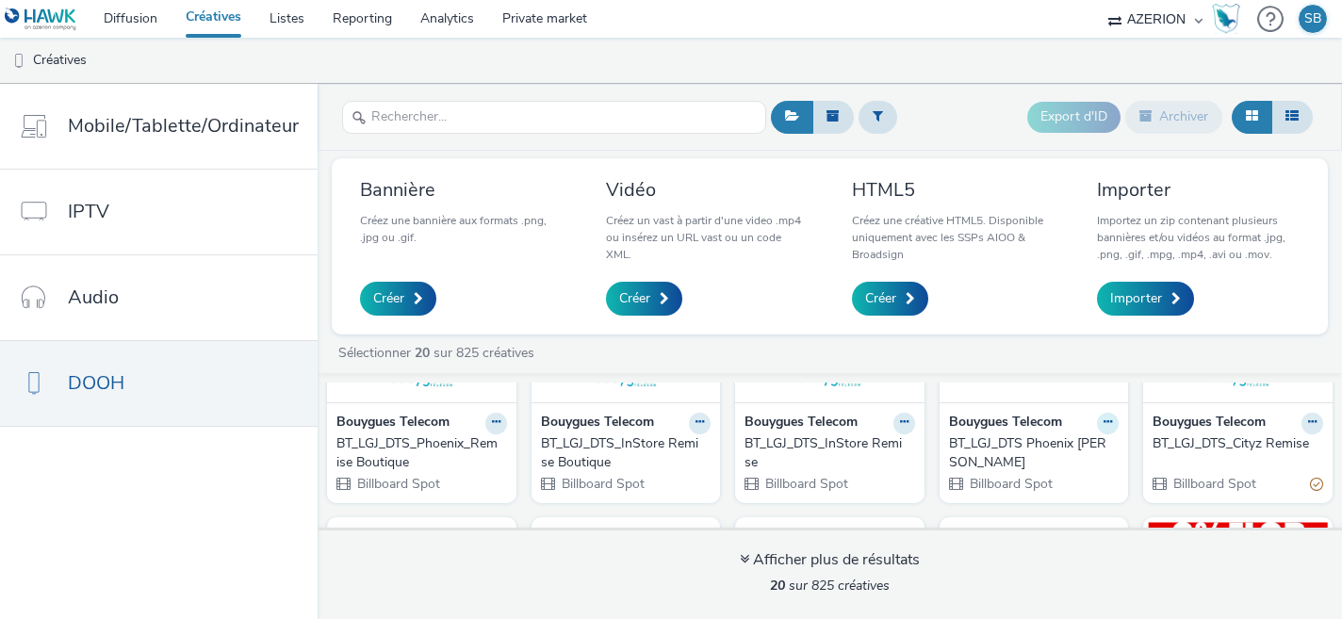
click at [1104, 423] on icon at bounding box center [1108, 422] width 8 height 11
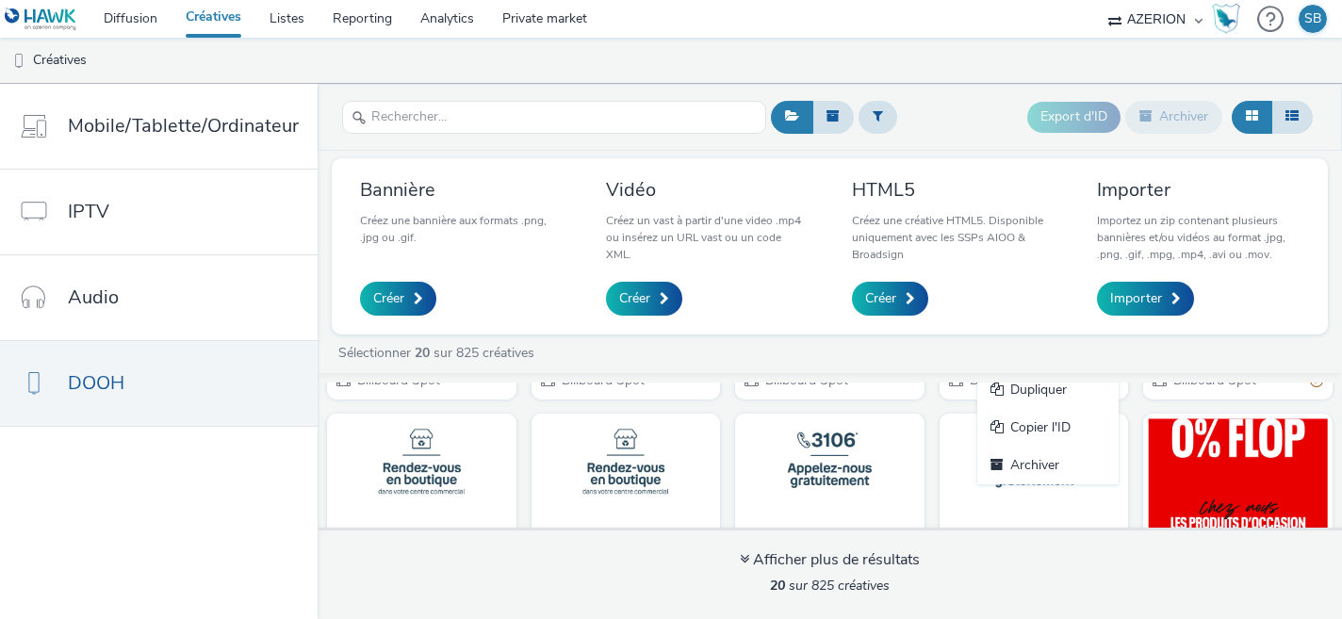
scroll to position [283, 0]
click at [1066, 460] on link "Archiver" at bounding box center [1048, 465] width 141 height 38
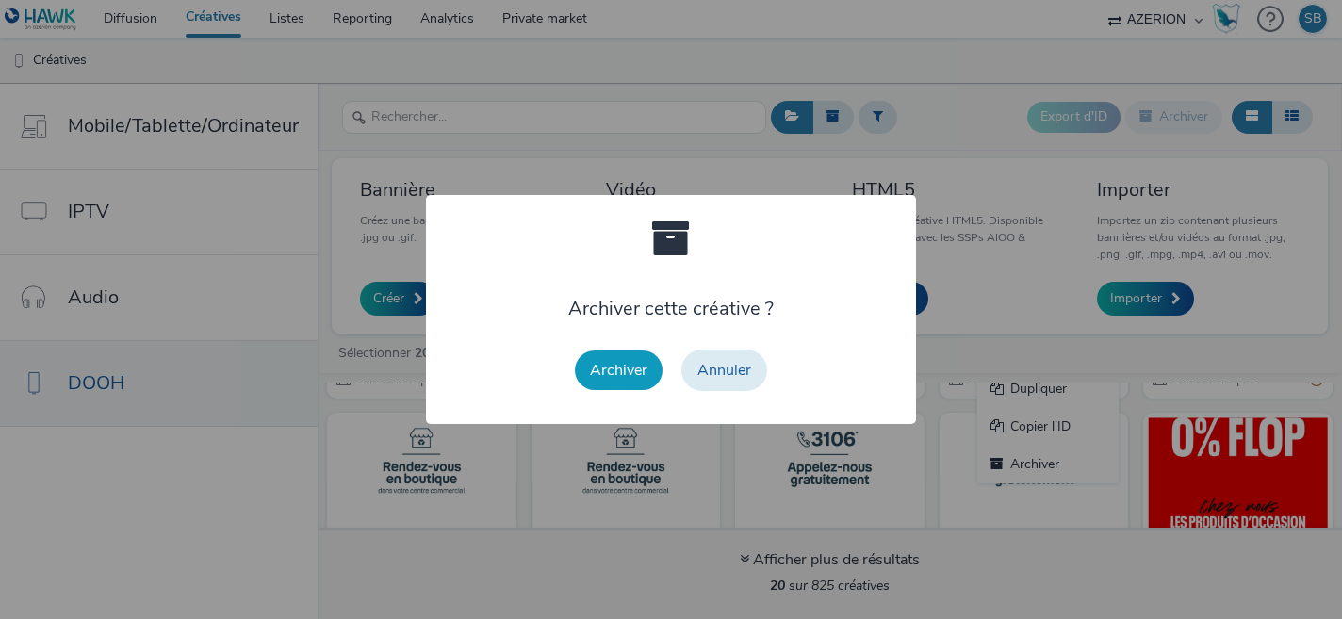
click at [620, 366] on button "Archiver" at bounding box center [619, 371] width 88 height 40
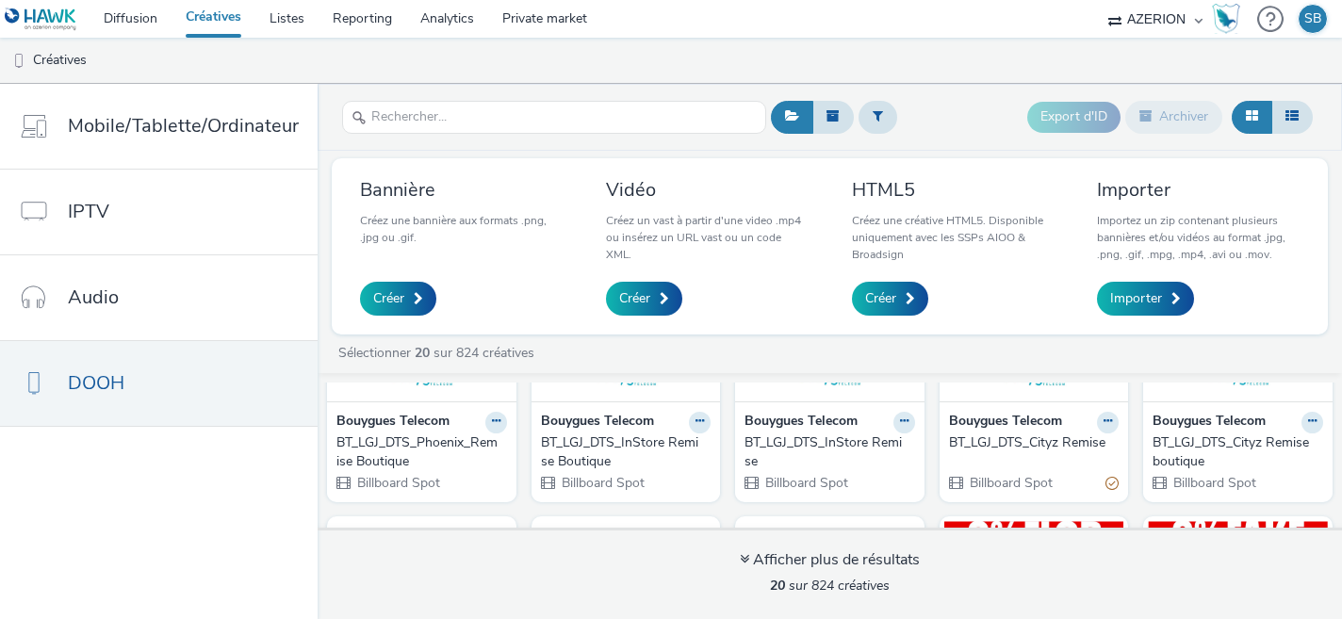
scroll to position [185, 0]
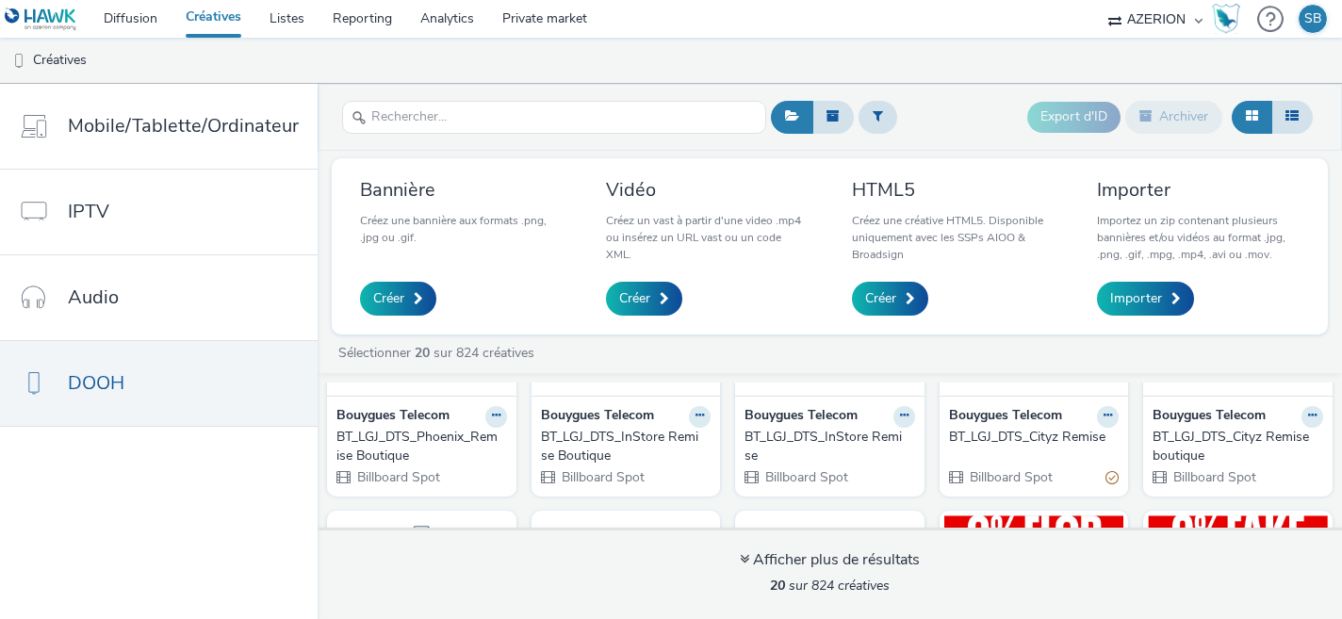
click at [990, 420] on strong "Bouygues Telecom" at bounding box center [1005, 417] width 113 height 22
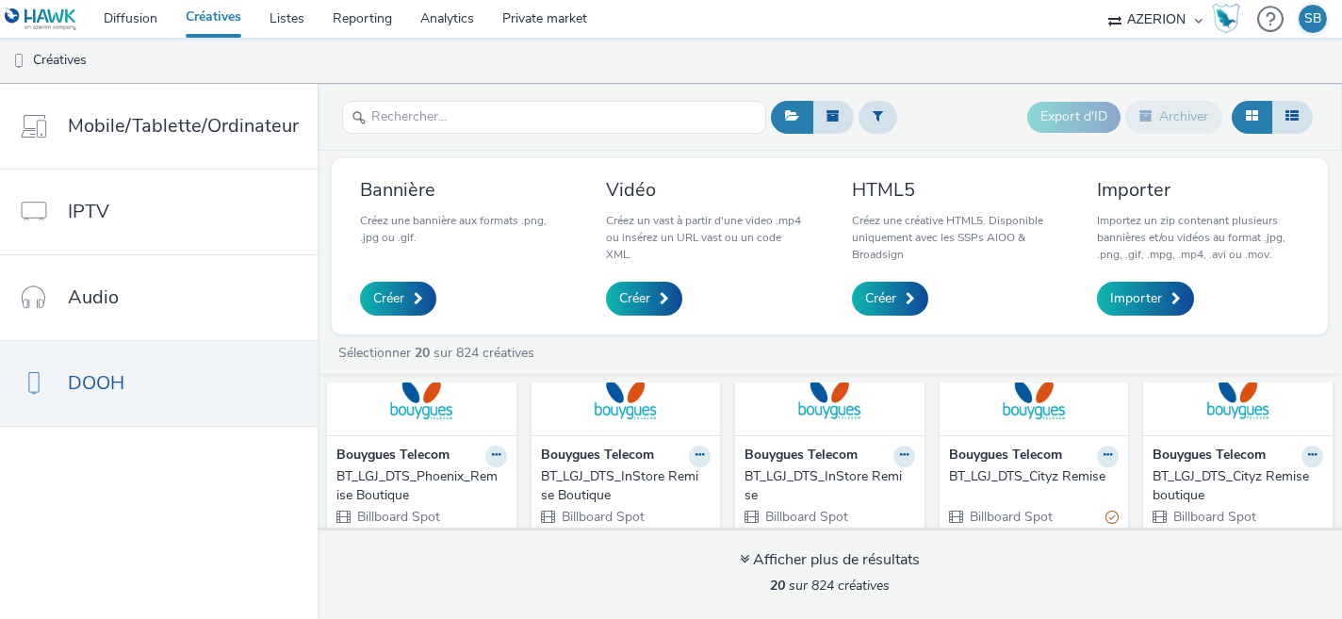
scroll to position [139, 0]
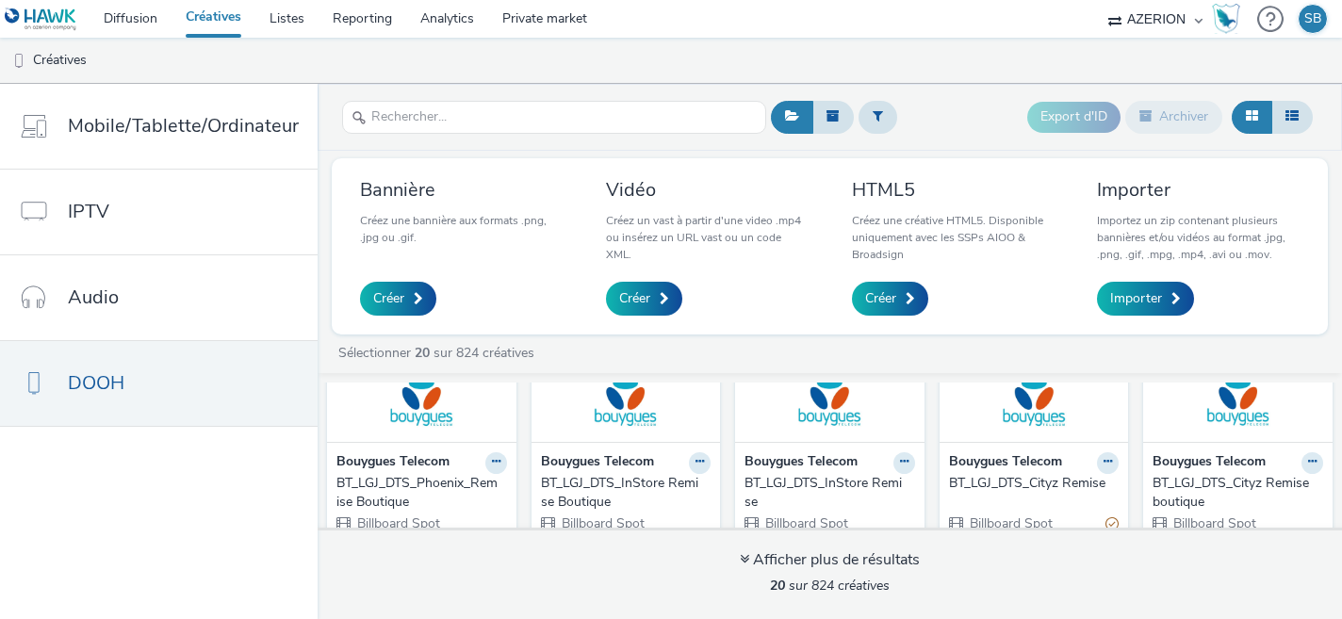
click at [1035, 417] on img at bounding box center [1035, 350] width 180 height 184
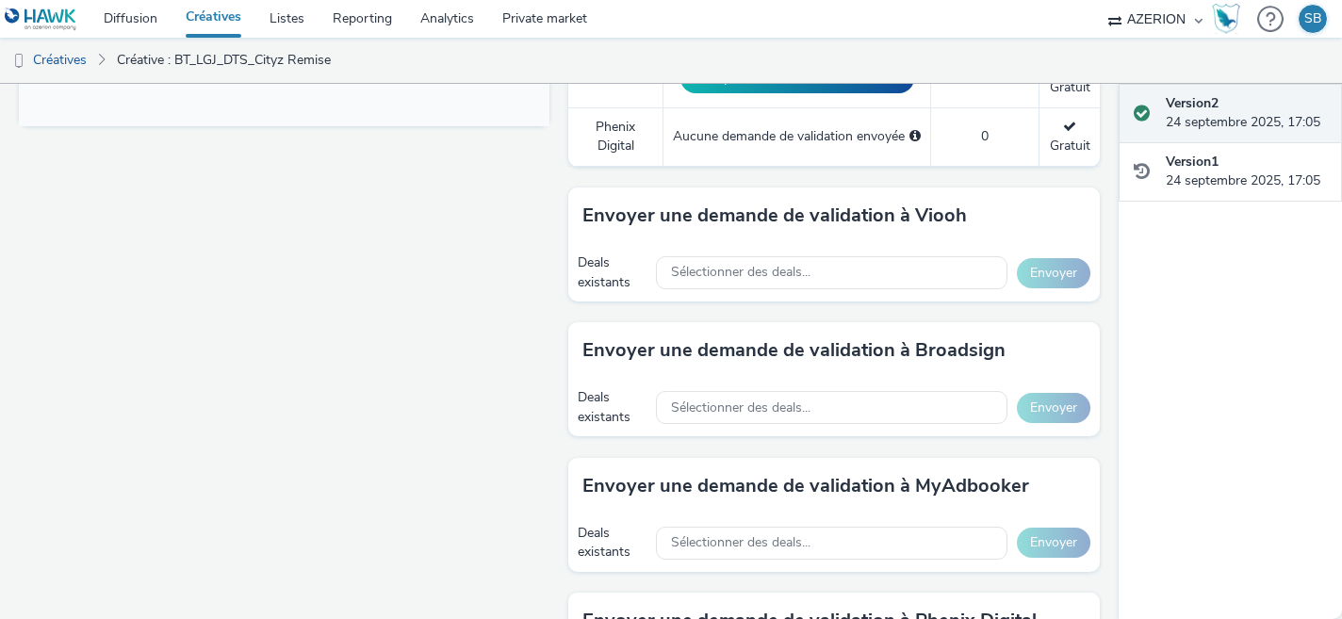
scroll to position [833, 0]
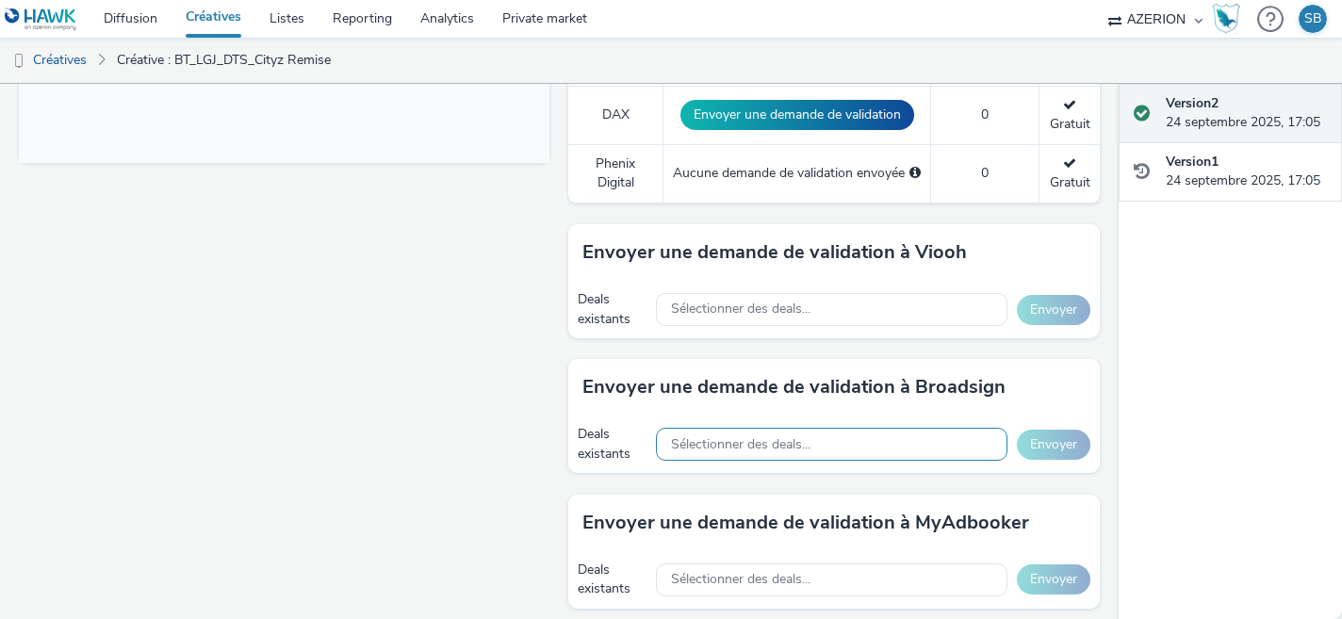
click at [686, 445] on span "Sélectionner des deals..." at bounding box center [741, 445] width 140 height 16
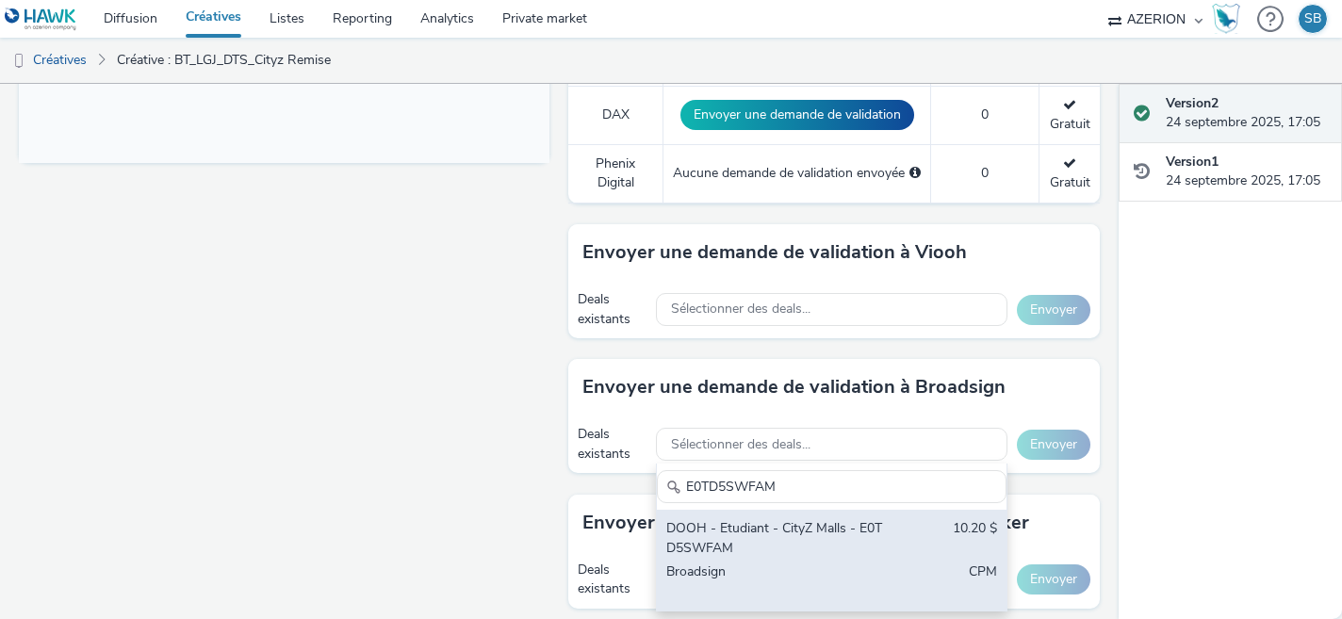
type input "E0TD5SWFAM"
click at [740, 539] on div "DOOH - Etudiant - CityZ Malls - E0TD5SWFAM" at bounding box center [775, 538] width 218 height 39
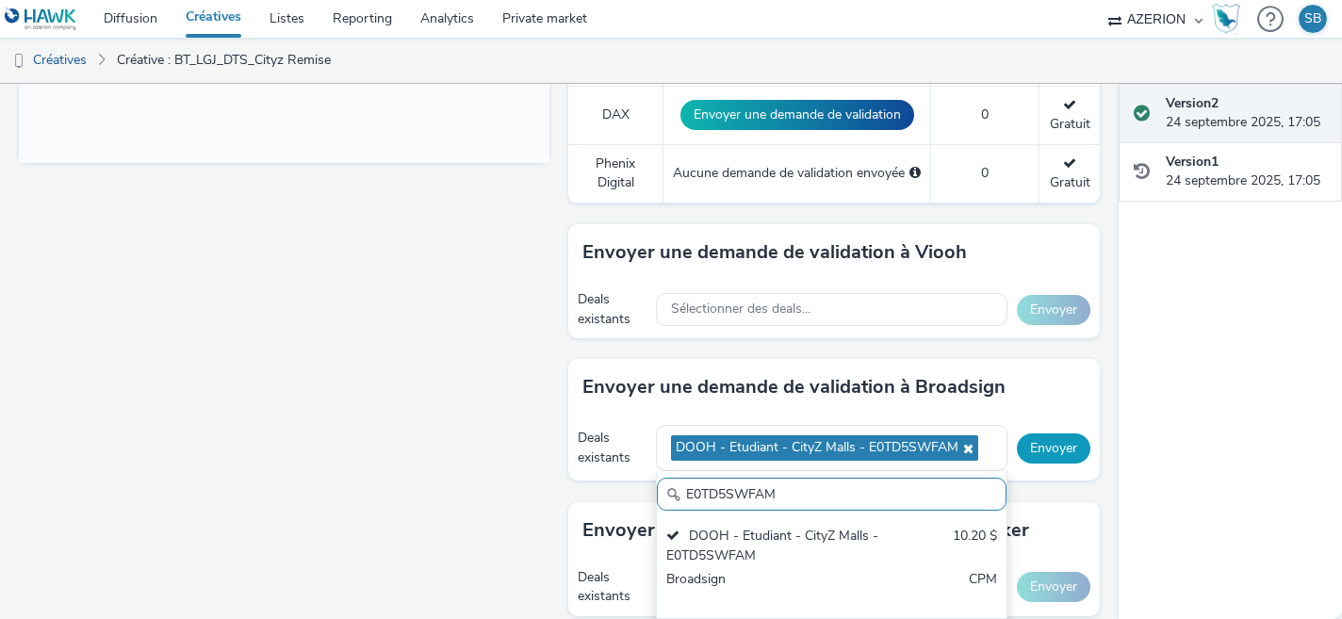
click at [1060, 441] on button "Envoyer" at bounding box center [1054, 449] width 74 height 30
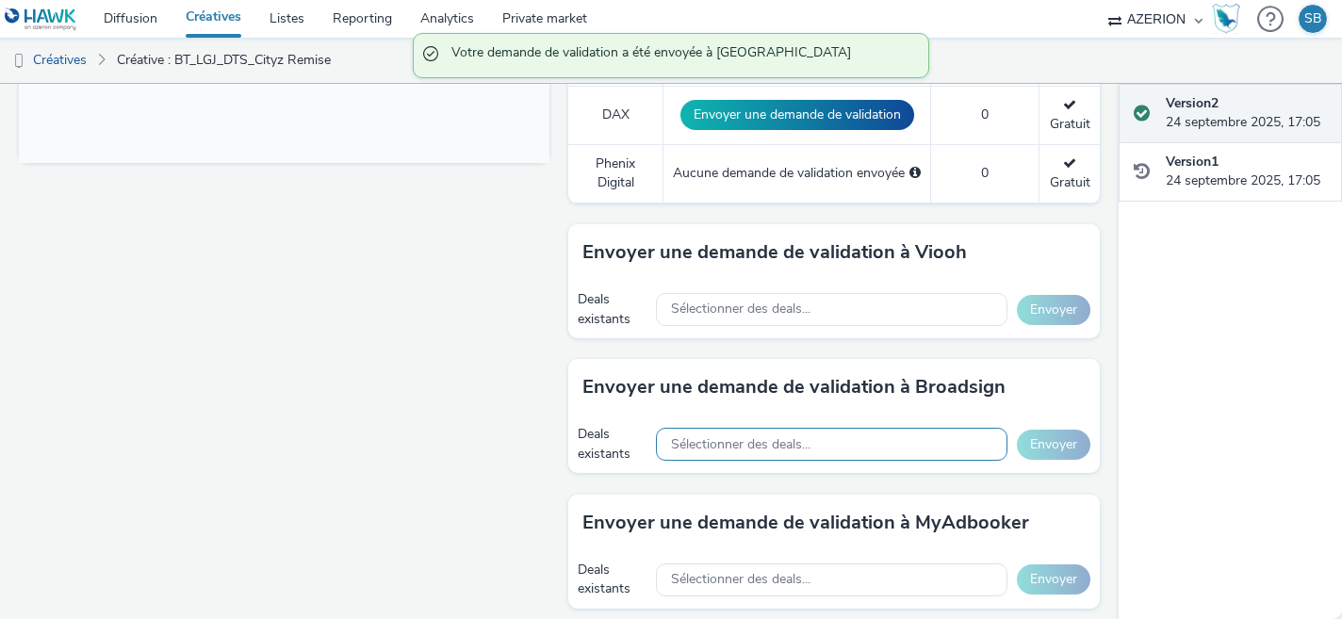
click at [885, 445] on div "Sélectionner des deals..." at bounding box center [832, 444] width 352 height 33
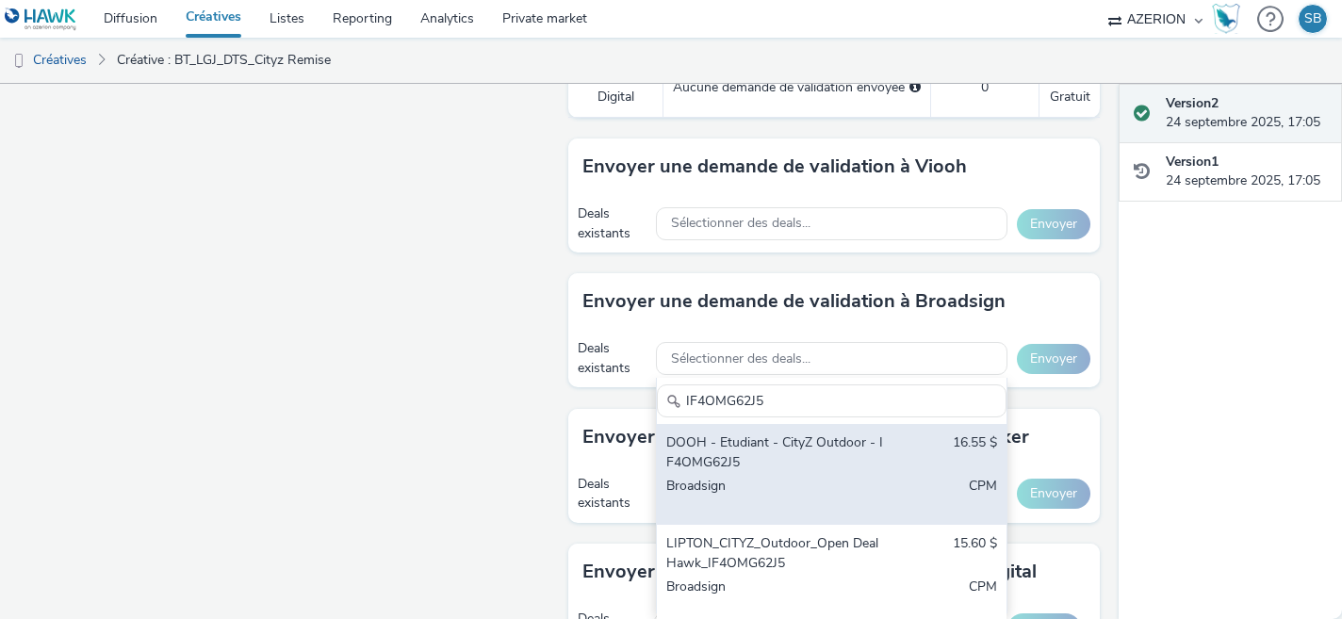
scroll to position [937, 0]
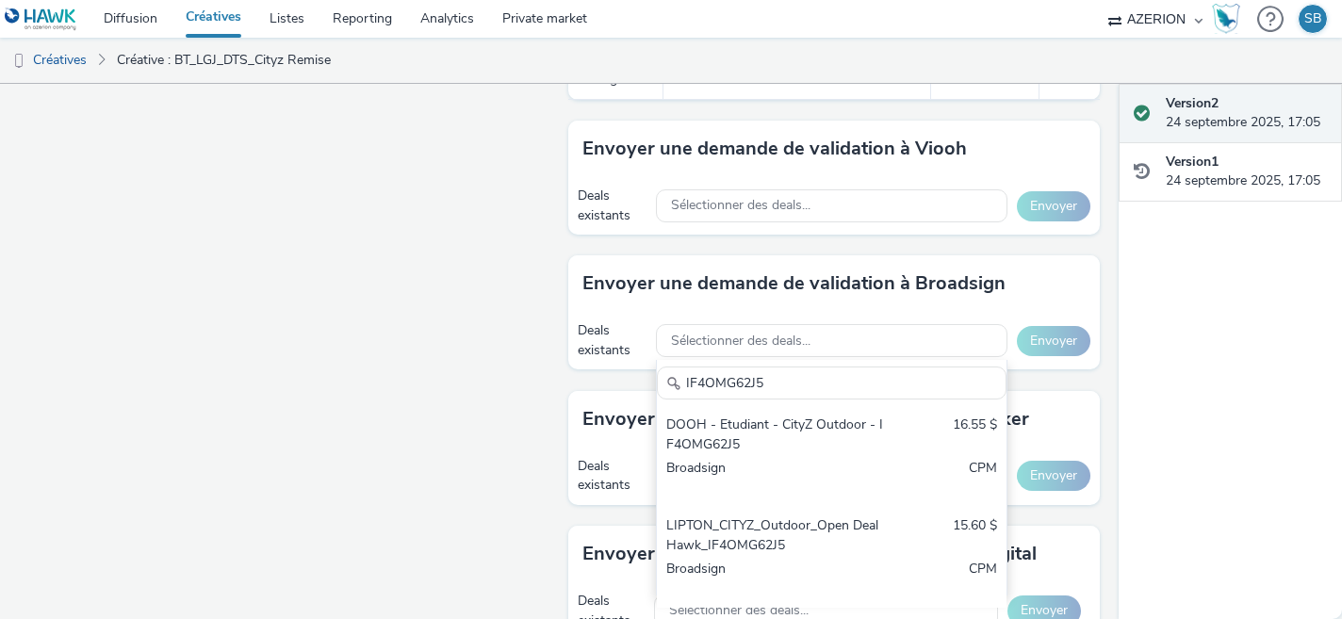
type input "IF4OMG62J5"
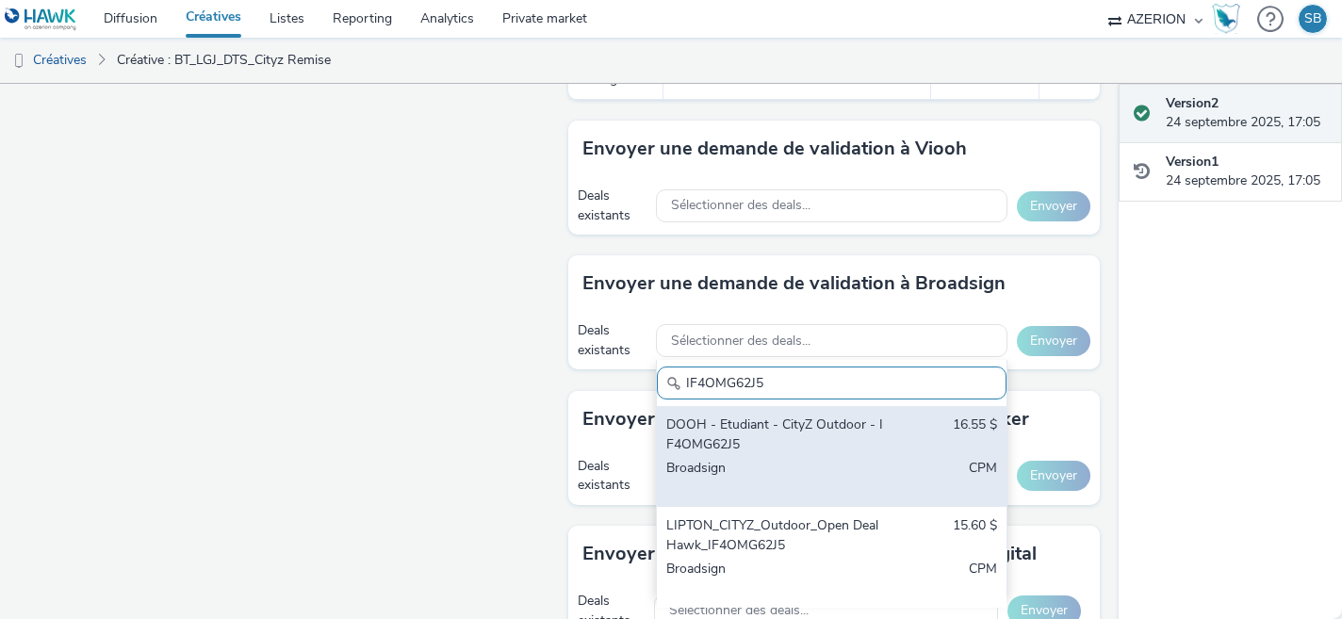
click at [702, 427] on div "DOOH - Etudiant - CityZ Outdoor - IF4OMG62J5" at bounding box center [775, 435] width 218 height 39
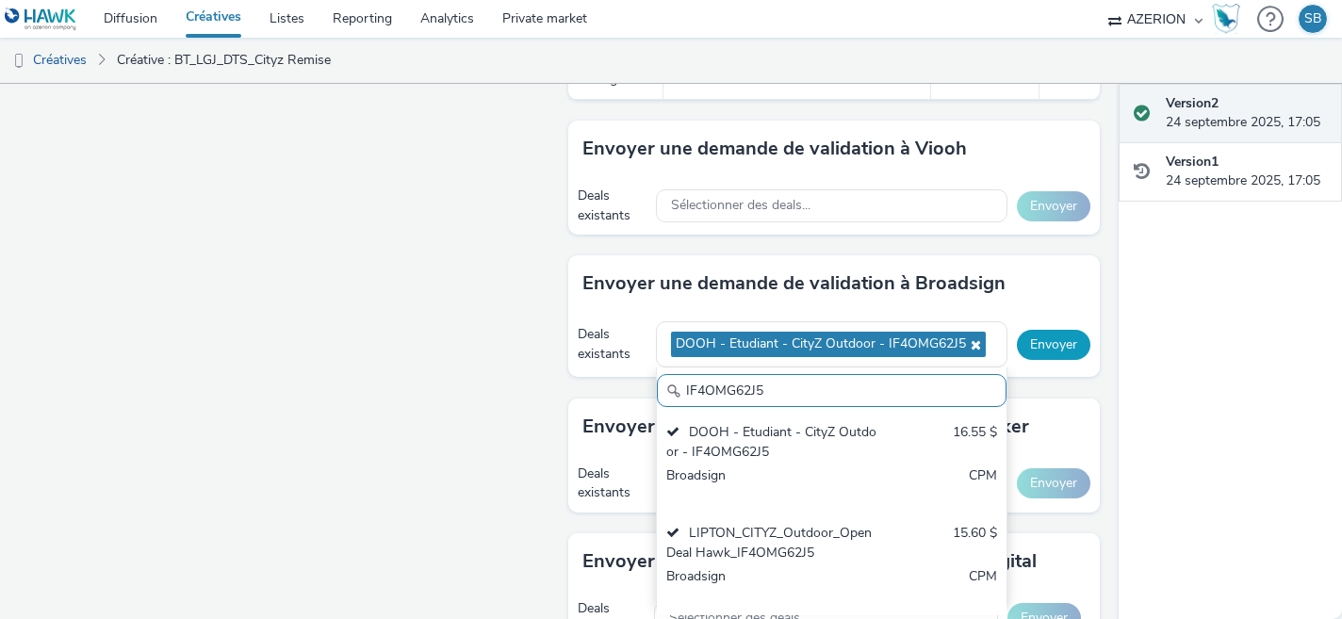
click at [1059, 349] on button "Envoyer" at bounding box center [1054, 345] width 74 height 30
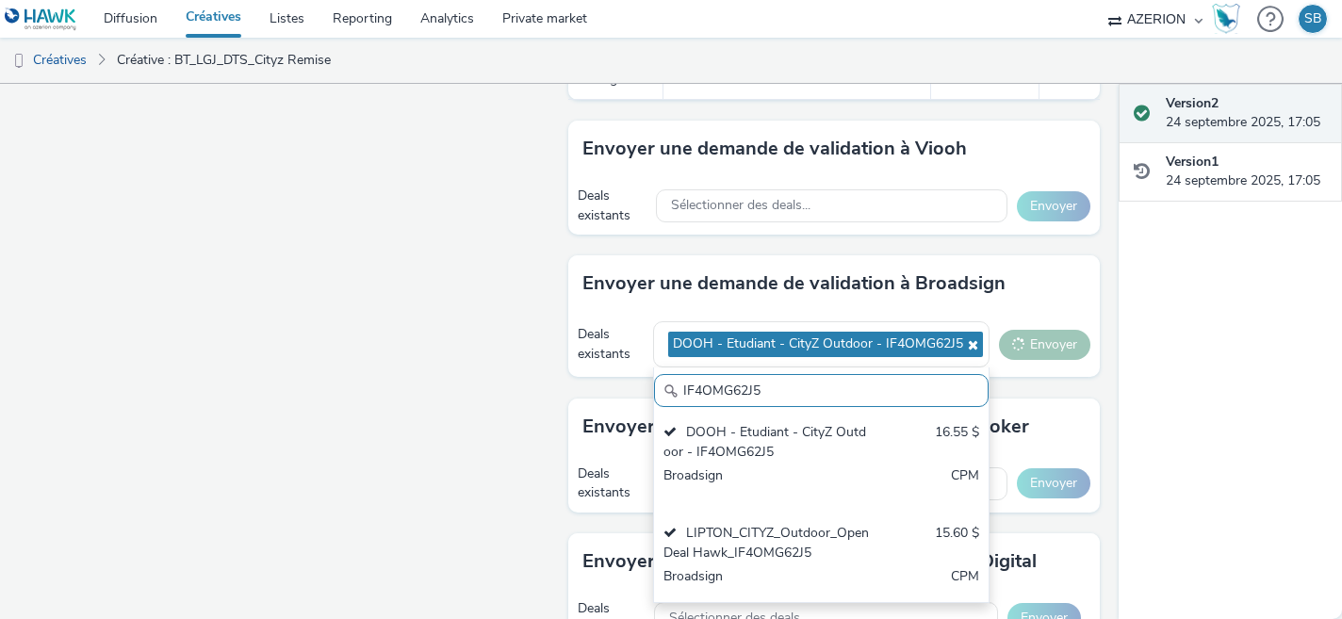
scroll to position [12, 0]
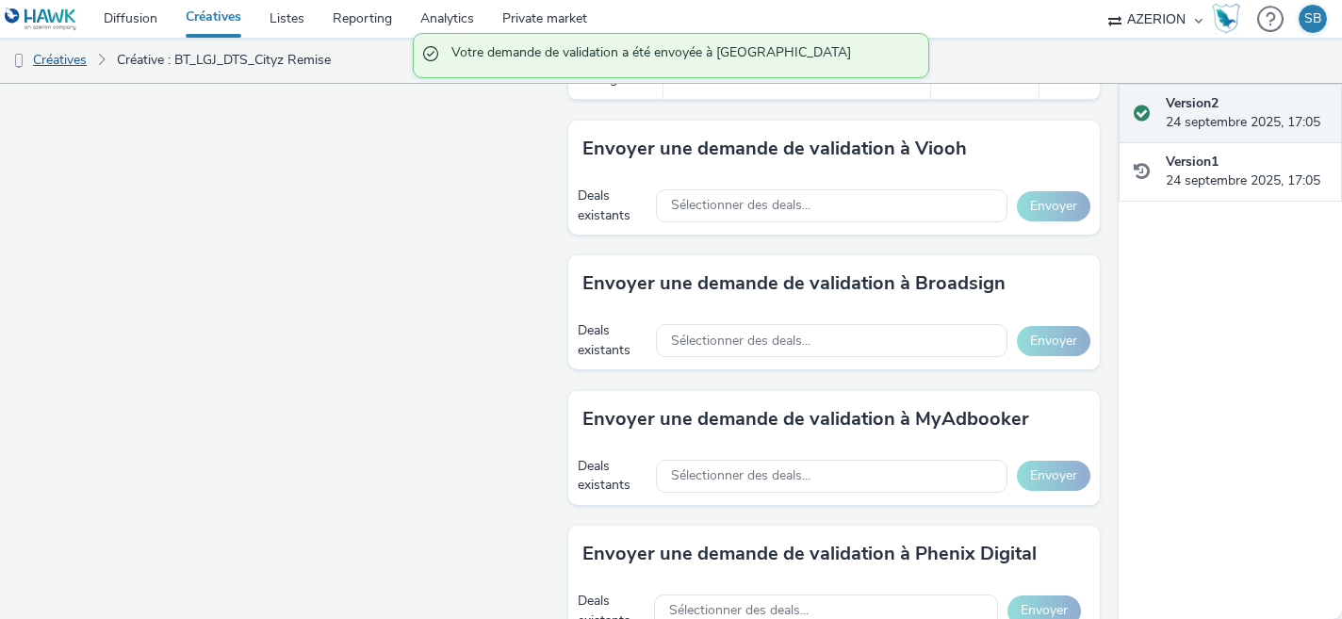
click at [64, 58] on link "Créatives" at bounding box center [48, 60] width 96 height 45
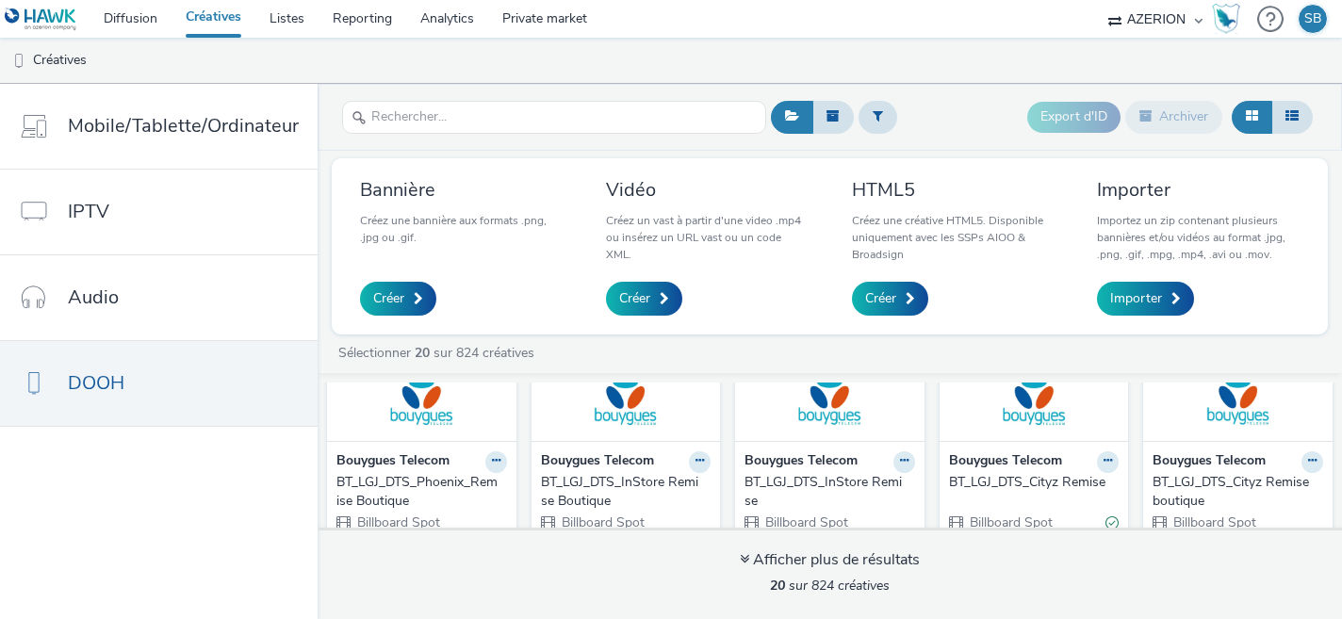
scroll to position [151, 0]
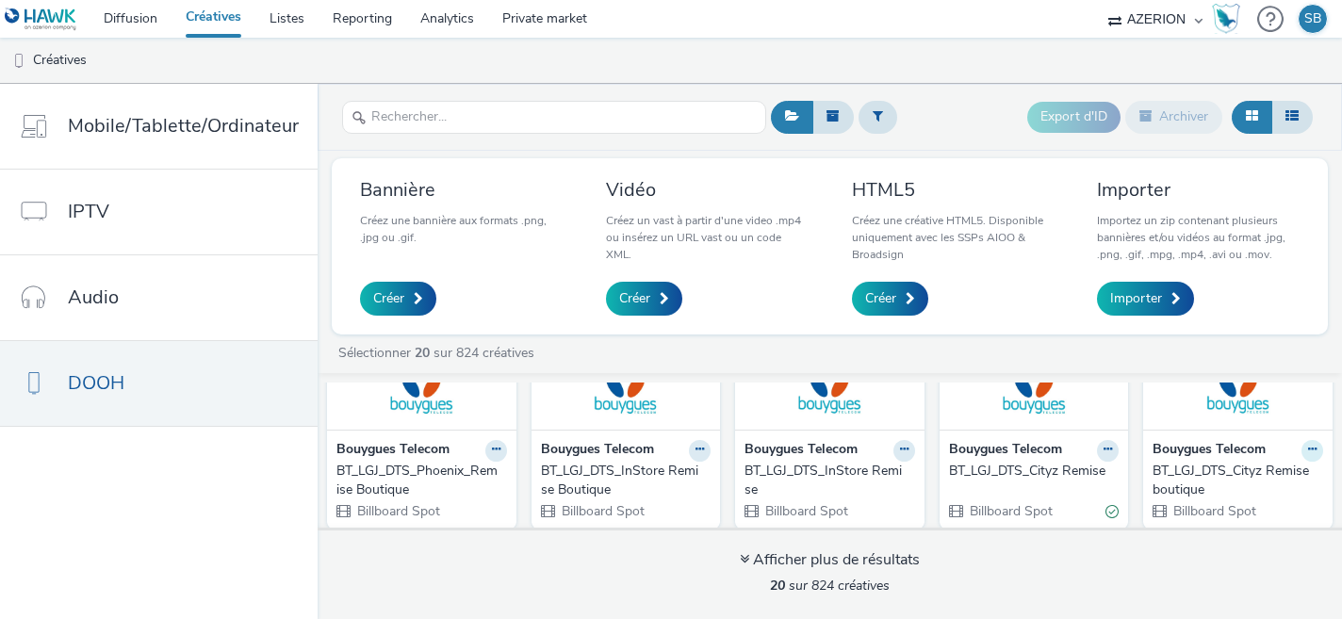
click at [1310, 452] on icon at bounding box center [1312, 449] width 8 height 11
click at [1275, 490] on link "Modifier" at bounding box center [1252, 484] width 141 height 38
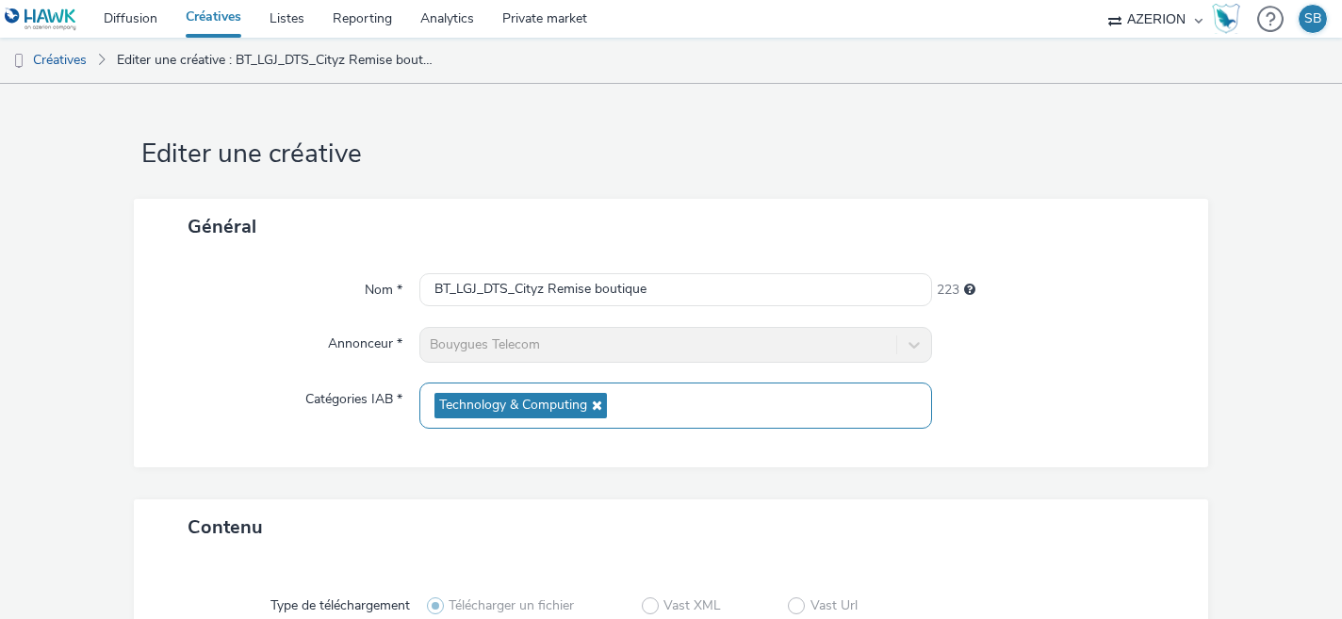
scroll to position [373, 0]
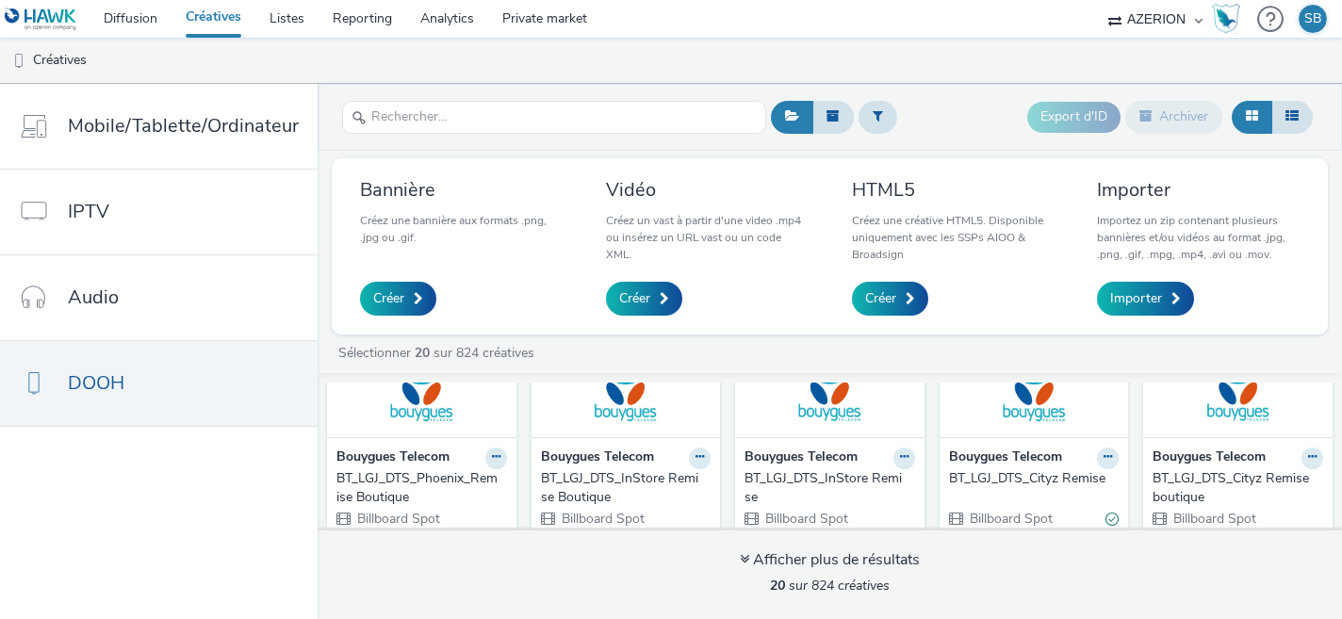
scroll to position [145, 0]
click at [1310, 455] on icon at bounding box center [1312, 455] width 8 height 11
click at [1256, 422] on img at bounding box center [1238, 344] width 180 height 184
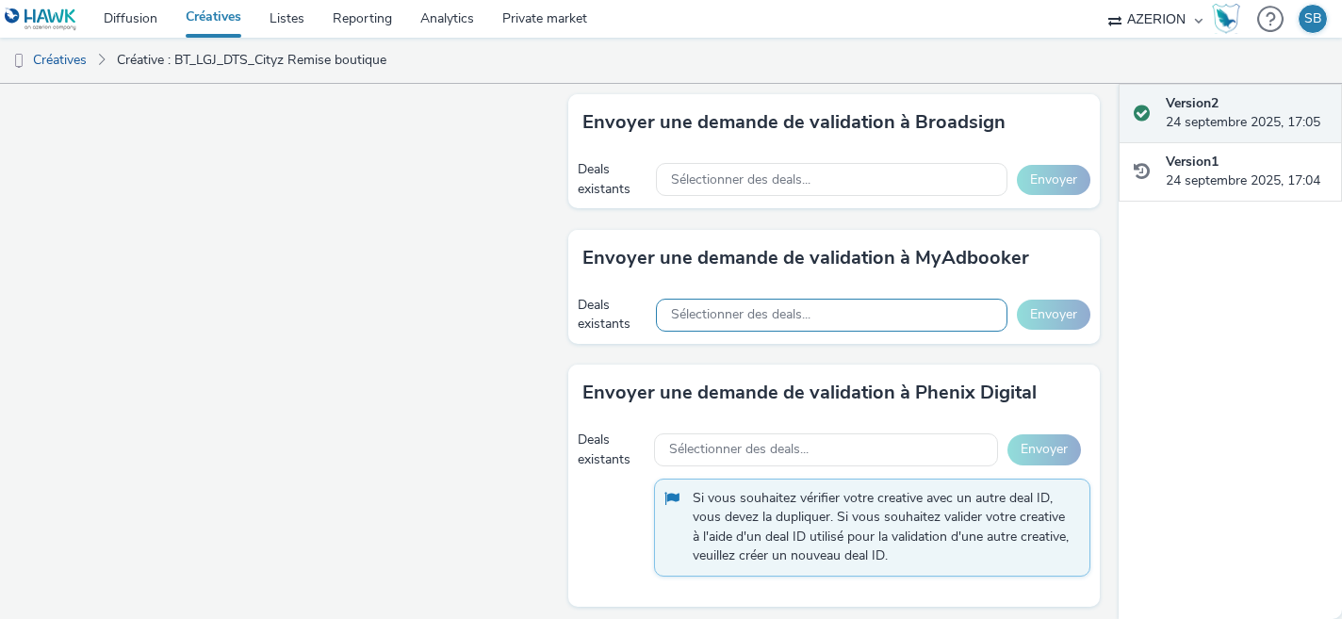
scroll to position [1055, 0]
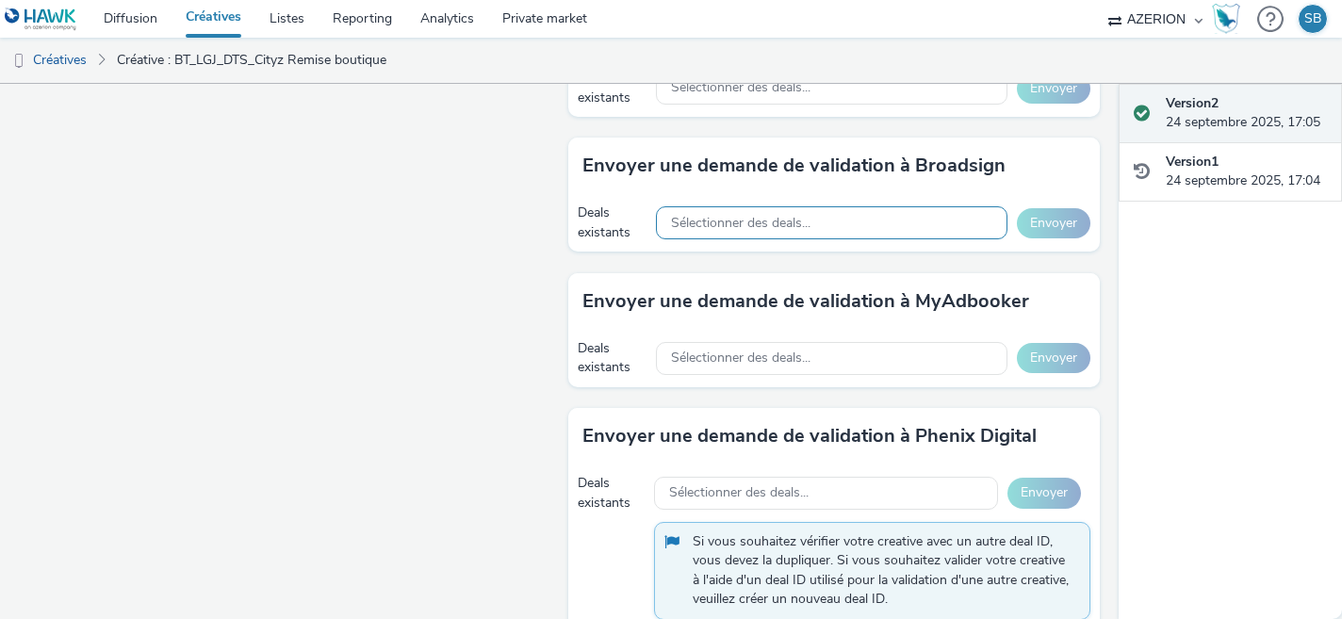
click at [854, 223] on div "Sélectionner des deals..." at bounding box center [832, 222] width 352 height 33
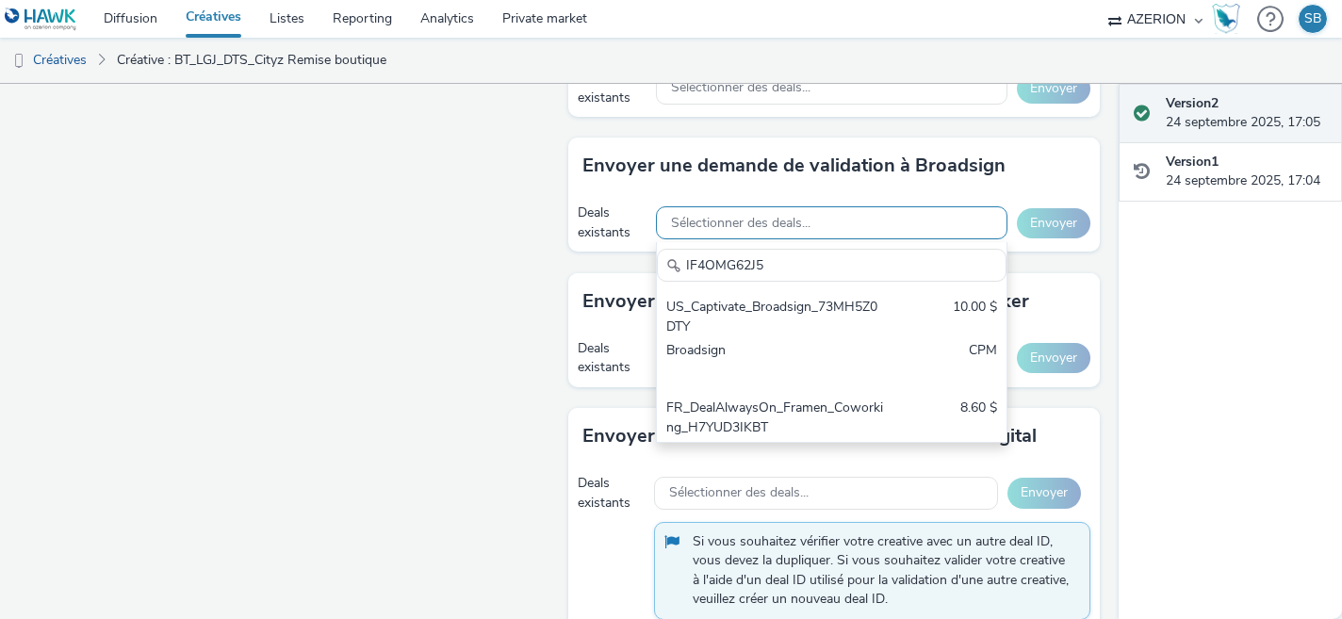
scroll to position [0, 0]
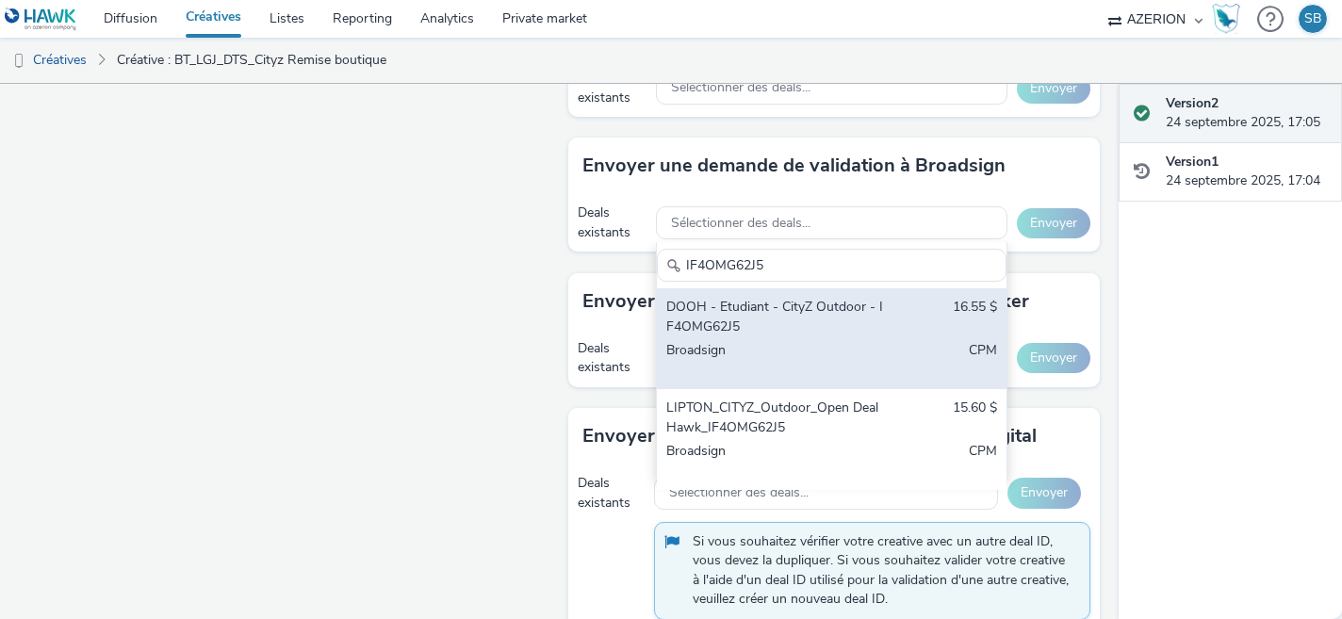
type input "IF4OMG62J5"
click at [853, 314] on div "DOOH - Etudiant - CityZ Outdoor - IF4OMG62J5" at bounding box center [775, 317] width 218 height 39
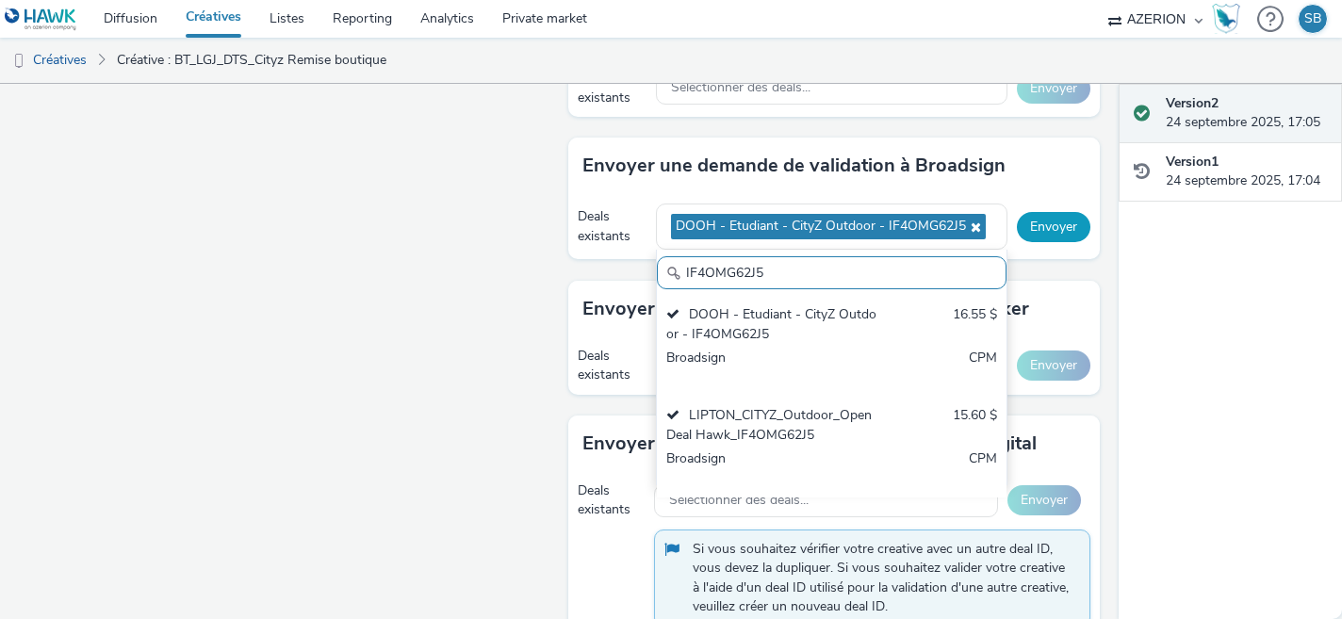
click at [1063, 224] on button "Envoyer" at bounding box center [1054, 227] width 74 height 30
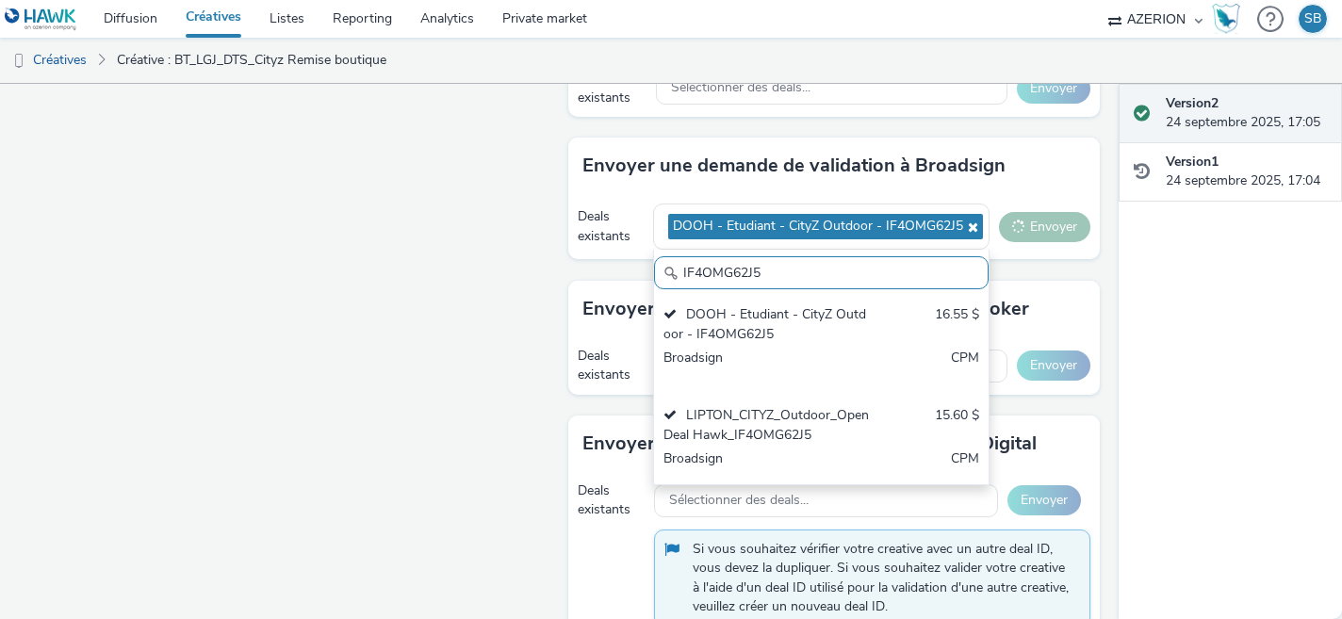
scroll to position [12, 0]
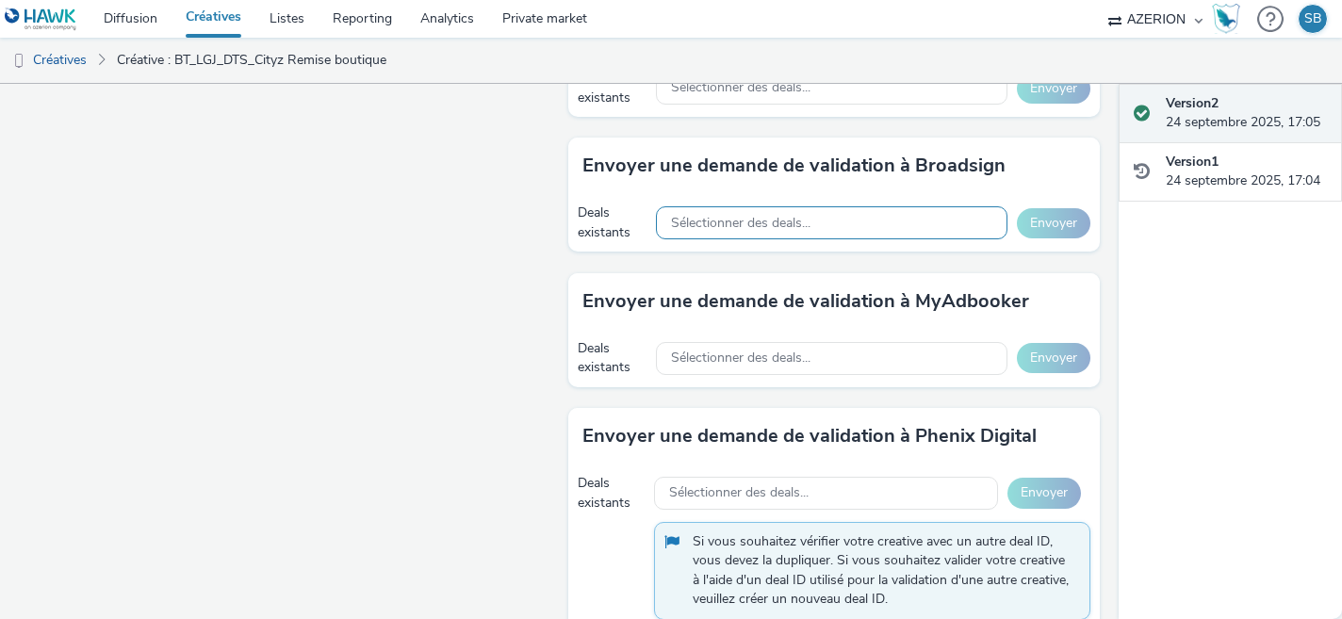
click at [793, 225] on span "Sélectionner des deals..." at bounding box center [741, 224] width 140 height 16
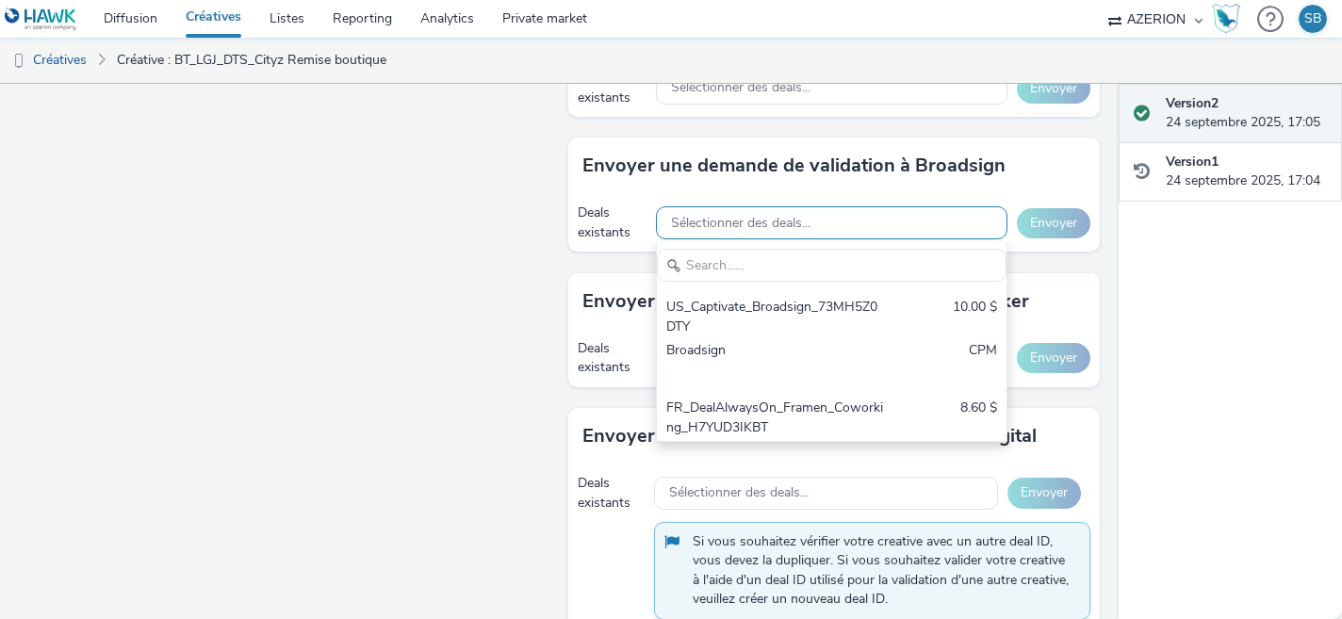
scroll to position [0, 0]
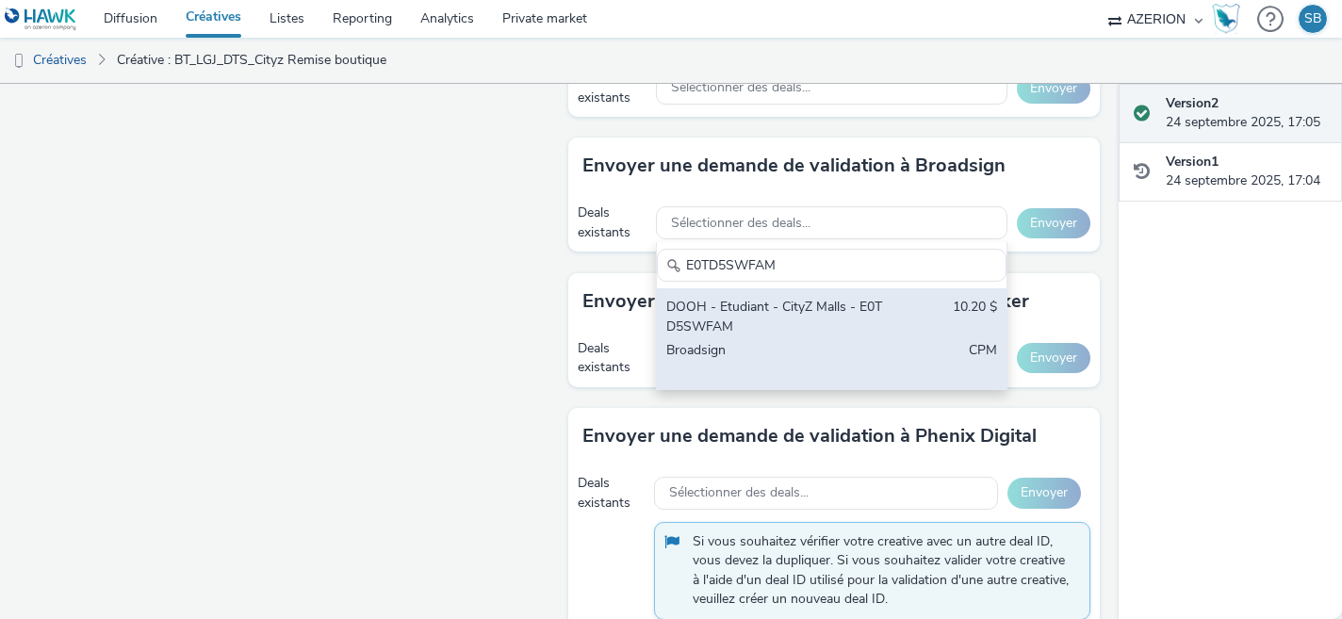
type input "E0TD5SWFAM"
click at [791, 322] on div "DOOH - Etudiant - CityZ Malls - E0TD5SWFAM" at bounding box center [775, 317] width 218 height 39
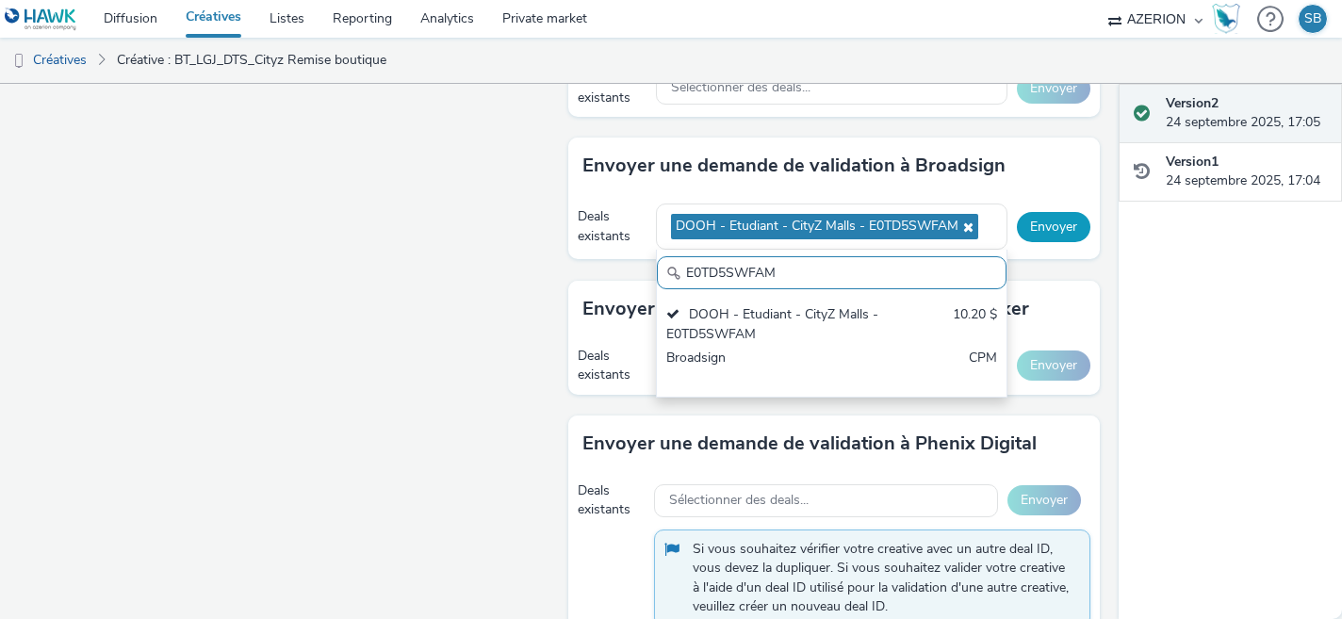
click at [1060, 228] on button "Envoyer" at bounding box center [1054, 227] width 74 height 30
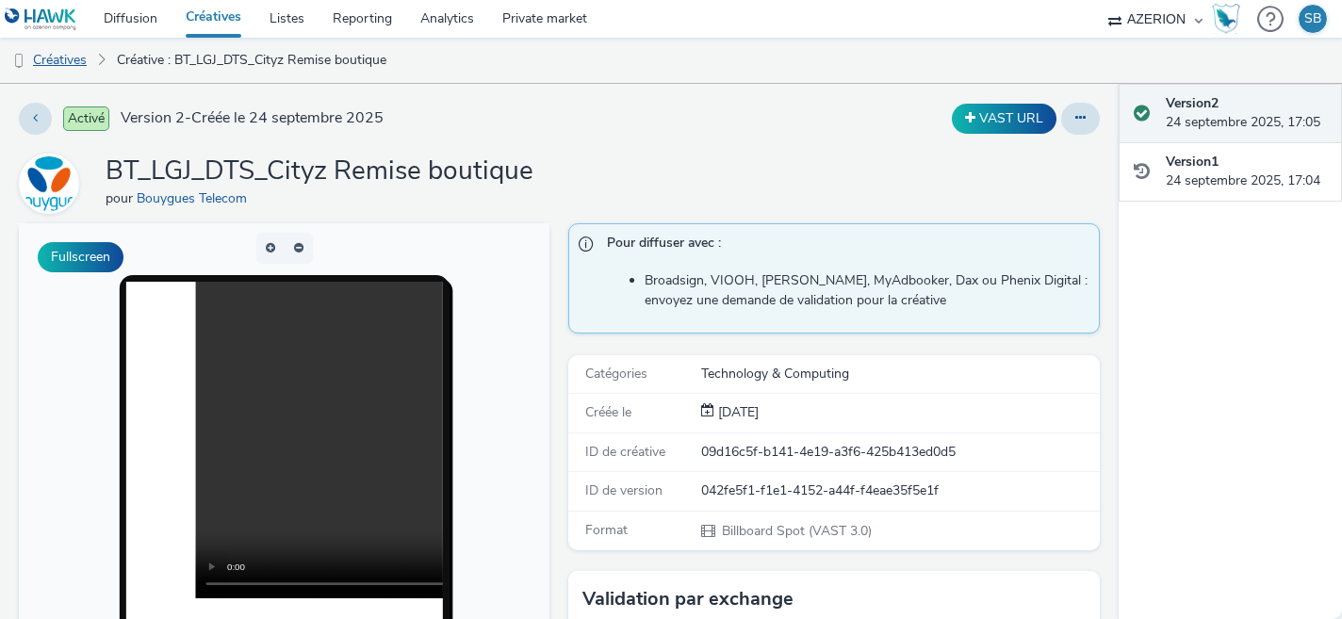
click at [85, 67] on link "Créatives" at bounding box center [48, 60] width 96 height 45
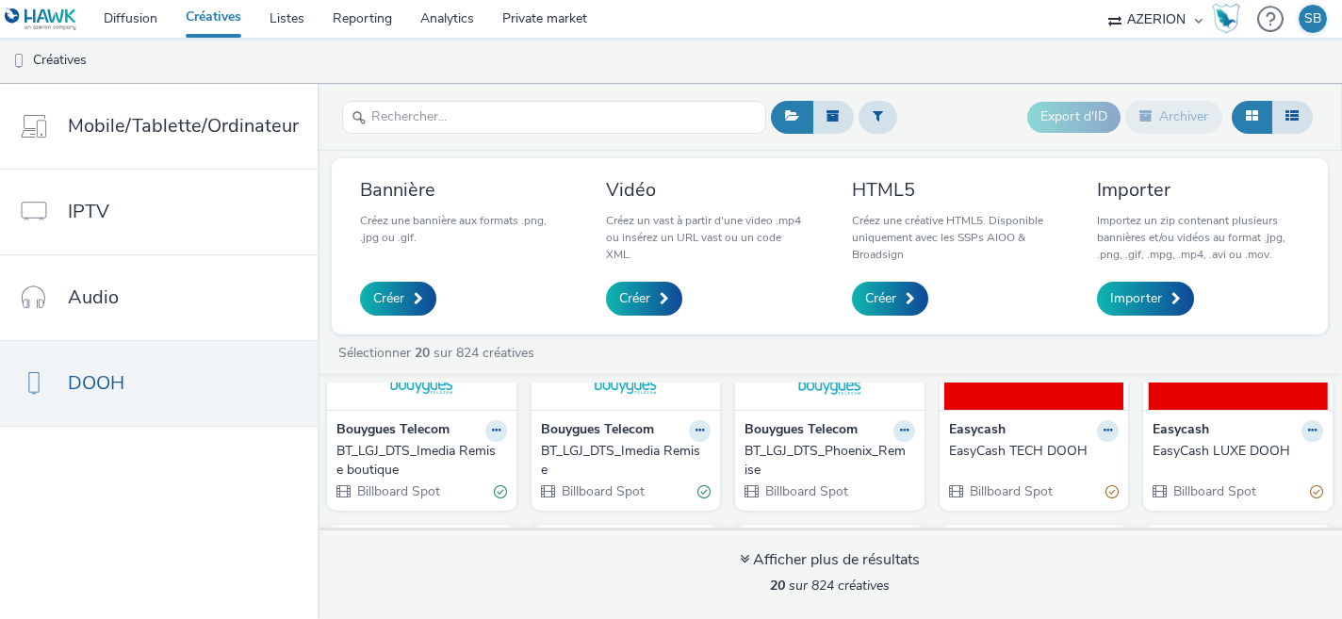
scroll to position [480, 0]
